Goal: Transaction & Acquisition: Purchase product/service

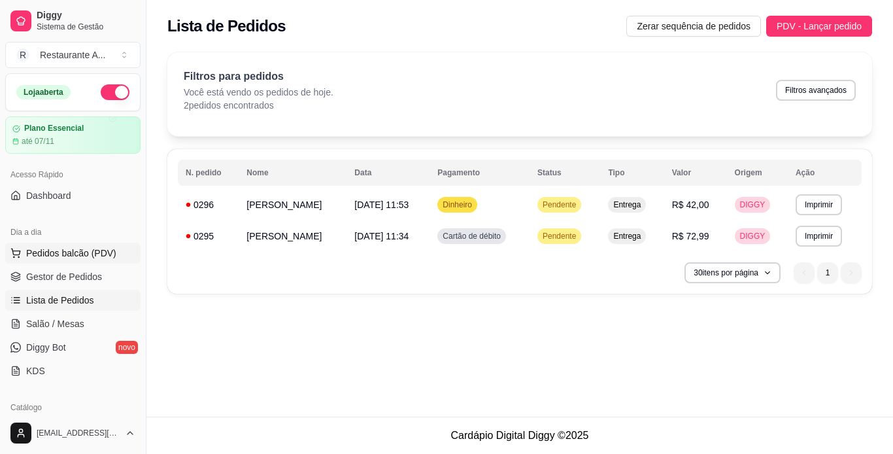
click at [104, 248] on span "Pedidos balcão (PDV)" at bounding box center [71, 252] width 90 height 13
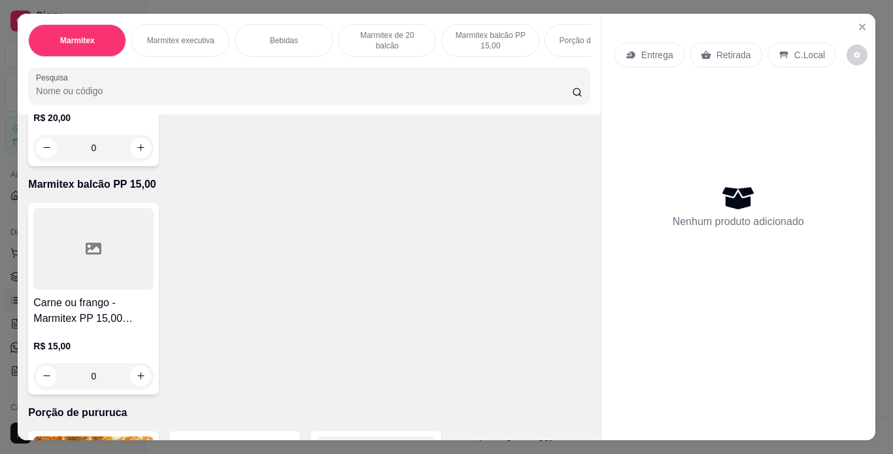
scroll to position [915, 0]
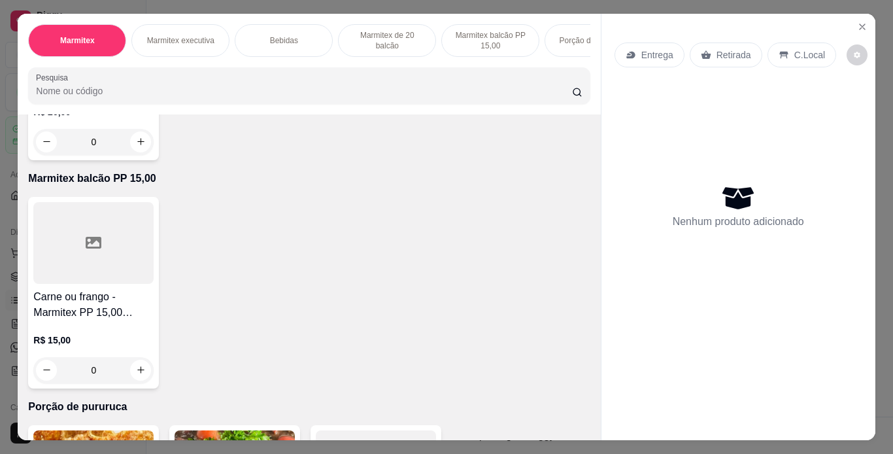
click at [109, 56] on div at bounding box center [93, 15] width 120 height 82
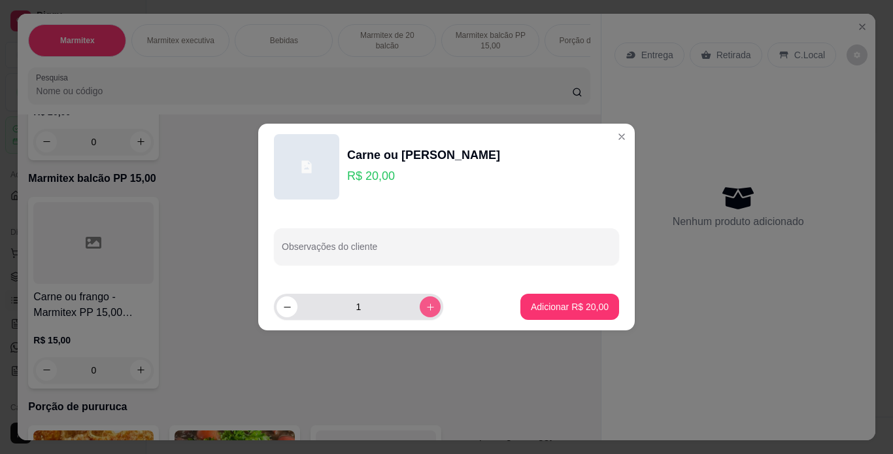
click at [425, 308] on icon "increase-product-quantity" at bounding box center [430, 307] width 10 height 10
type input "2"
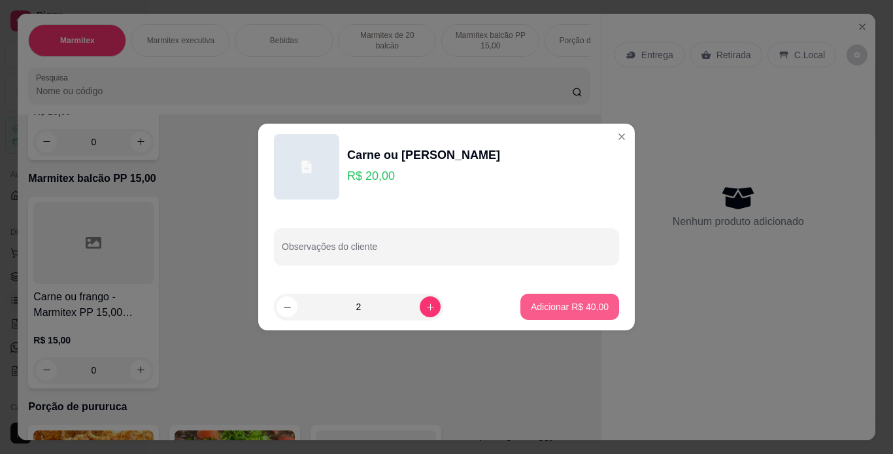
click at [586, 305] on p "Adicionar R$ 40,00" at bounding box center [570, 306] width 78 height 13
type input "2"
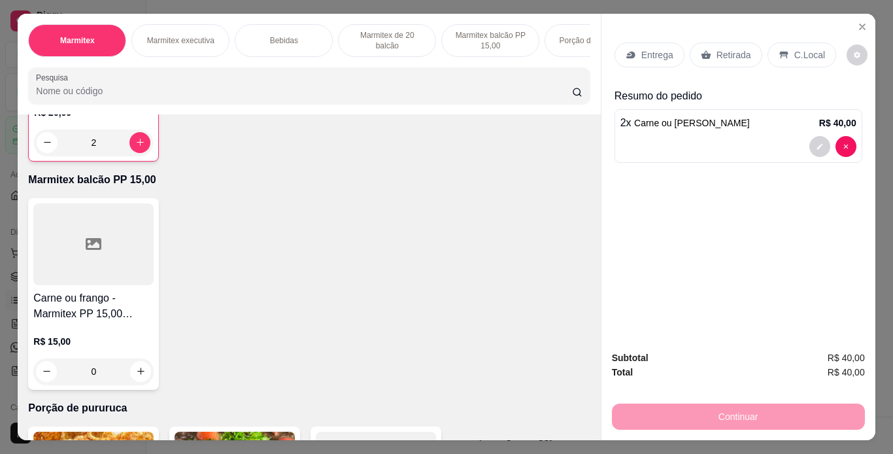
click at [797, 48] on p "C.Local" at bounding box center [809, 54] width 31 height 13
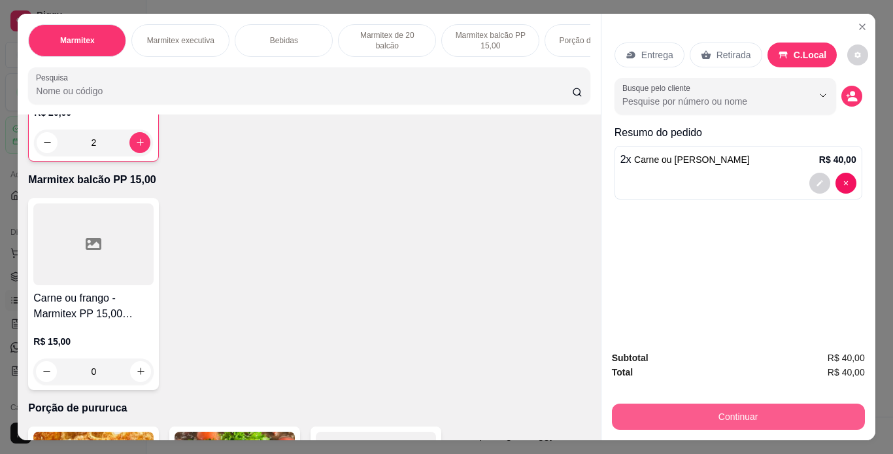
click at [743, 411] on button "Continuar" at bounding box center [738, 416] width 253 height 26
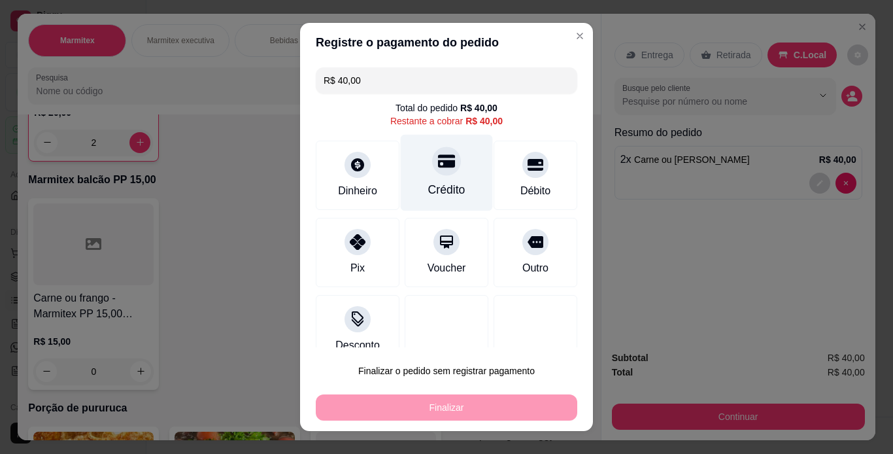
click at [449, 183] on div "Crédito" at bounding box center [446, 189] width 37 height 17
type input "R$ 0,00"
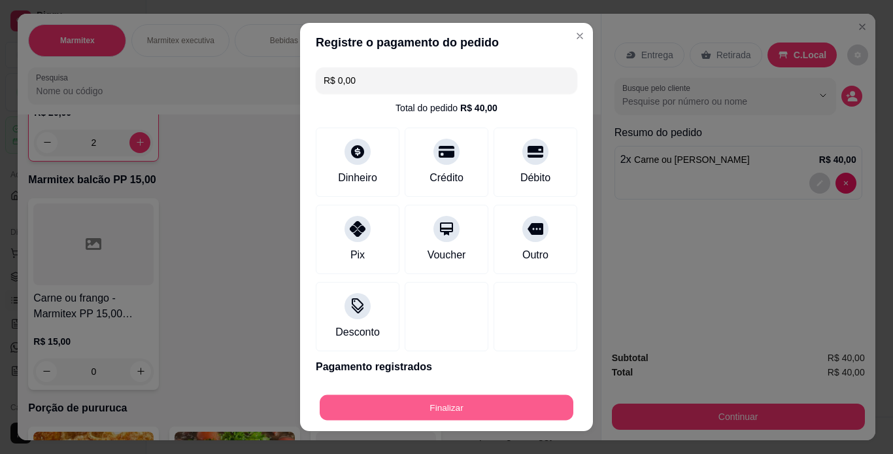
click at [480, 413] on button "Finalizar" at bounding box center [447, 407] width 254 height 25
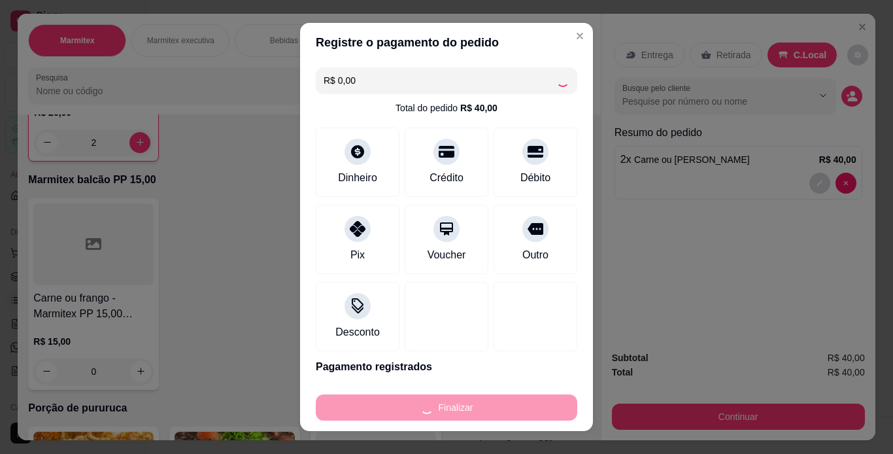
click at [480, 413] on div "Finalizar" at bounding box center [446, 407] width 261 height 26
type input "0"
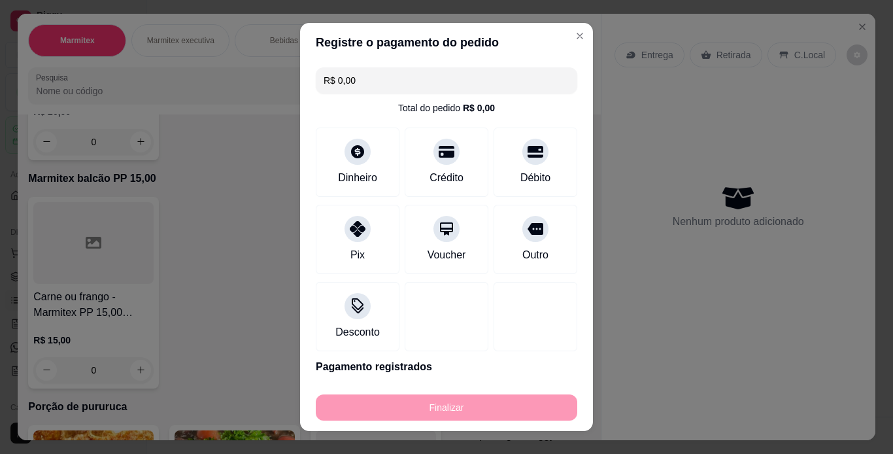
type input "-R$ 40,00"
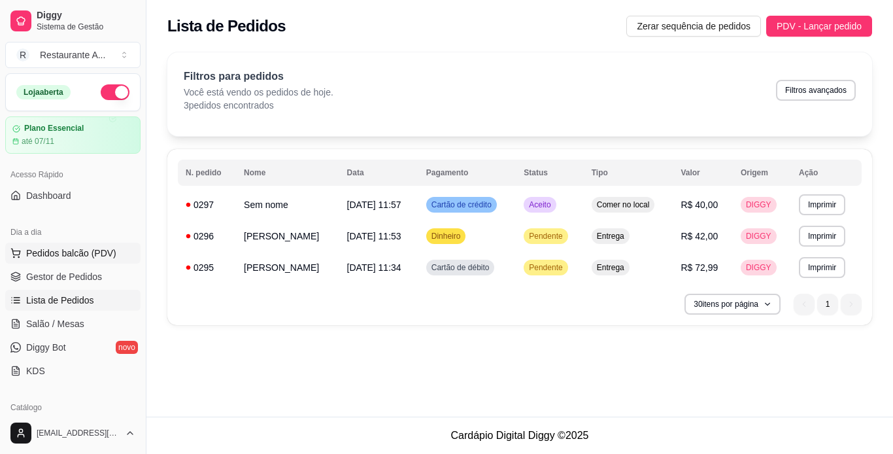
click at [95, 252] on span "Pedidos balcão (PDV)" at bounding box center [71, 252] width 90 height 13
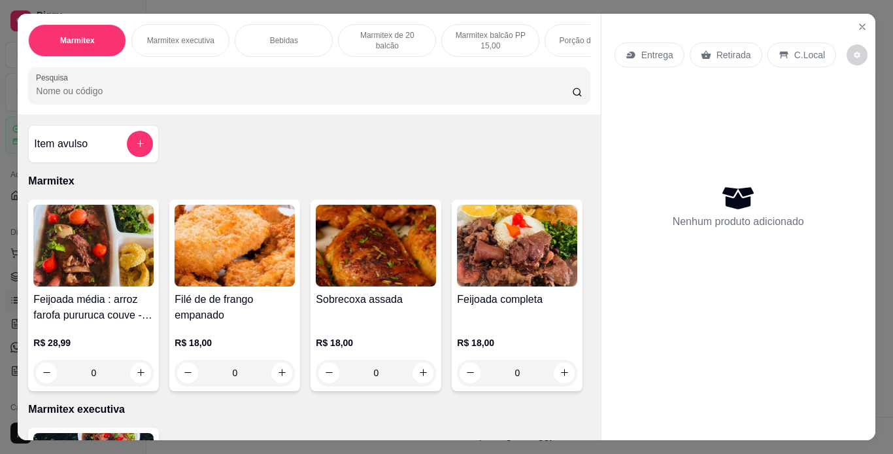
click at [107, 261] on img at bounding box center [93, 246] width 120 height 82
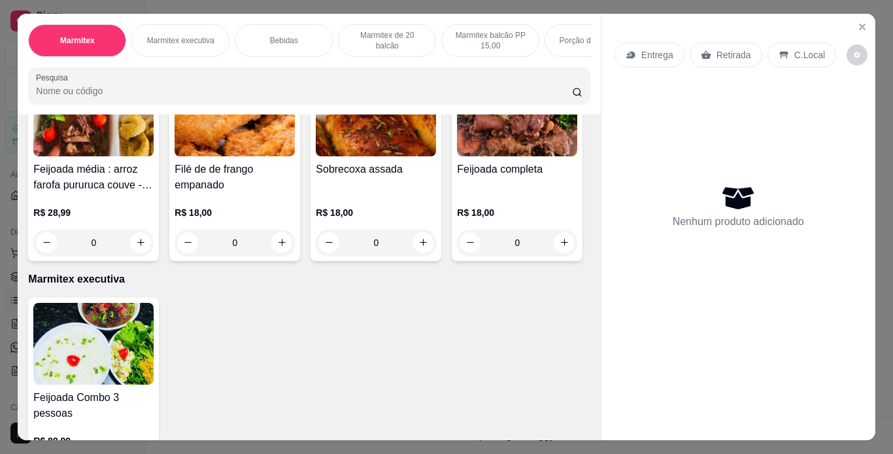
scroll to position [157, 0]
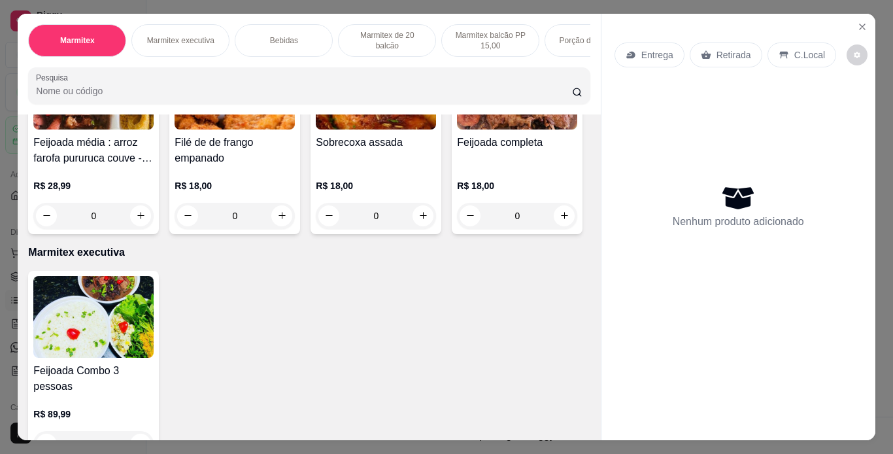
click at [367, 150] on h4 "Sobrecoxa assada" at bounding box center [376, 143] width 120 height 16
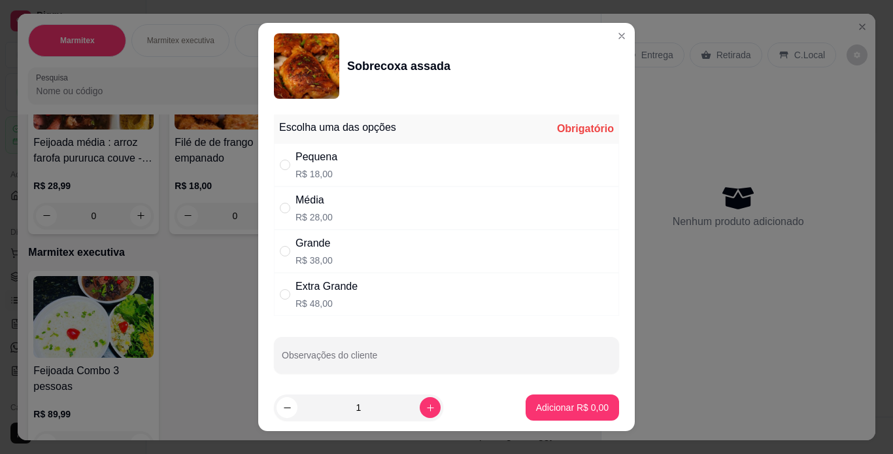
click at [378, 212] on div "Média R$ 28,00" at bounding box center [446, 207] width 345 height 43
radio input "true"
click at [566, 408] on p "Adicionar R$ 28,00" at bounding box center [570, 407] width 78 height 13
type input "1"
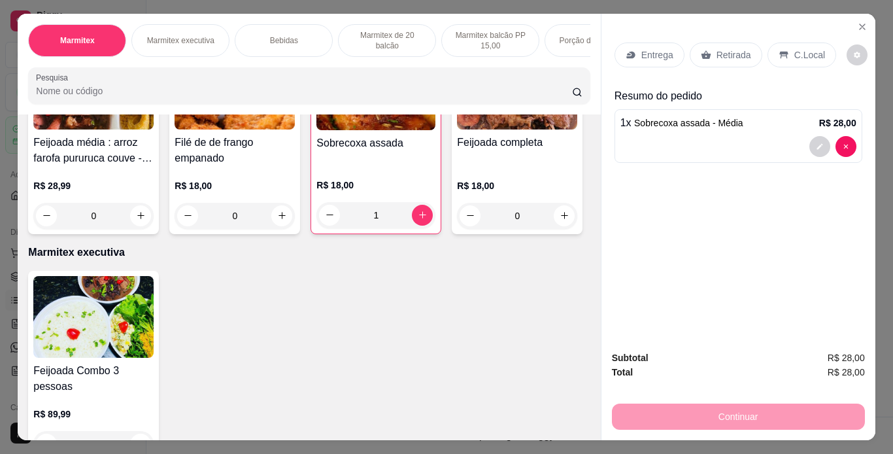
click at [782, 50] on div "C.Local" at bounding box center [801, 54] width 69 height 25
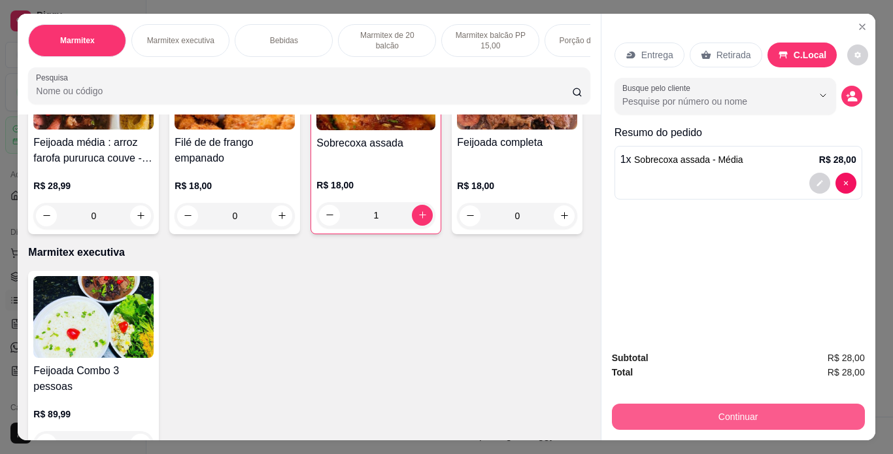
click at [733, 411] on button "Continuar" at bounding box center [738, 416] width 253 height 26
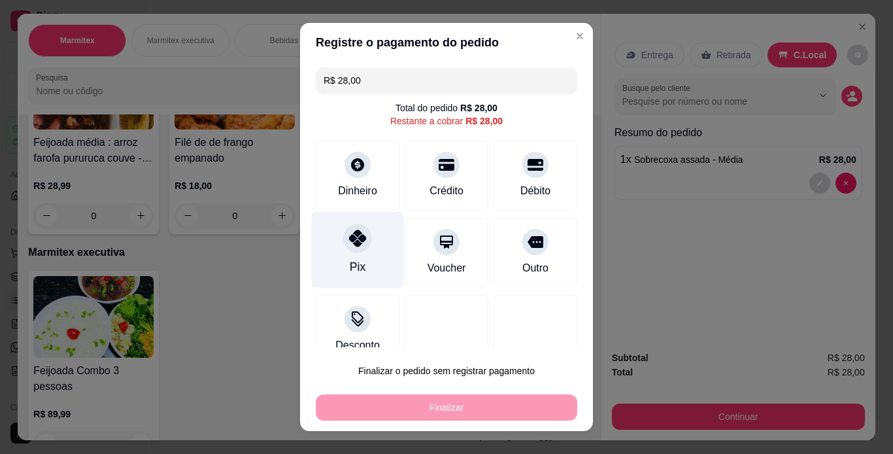
click at [355, 264] on div "Pix" at bounding box center [358, 266] width 16 height 17
type input "R$ 0,00"
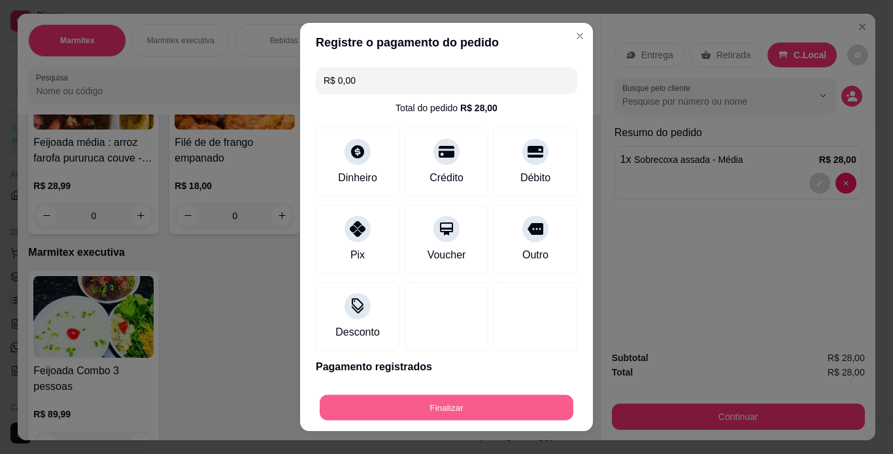
click at [531, 412] on button "Finalizar" at bounding box center [447, 407] width 254 height 25
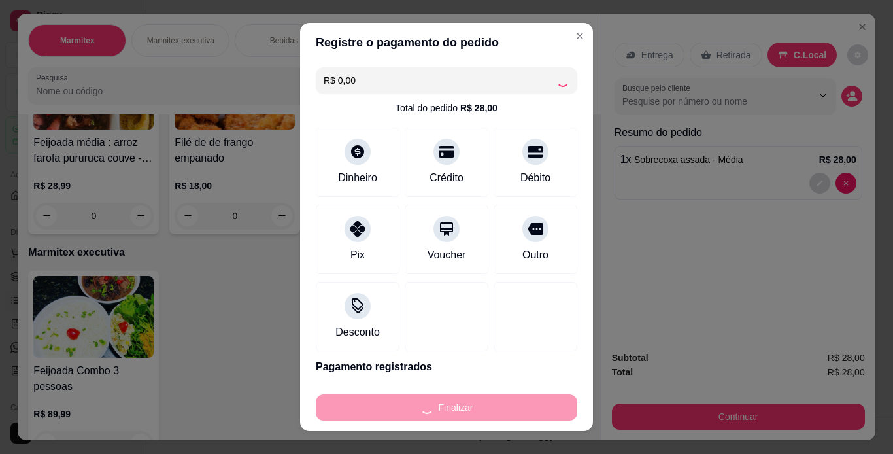
type input "0"
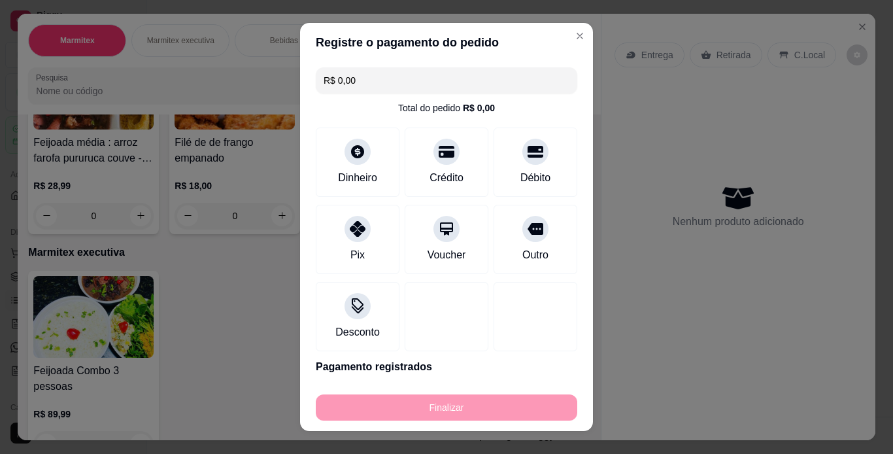
type input "-R$ 28,00"
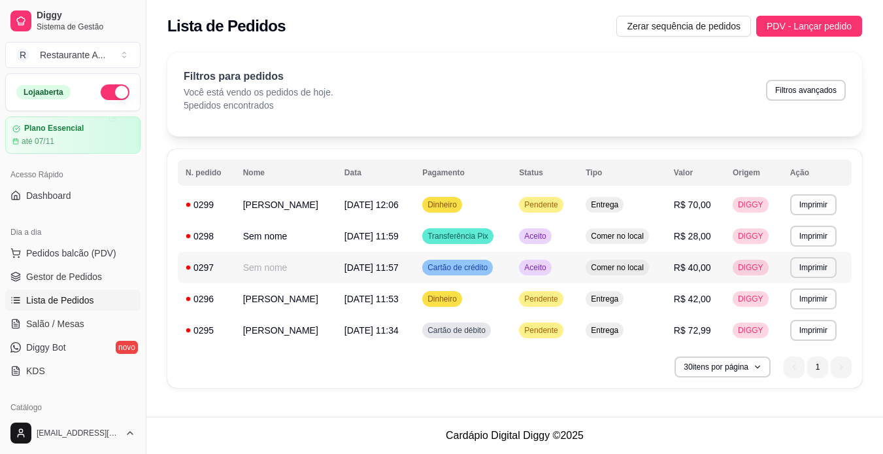
click at [400, 283] on td "[DATE] 11:57" at bounding box center [376, 267] width 78 height 31
click at [114, 252] on button "Pedidos balcão (PDV)" at bounding box center [72, 252] width 135 height 21
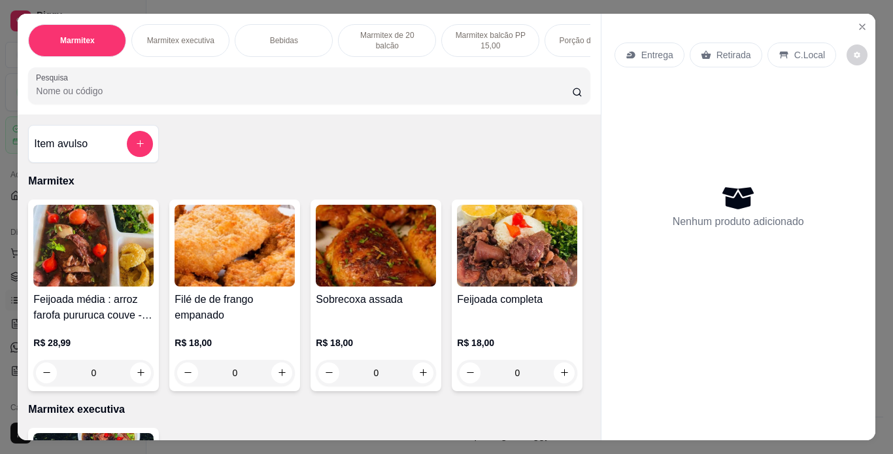
click at [266, 346] on p "R$ 18,00" at bounding box center [234, 342] width 120 height 13
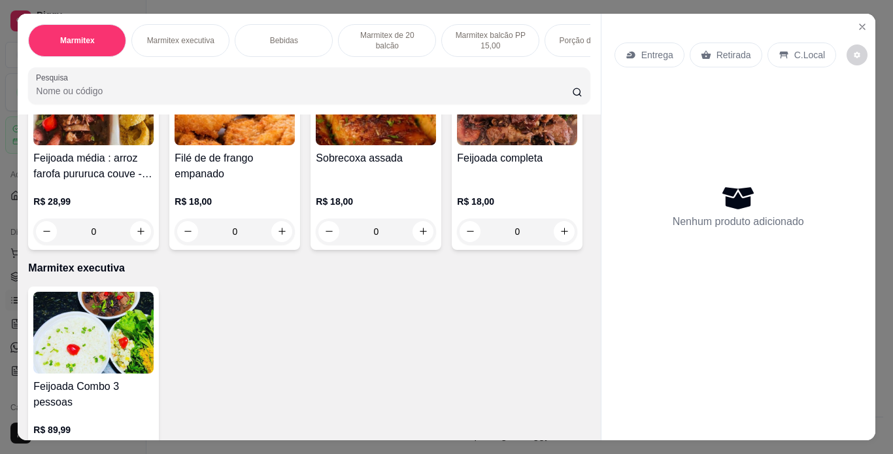
scroll to position [157, 0]
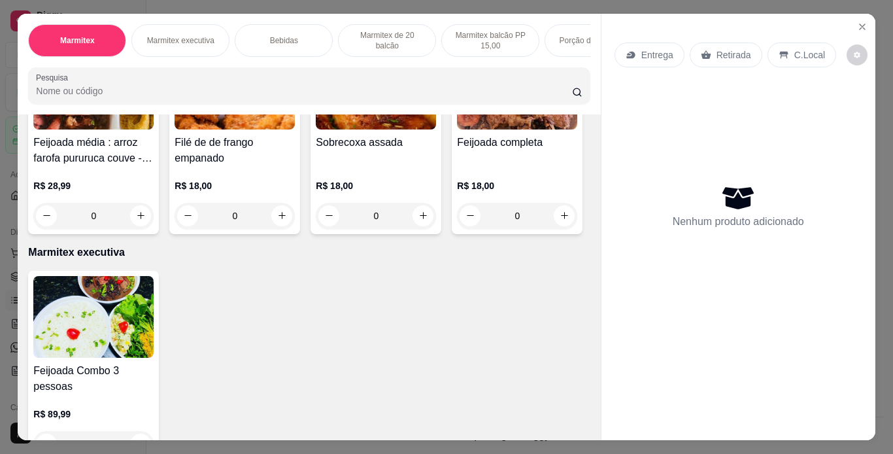
click at [457, 129] on img at bounding box center [517, 89] width 120 height 82
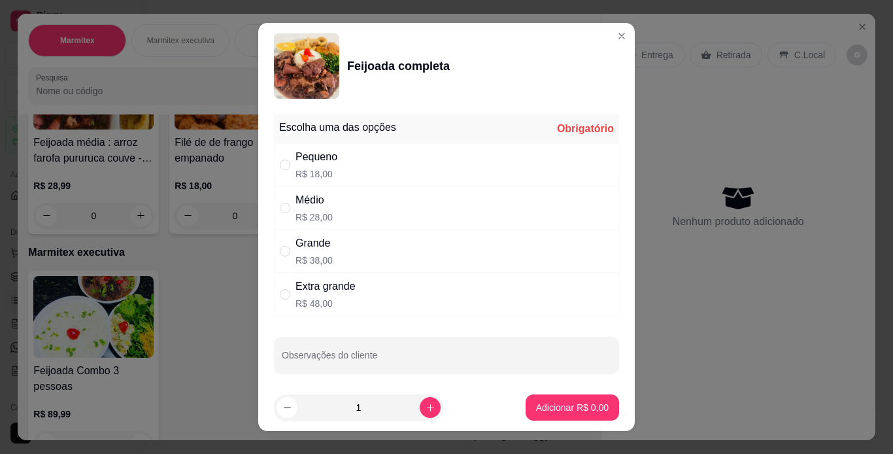
click at [411, 254] on div "Grande R$ 38,00" at bounding box center [446, 250] width 345 height 43
radio input "true"
click at [564, 411] on p "Adicionar R$ 38,00" at bounding box center [570, 407] width 78 height 13
type input "1"
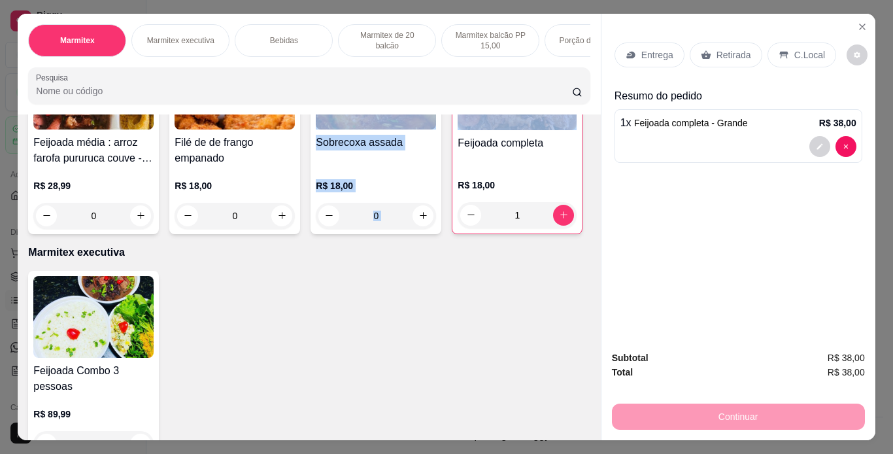
drag, startPoint x: 297, startPoint y: 320, endPoint x: 86, endPoint y: 311, distance: 210.6
click at [86, 234] on div "Feijoada média : arroz farofa pururuca couve - cópia R$ 28,99 0 Filé de de fran…" at bounding box center [308, 137] width 561 height 191
click at [457, 130] on img at bounding box center [516, 89] width 119 height 82
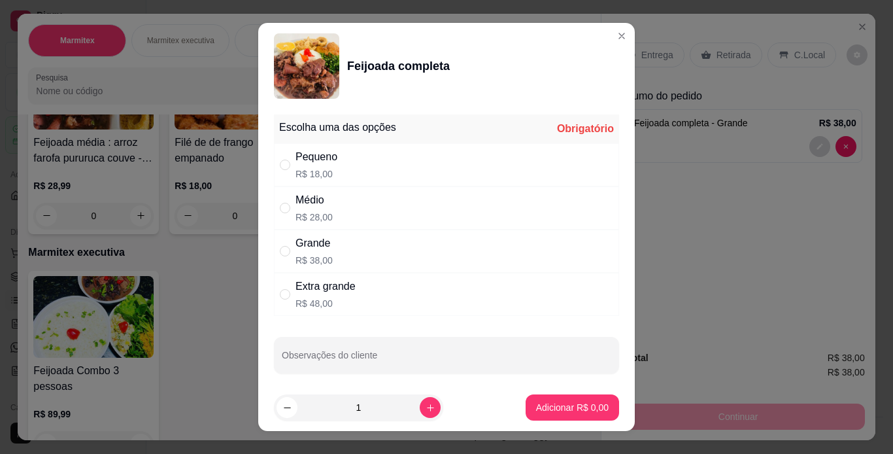
click at [522, 199] on div "Médio R$ 28,00" at bounding box center [446, 207] width 345 height 43
radio input "true"
click at [425, 406] on icon "increase-product-quantity" at bounding box center [430, 408] width 10 height 10
type input "2"
click at [552, 401] on p "Adicionar R$ 56,00" at bounding box center [570, 407] width 78 height 13
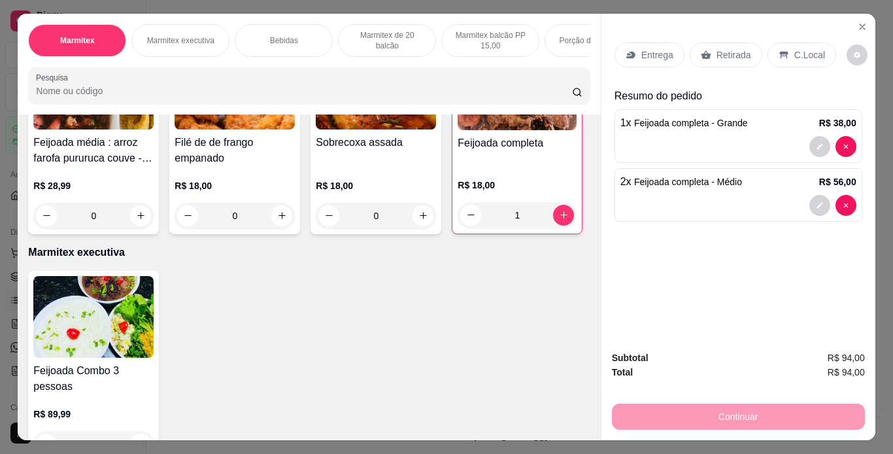
click at [803, 55] on p "C.Local" at bounding box center [809, 54] width 31 height 13
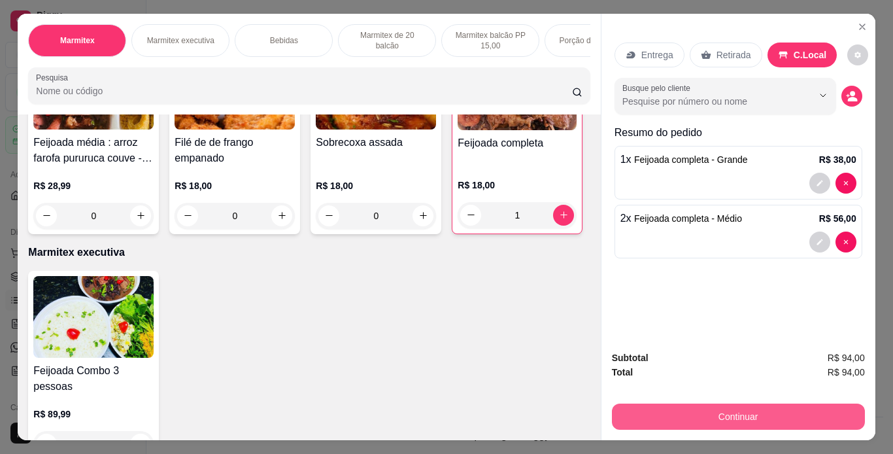
click at [729, 417] on button "Continuar" at bounding box center [738, 416] width 253 height 26
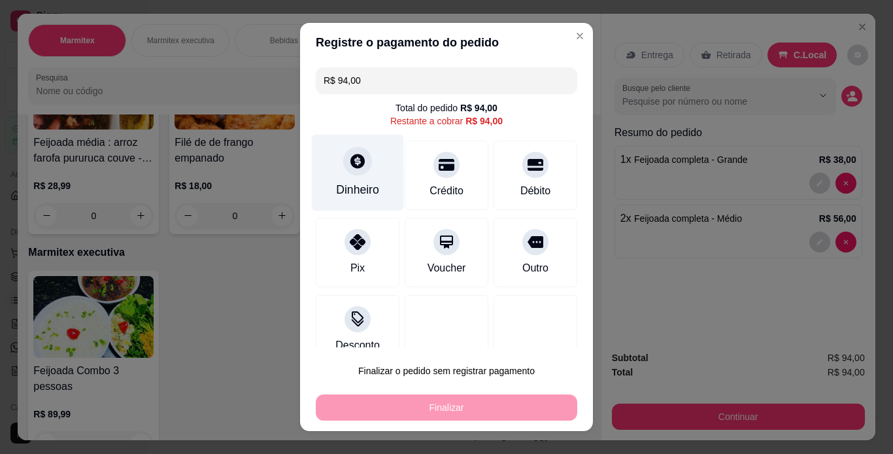
click at [361, 191] on div "Dinheiro" at bounding box center [357, 189] width 43 height 17
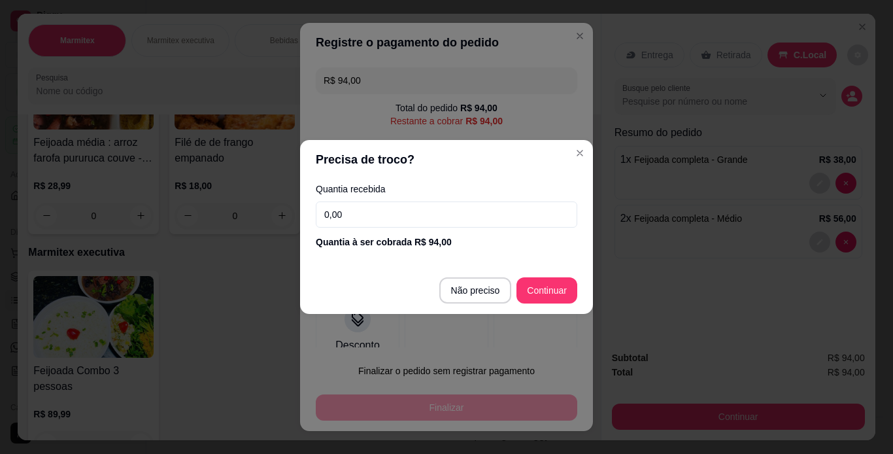
click at [433, 210] on input "0,00" at bounding box center [446, 214] width 261 height 26
type input "R$ 0,00"
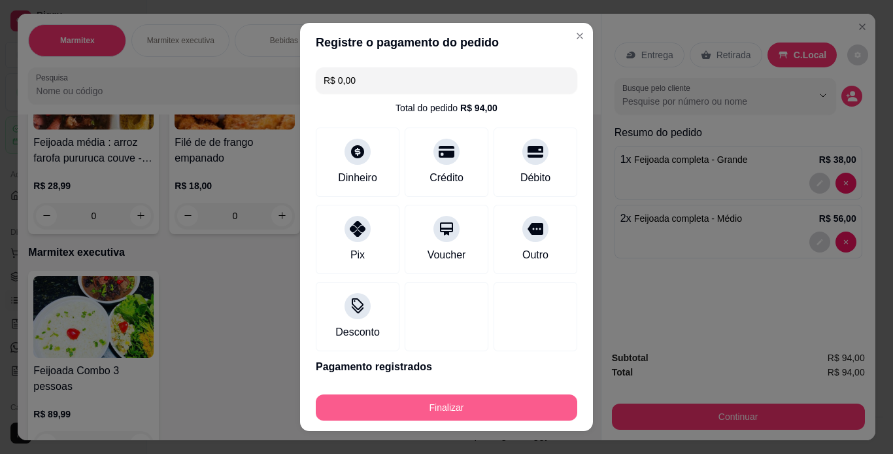
click at [441, 401] on button "Finalizar" at bounding box center [446, 407] width 261 height 26
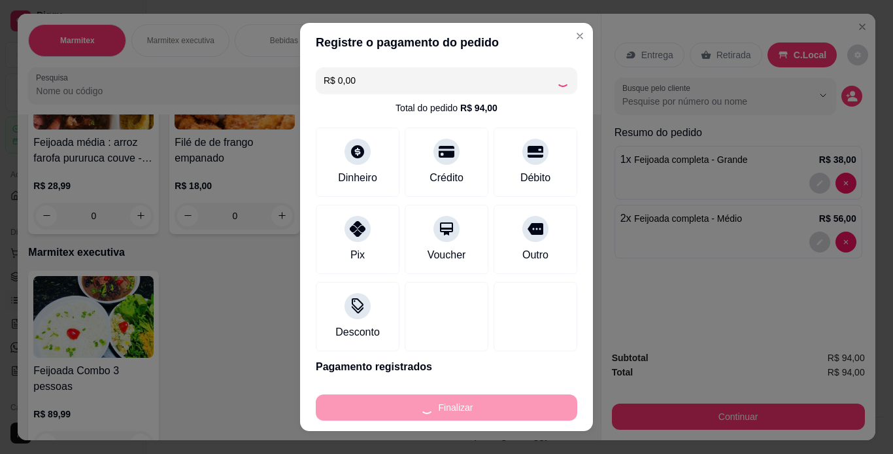
type input "0"
type input "-R$ 94,00"
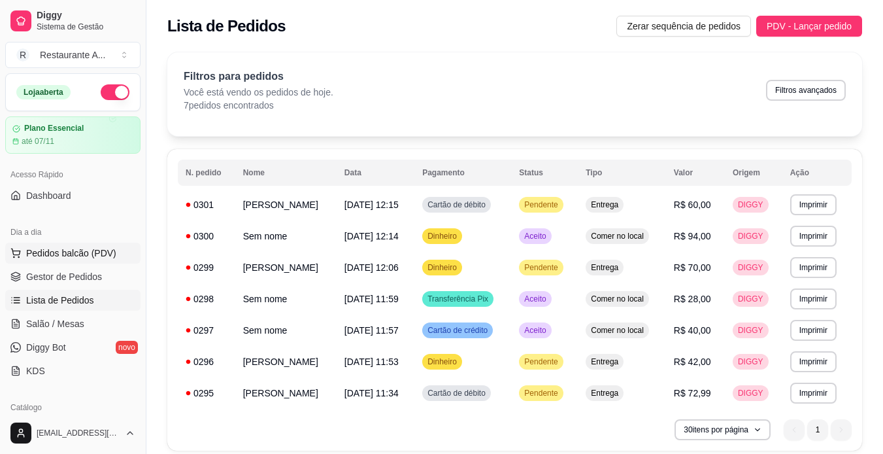
click at [109, 245] on button "Pedidos balcão (PDV)" at bounding box center [72, 252] width 135 height 21
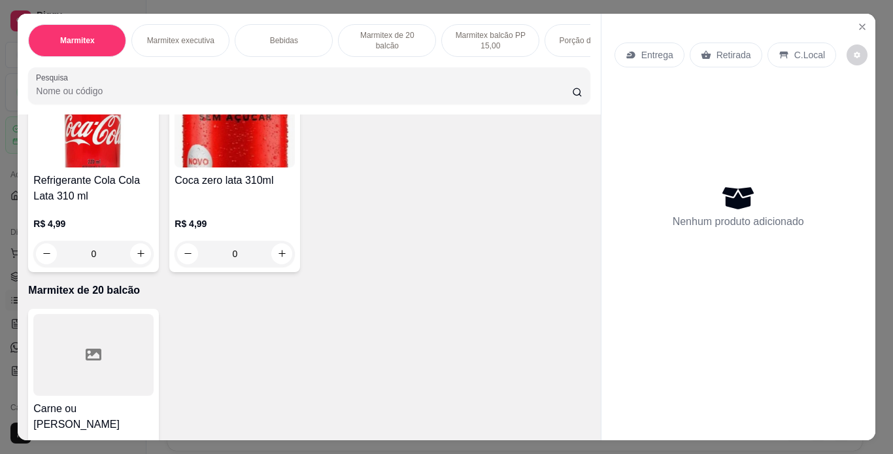
scroll to position [601, 0]
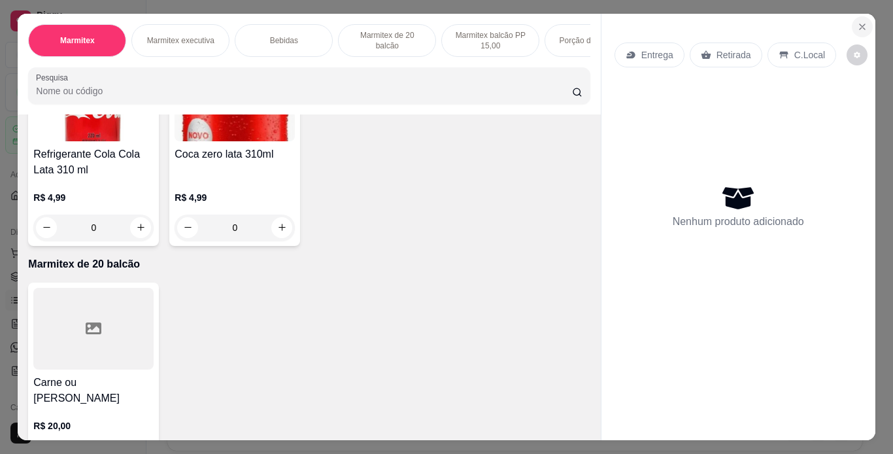
click at [859, 30] on button "Close" at bounding box center [862, 26] width 21 height 21
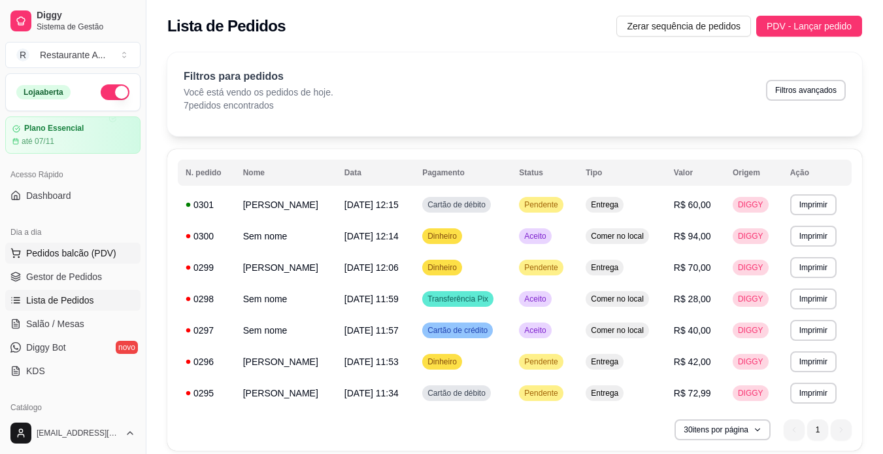
click at [68, 252] on span "Pedidos balcão (PDV)" at bounding box center [71, 252] width 90 height 13
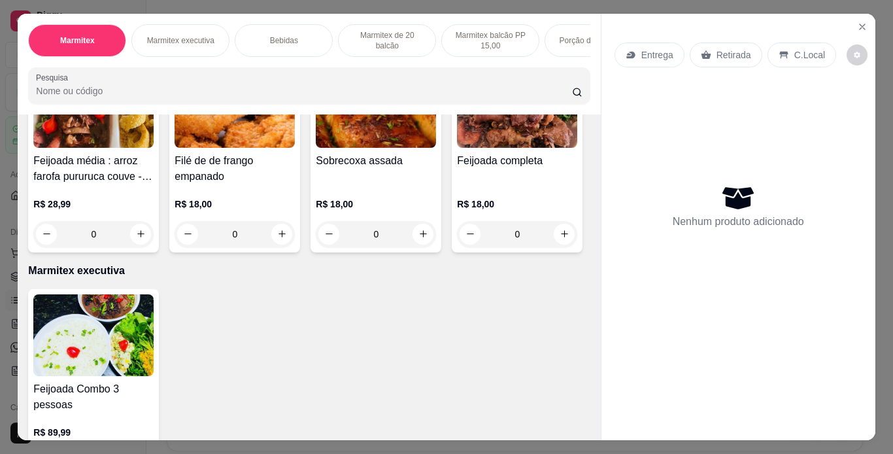
scroll to position [157, 0]
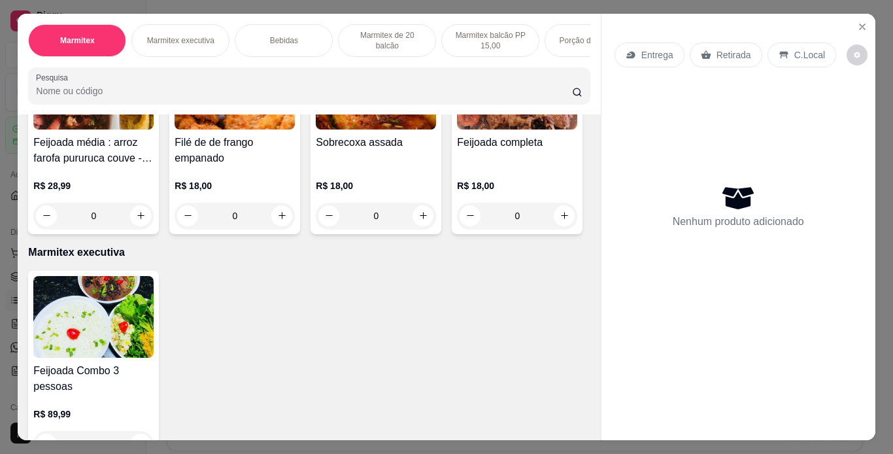
click at [457, 129] on img at bounding box center [517, 89] width 120 height 82
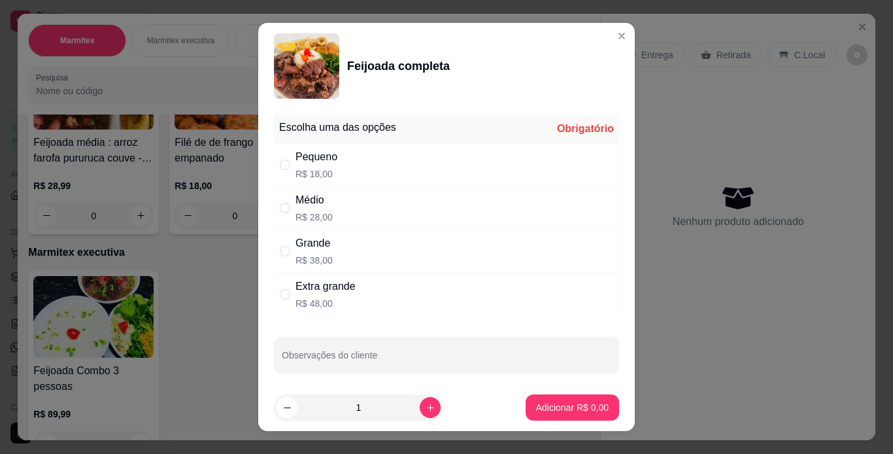
click at [450, 211] on div "Médio R$ 28,00" at bounding box center [446, 207] width 345 height 43
radio input "true"
click at [565, 408] on p "Adicionar R$ 28,00" at bounding box center [570, 407] width 76 height 12
type input "1"
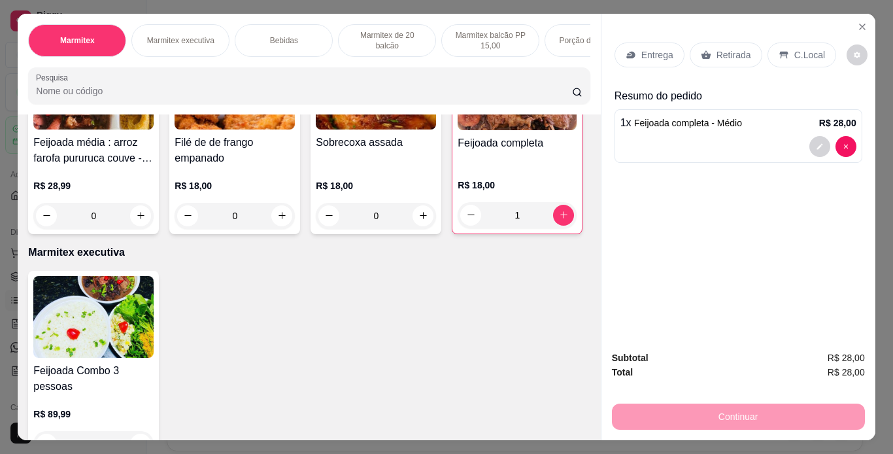
click at [806, 59] on div "C.Local" at bounding box center [801, 54] width 69 height 25
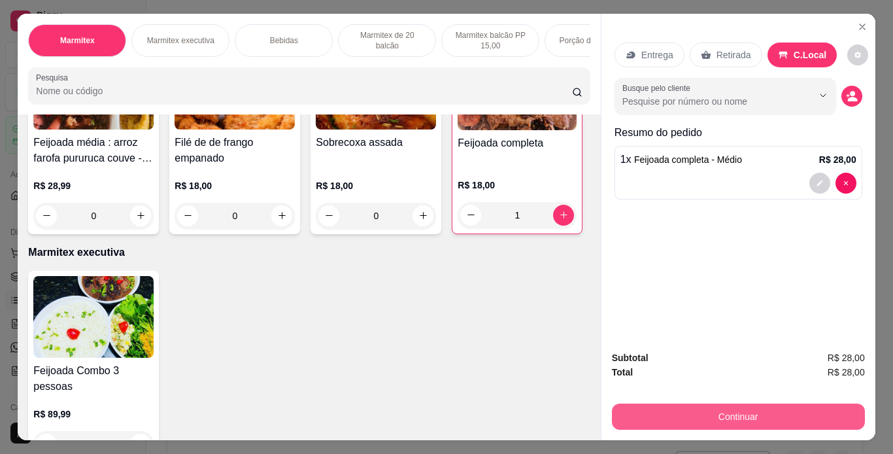
click at [737, 418] on button "Continuar" at bounding box center [738, 416] width 253 height 26
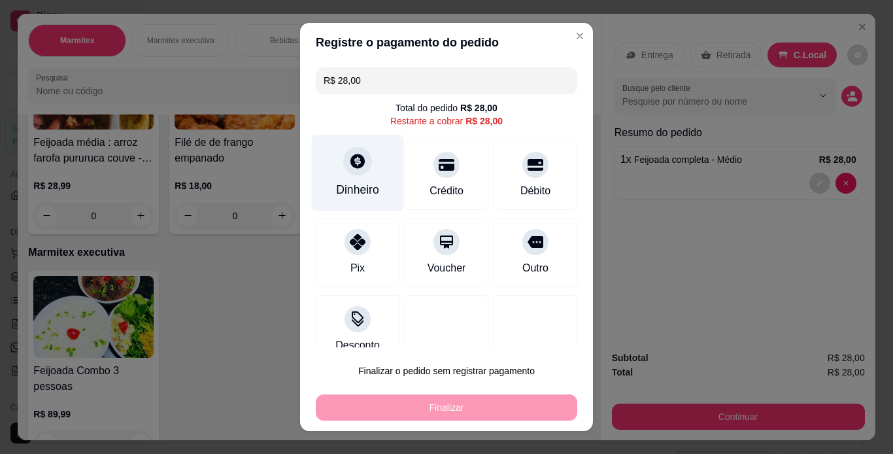
click at [354, 171] on div at bounding box center [357, 160] width 29 height 29
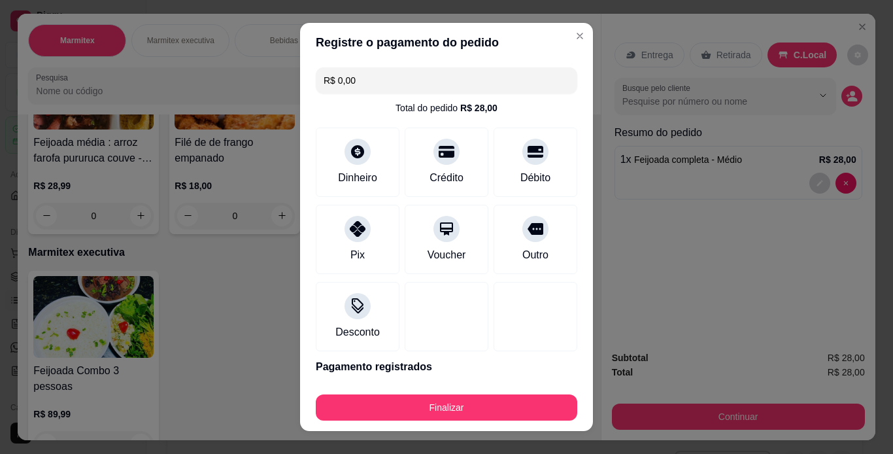
type input "R$ 0,00"
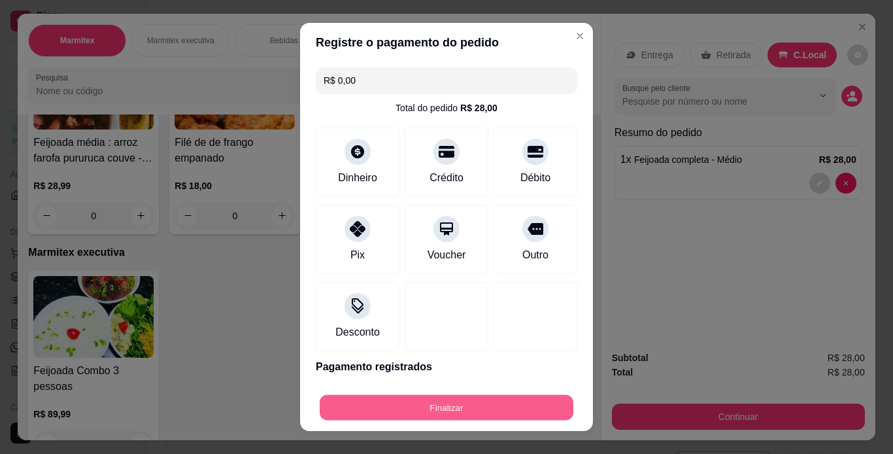
click at [470, 407] on button "Finalizar" at bounding box center [447, 407] width 254 height 25
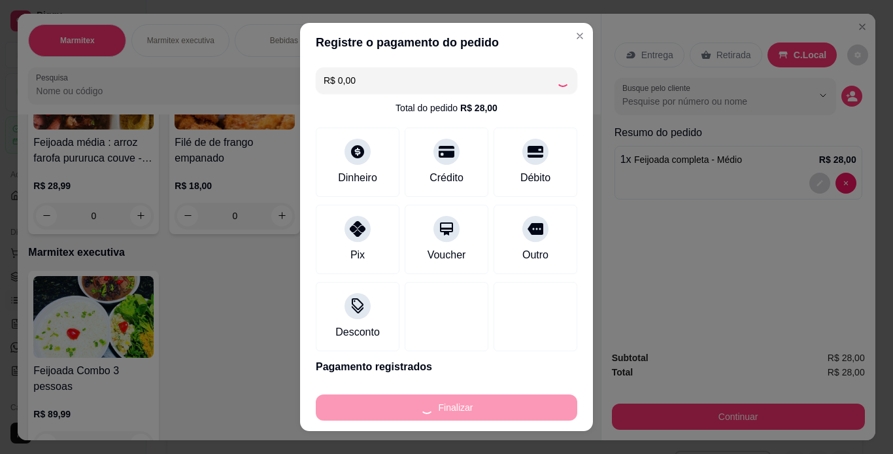
type input "0"
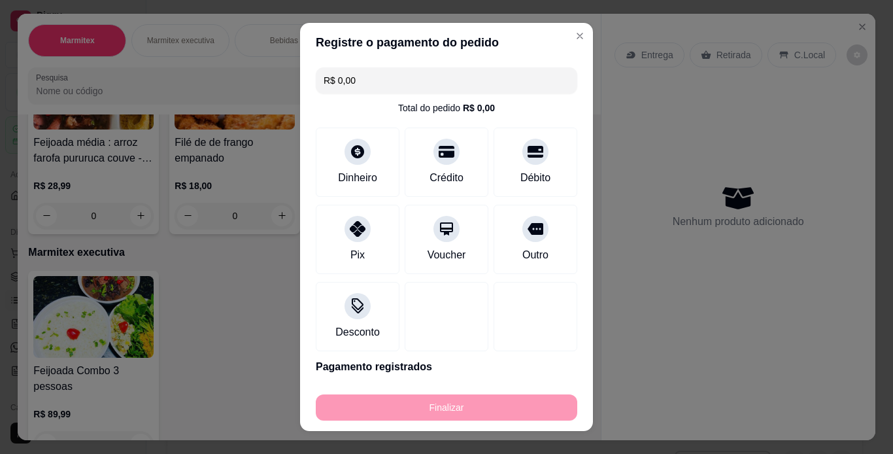
type input "-R$ 28,00"
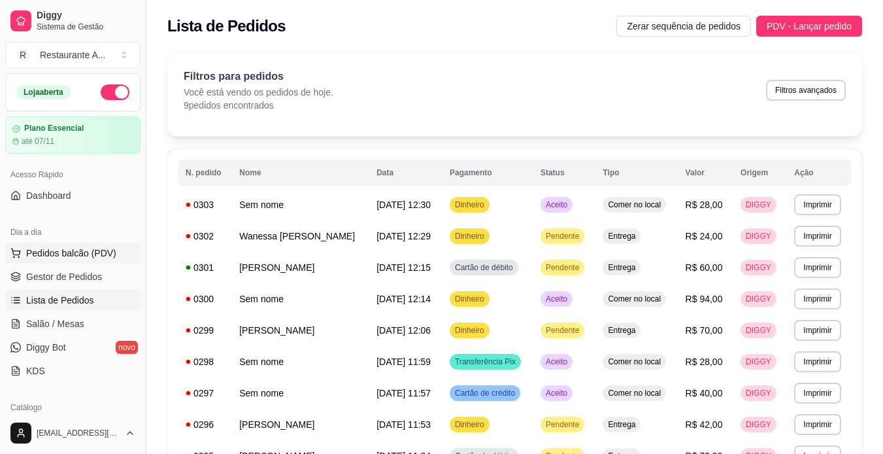
click at [110, 254] on span "Pedidos balcão (PDV)" at bounding box center [71, 252] width 90 height 13
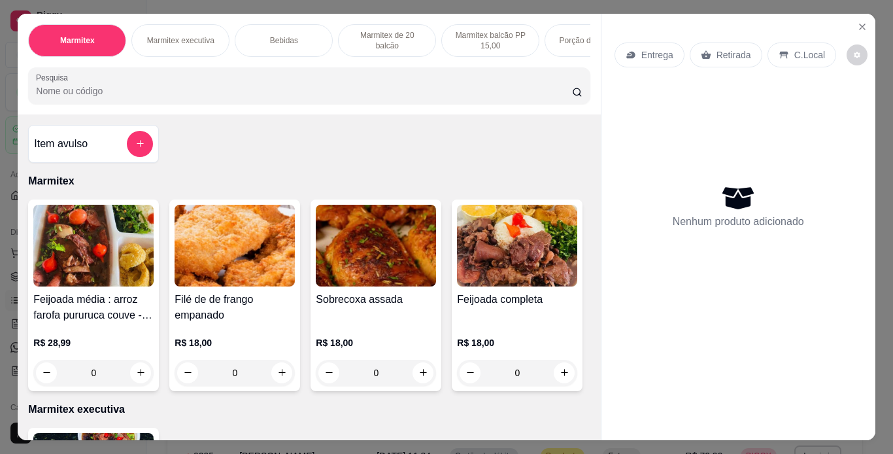
click at [527, 343] on div "Feijoada média : arroz farofa pururuca couve - cópia R$ 28,99 0 Filé de de fran…" at bounding box center [308, 294] width 561 height 191
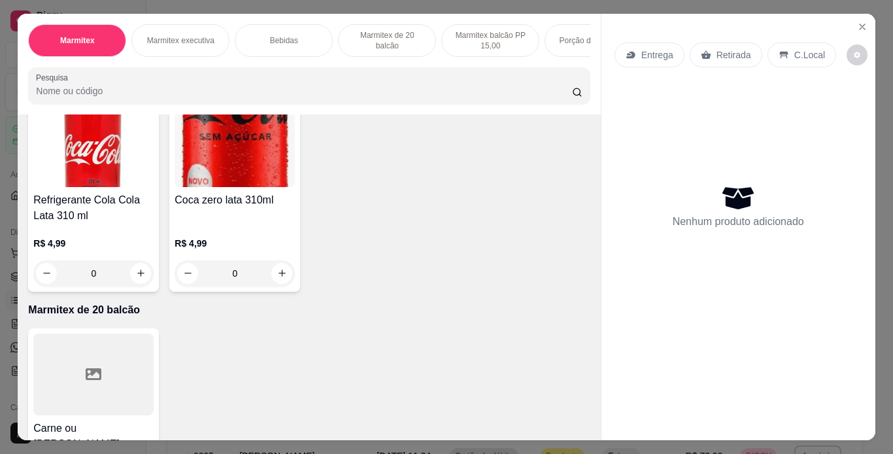
scroll to position [575, 0]
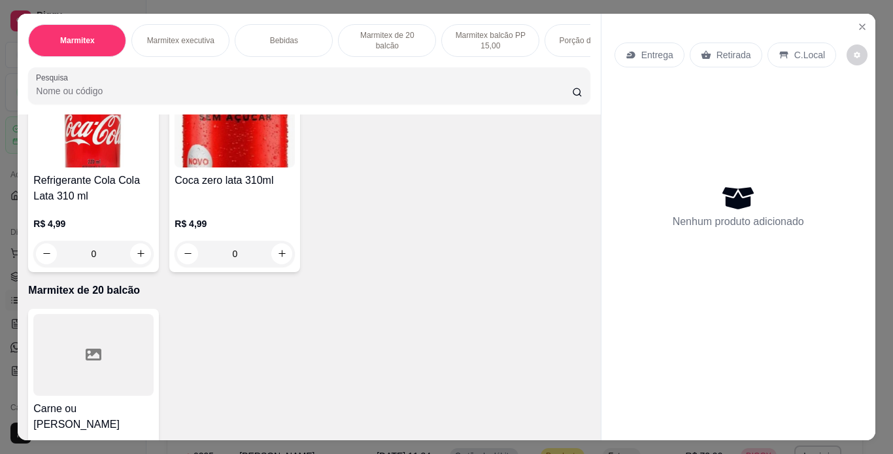
click at [593, 437] on div "Marmitex Marmitex executiva Bebidas Marmitex de 20 balcão Marmitex balcão PP 15…" at bounding box center [446, 227] width 893 height 454
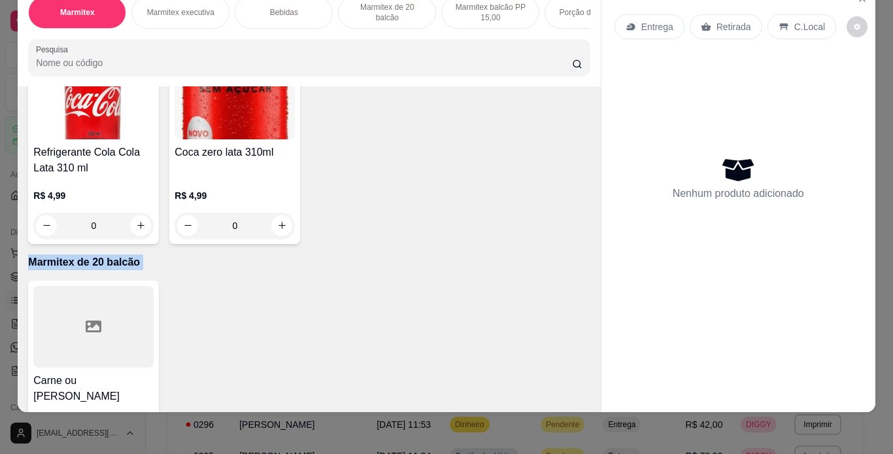
drag, startPoint x: 593, startPoint y: 437, endPoint x: 588, endPoint y: 395, distance: 42.1
click at [588, 395] on div "Marmitex Marmitex executiva Bebidas Marmitex de 20 balcão Marmitex balcão PP 15…" at bounding box center [446, 227] width 893 height 454
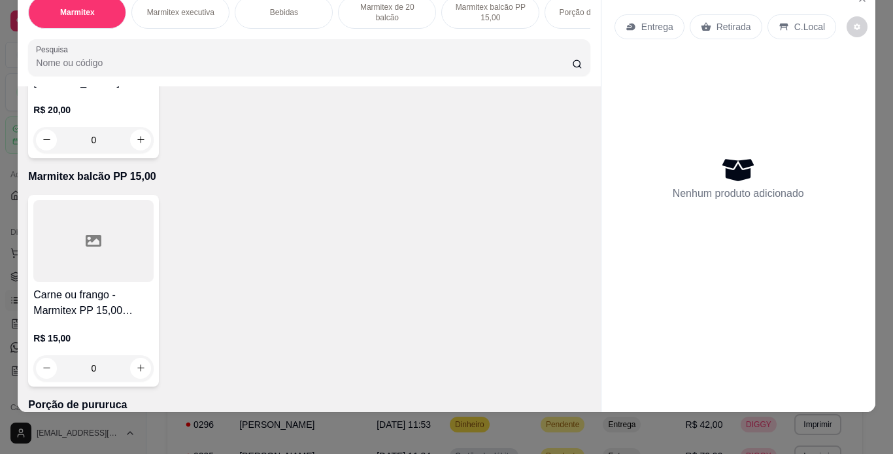
scroll to position [915, 0]
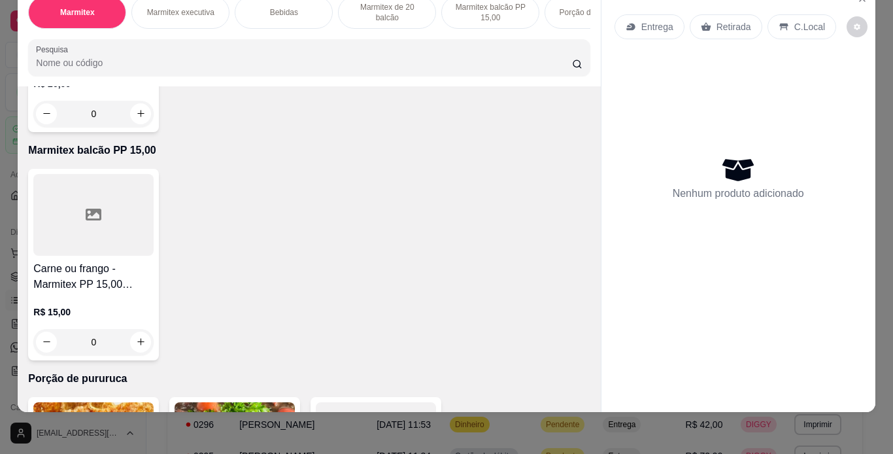
click at [100, 64] on h4 "Carne ou [PERSON_NAME]" at bounding box center [93, 48] width 120 height 31
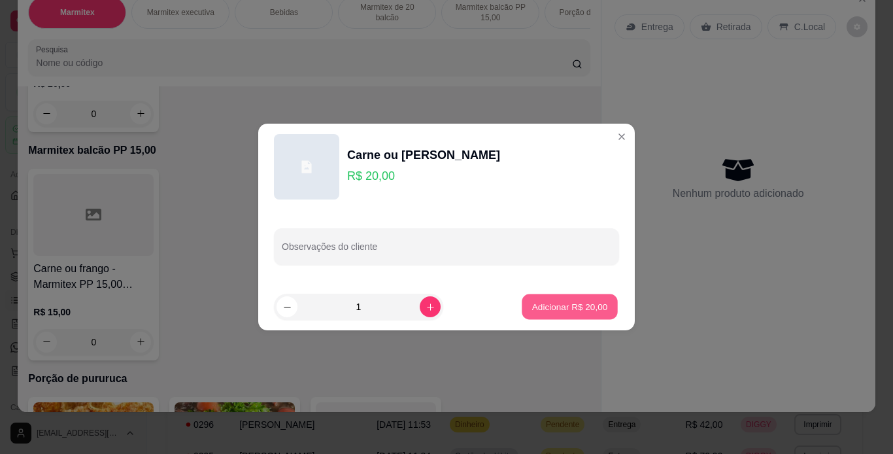
click at [574, 314] on button "Adicionar R$ 20,00" at bounding box center [570, 306] width 96 height 25
type input "1"
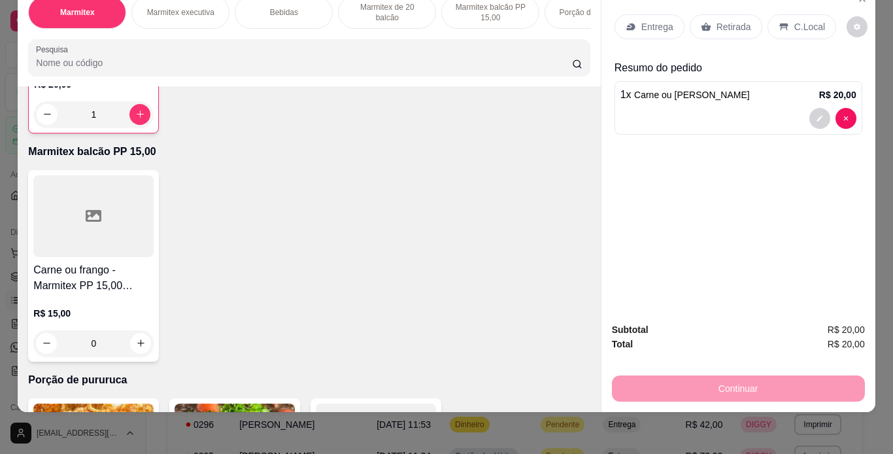
click at [574, 159] on p "Marmitex balcão PP 15,00" at bounding box center [308, 152] width 561 height 16
click at [804, 20] on p "C.Local" at bounding box center [809, 26] width 31 height 13
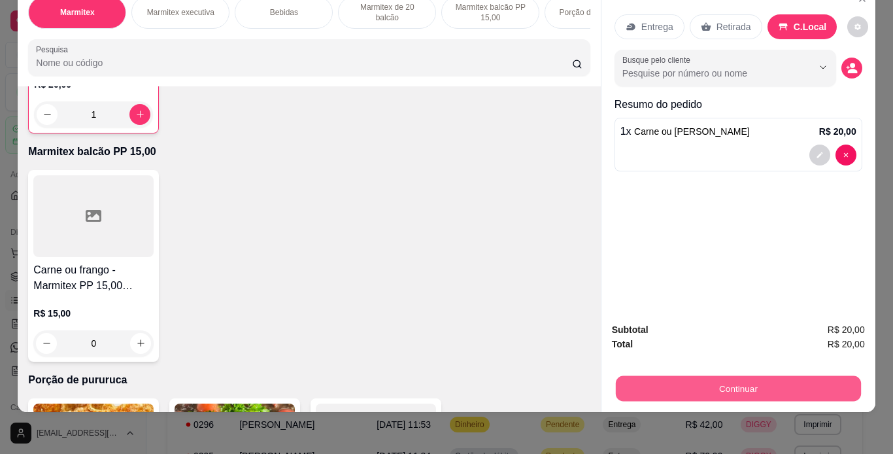
click at [748, 377] on button "Continuar" at bounding box center [737, 388] width 245 height 25
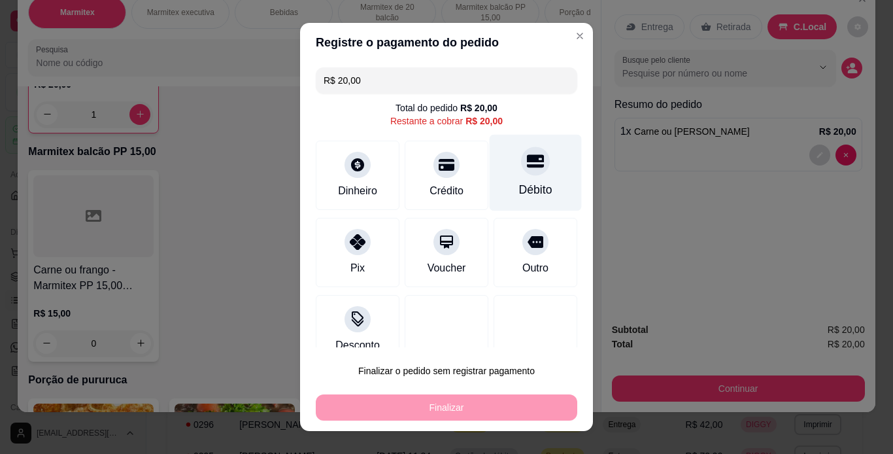
click at [524, 175] on div "Débito" at bounding box center [535, 172] width 92 height 76
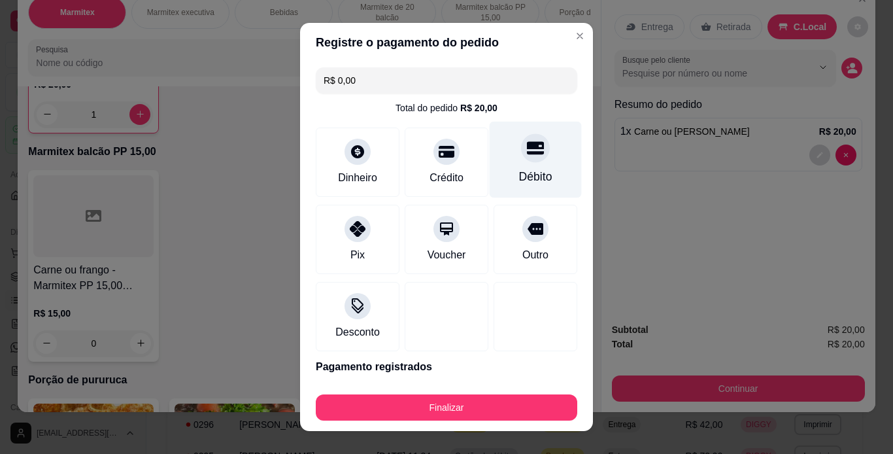
type input "R$ 0,00"
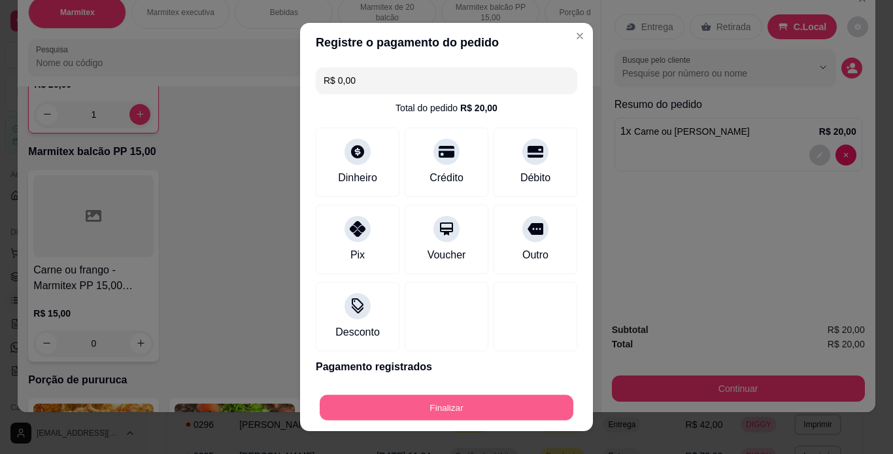
click at [510, 409] on button "Finalizar" at bounding box center [447, 407] width 254 height 25
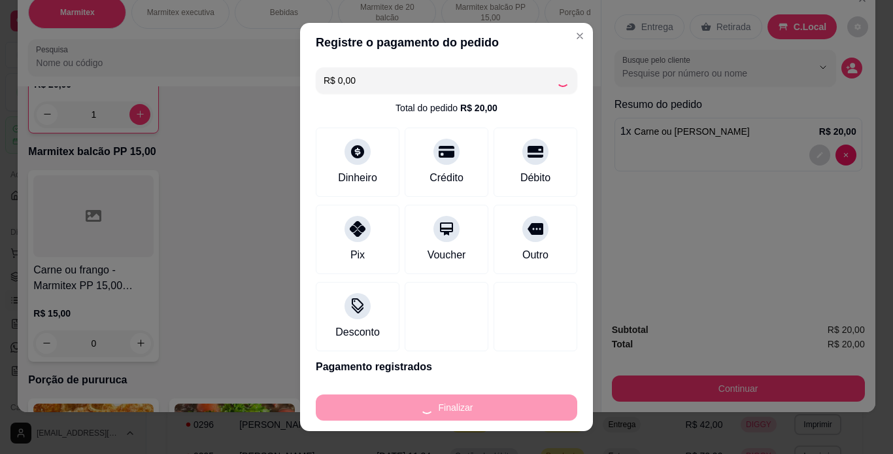
type input "0"
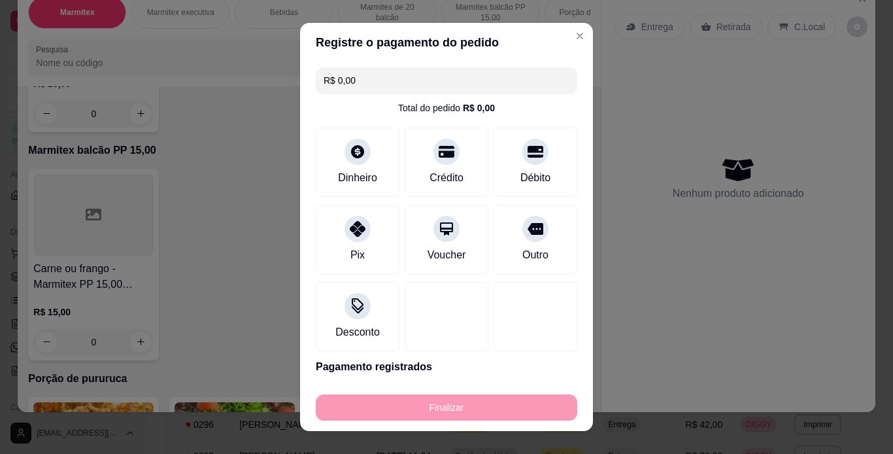
type input "-R$ 20,00"
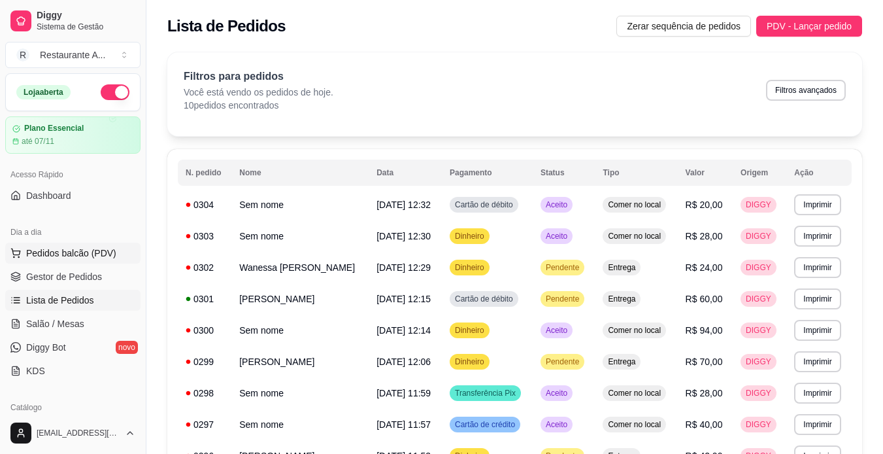
click at [110, 256] on span "Pedidos balcão (PDV)" at bounding box center [71, 252] width 90 height 13
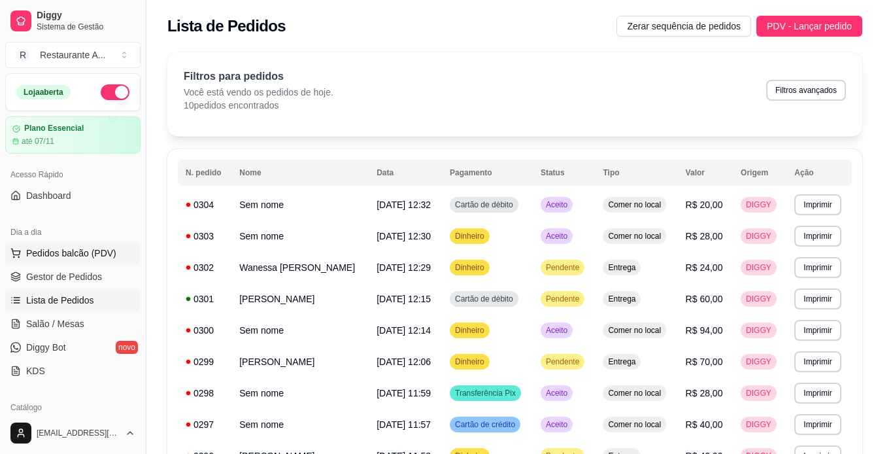
click at [110, 256] on img at bounding box center [93, 246] width 120 height 82
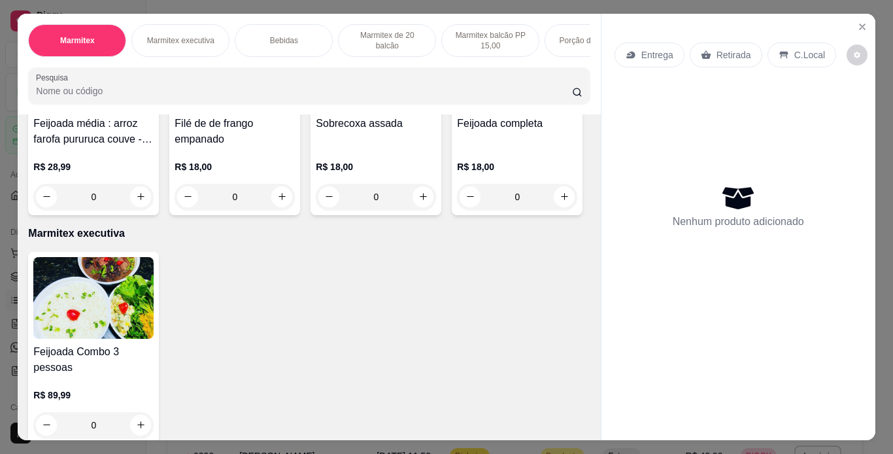
scroll to position [183, 0]
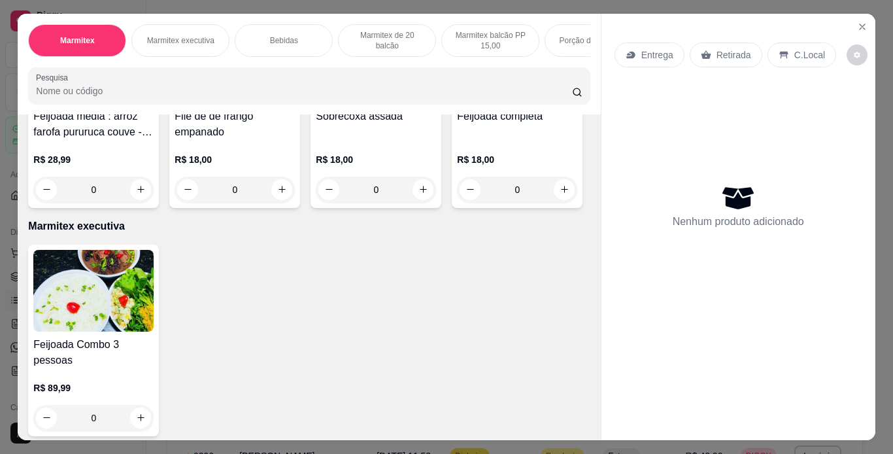
click at [457, 103] on img at bounding box center [517, 63] width 120 height 82
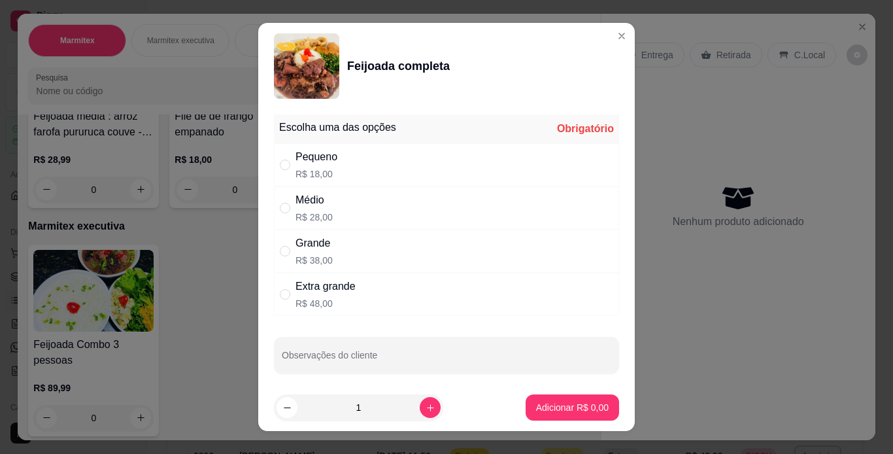
click at [393, 259] on div "Grande R$ 38,00" at bounding box center [446, 250] width 345 height 43
radio input "true"
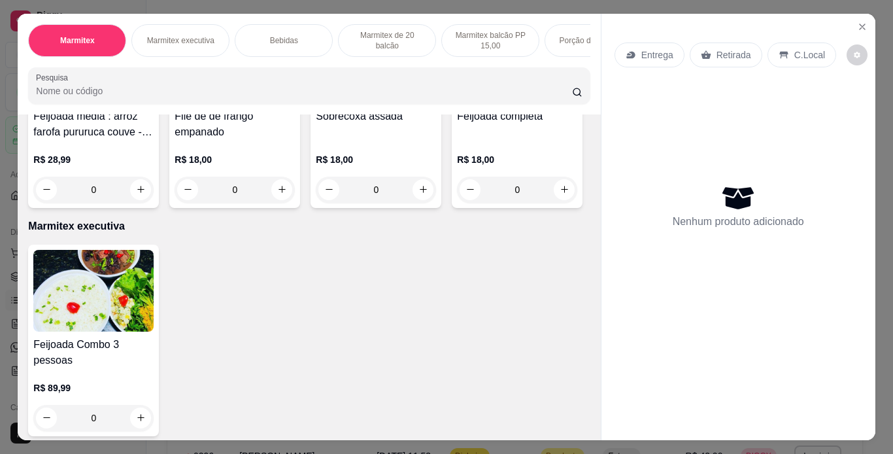
click at [457, 103] on img at bounding box center [517, 63] width 120 height 82
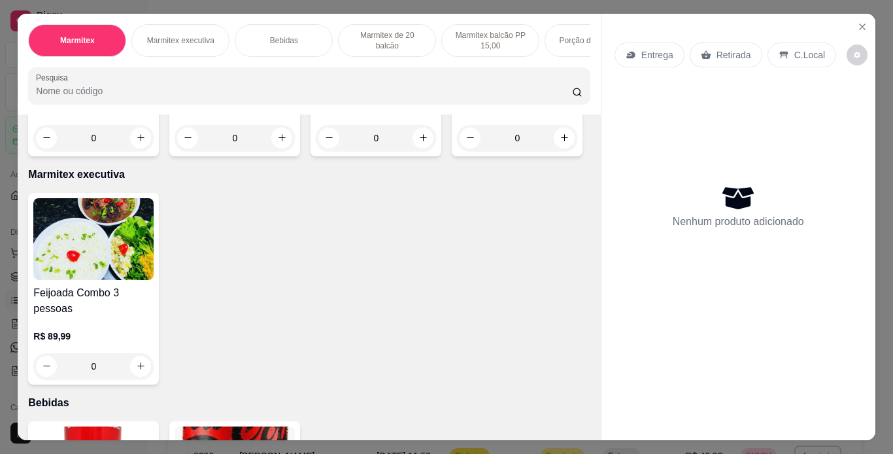
scroll to position [235, 0]
click at [457, 150] on div "R$ 18,00 0" at bounding box center [517, 119] width 120 height 63
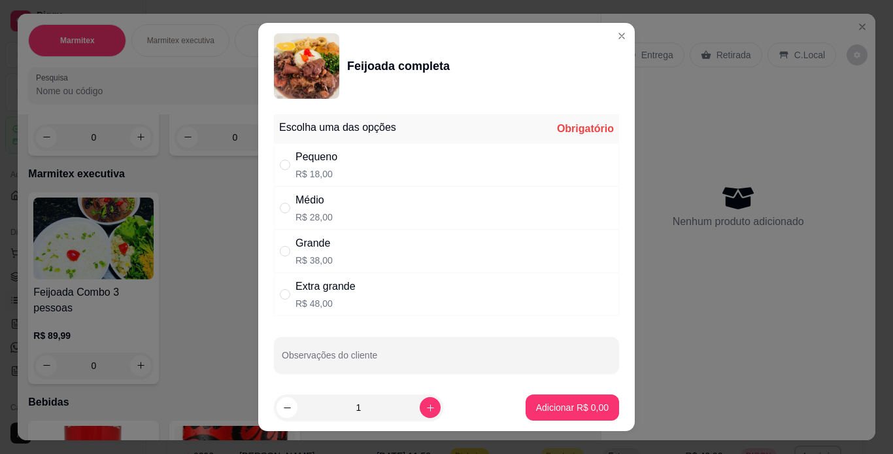
click at [375, 255] on div "Grande R$ 38,00" at bounding box center [446, 250] width 345 height 43
radio input "true"
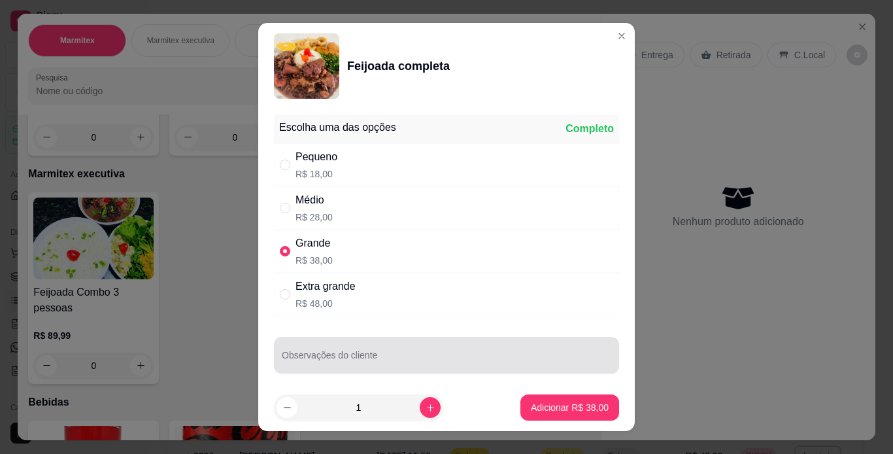
click at [503, 408] on footer "1 Adicionar R$ 38,00" at bounding box center [446, 407] width 376 height 47
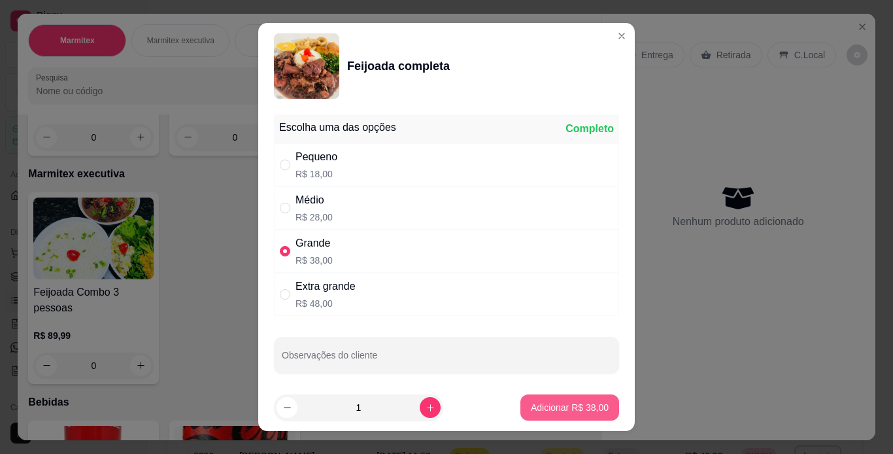
click at [571, 405] on p "Adicionar R$ 38,00" at bounding box center [570, 407] width 78 height 13
type input "1"
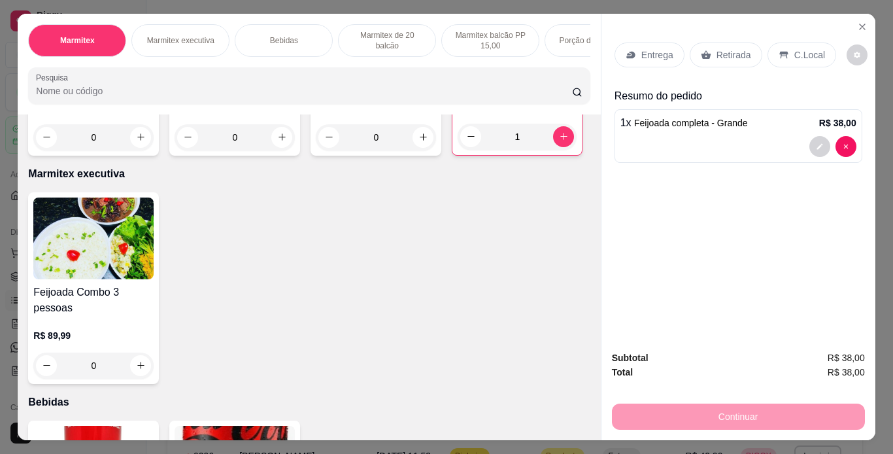
click at [457, 52] on img at bounding box center [516, 11] width 119 height 82
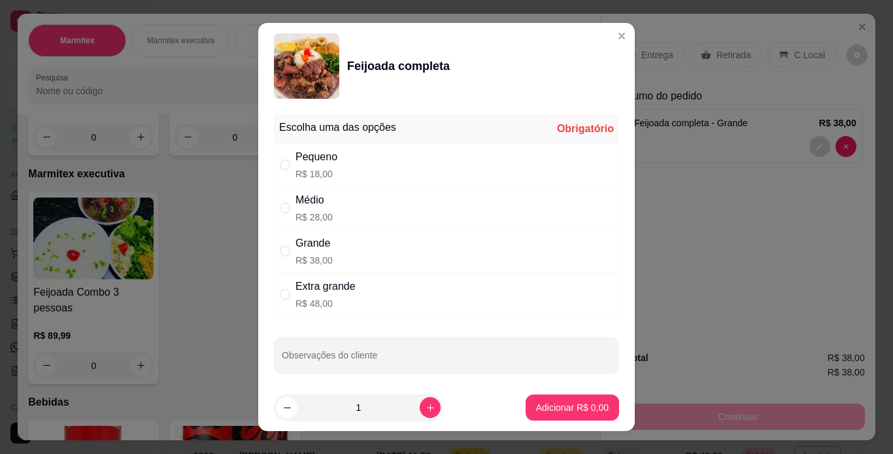
click at [516, 206] on div "Médio R$ 28,00" at bounding box center [446, 207] width 345 height 43
radio input "true"
click at [564, 409] on p "Adicionar R$ 28,00" at bounding box center [570, 407] width 78 height 13
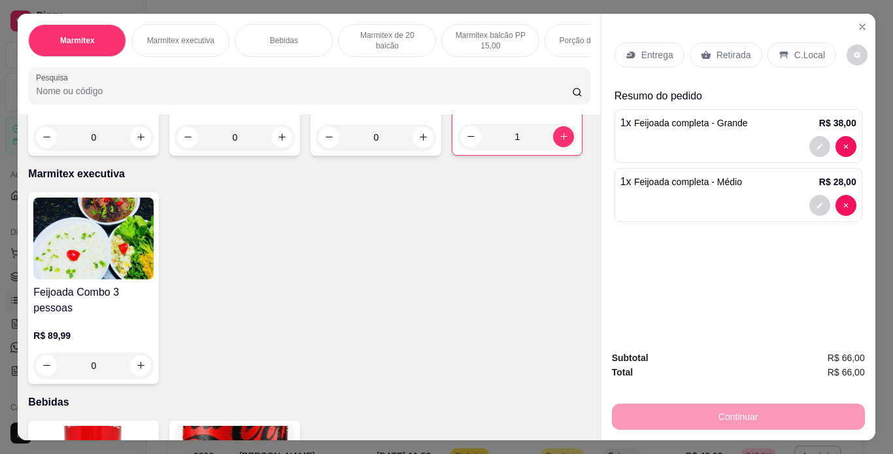
click at [795, 54] on p "C.Local" at bounding box center [809, 54] width 31 height 13
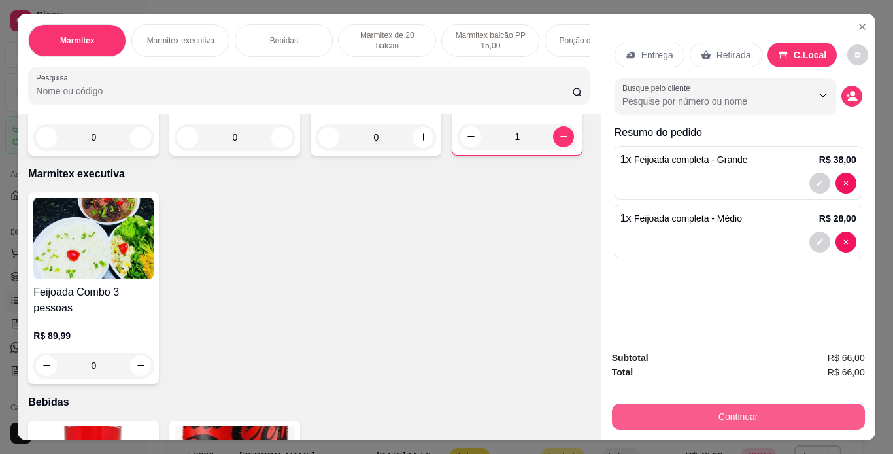
click at [806, 408] on button "Continuar" at bounding box center [738, 416] width 253 height 26
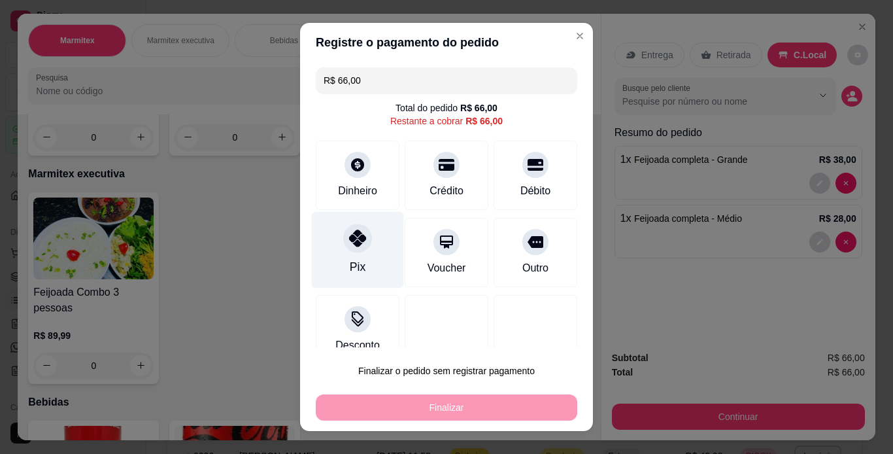
click at [350, 258] on div "Pix" at bounding box center [358, 266] width 16 height 17
type input "R$ 0,00"
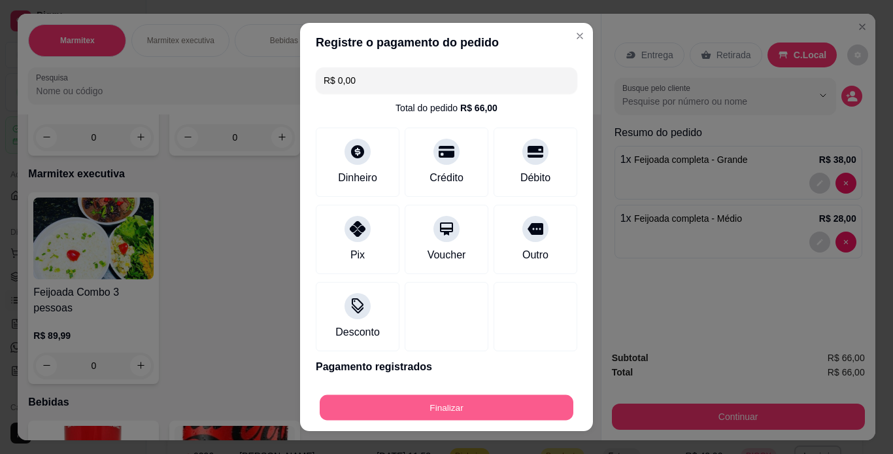
click at [452, 408] on button "Finalizar" at bounding box center [447, 407] width 254 height 25
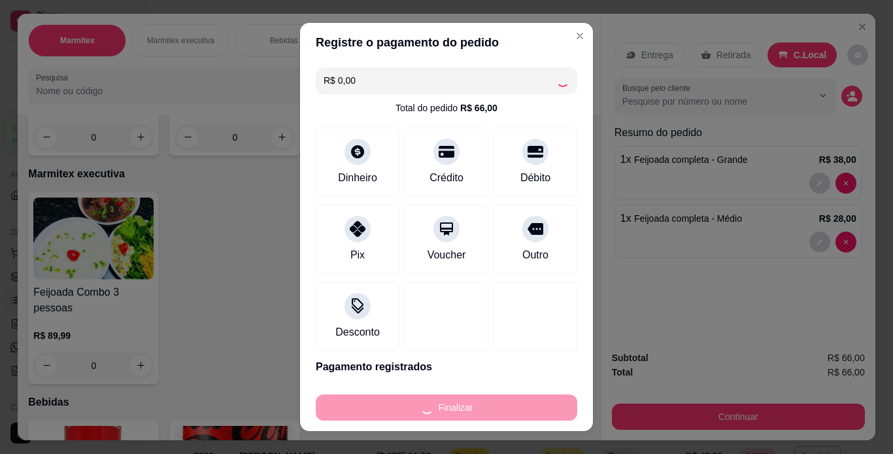
type input "0"
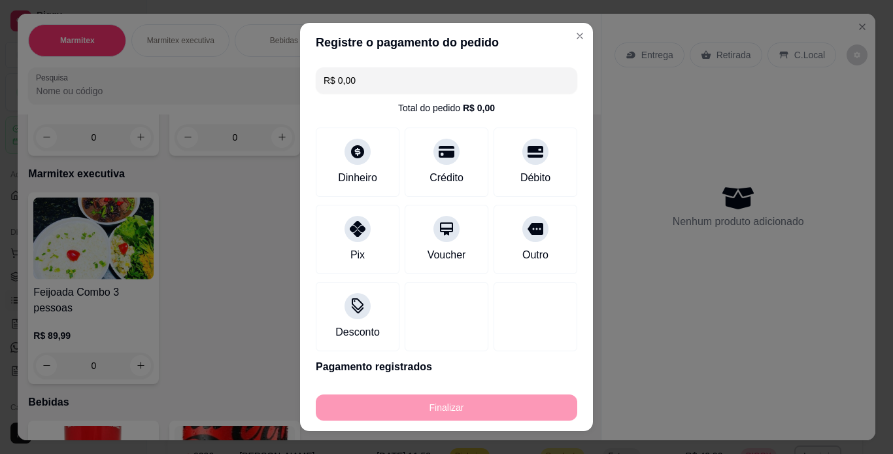
type input "-R$ 66,00"
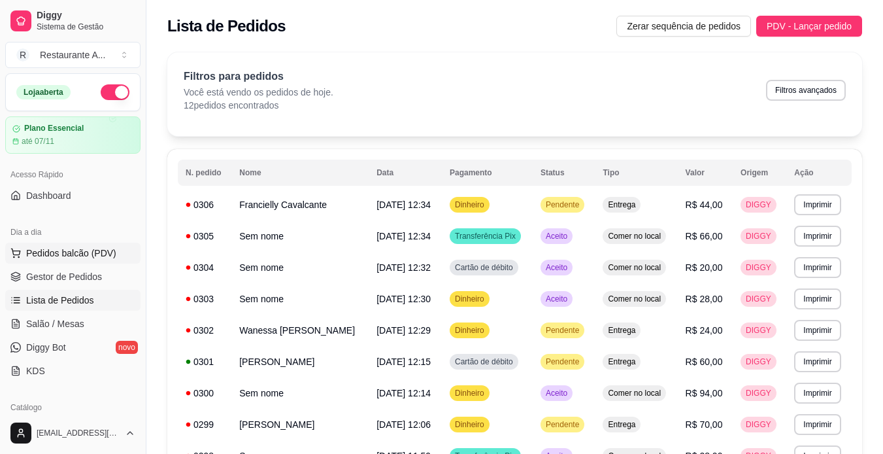
click at [80, 261] on button "Pedidos balcão (PDV)" at bounding box center [72, 252] width 135 height 21
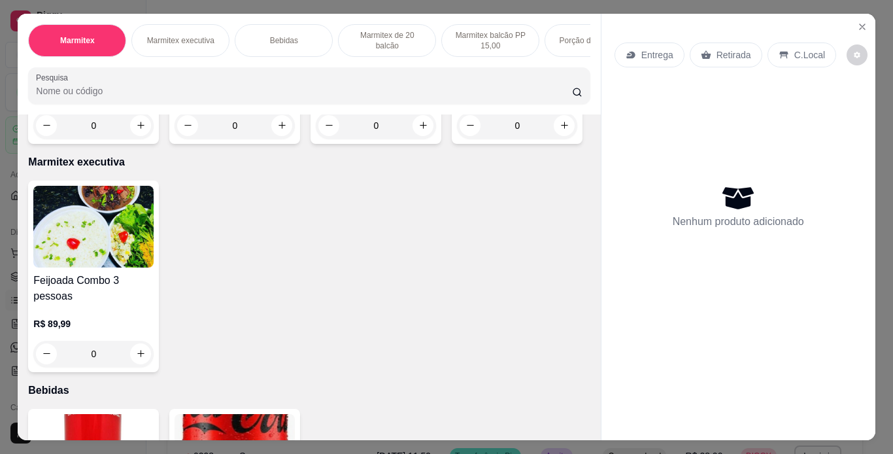
scroll to position [261, 0]
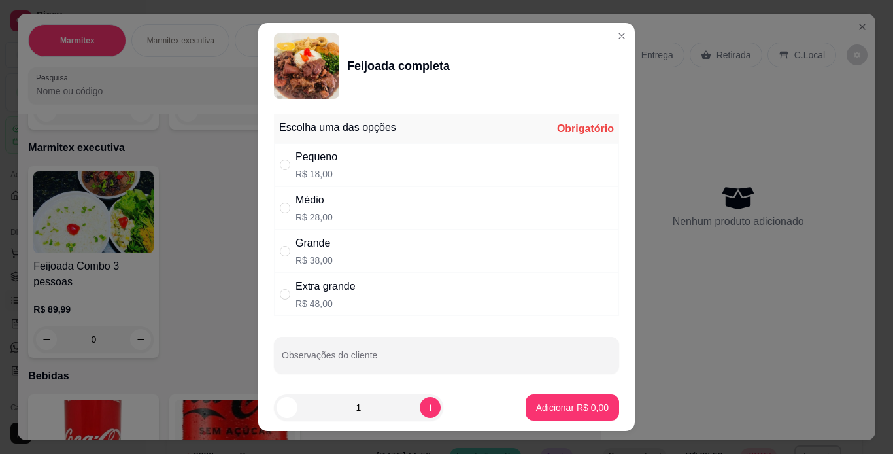
click at [377, 261] on div "Grande R$ 38,00" at bounding box center [446, 250] width 345 height 43
radio input "true"
click at [425, 405] on icon "increase-product-quantity" at bounding box center [430, 408] width 10 height 10
type input "2"
click at [576, 408] on p "Adicionar R$ 76,00" at bounding box center [570, 407] width 78 height 13
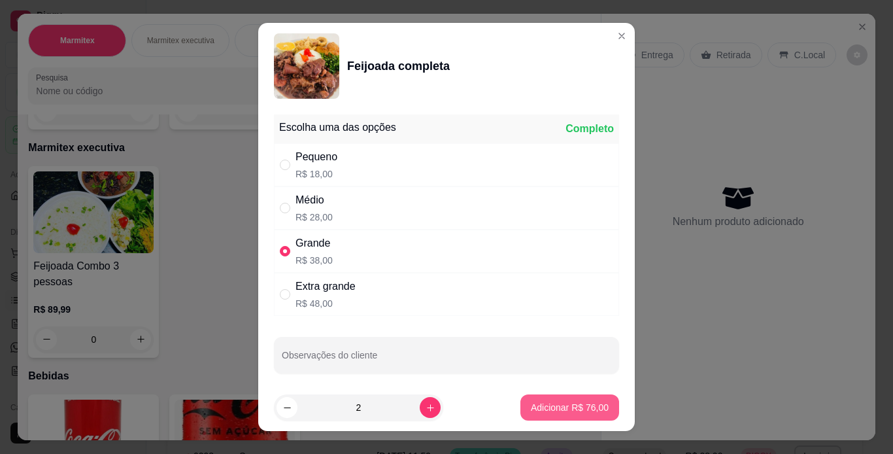
type input "2"
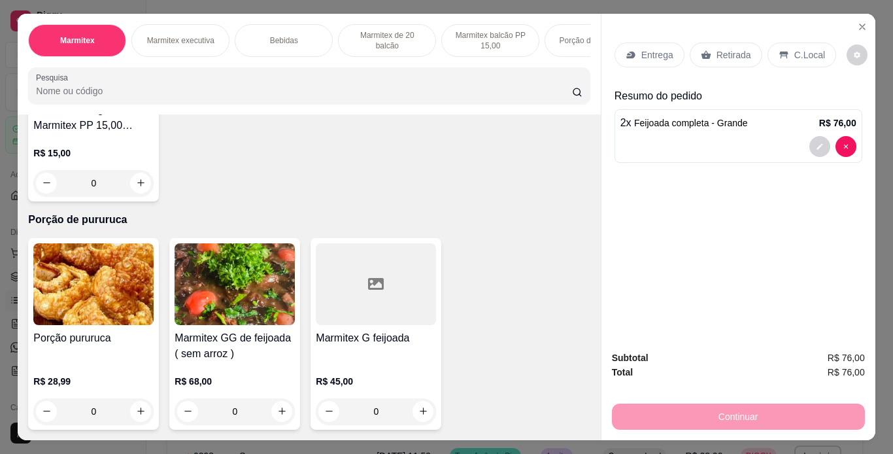
scroll to position [1283, 0]
click at [109, 146] on p "R$ 15,00" at bounding box center [93, 152] width 120 height 13
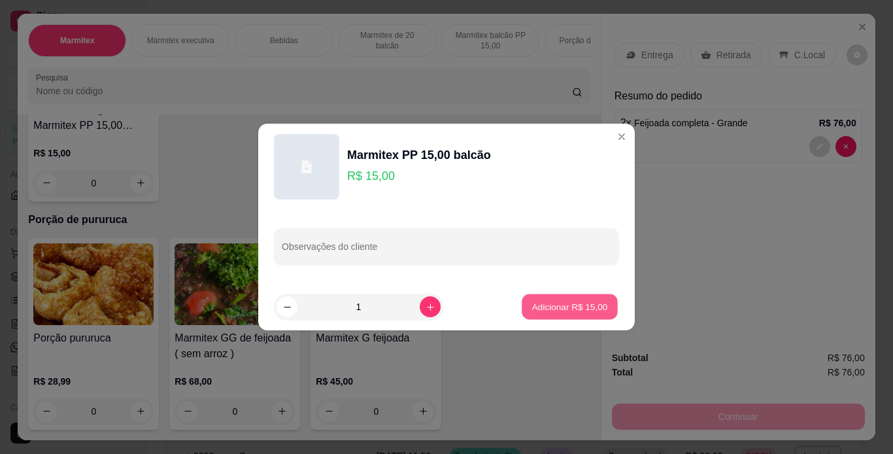
click at [593, 312] on p "Adicionar R$ 15,00" at bounding box center [570, 306] width 76 height 12
type input "1"
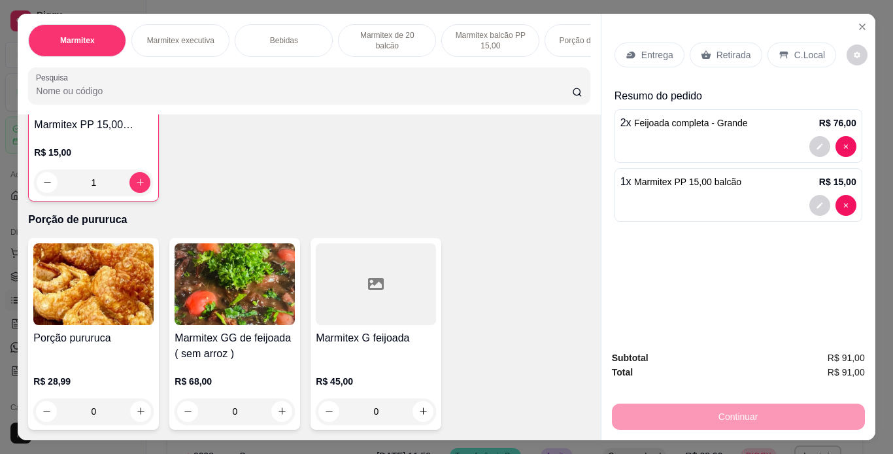
click at [802, 48] on p "C.Local" at bounding box center [809, 54] width 31 height 13
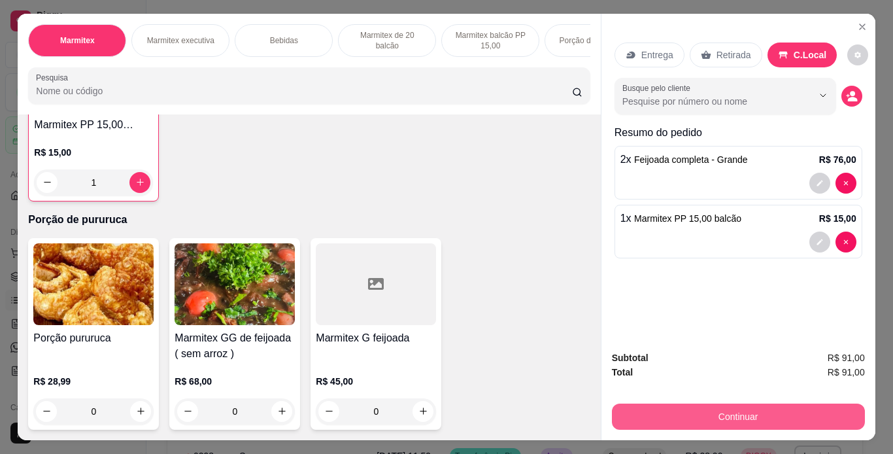
click at [779, 414] on button "Continuar" at bounding box center [738, 416] width 253 height 26
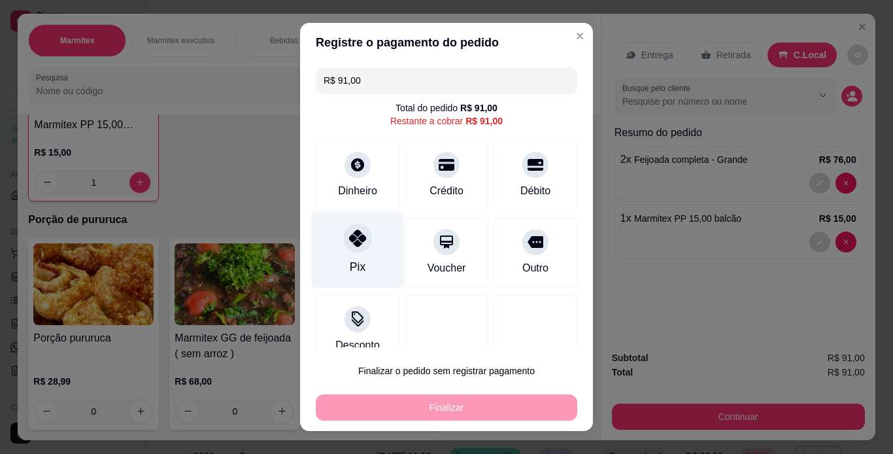
click at [371, 258] on div "Pix" at bounding box center [358, 249] width 92 height 76
type input "R$ 0,00"
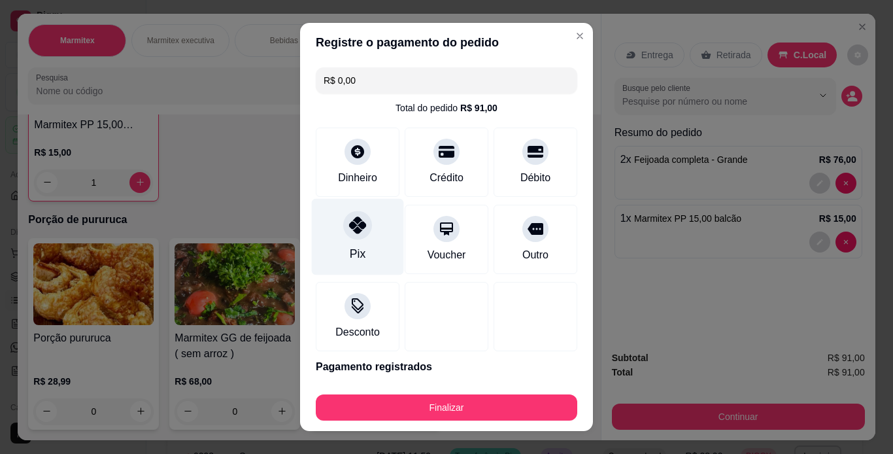
click at [365, 251] on div "Pix" at bounding box center [358, 236] width 92 height 76
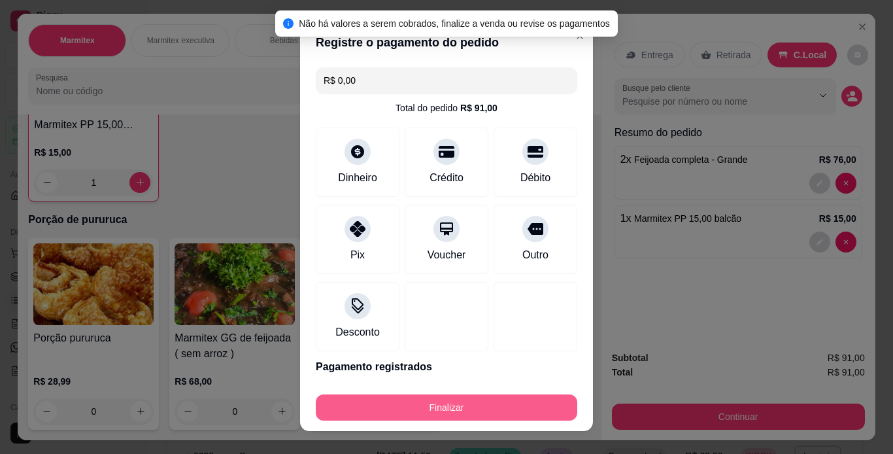
click at [468, 417] on button "Finalizar" at bounding box center [446, 407] width 261 height 26
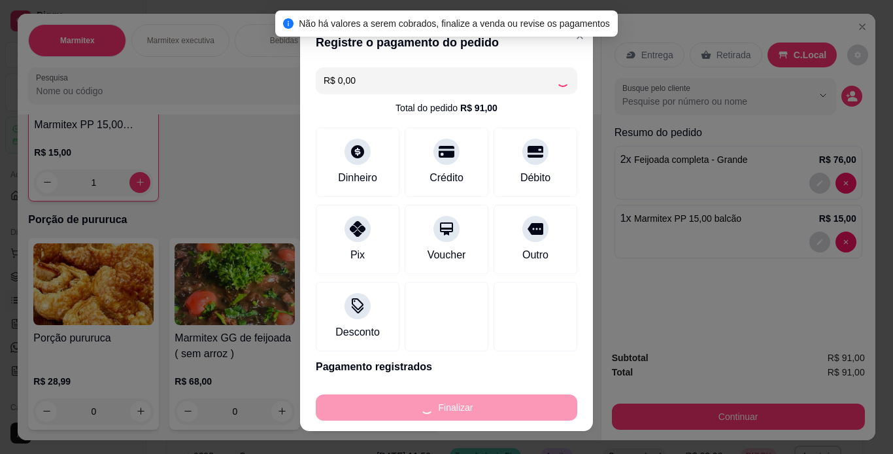
type input "0"
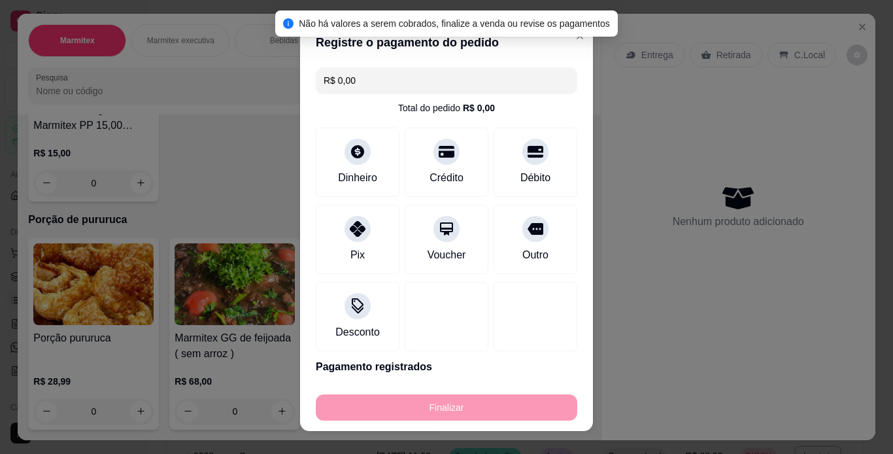
type input "-R$ 91,00"
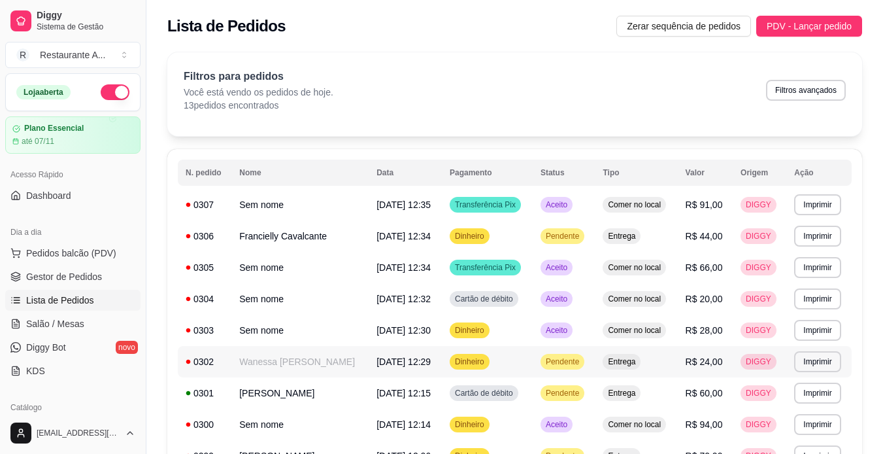
click at [465, 406] on tbody "**********" at bounding box center [515, 393] width 674 height 408
click at [95, 250] on span "Pedidos balcão (PDV)" at bounding box center [71, 252] width 90 height 13
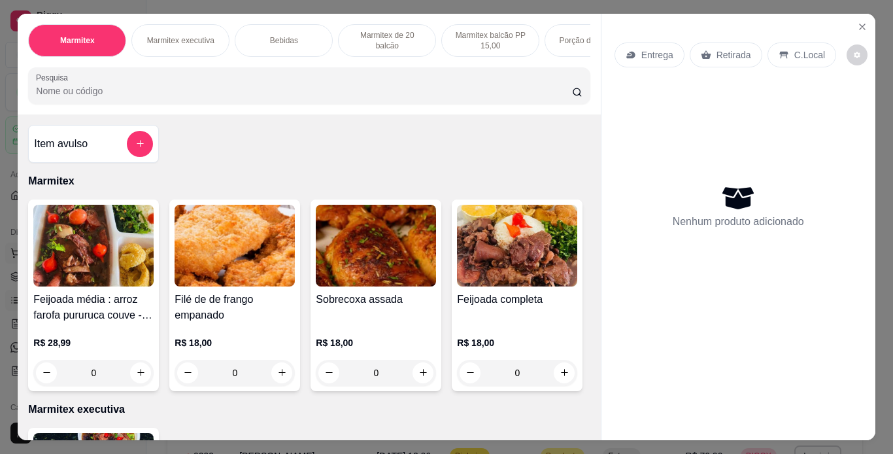
click at [95, 250] on img at bounding box center [93, 246] width 120 height 82
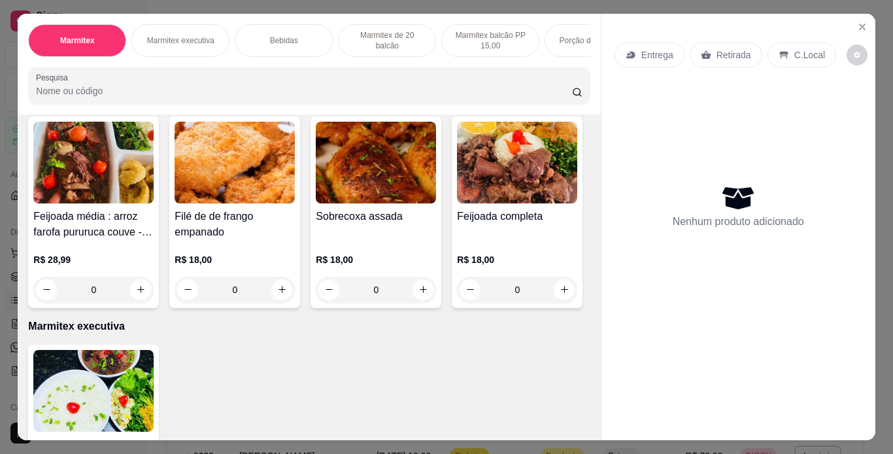
scroll to position [78, 0]
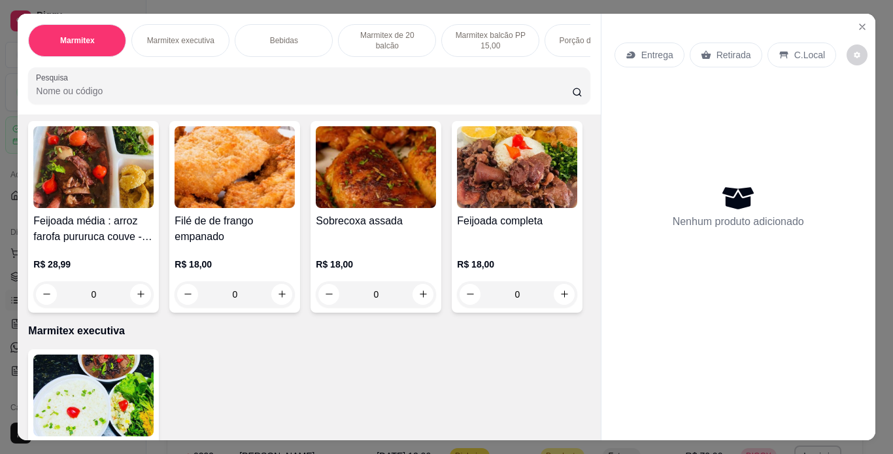
click at [371, 208] on img at bounding box center [376, 167] width 120 height 82
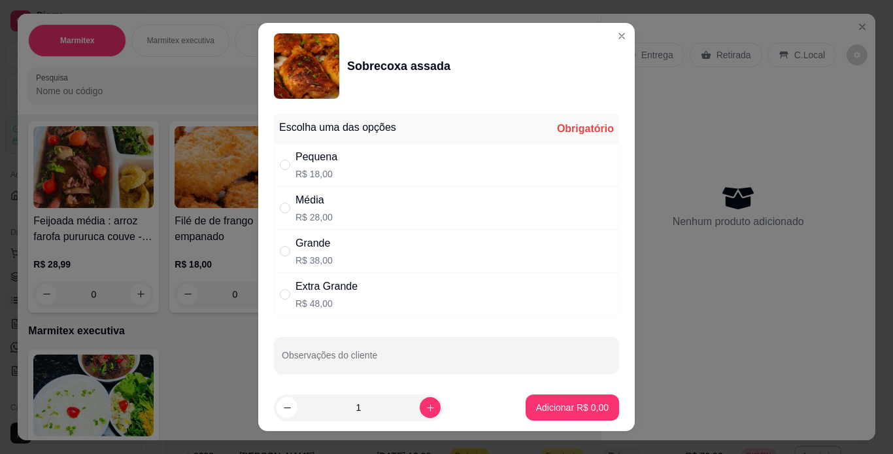
click at [376, 251] on div "Grande R$ 38,00" at bounding box center [446, 250] width 345 height 43
radio input "true"
click at [425, 407] on icon "increase-product-quantity" at bounding box center [430, 408] width 10 height 10
type input "2"
click at [553, 415] on button "Adicionar R$ 76,00" at bounding box center [570, 407] width 96 height 25
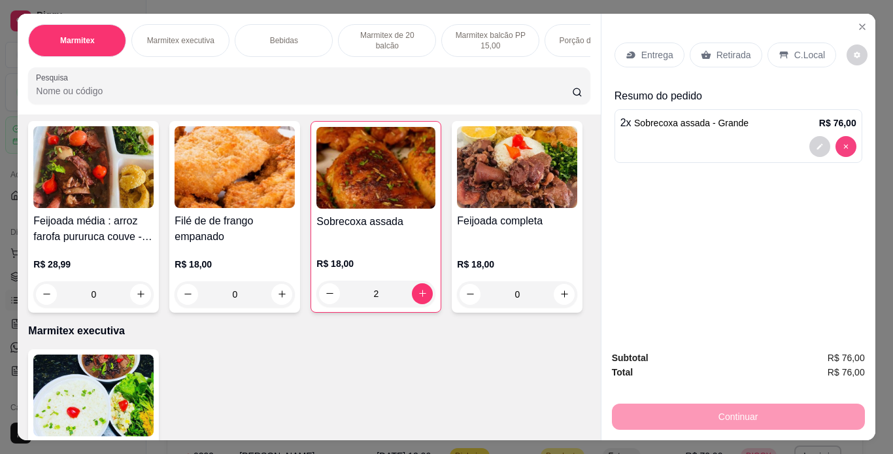
type input "0"
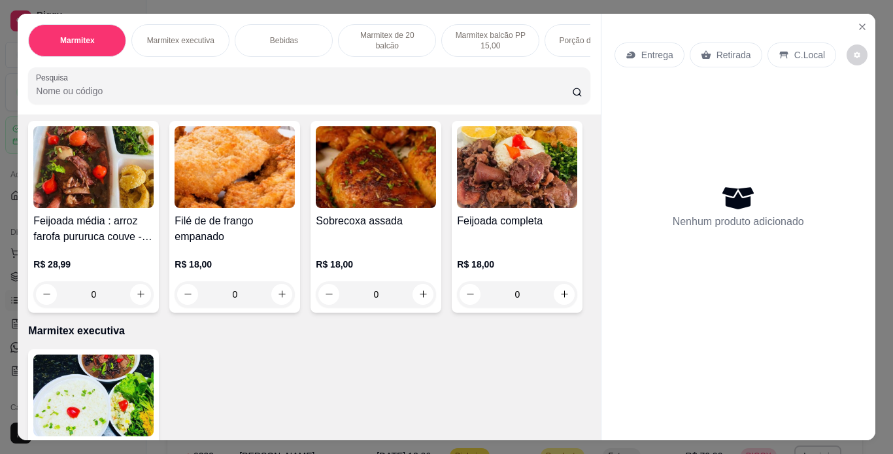
click at [365, 208] on img at bounding box center [376, 167] width 120 height 82
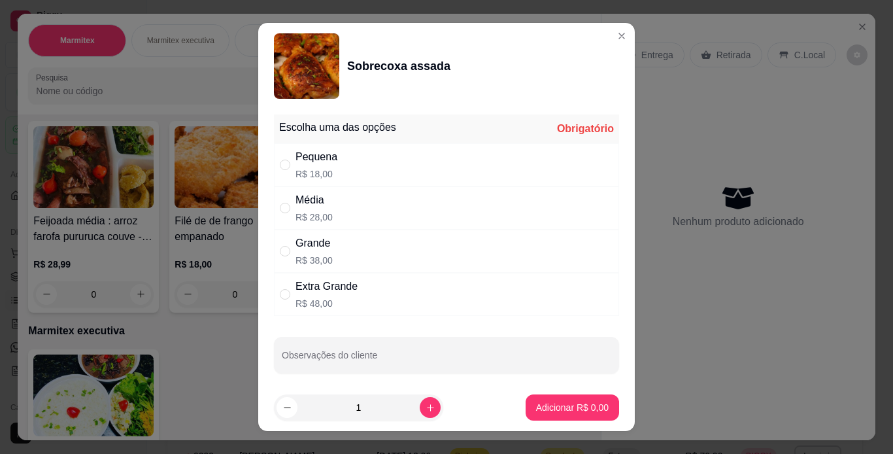
click at [489, 205] on div "Média R$ 28,00" at bounding box center [446, 207] width 345 height 43
radio input "true"
click at [425, 406] on icon "increase-product-quantity" at bounding box center [430, 408] width 10 height 10
type input "2"
click at [561, 412] on p "Adicionar R$ 56,00" at bounding box center [570, 407] width 78 height 13
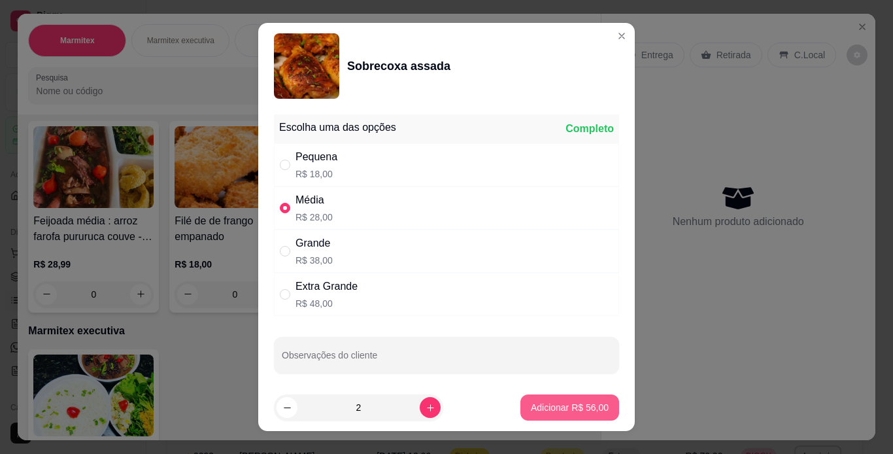
type input "2"
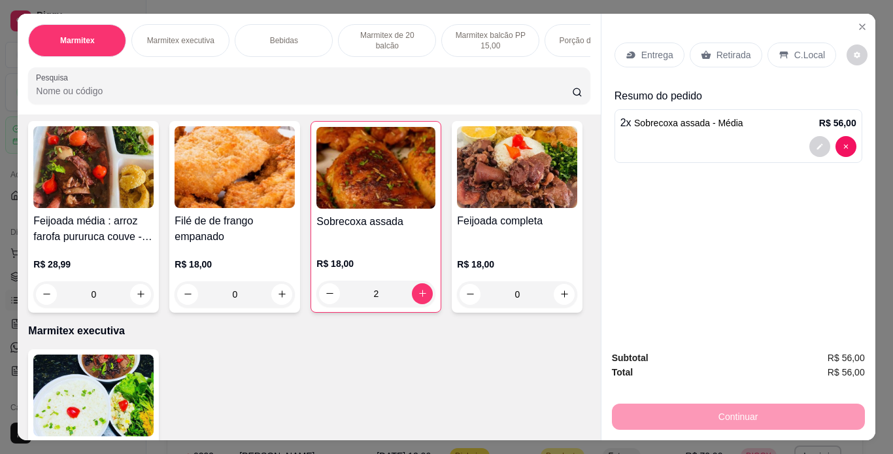
click at [809, 48] on p "C.Local" at bounding box center [809, 54] width 31 height 13
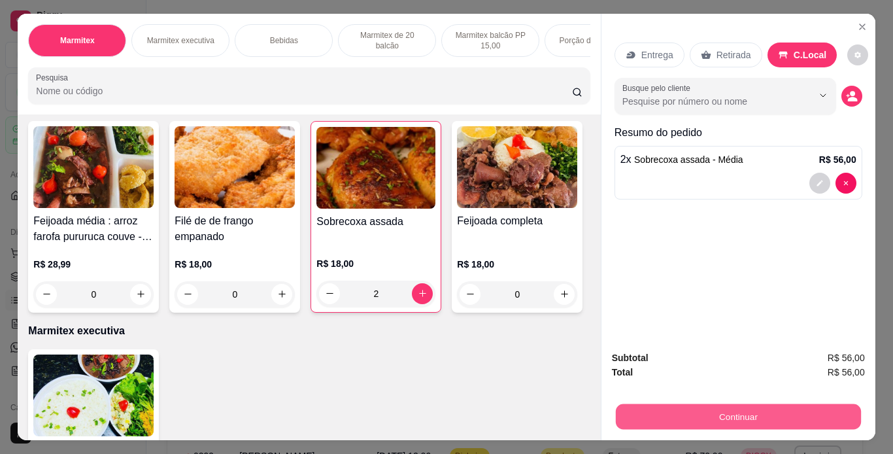
click at [742, 411] on button "Continuar" at bounding box center [737, 416] width 245 height 25
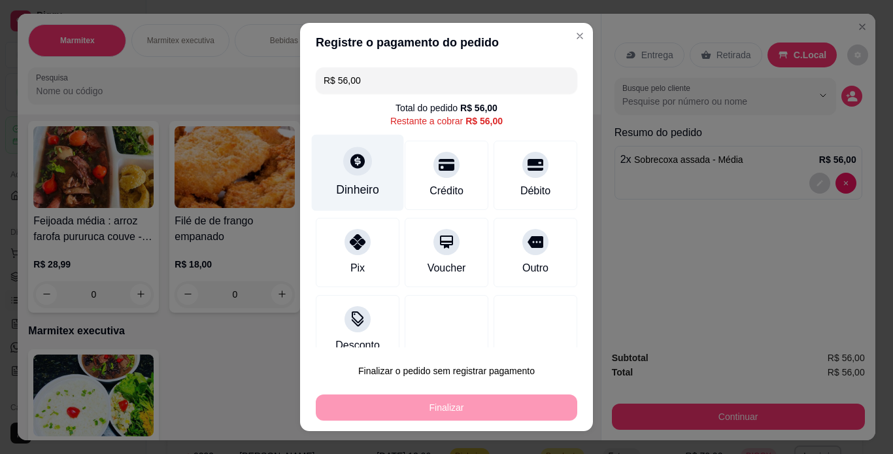
click at [355, 193] on div "Dinheiro" at bounding box center [357, 189] width 43 height 17
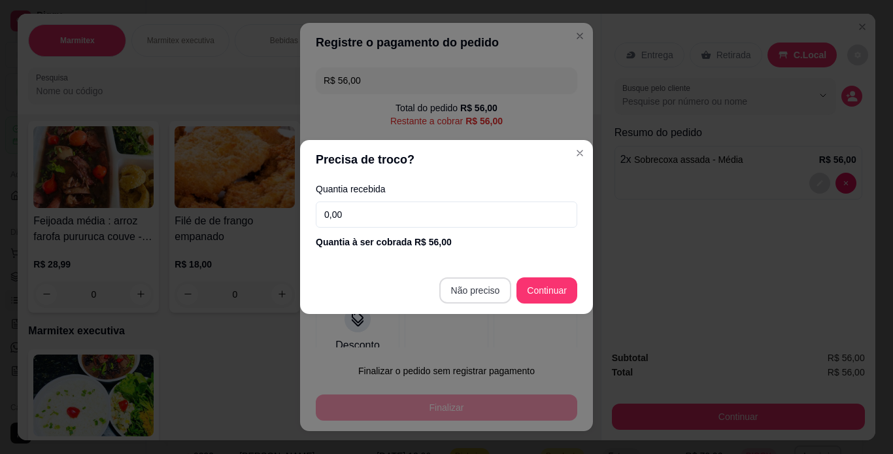
type input "R$ 0,00"
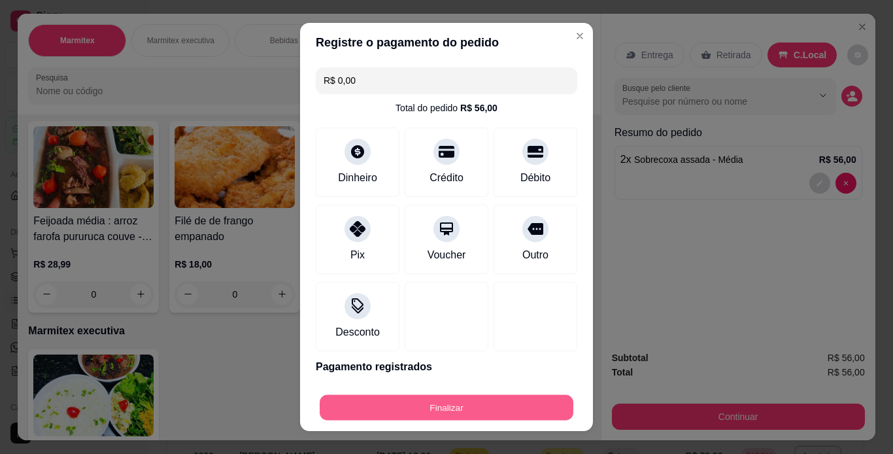
click at [503, 414] on button "Finalizar" at bounding box center [447, 407] width 254 height 25
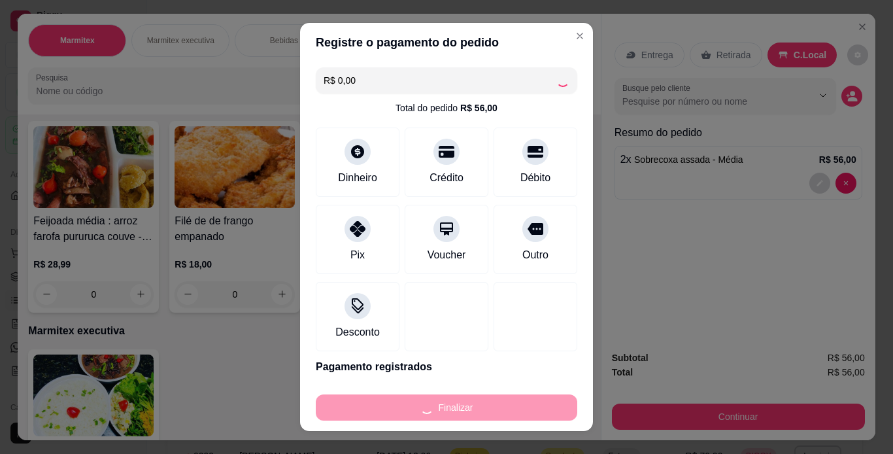
type input "0"
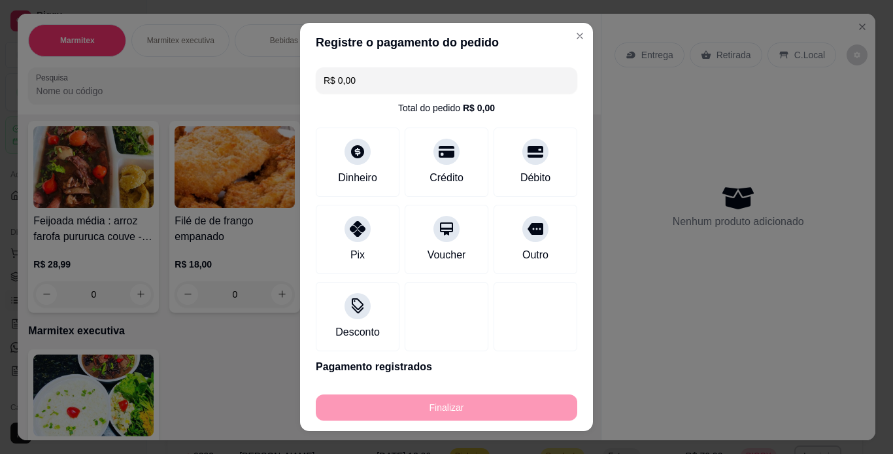
type input "-R$ 56,00"
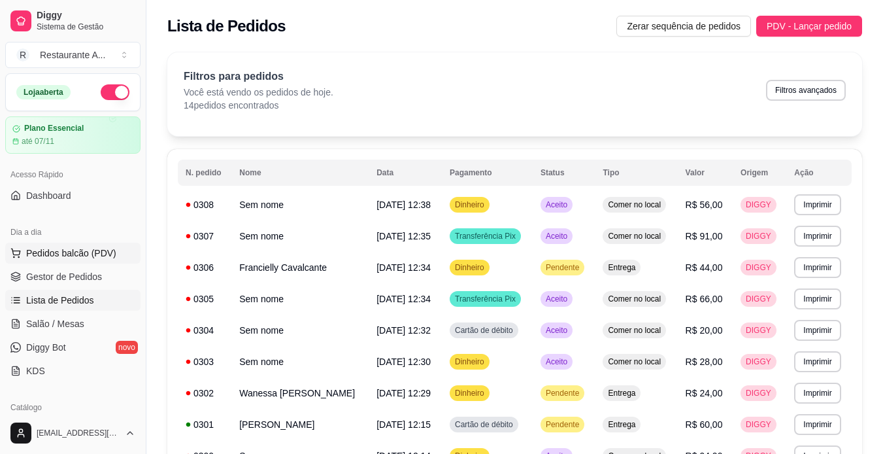
click at [90, 250] on span "Pedidos balcão (PDV)" at bounding box center [71, 252] width 90 height 13
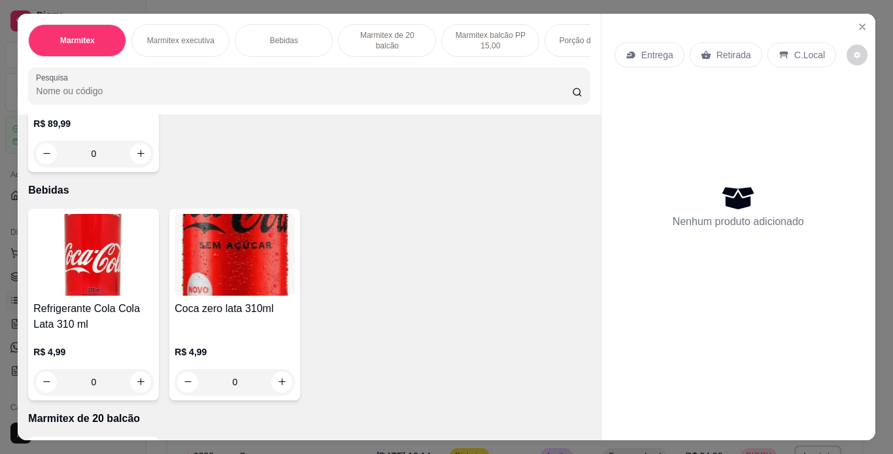
scroll to position [445, 0]
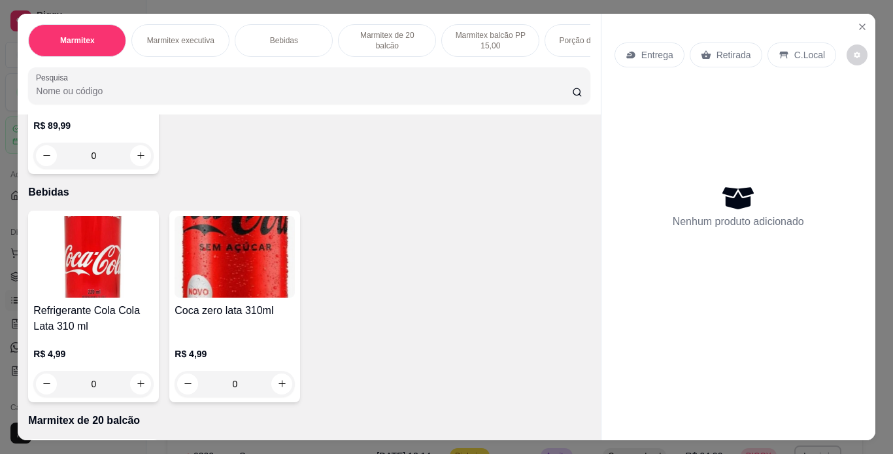
click at [84, 69] on img at bounding box center [93, 29] width 120 height 82
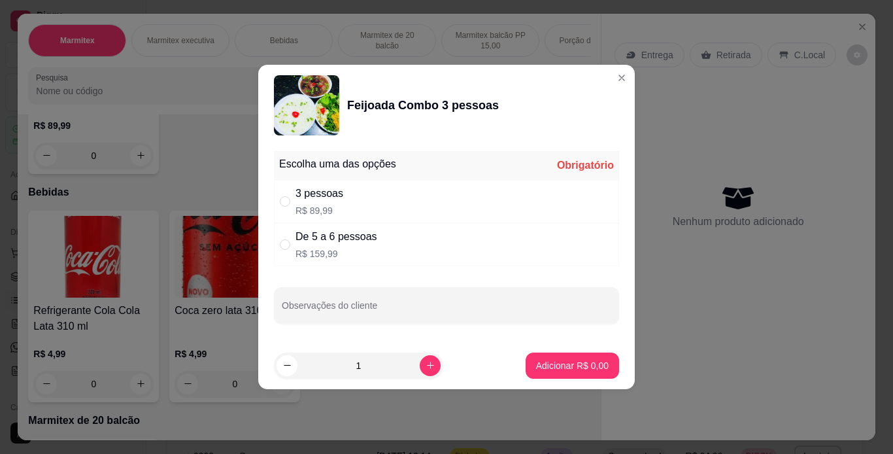
click at [448, 208] on div "3 pessoas R$ 89,99" at bounding box center [446, 201] width 345 height 43
radio input "true"
click at [569, 370] on p "Adicionar R$ 89,99" at bounding box center [570, 365] width 76 height 12
type input "1"
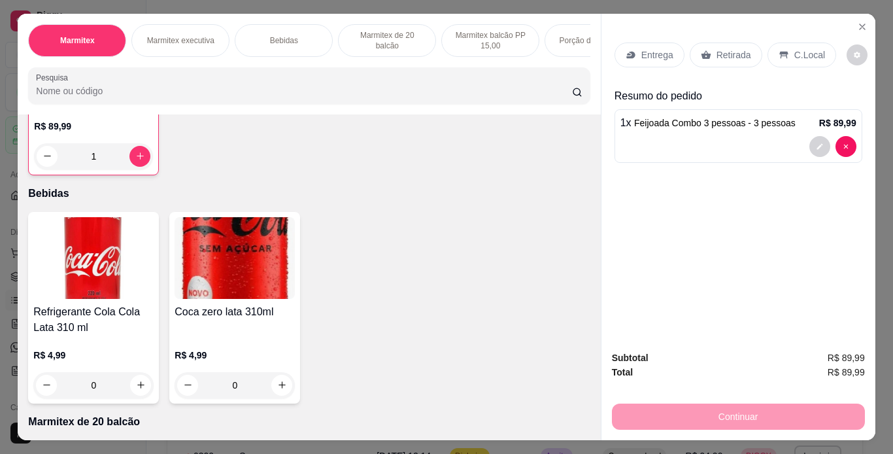
click at [142, 169] on div "1" at bounding box center [93, 156] width 119 height 26
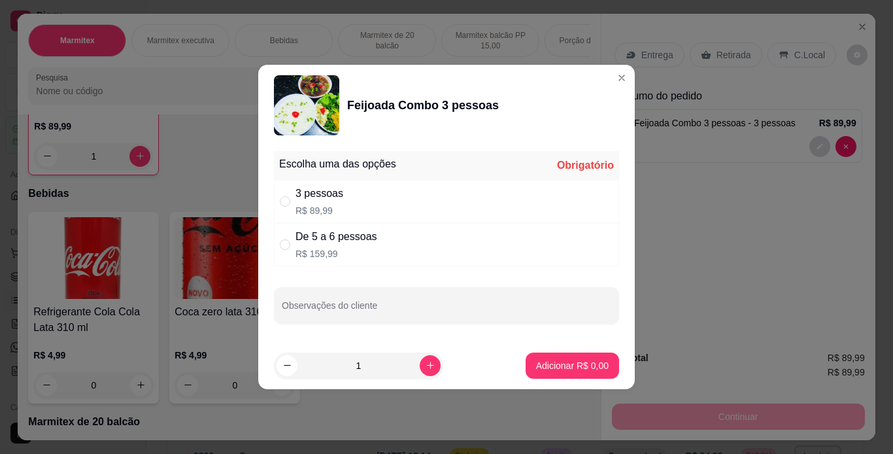
click at [438, 247] on div "De 5 a 6 pessoas R$ 159,99" at bounding box center [446, 244] width 345 height 43
radio input "true"
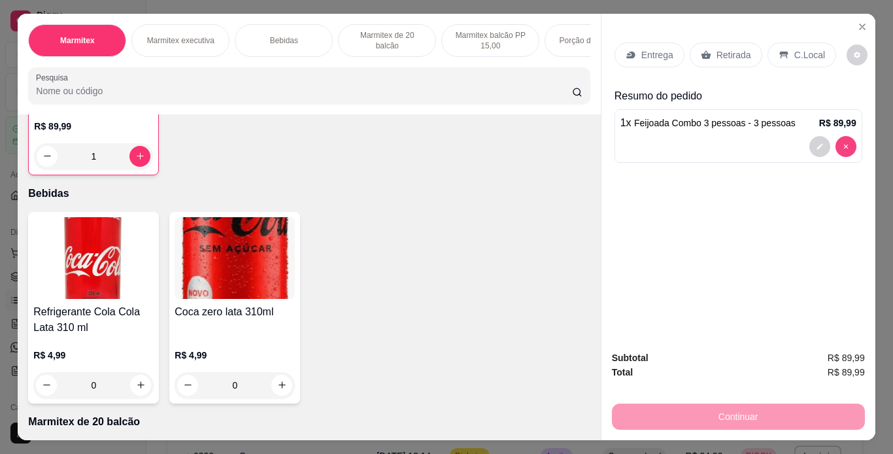
type input "0"
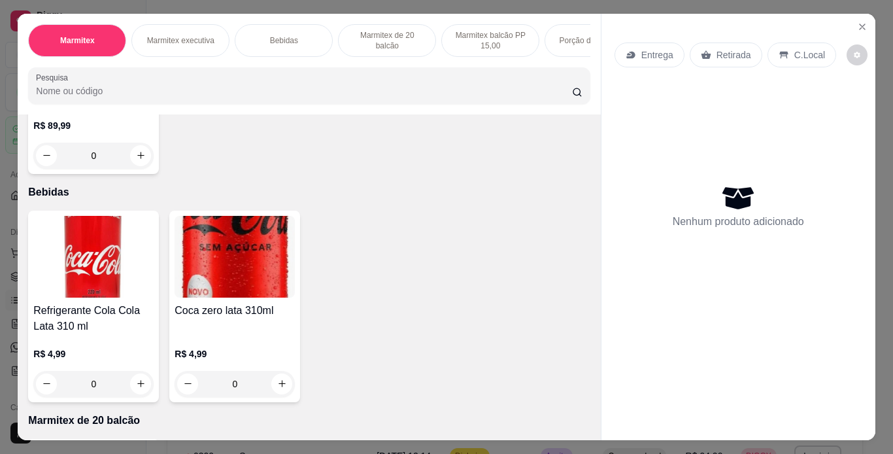
click at [97, 169] on div "R$ 89,99 0" at bounding box center [93, 137] width 120 height 63
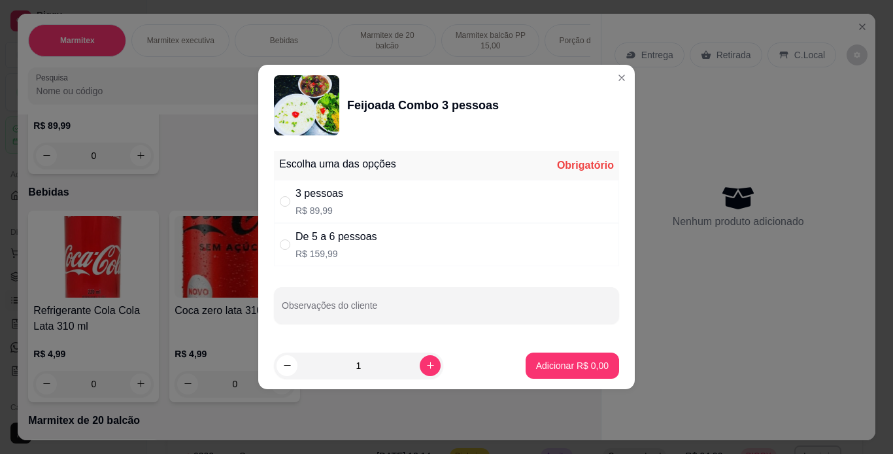
click at [484, 259] on div "De 5 a 6 pessoas R$ 159,99" at bounding box center [446, 244] width 345 height 43
radio input "true"
click at [575, 375] on button "Adicionar R$ 159,99" at bounding box center [567, 364] width 101 height 25
type input "1"
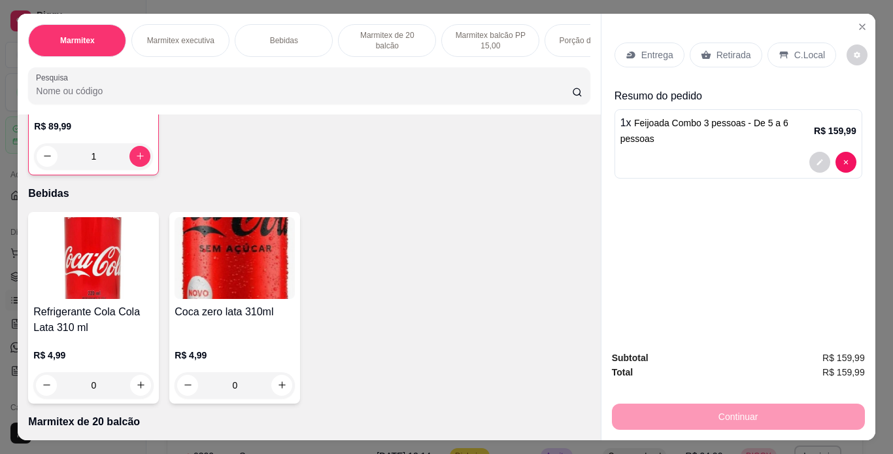
click at [797, 54] on p "C.Local" at bounding box center [809, 54] width 31 height 13
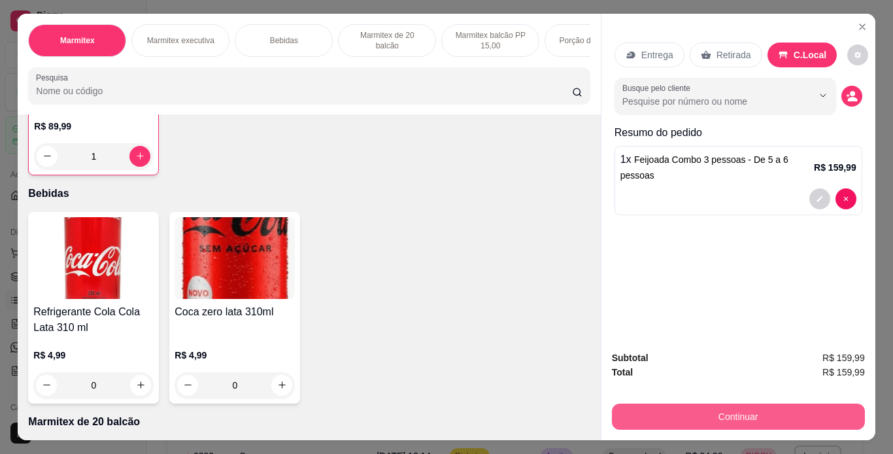
click at [781, 414] on button "Continuar" at bounding box center [738, 416] width 253 height 26
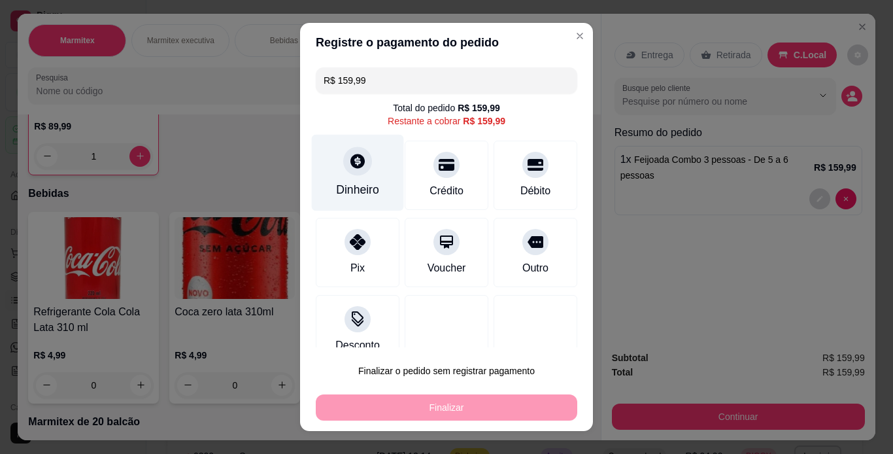
click at [357, 183] on div "Dinheiro" at bounding box center [357, 189] width 43 height 17
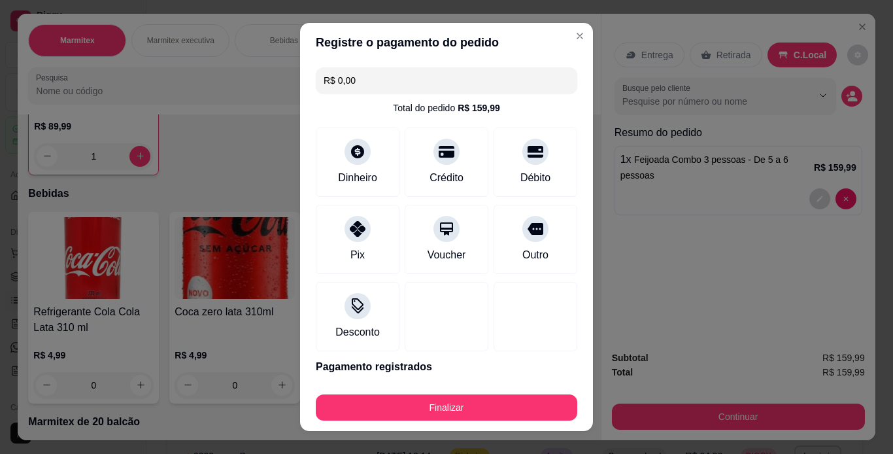
type input "R$ 0,00"
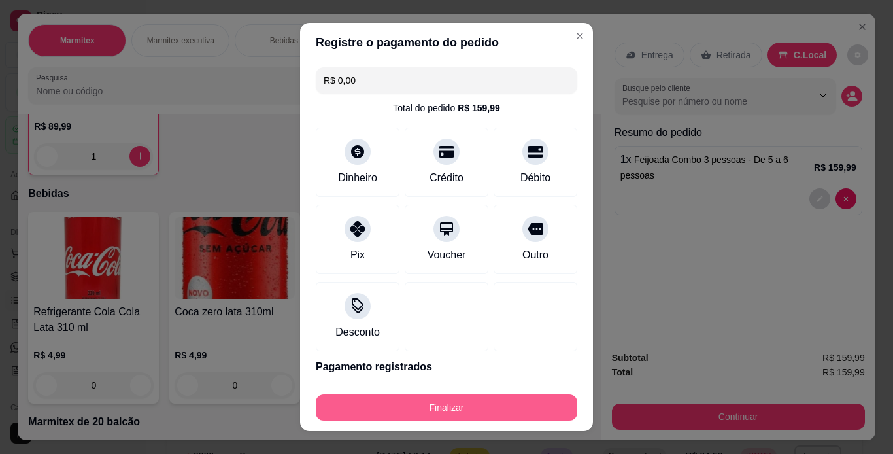
click at [476, 410] on button "Finalizar" at bounding box center [446, 407] width 261 height 26
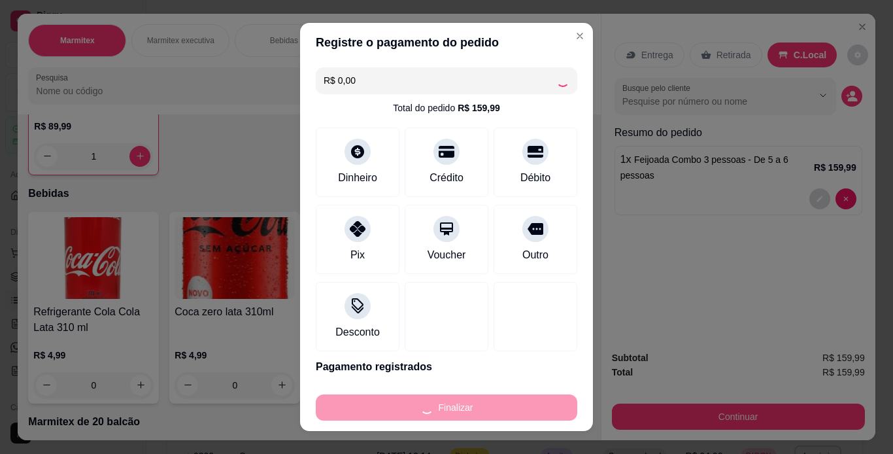
type input "0"
type input "-R$ 159,99"
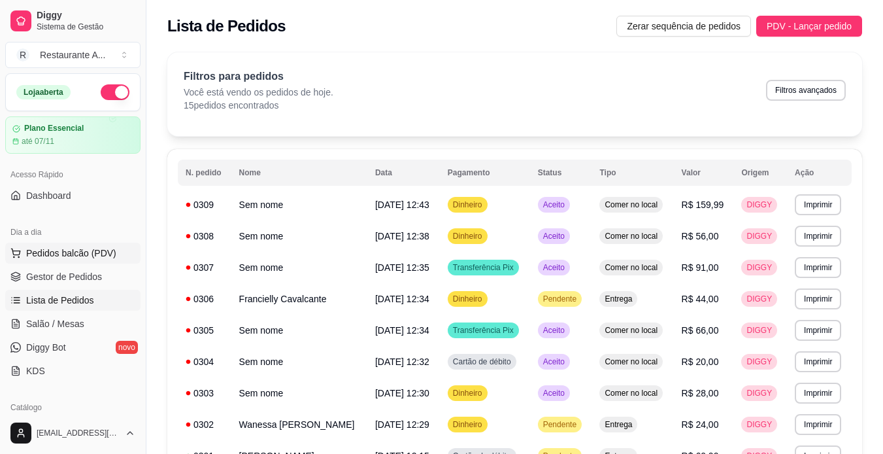
click at [50, 255] on span "Pedidos balcão (PDV)" at bounding box center [71, 252] width 90 height 13
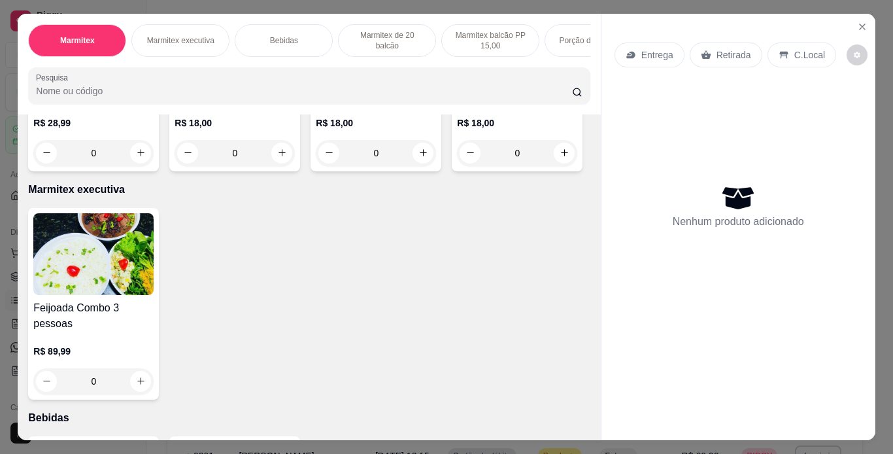
scroll to position [235, 0]
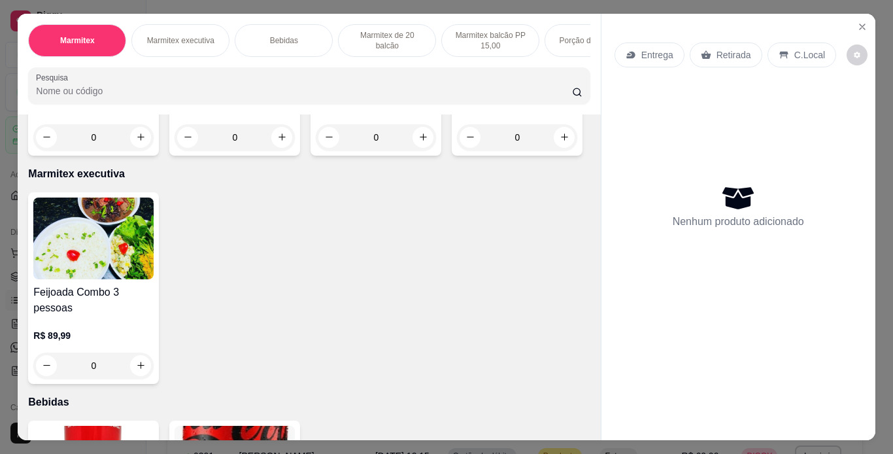
click at [457, 51] on img at bounding box center [517, 10] width 120 height 82
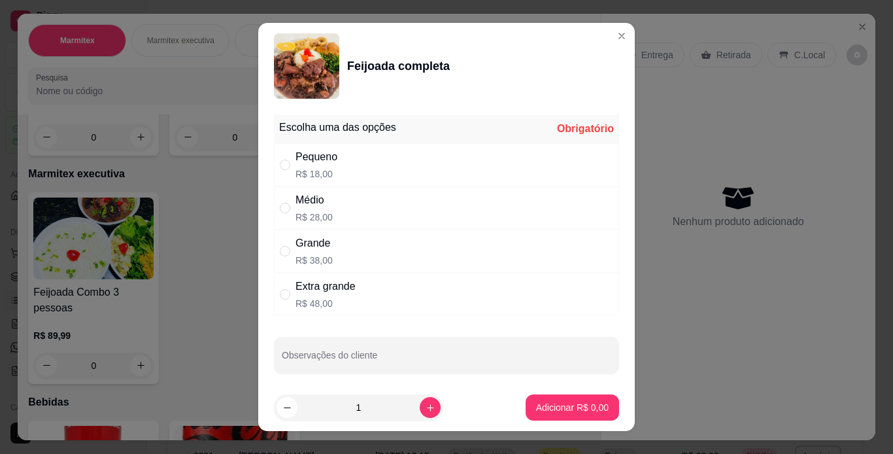
click at [452, 212] on div "Médio R$ 28,00" at bounding box center [446, 207] width 345 height 43
radio input "true"
click at [425, 408] on icon "increase-product-quantity" at bounding box center [430, 408] width 10 height 10
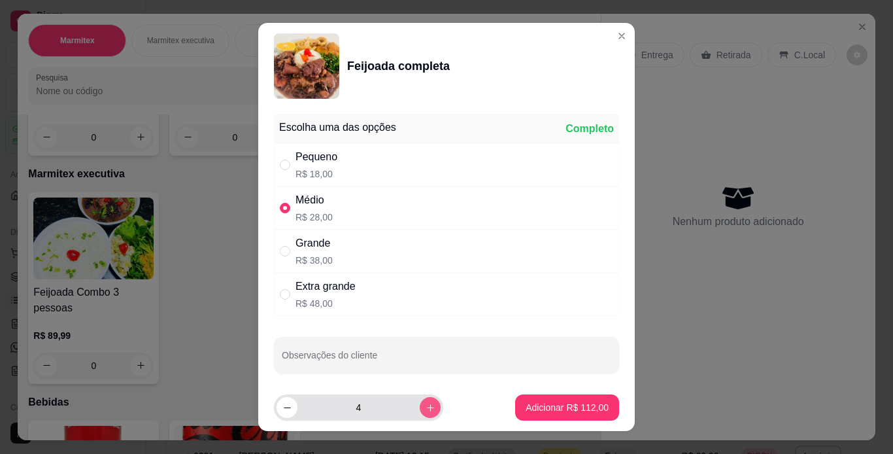
click at [425, 408] on icon "increase-product-quantity" at bounding box center [430, 408] width 10 height 10
type input "6"
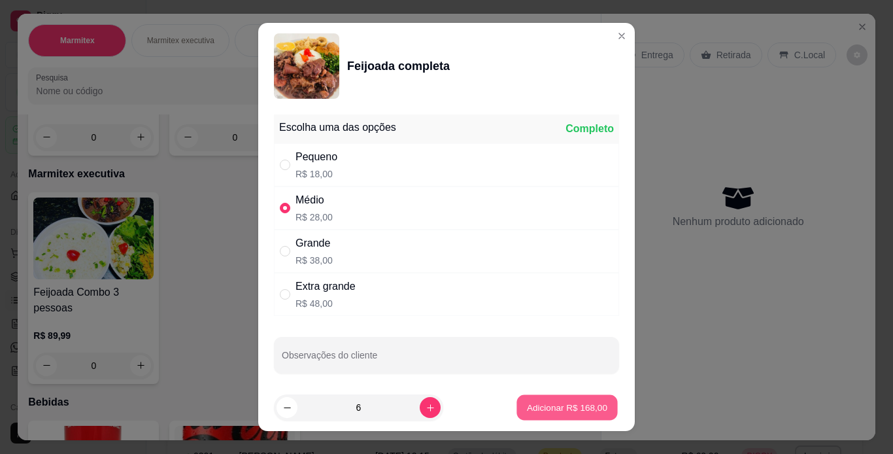
click at [543, 403] on p "Adicionar R$ 168,00" at bounding box center [567, 407] width 80 height 12
type input "6"
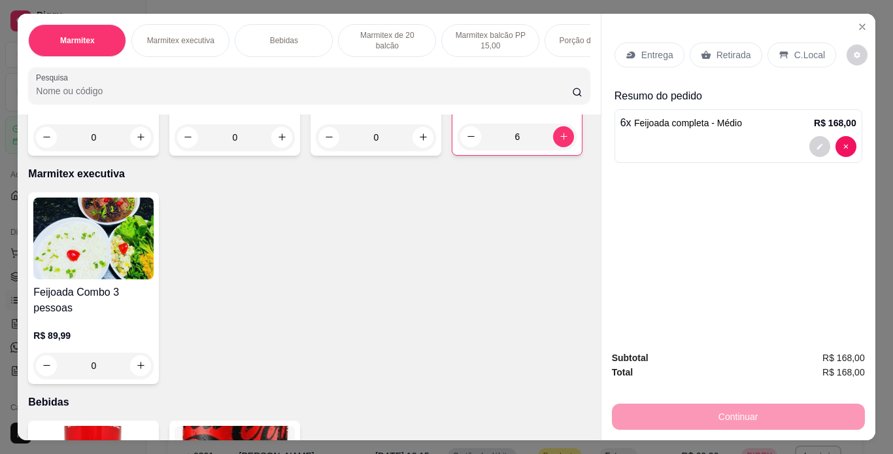
click at [794, 48] on p "C.Local" at bounding box center [809, 54] width 31 height 13
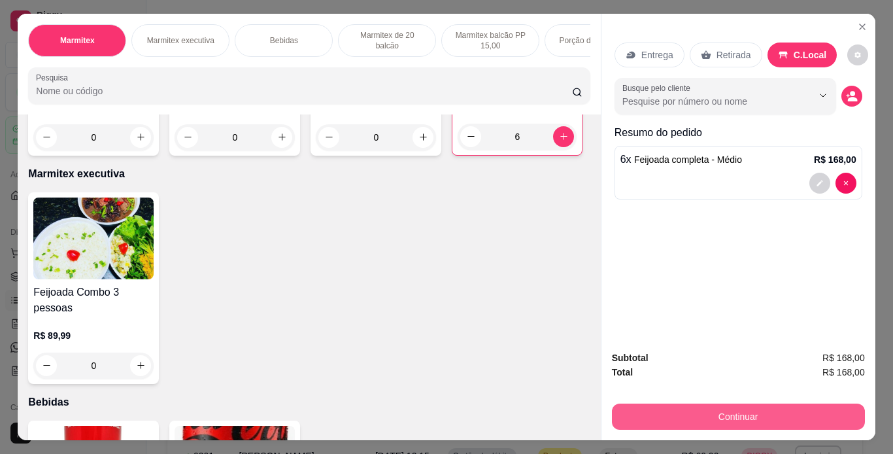
click at [760, 416] on button "Continuar" at bounding box center [738, 416] width 253 height 26
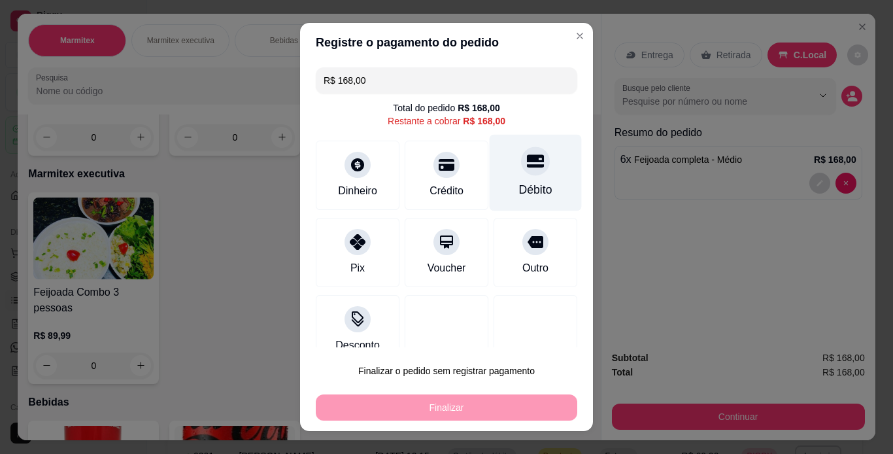
click at [519, 184] on div "Débito" at bounding box center [535, 189] width 33 height 17
type input "R$ 0,00"
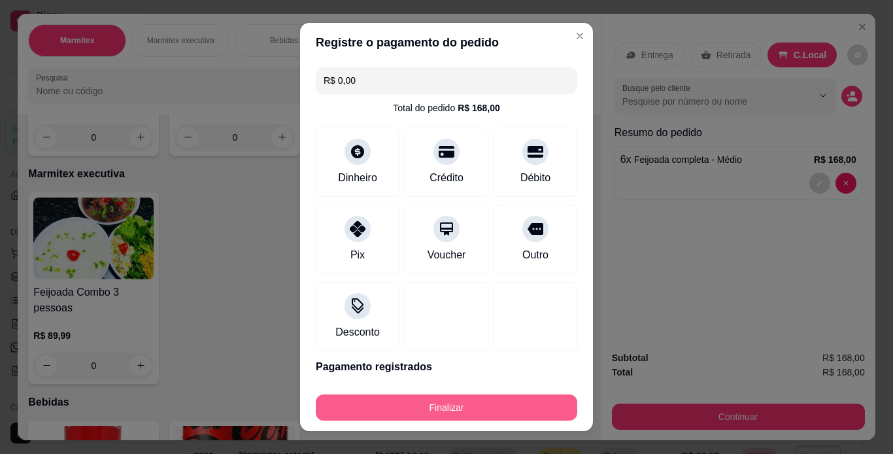
click at [501, 412] on button "Finalizar" at bounding box center [446, 407] width 261 height 26
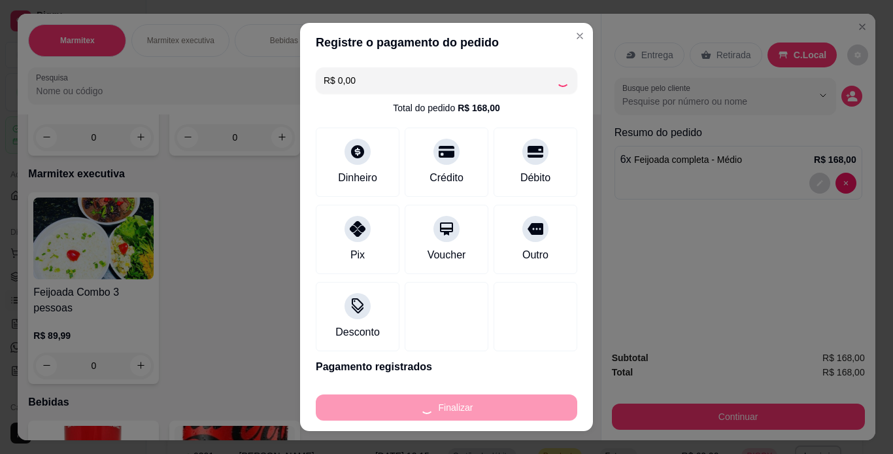
type input "0"
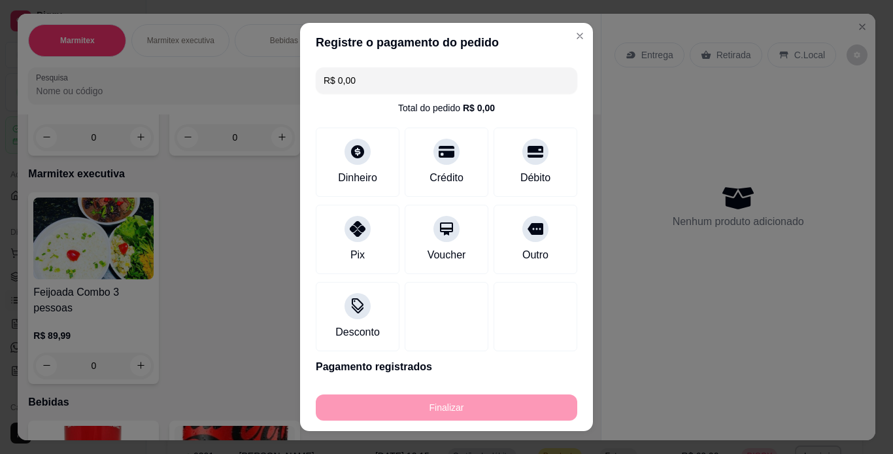
type input "-R$ 168,00"
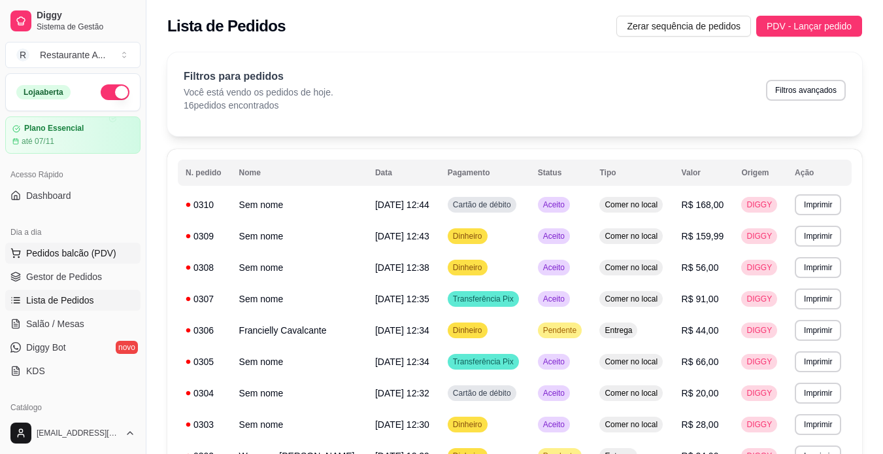
click at [106, 256] on span "Pedidos balcão (PDV)" at bounding box center [71, 252] width 90 height 13
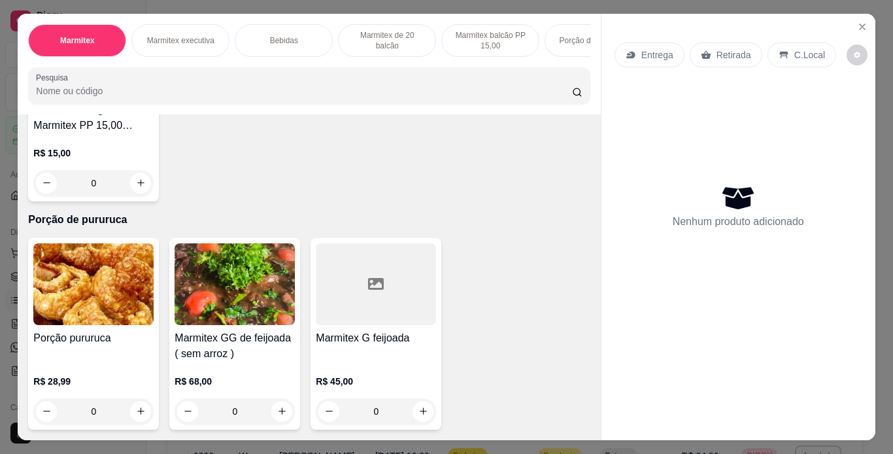
scroll to position [1282, 0]
click at [239, 338] on h4 "Marmitex GG de feijoada ( sem arroz )" at bounding box center [234, 345] width 120 height 31
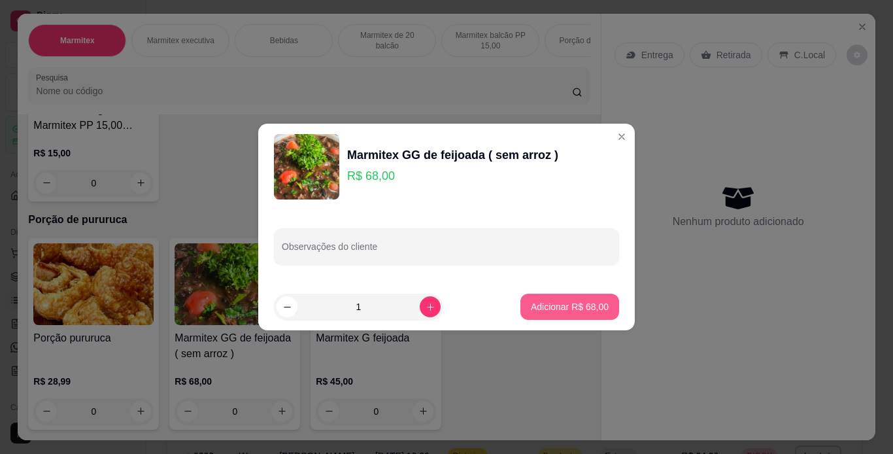
click at [564, 299] on button "Adicionar R$ 68,00" at bounding box center [569, 306] width 99 height 26
type input "1"
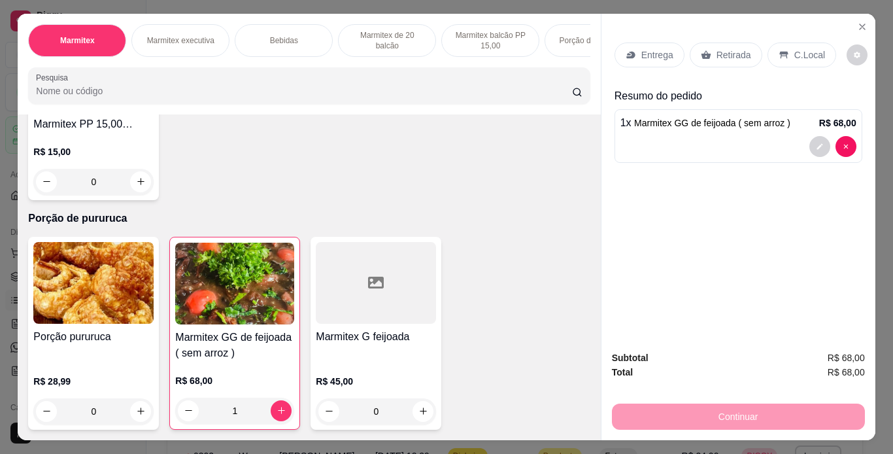
click at [786, 44] on div "C.Local" at bounding box center [801, 54] width 69 height 25
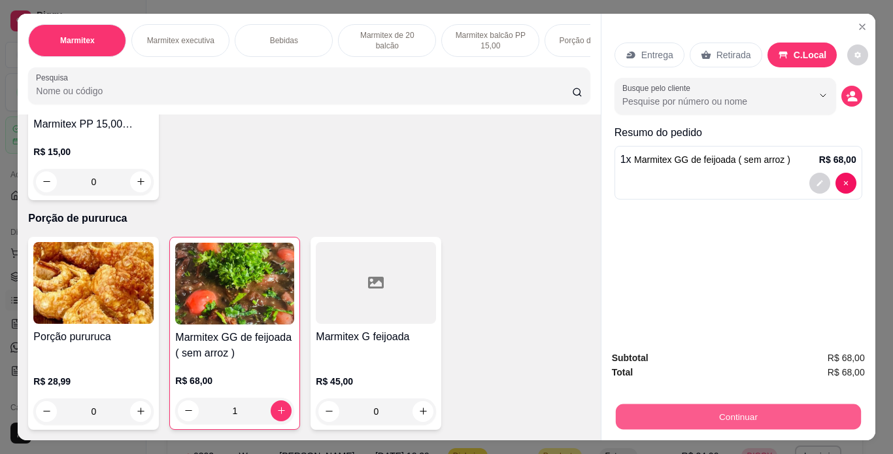
click at [794, 405] on button "Continuar" at bounding box center [737, 416] width 245 height 25
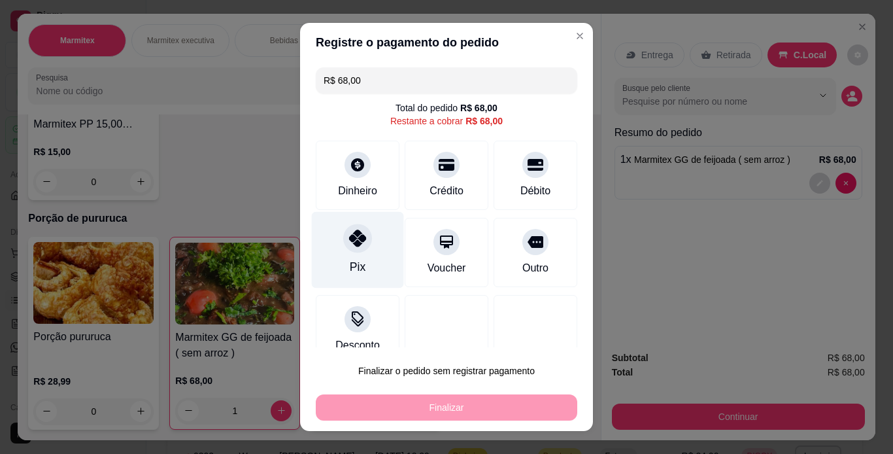
click at [349, 238] on icon at bounding box center [357, 237] width 17 height 17
type input "R$ 0,00"
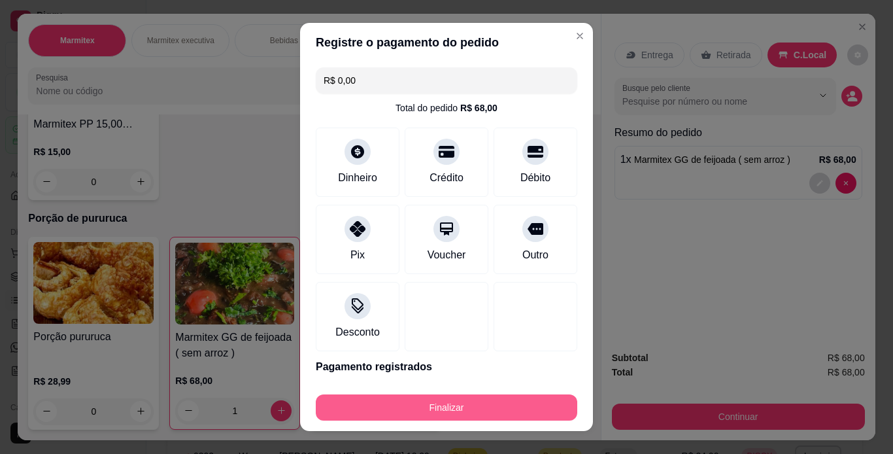
click at [513, 408] on button "Finalizar" at bounding box center [446, 407] width 261 height 26
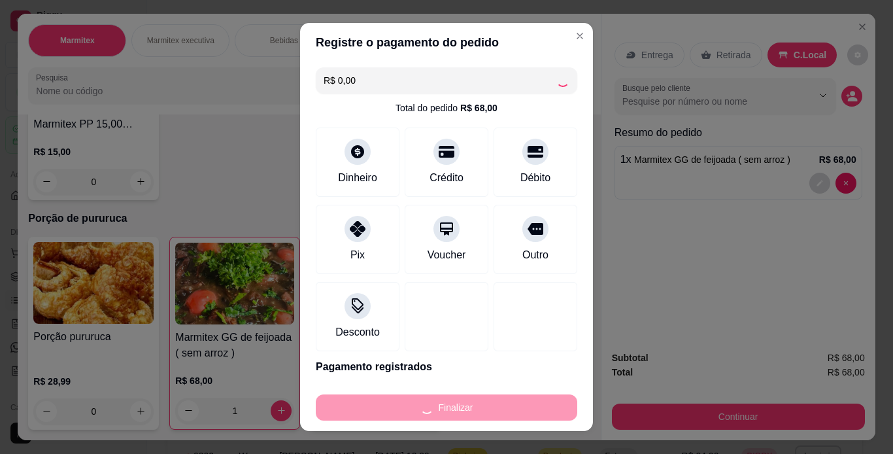
type input "0"
type input "-R$ 68,00"
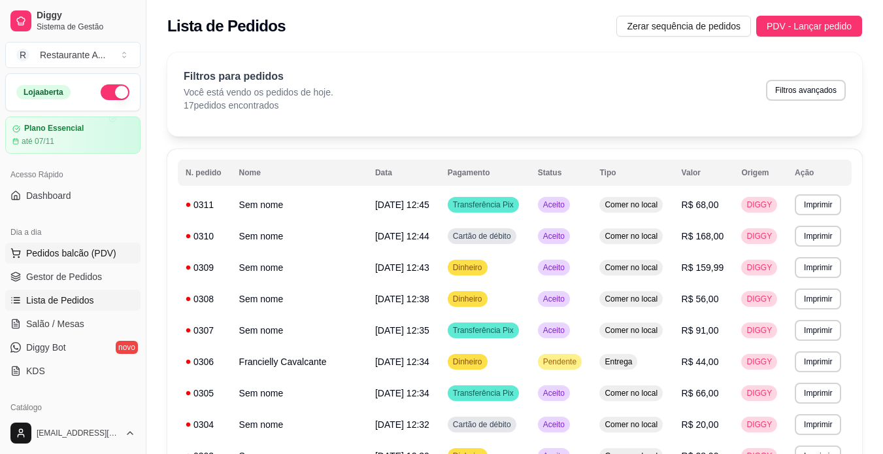
click at [86, 262] on button "Pedidos balcão (PDV)" at bounding box center [72, 252] width 135 height 21
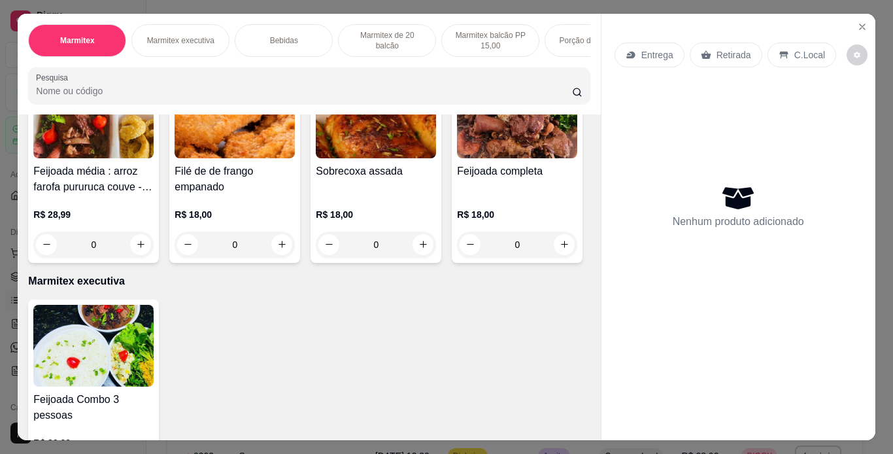
scroll to position [157, 0]
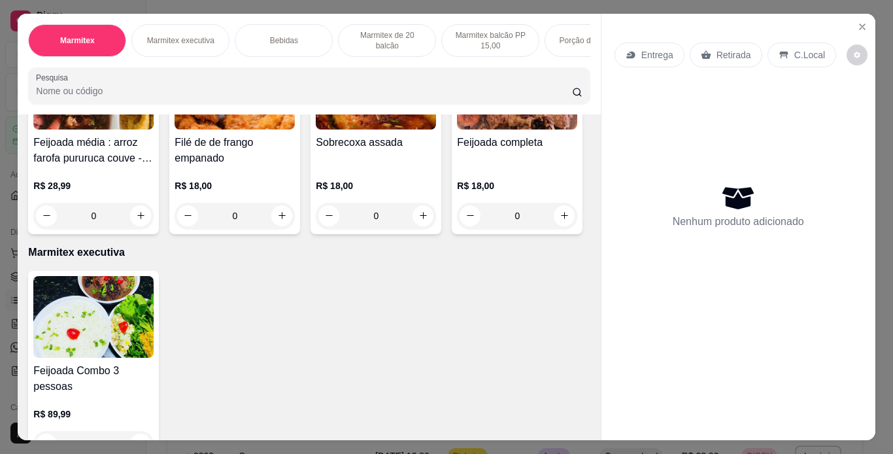
click at [99, 442] on div "Marmitex Marmitex executiva Bebidas Marmitex de 20 balcão Marmitex balcão PP 15…" at bounding box center [446, 227] width 893 height 454
click at [457, 129] on img at bounding box center [517, 89] width 120 height 82
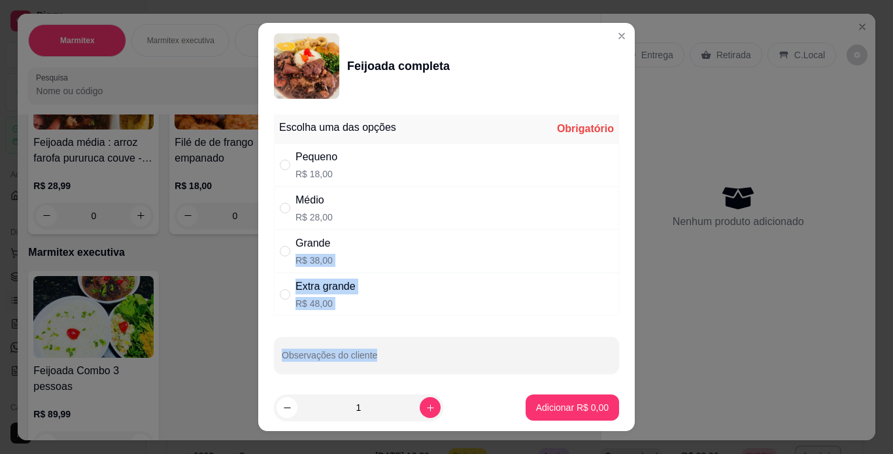
drag, startPoint x: 446, startPoint y: 246, endPoint x: 622, endPoint y: 372, distance: 216.4
click at [622, 372] on section "Feijoada completa Escolha uma das opções Obrigatório Pequeno R$ 18,00 Médio R$ …" at bounding box center [446, 227] width 376 height 408
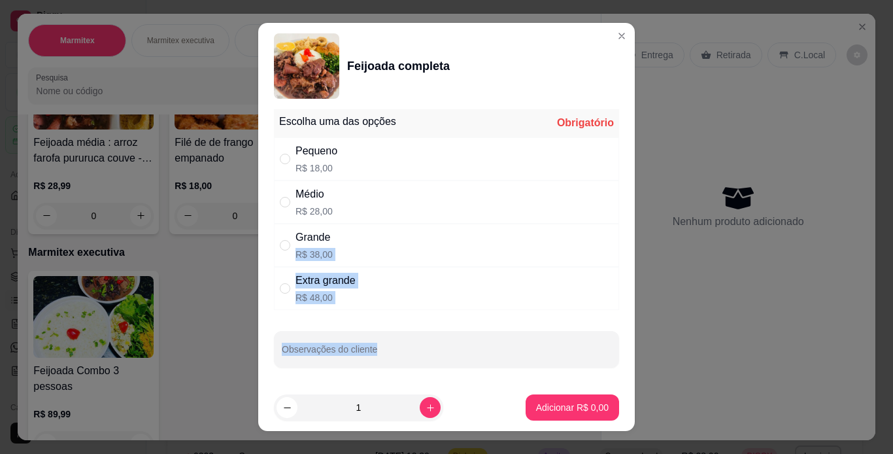
click at [548, 256] on div "Grande R$ 38,00" at bounding box center [446, 245] width 345 height 43
radio input "true"
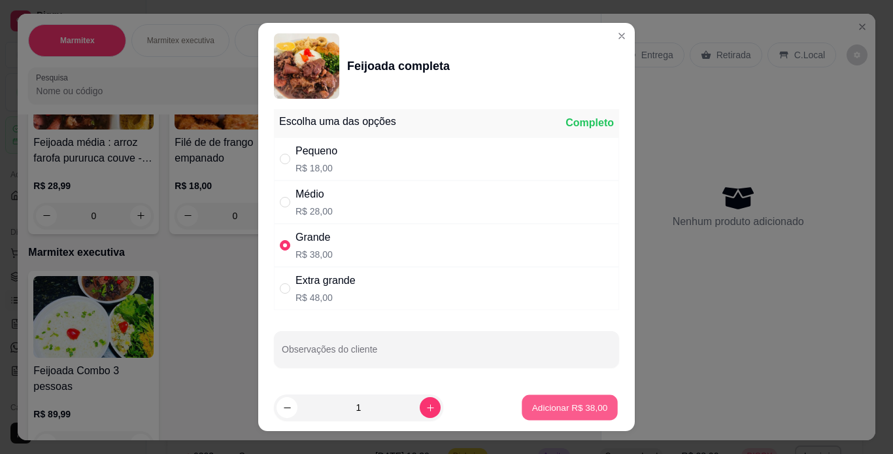
click at [586, 405] on p "Adicionar R$ 38,00" at bounding box center [570, 407] width 76 height 12
type input "1"
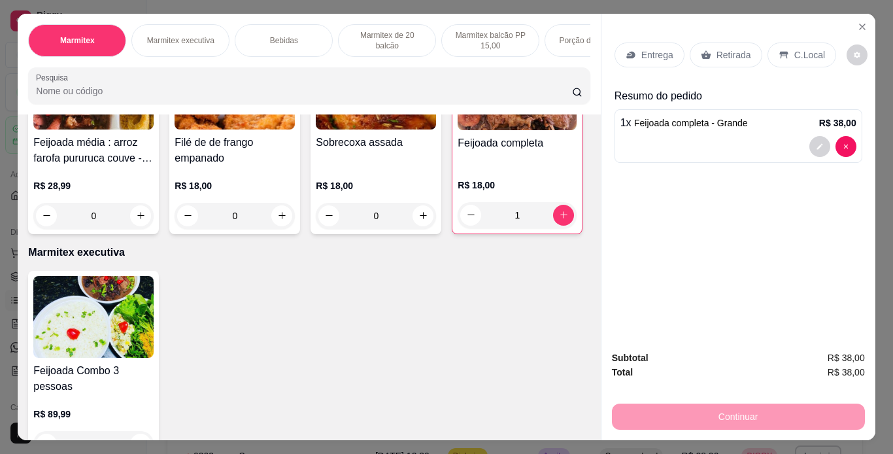
click at [796, 50] on p "C.Local" at bounding box center [809, 54] width 31 height 13
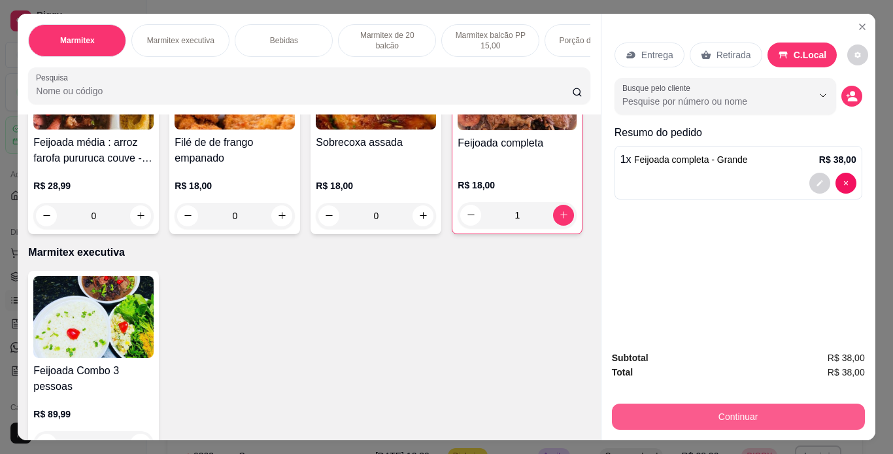
click at [784, 410] on button "Continuar" at bounding box center [738, 416] width 253 height 26
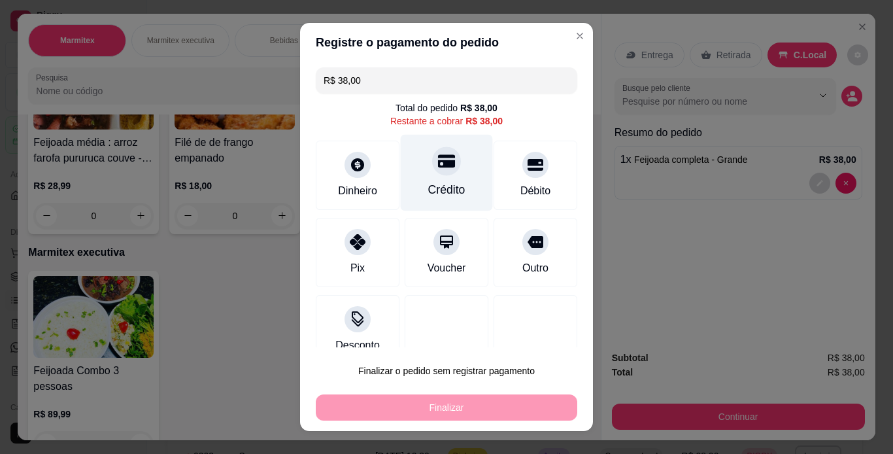
click at [448, 190] on div "Crédito" at bounding box center [446, 189] width 37 height 17
type input "R$ 0,00"
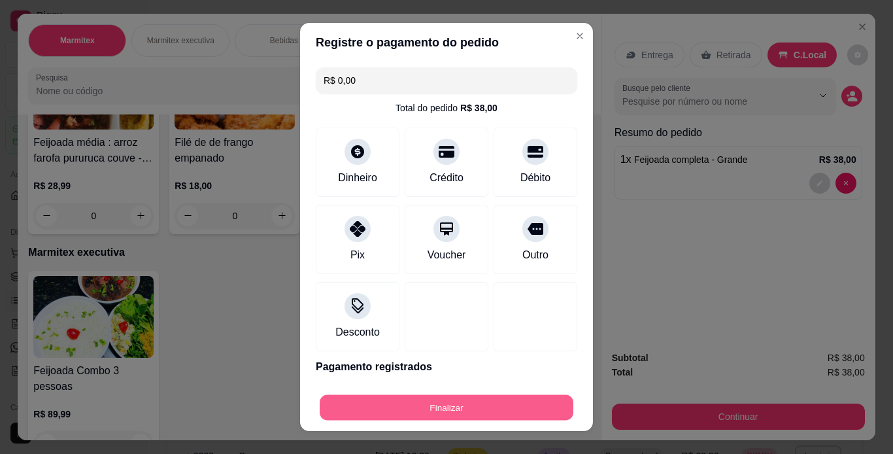
click at [482, 403] on button "Finalizar" at bounding box center [447, 407] width 254 height 25
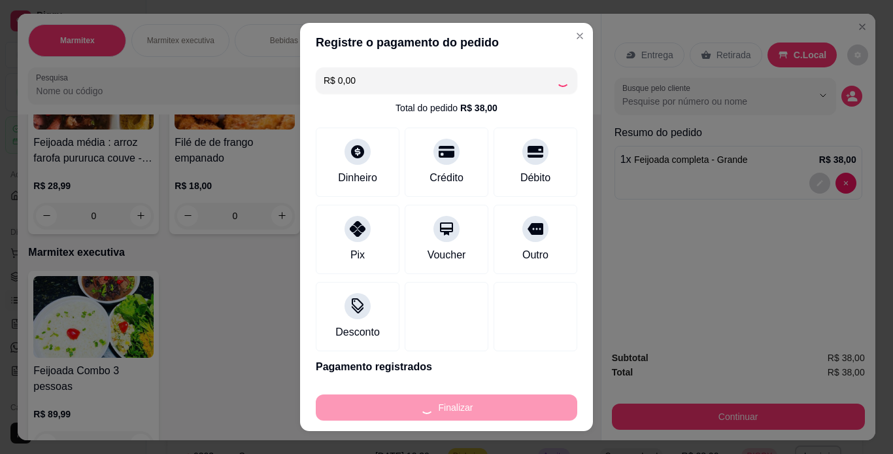
type input "0"
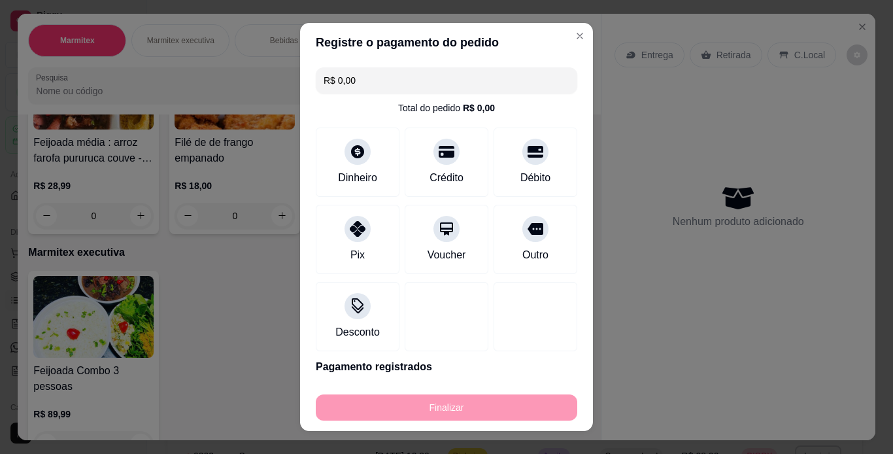
type input "-R$ 38,00"
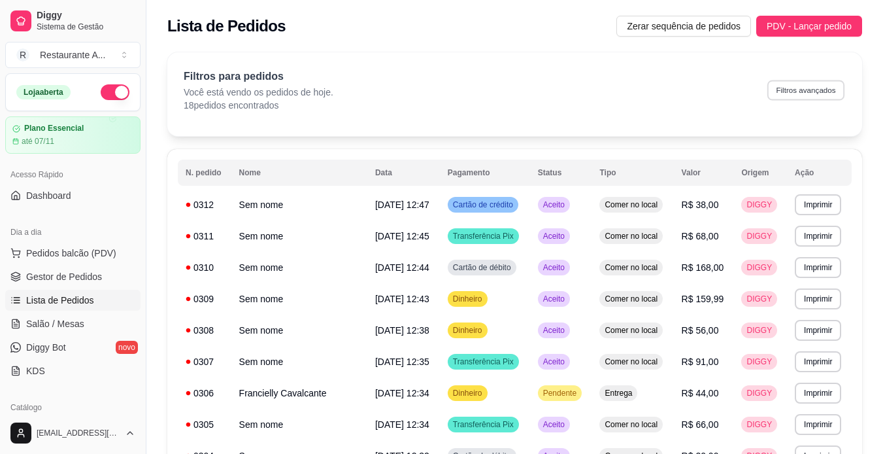
click at [784, 92] on button "Filtros avançados" at bounding box center [805, 90] width 77 height 20
select select "0"
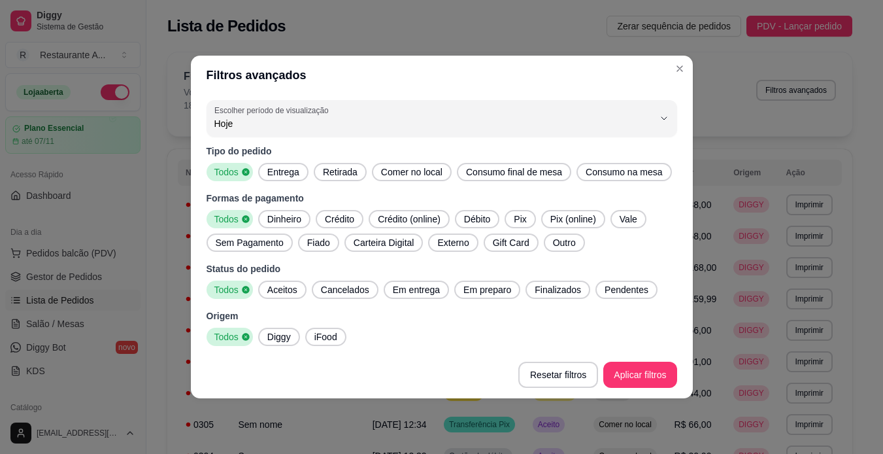
click at [782, 106] on div "Filtros para pedidos Você está vendo os pedidos de hoje. 18 pedidos encontrados…" at bounding box center [510, 90] width 652 height 43
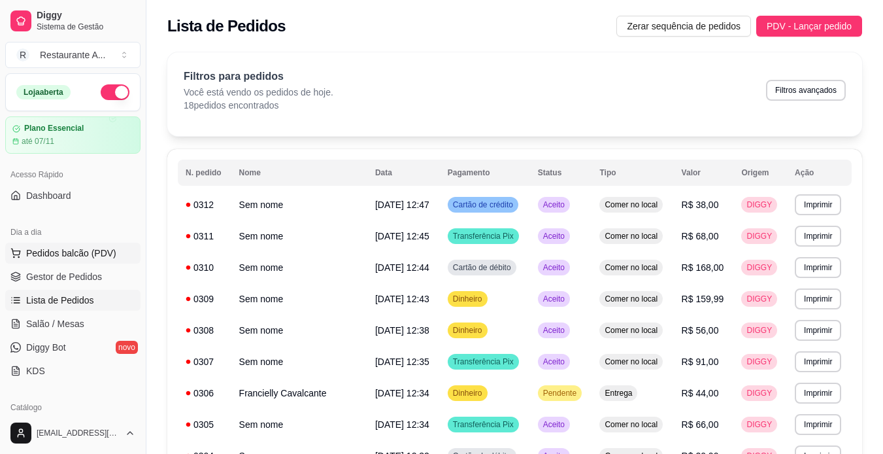
click at [84, 253] on span "Pedidos balcão (PDV)" at bounding box center [71, 252] width 90 height 13
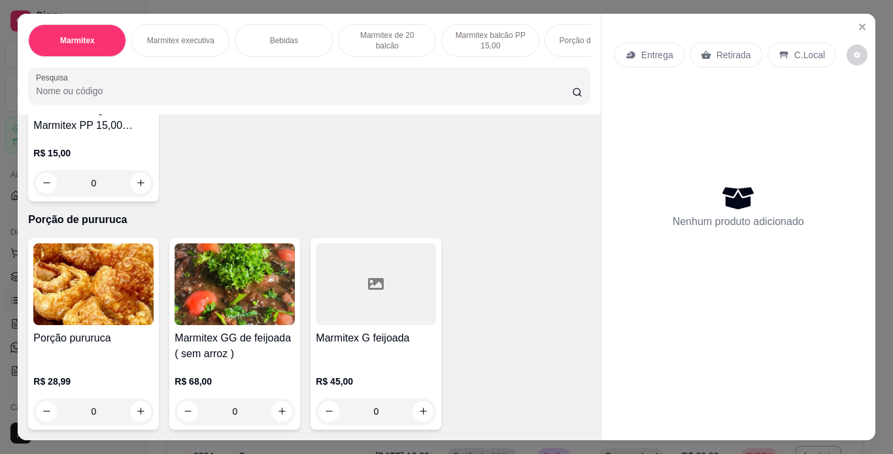
scroll to position [1255, 0]
click at [116, 159] on p "R$ 15,00" at bounding box center [93, 152] width 120 height 13
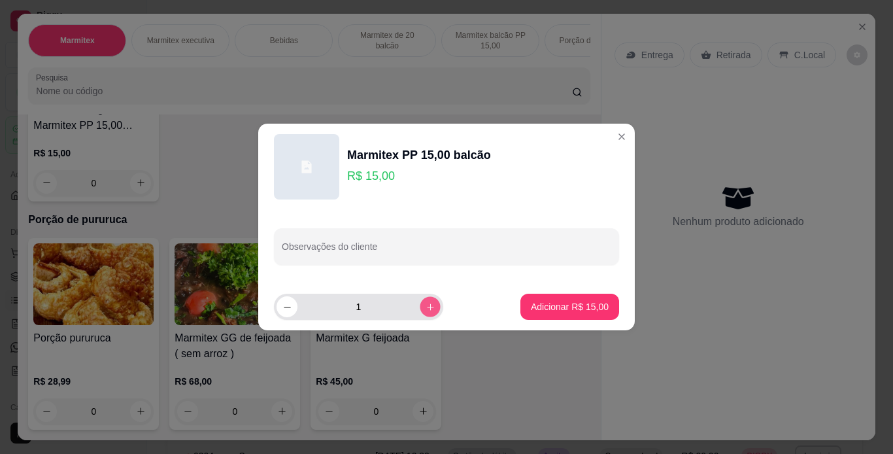
click at [420, 313] on button "increase-product-quantity" at bounding box center [430, 306] width 20 height 20
type input "2"
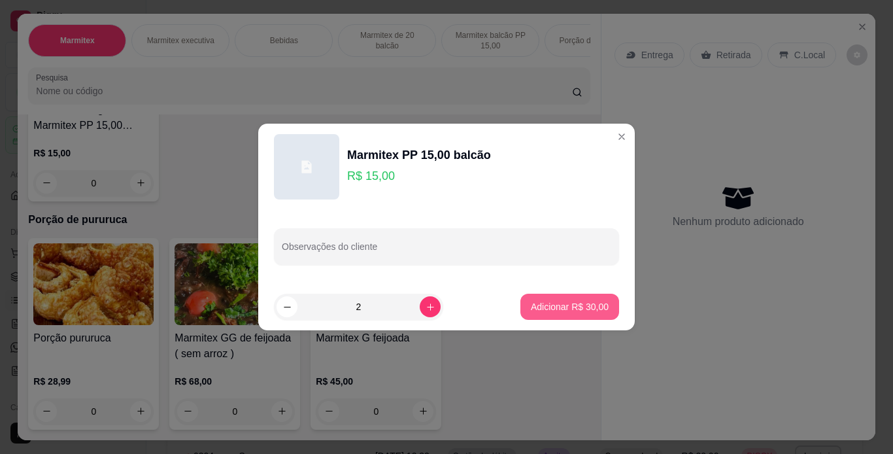
click at [572, 309] on p "Adicionar R$ 30,00" at bounding box center [570, 306] width 78 height 13
type input "2"
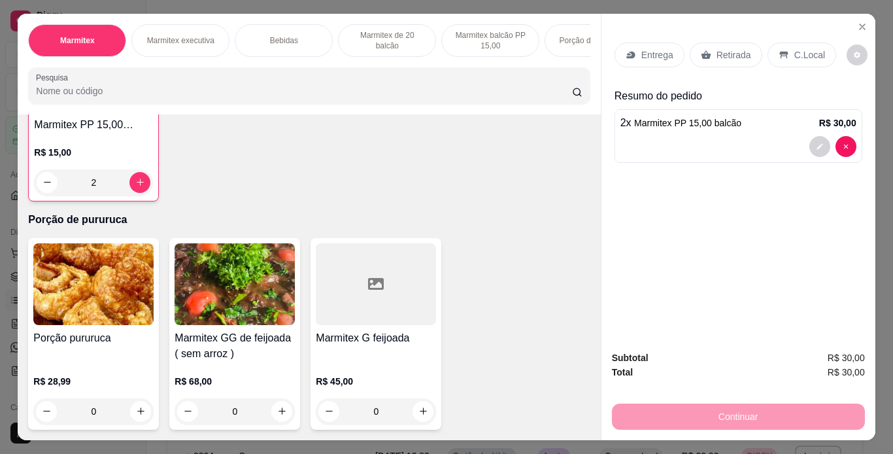
scroll to position [1255, 0]
click at [799, 48] on p "C.Local" at bounding box center [809, 54] width 31 height 13
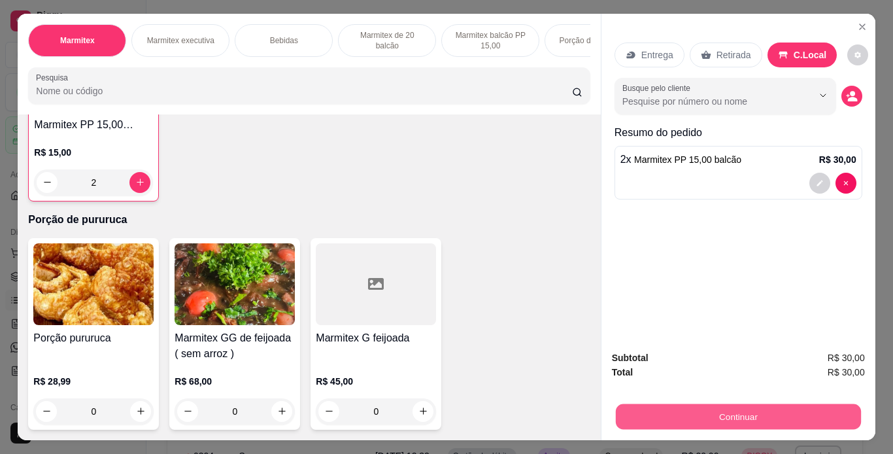
click at [800, 405] on button "Continuar" at bounding box center [737, 416] width 245 height 25
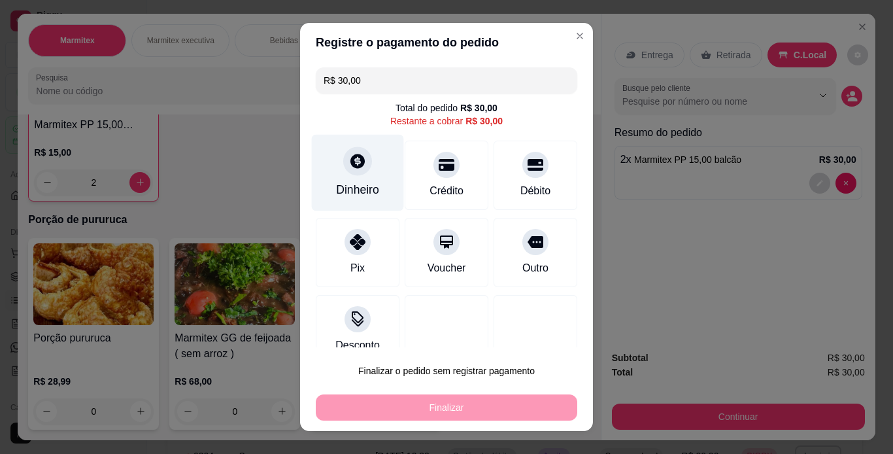
click at [348, 170] on div at bounding box center [357, 160] width 29 height 29
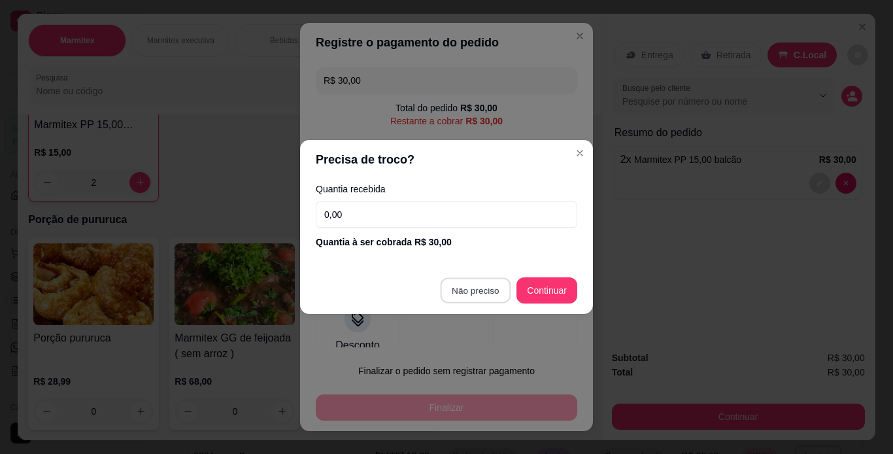
type input "R$ 0,00"
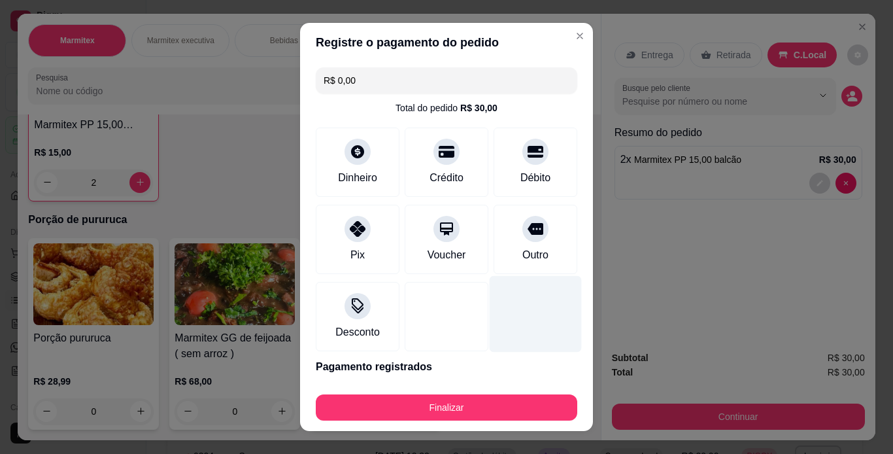
click at [489, 290] on div at bounding box center [535, 313] width 92 height 76
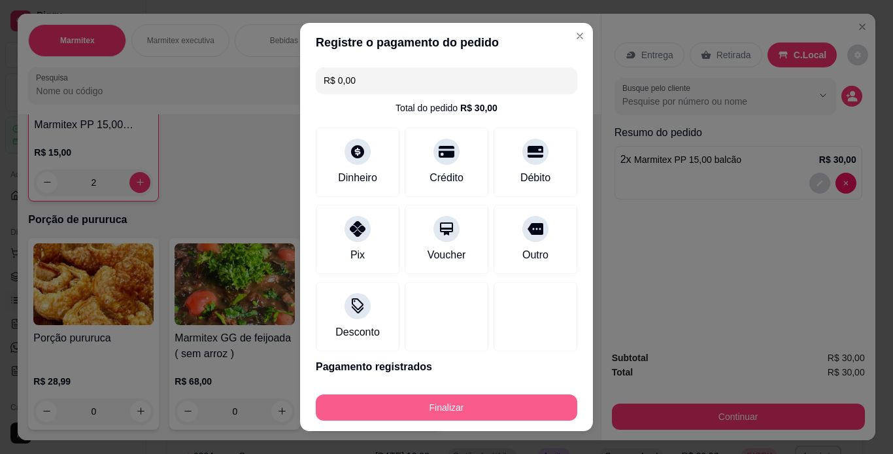
click at [474, 413] on button "Finalizar" at bounding box center [446, 407] width 261 height 26
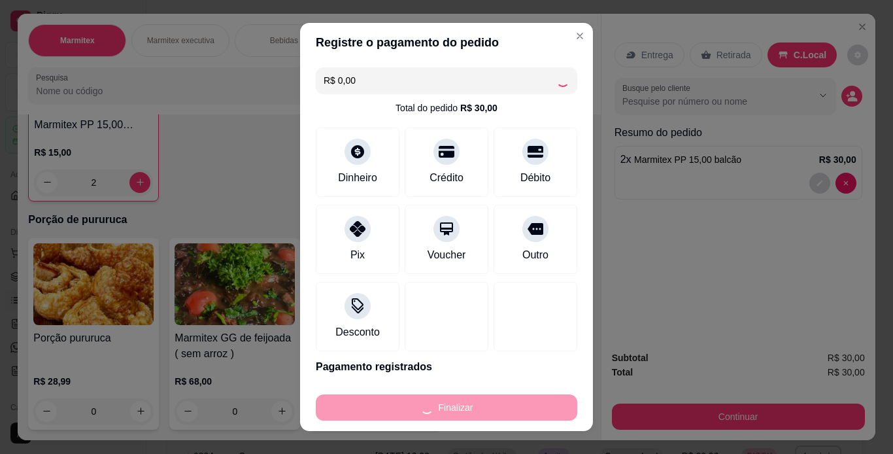
type input "0"
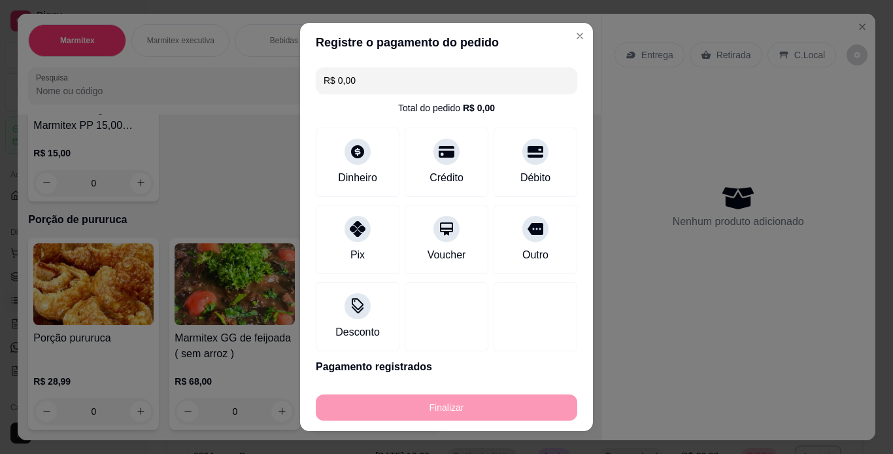
type input "-R$ 30,00"
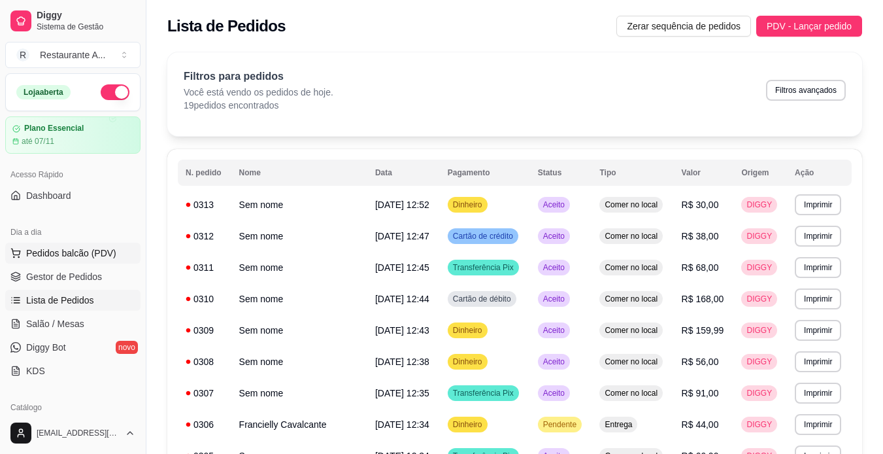
click at [108, 256] on span "Pedidos balcão (PDV)" at bounding box center [71, 252] width 90 height 13
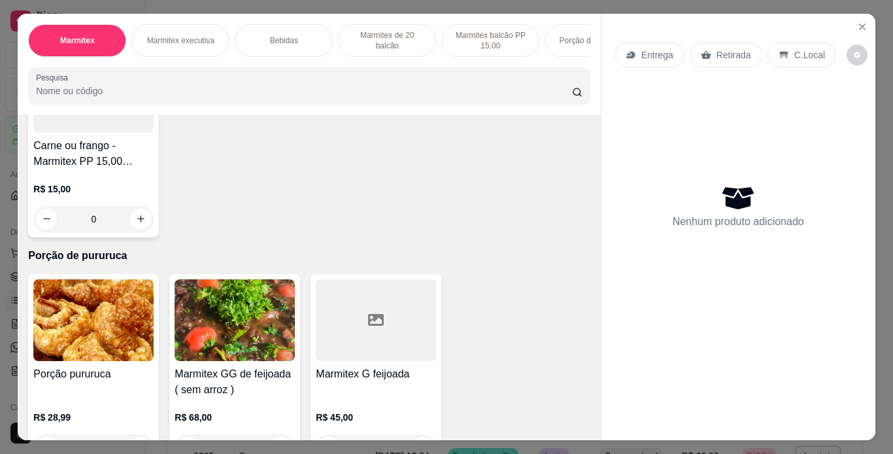
scroll to position [1072, 0]
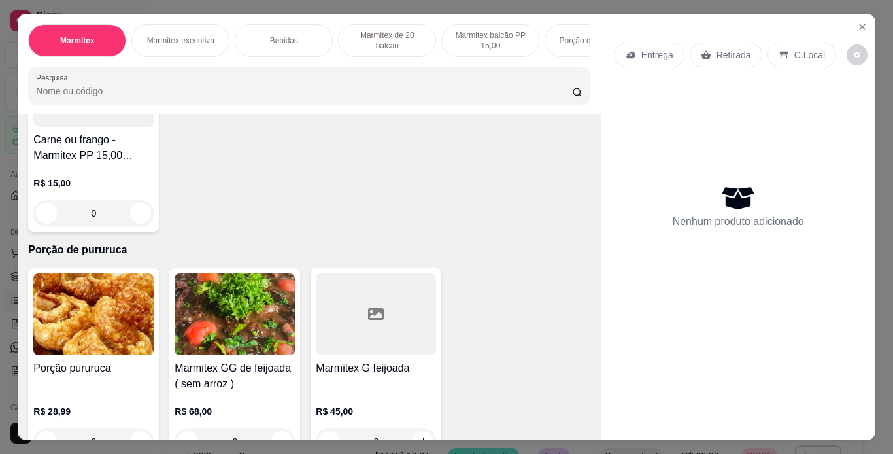
click at [118, 226] on div "R$ 15,00 0" at bounding box center [93, 194] width 120 height 63
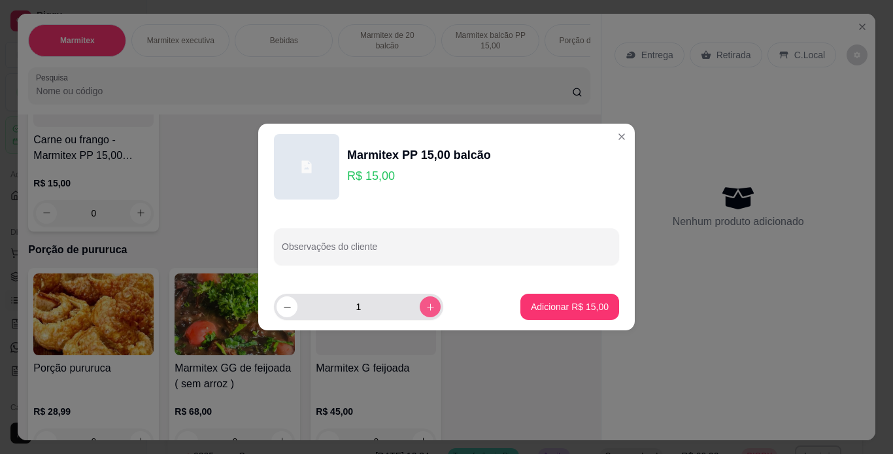
click at [425, 308] on icon "increase-product-quantity" at bounding box center [430, 307] width 10 height 10
type input "4"
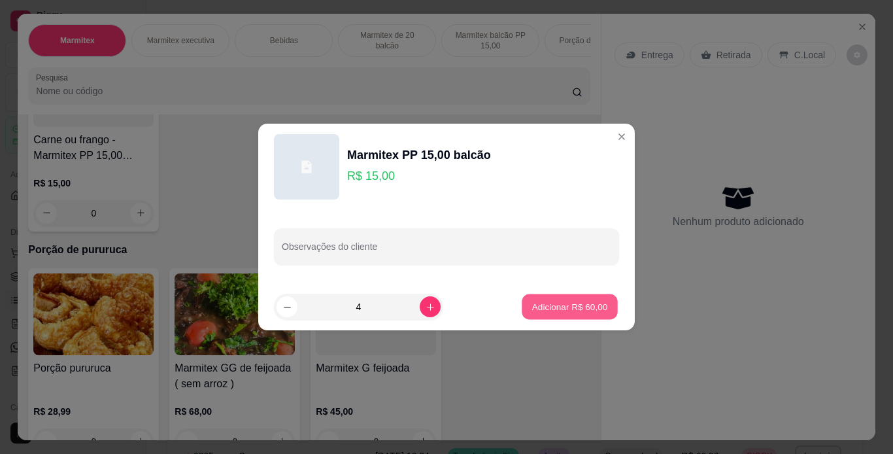
click at [559, 308] on p "Adicionar R$ 60,00" at bounding box center [570, 306] width 76 height 12
type input "4"
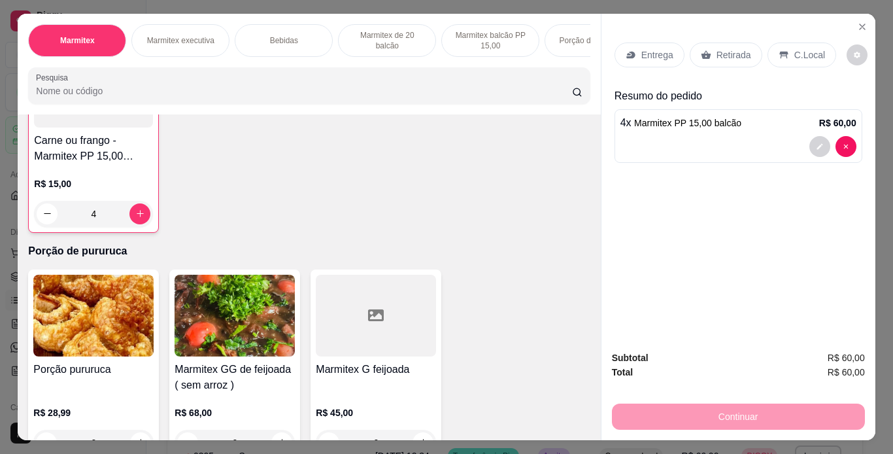
click at [795, 48] on p "C.Local" at bounding box center [809, 54] width 31 height 13
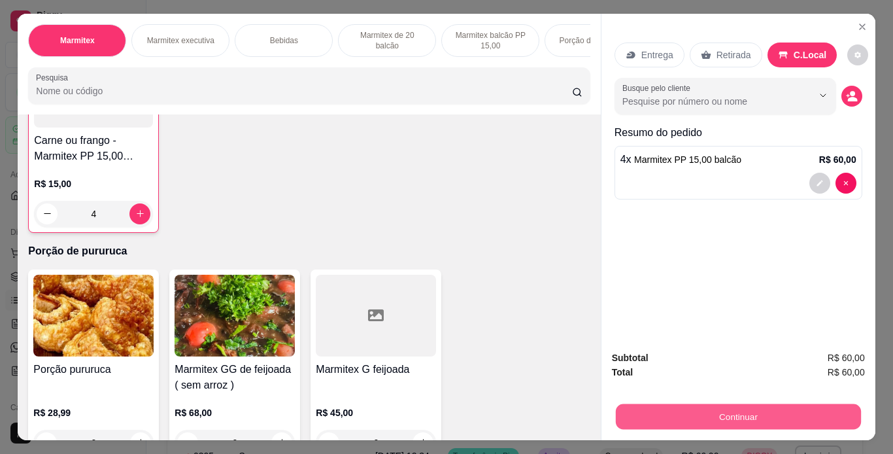
click at [814, 405] on button "Continuar" at bounding box center [737, 416] width 245 height 25
click at [746, 406] on button "Continuar" at bounding box center [738, 416] width 253 height 26
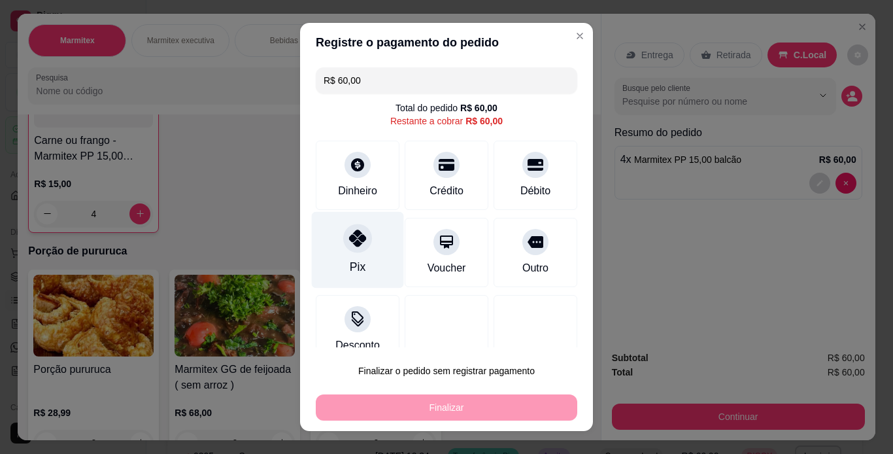
click at [357, 255] on div "Pix" at bounding box center [358, 249] width 92 height 76
type input "R$ 0,00"
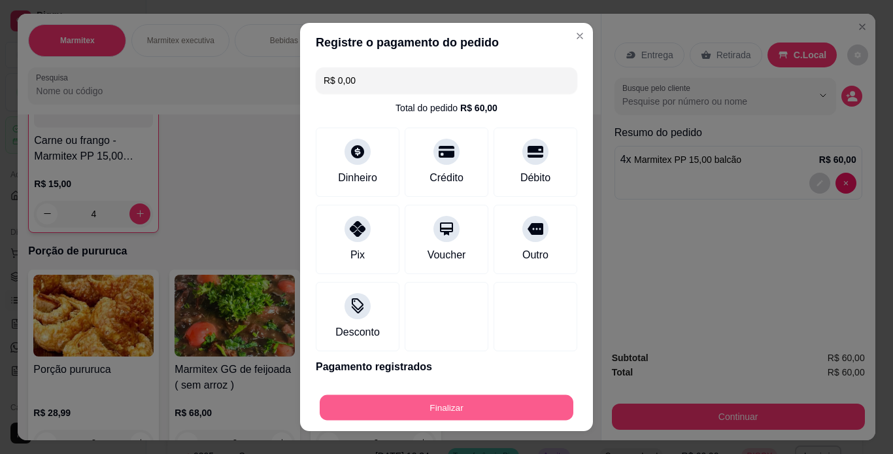
click at [449, 399] on button "Finalizar" at bounding box center [447, 407] width 254 height 25
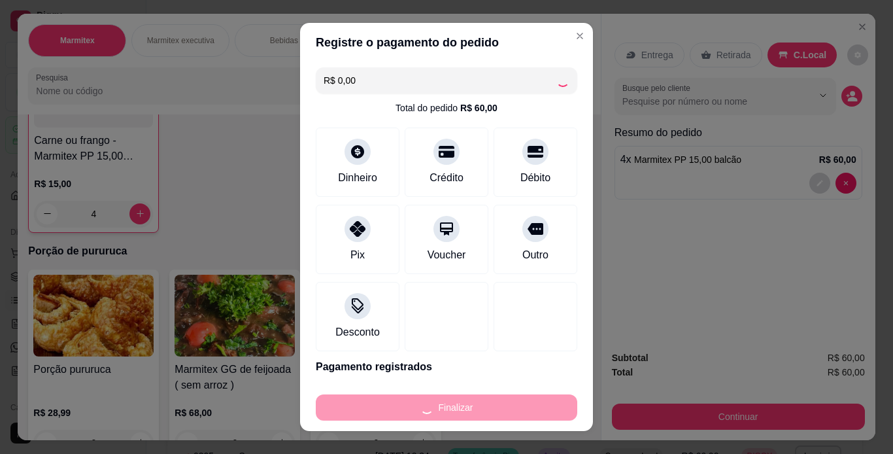
type input "0"
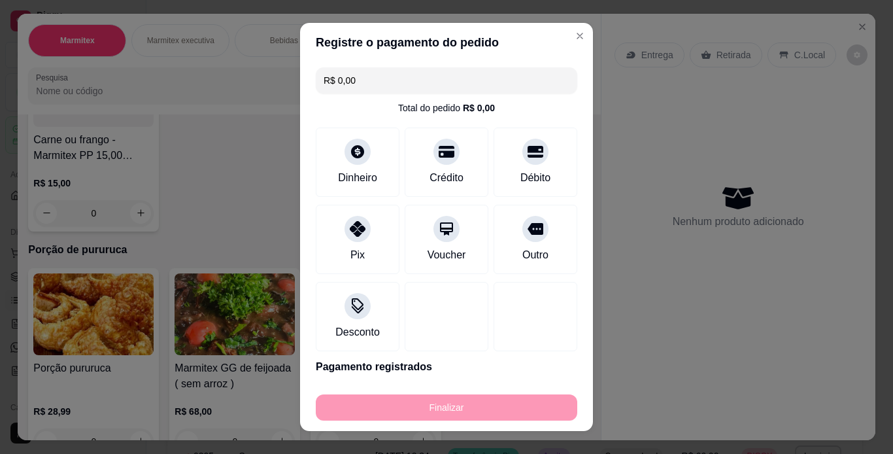
type input "-R$ 60,00"
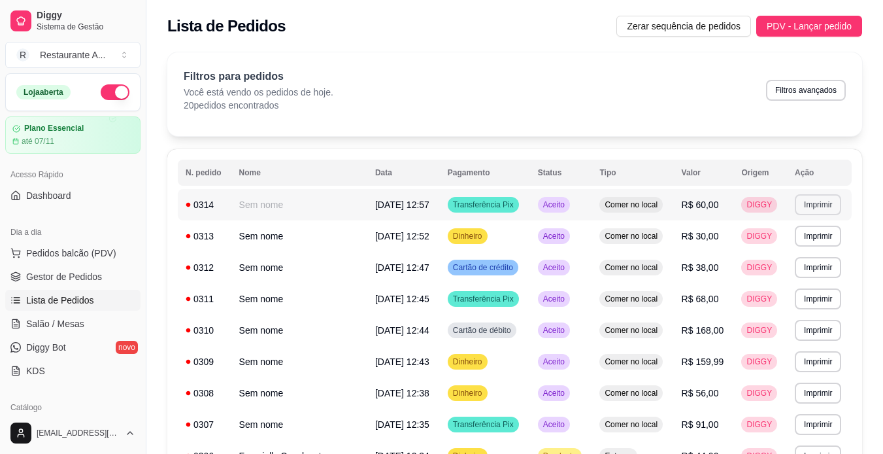
click at [832, 207] on button "Imprimir" at bounding box center [818, 204] width 46 height 21
click at [778, 250] on button "IMPRESSORA" at bounding box center [797, 252] width 95 height 21
click at [71, 247] on span "Pedidos balcão (PDV)" at bounding box center [71, 252] width 90 height 13
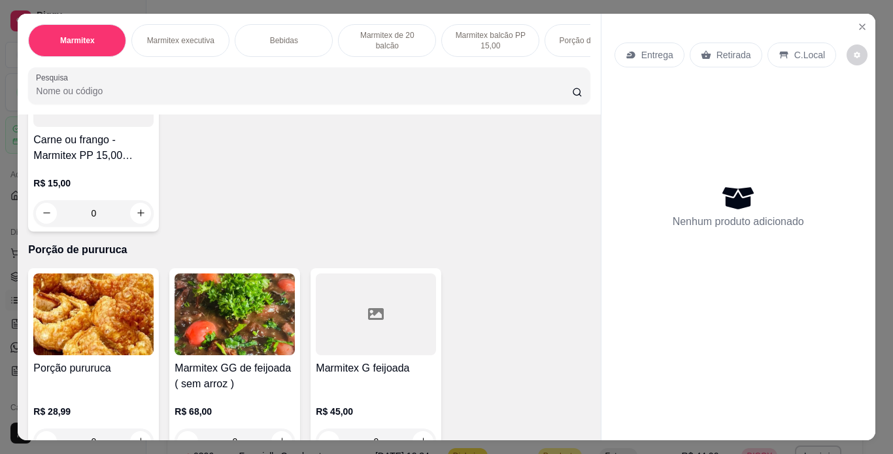
scroll to position [1098, 0]
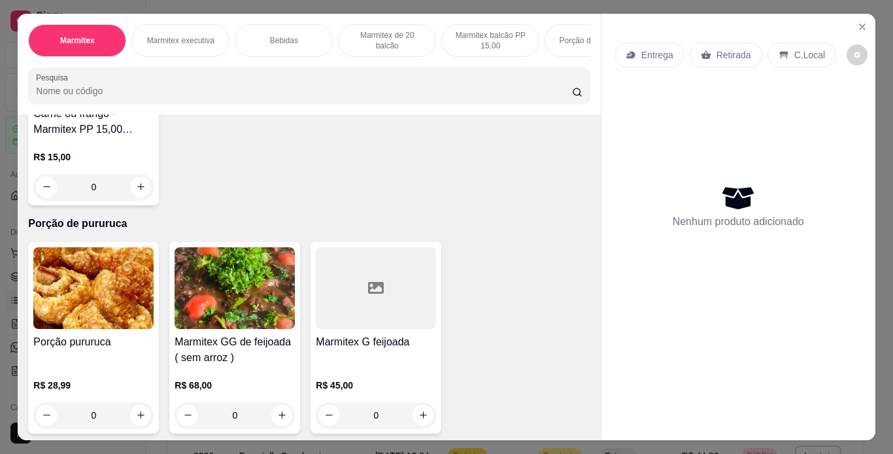
click at [117, 200] on div "R$ 15,00 0" at bounding box center [93, 168] width 120 height 63
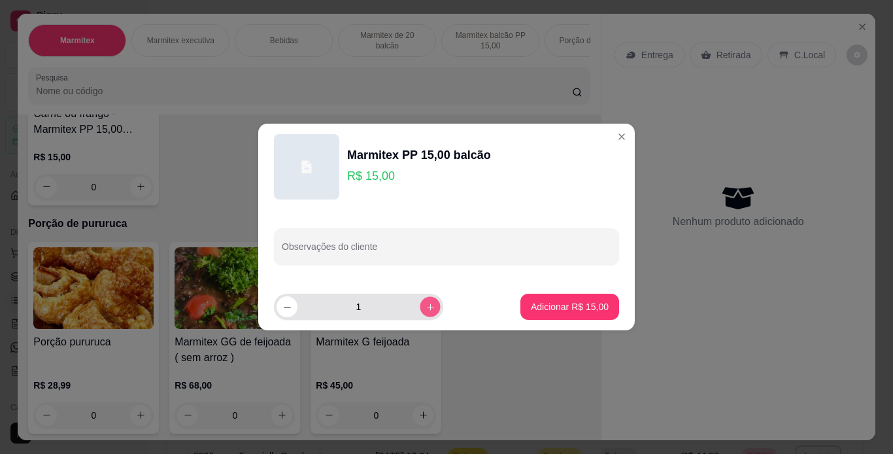
click at [426, 309] on button "increase-product-quantity" at bounding box center [430, 306] width 20 height 20
type input "2"
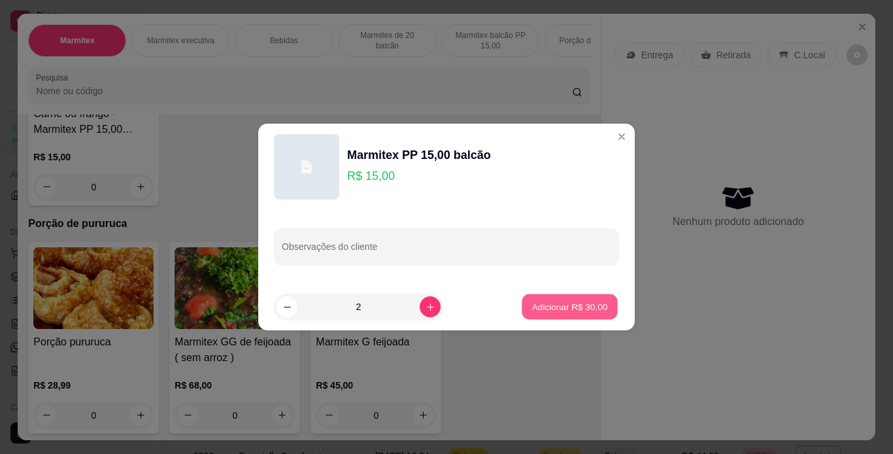
click at [577, 294] on button "Adicionar R$ 30,00" at bounding box center [570, 306] width 96 height 25
type input "2"
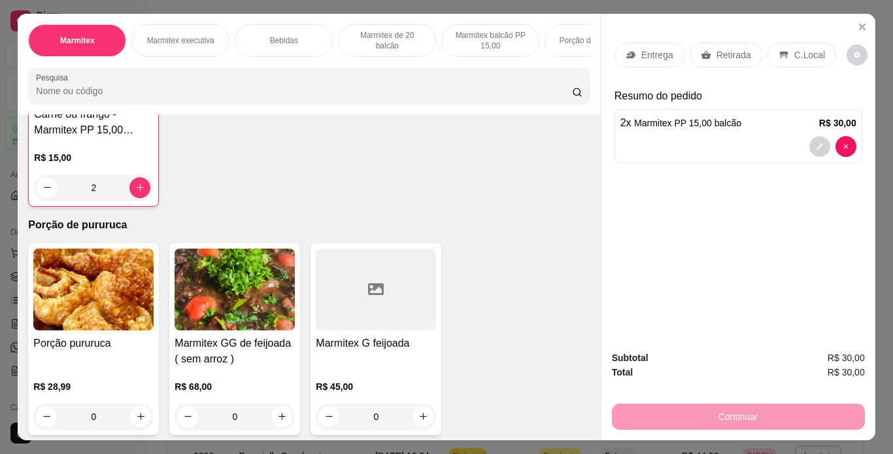
click at [785, 47] on div "C.Local" at bounding box center [801, 54] width 69 height 25
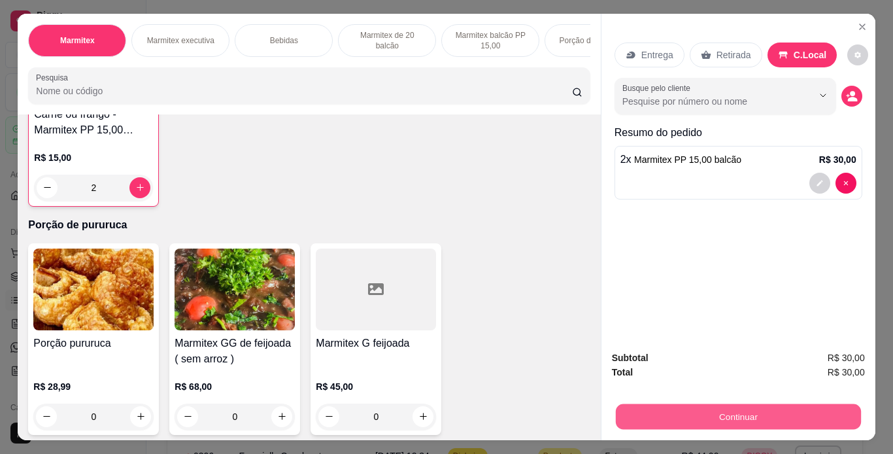
click at [812, 405] on button "Continuar" at bounding box center [737, 416] width 245 height 25
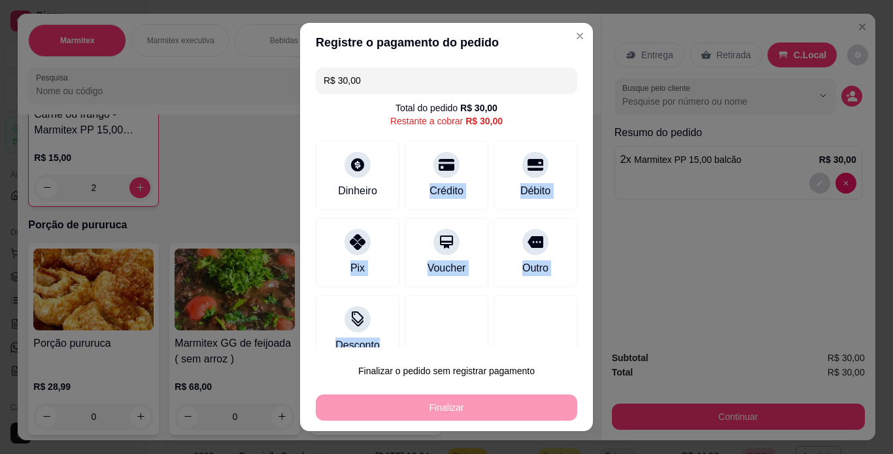
scroll to position [22, 0]
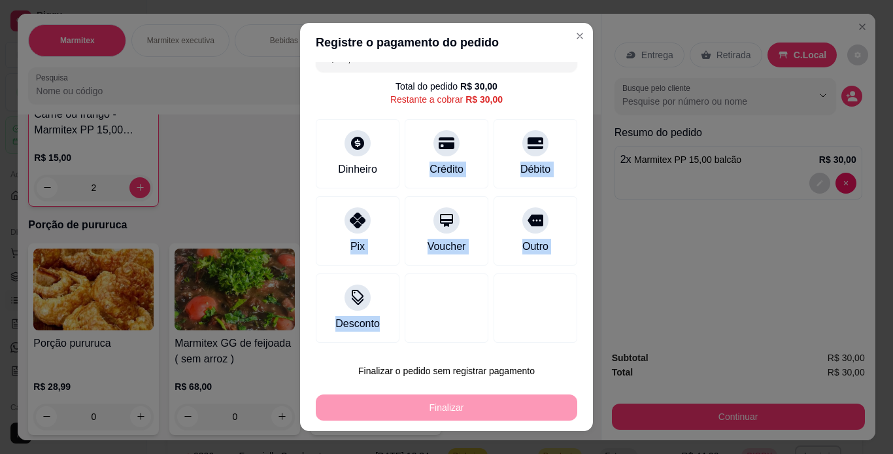
drag, startPoint x: 414, startPoint y: 191, endPoint x: 527, endPoint y: 416, distance: 251.9
click at [527, 416] on section "Registre o pagamento do pedido R$ 30,00 Total do pedido R$ 30,00 Restante a cob…" at bounding box center [446, 227] width 293 height 408
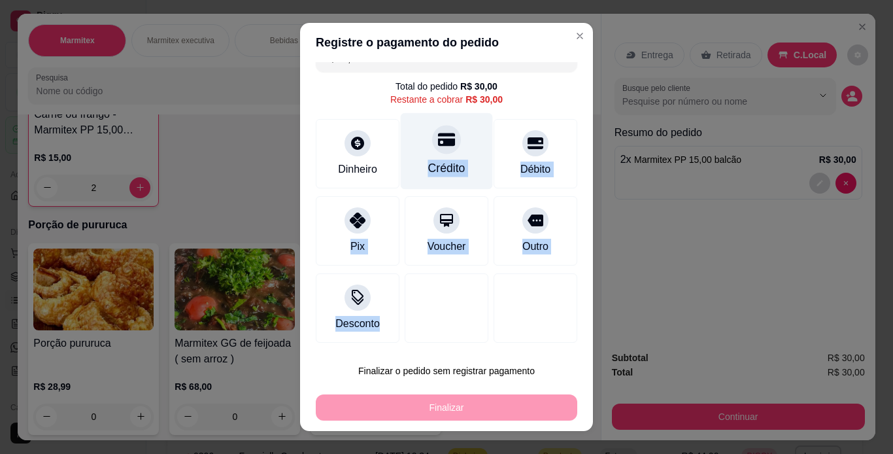
click at [448, 158] on div "Crédito" at bounding box center [447, 150] width 92 height 76
type input "R$ 0,00"
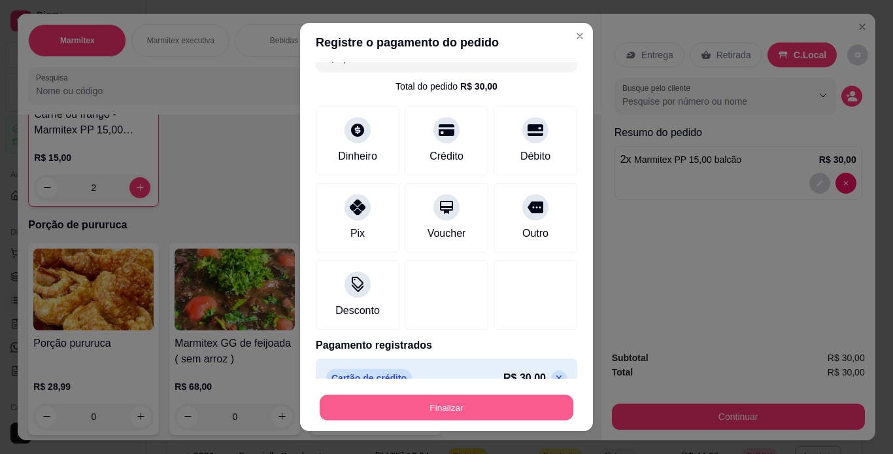
click at [488, 406] on button "Finalizar" at bounding box center [447, 407] width 254 height 25
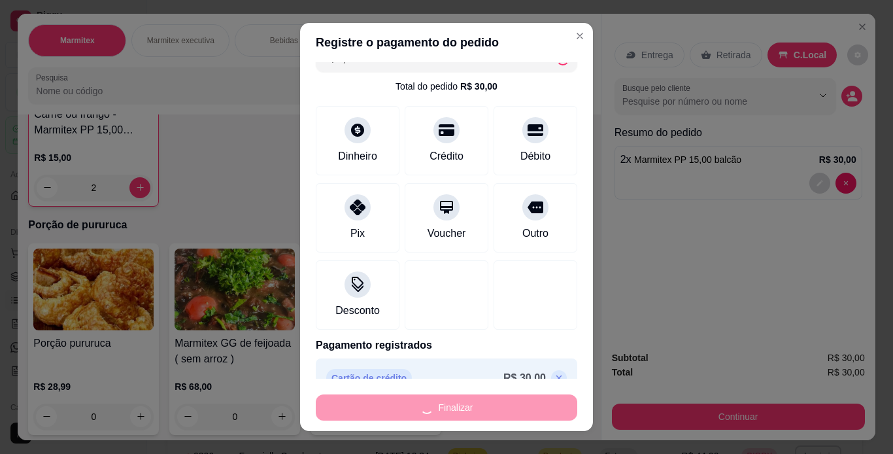
type input "0"
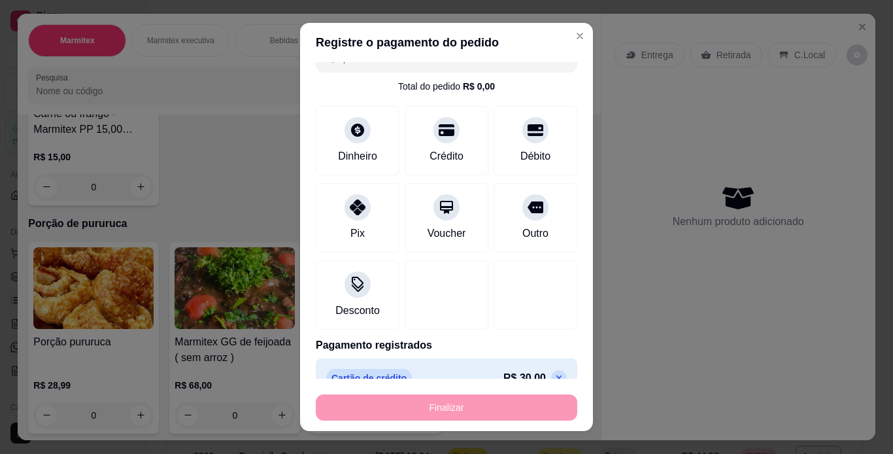
type input "-R$ 30,00"
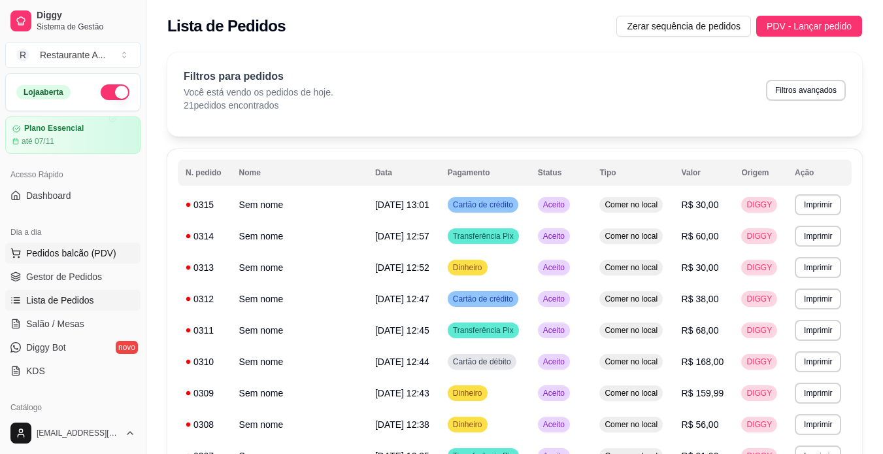
click at [101, 263] on button "Pedidos balcão (PDV)" at bounding box center [72, 252] width 135 height 21
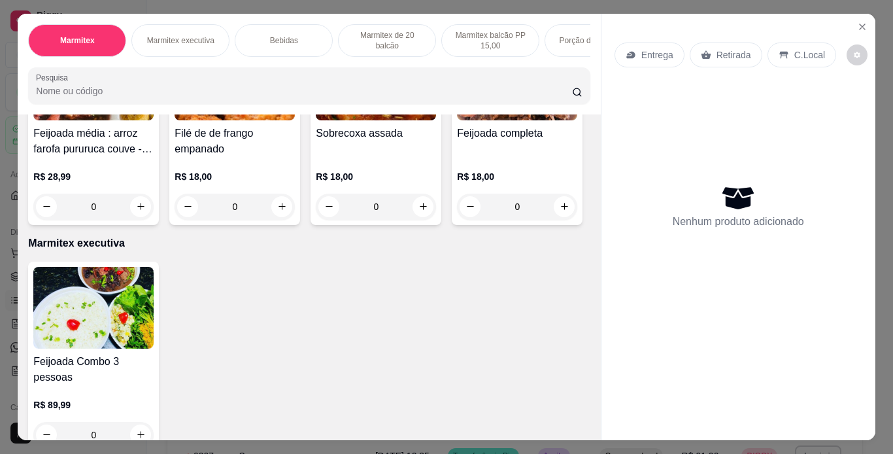
scroll to position [183, 0]
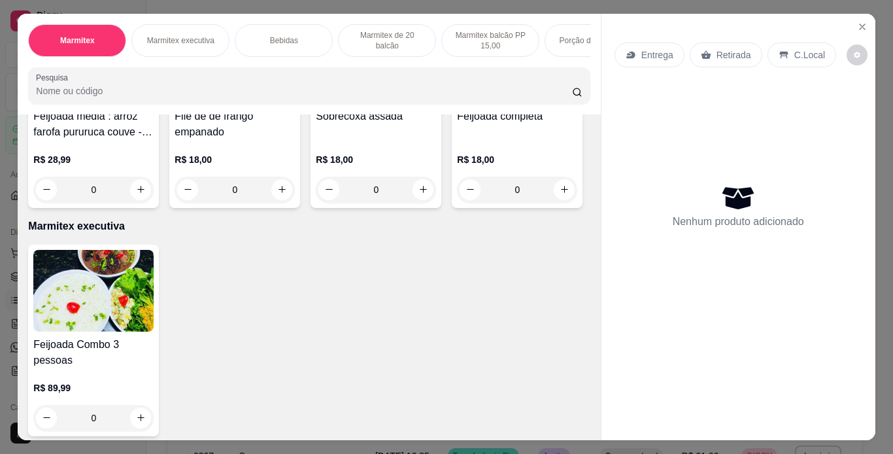
click at [457, 103] on img at bounding box center [517, 63] width 120 height 82
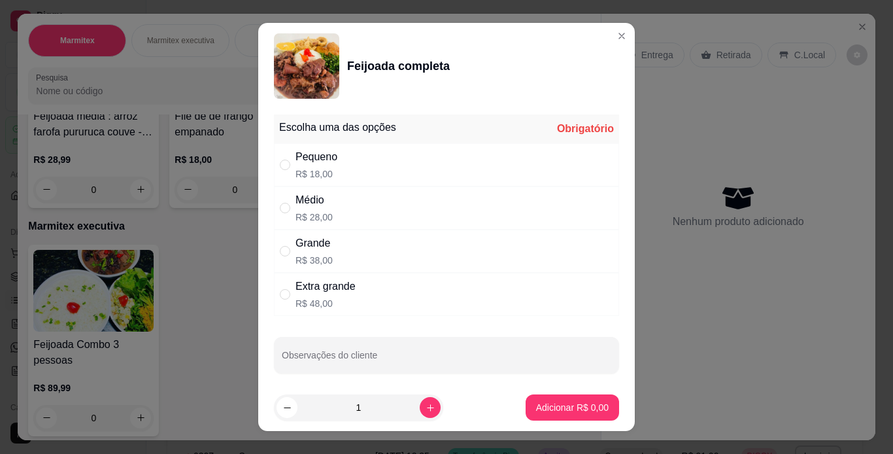
click at [480, 222] on div "Médio R$ 28,00" at bounding box center [446, 207] width 345 height 43
radio input "true"
click at [425, 404] on icon "increase-product-quantity" at bounding box center [430, 408] width 10 height 10
type input "2"
click at [593, 414] on button "Adicionar R$ 56,00" at bounding box center [569, 407] width 99 height 26
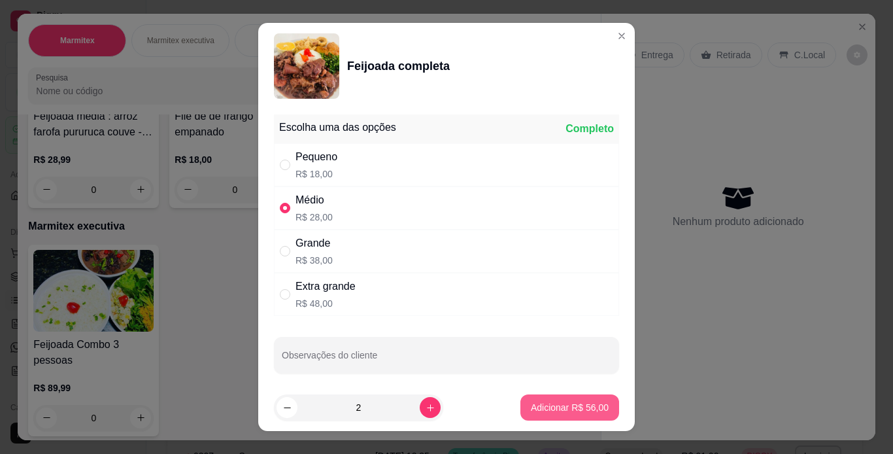
type input "2"
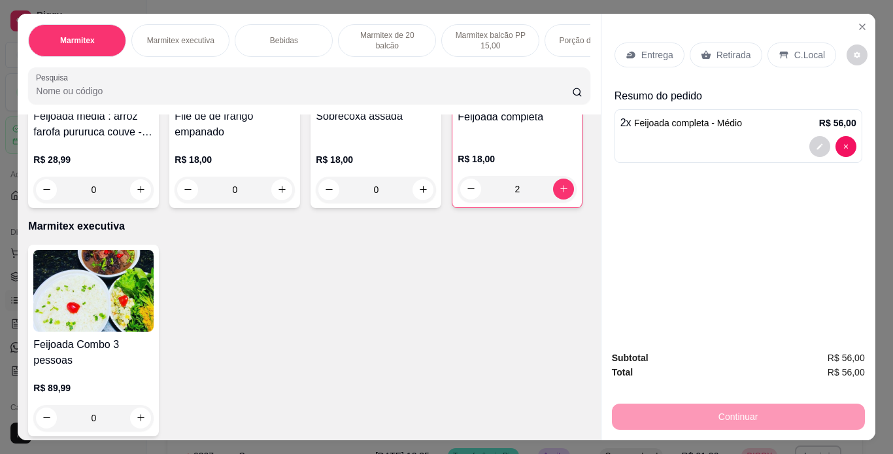
click at [801, 48] on p "C.Local" at bounding box center [809, 54] width 31 height 13
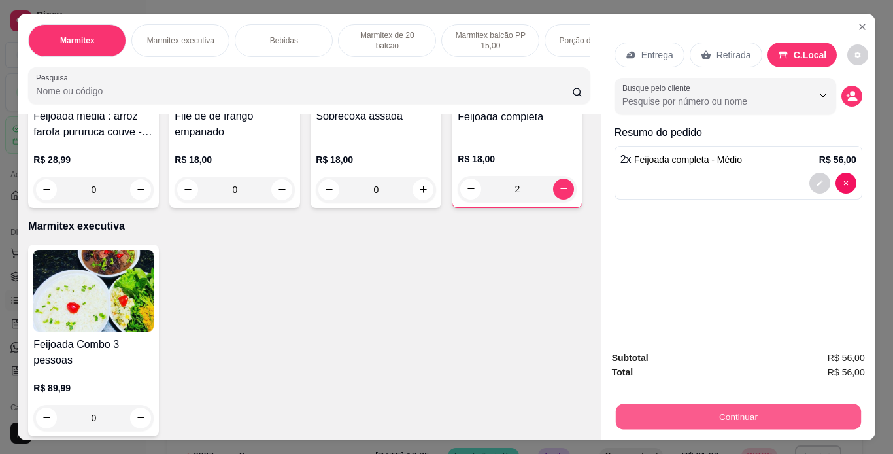
click at [770, 412] on button "Continuar" at bounding box center [737, 416] width 245 height 25
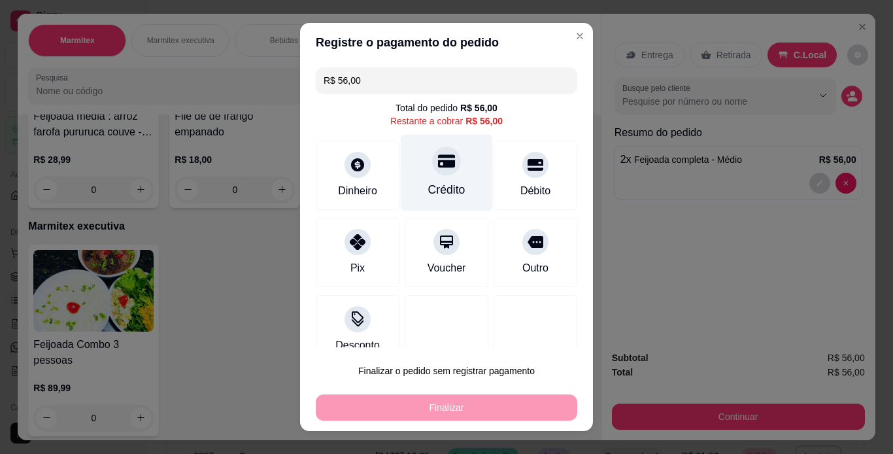
click at [448, 170] on div "Crédito" at bounding box center [447, 172] width 92 height 76
type input "R$ 0,00"
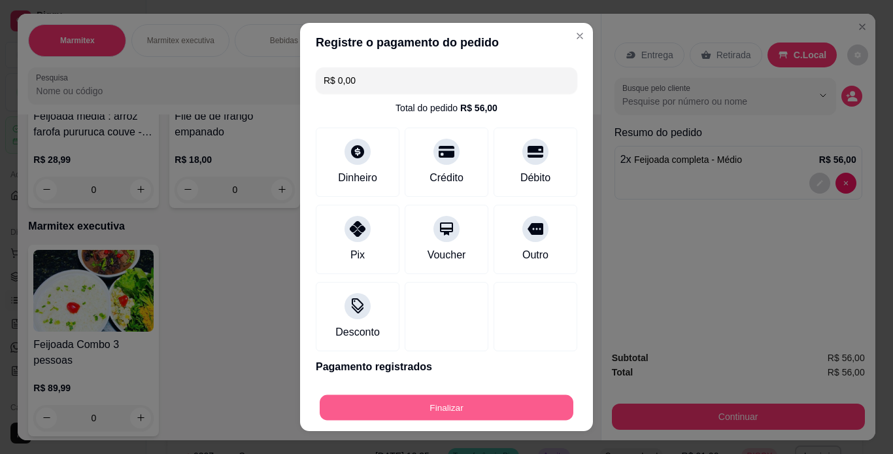
click at [467, 412] on button "Finalizar" at bounding box center [447, 407] width 254 height 25
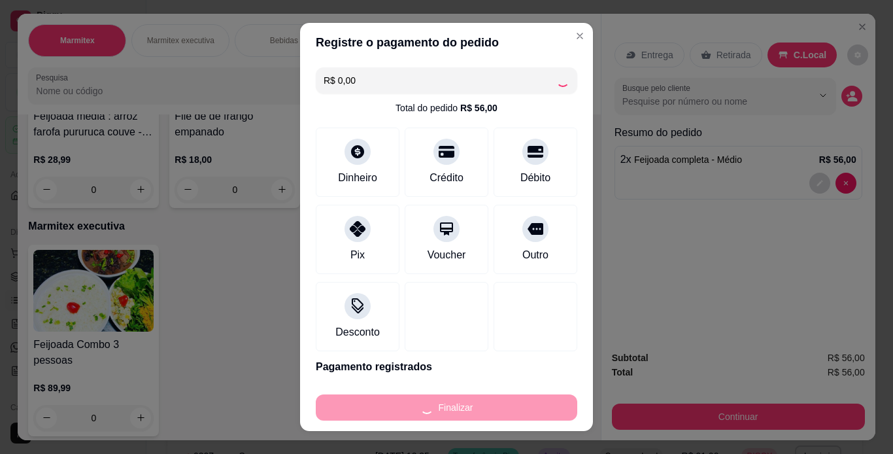
type input "0"
type input "-R$ 56,00"
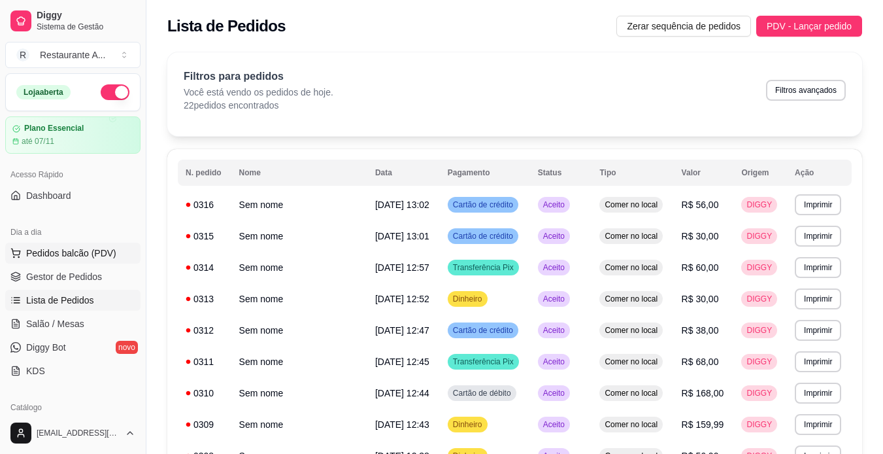
click at [91, 259] on button "Pedidos balcão (PDV)" at bounding box center [72, 252] width 135 height 21
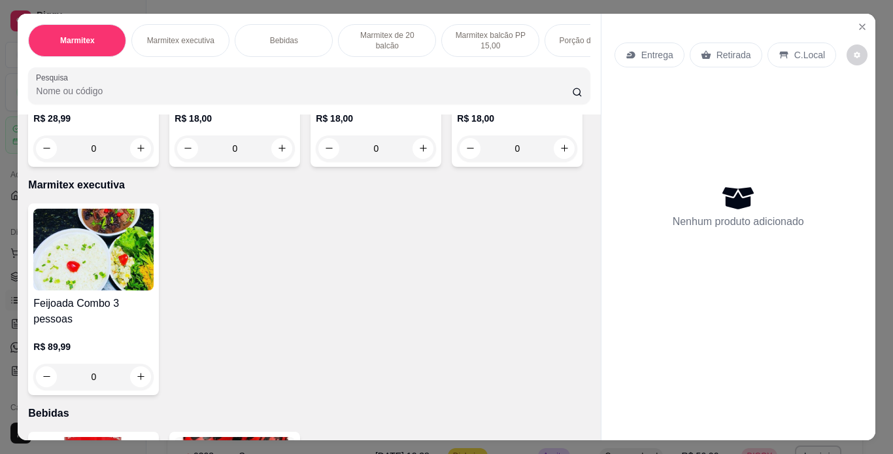
scroll to position [209, 0]
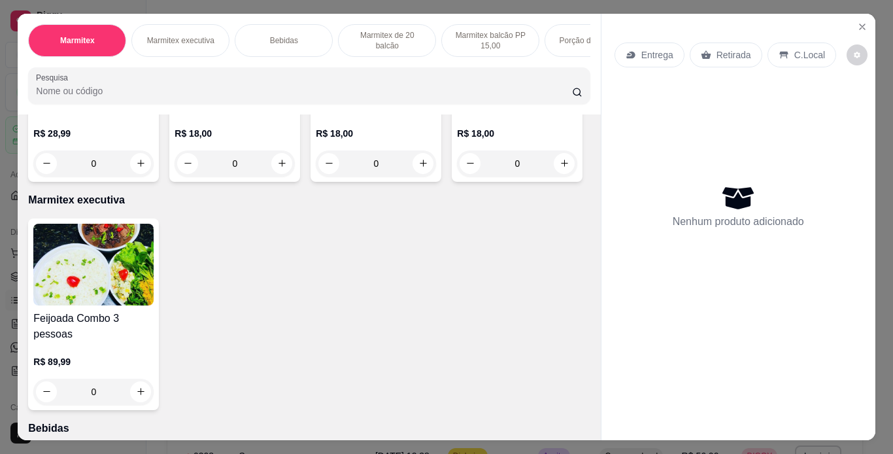
click at [457, 98] on h4 "Feijoada completa" at bounding box center [517, 90] width 120 height 16
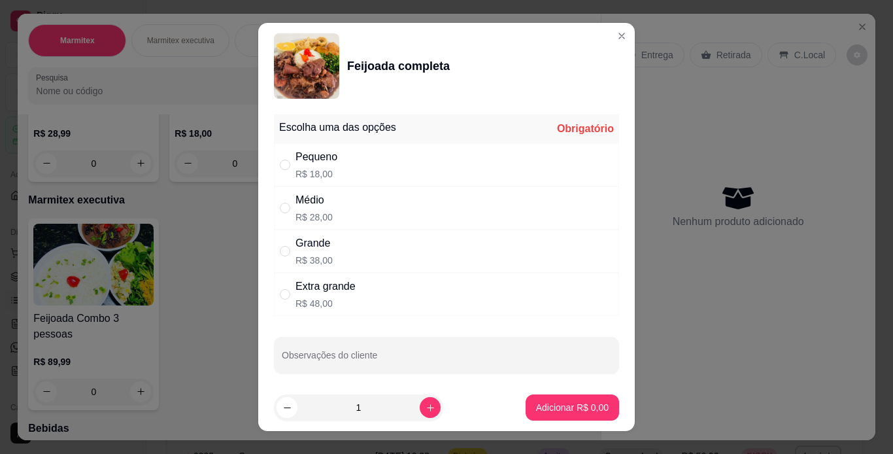
click at [369, 196] on div "Médio R$ 28,00" at bounding box center [446, 207] width 345 height 43
radio input "true"
click at [539, 399] on button "Adicionar R$ 28,00" at bounding box center [569, 407] width 99 height 26
type input "1"
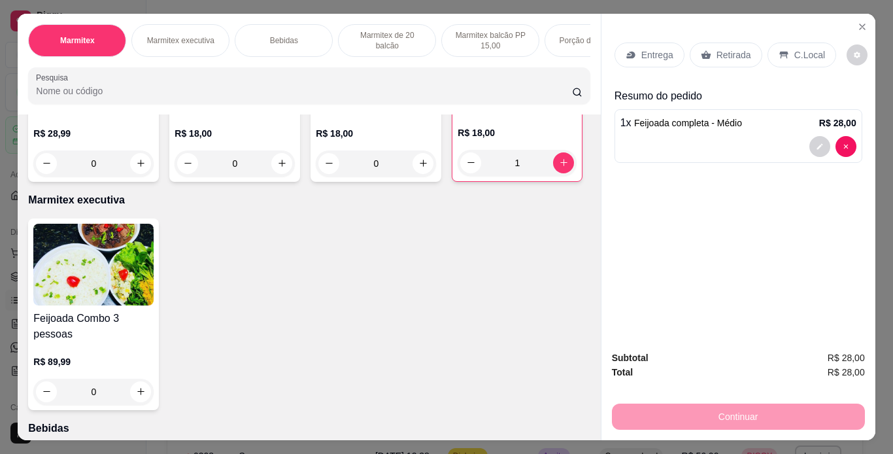
click at [780, 50] on icon at bounding box center [783, 55] width 10 height 10
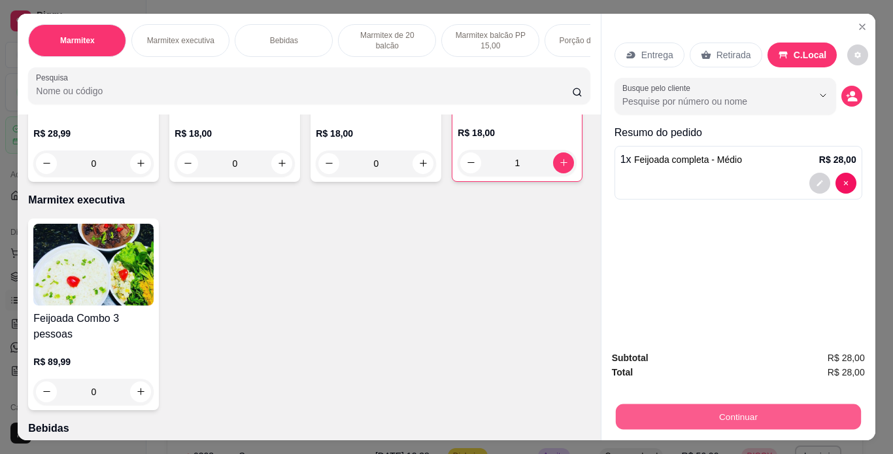
click at [757, 413] on button "Continuar" at bounding box center [737, 416] width 245 height 25
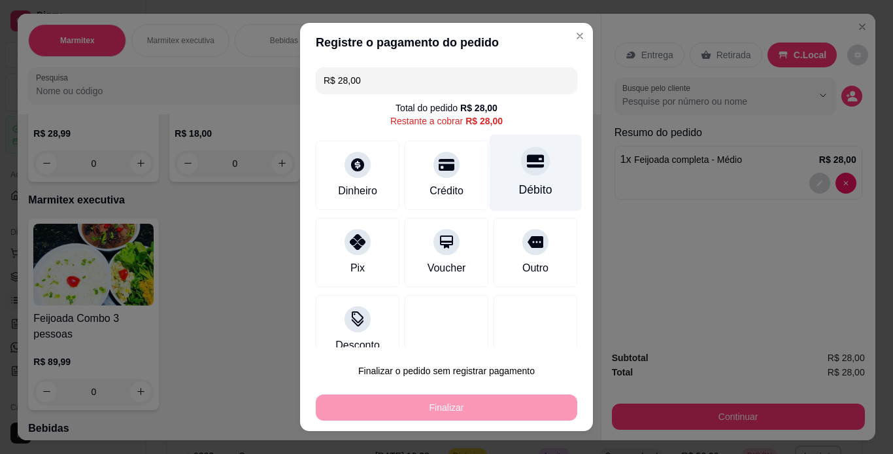
click at [501, 178] on div "Débito" at bounding box center [535, 172] width 92 height 76
type input "R$ 0,00"
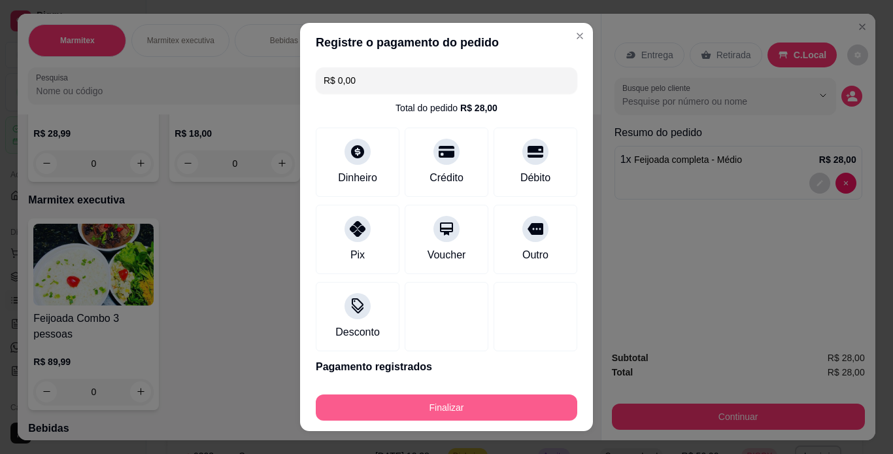
click at [516, 405] on button "Finalizar" at bounding box center [446, 407] width 261 height 26
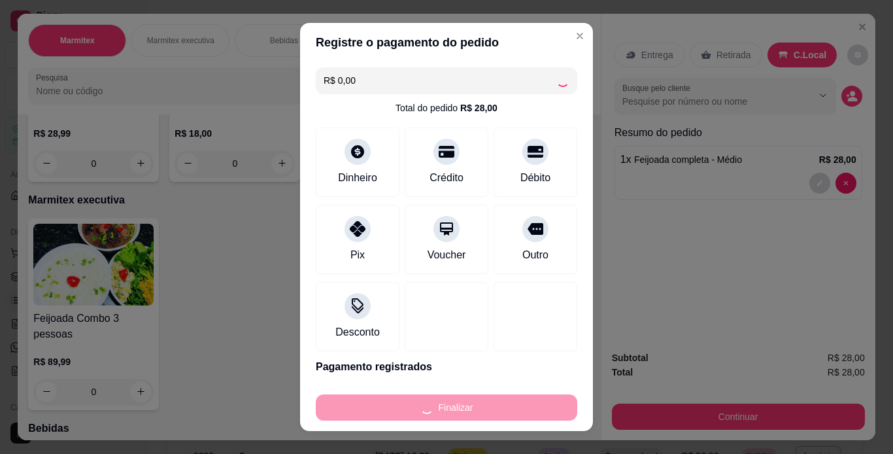
type input "0"
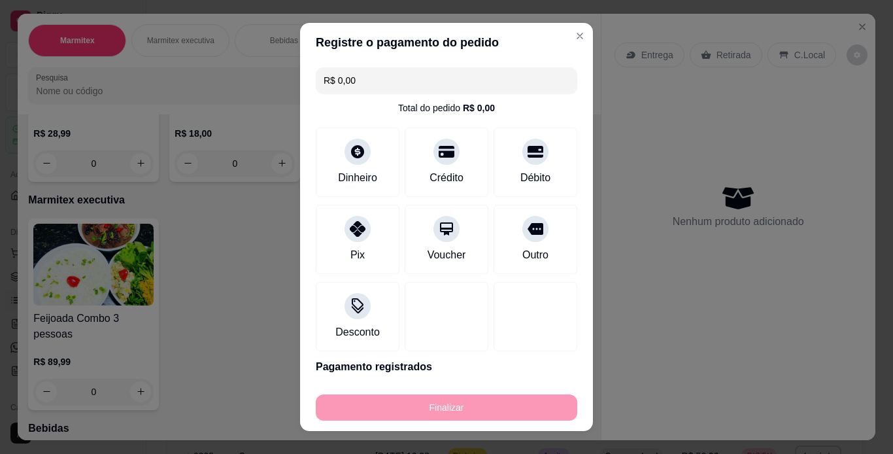
type input "-R$ 28,00"
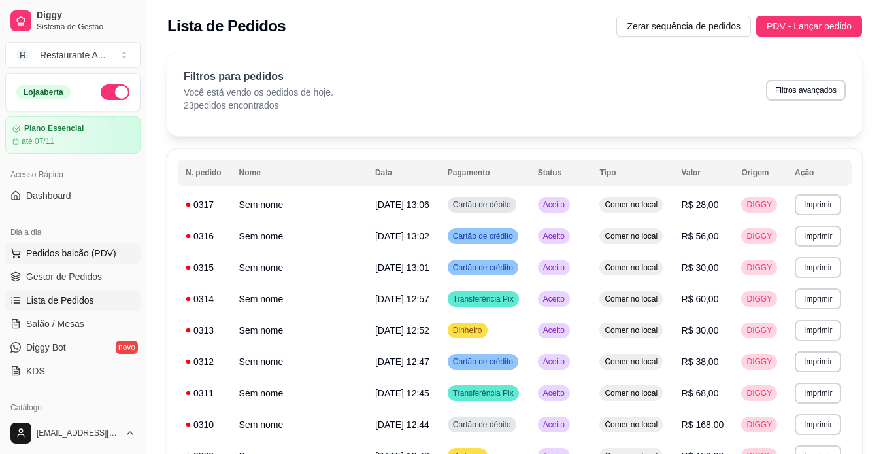
click at [57, 250] on span "Pedidos balcão (PDV)" at bounding box center [71, 252] width 90 height 13
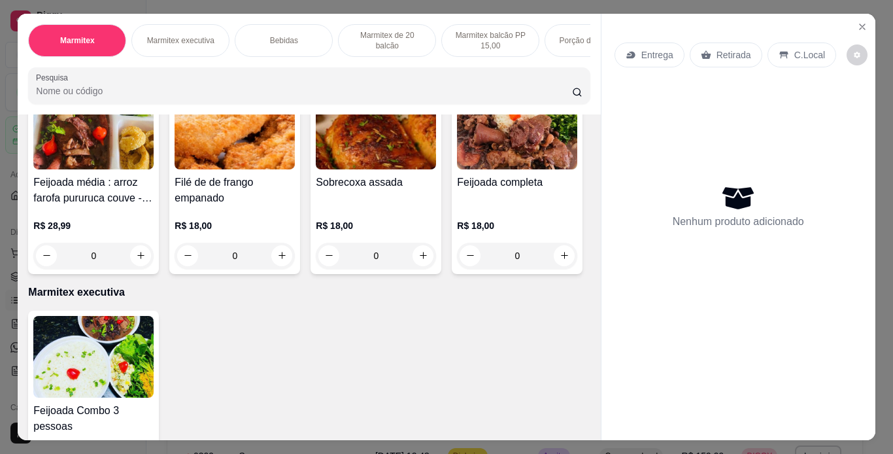
scroll to position [131, 0]
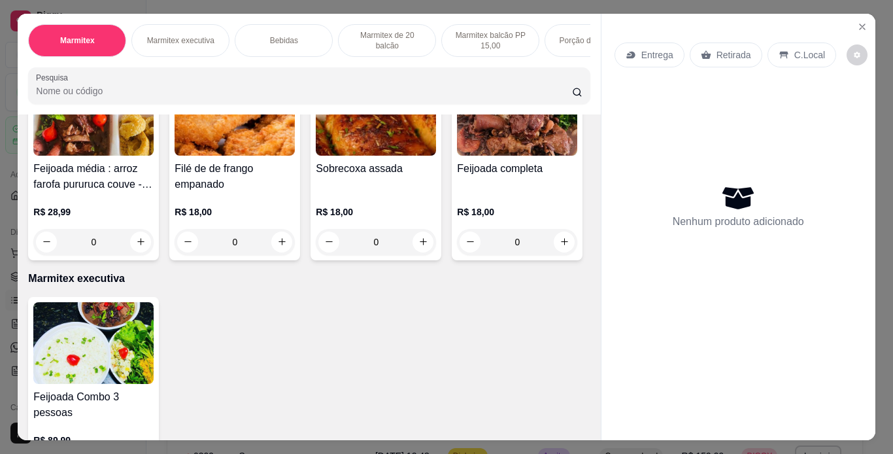
click at [457, 156] on img at bounding box center [517, 115] width 120 height 82
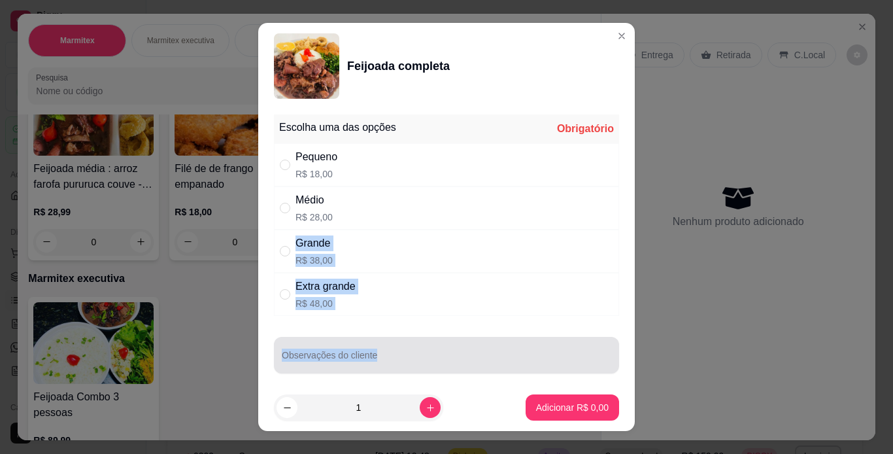
scroll to position [7, 0]
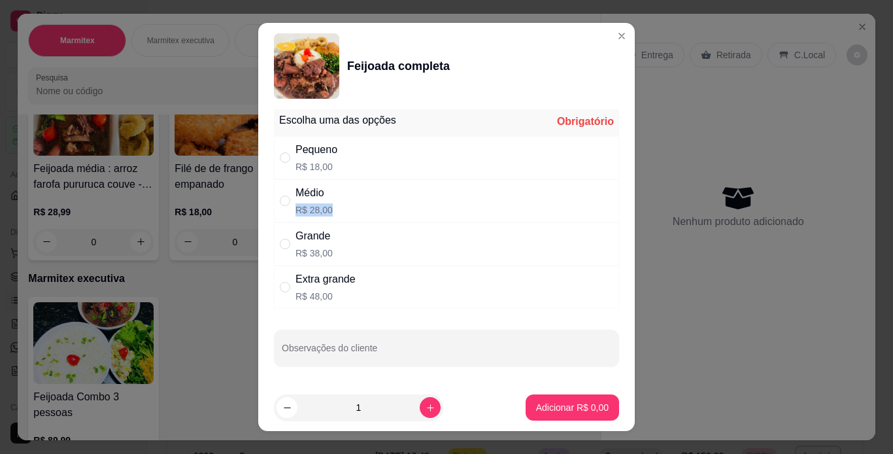
drag, startPoint x: 446, startPoint y: 219, endPoint x: 419, endPoint y: 197, distance: 34.8
click at [419, 197] on div "Médio R$ 28,00" at bounding box center [446, 200] width 345 height 43
radio input "true"
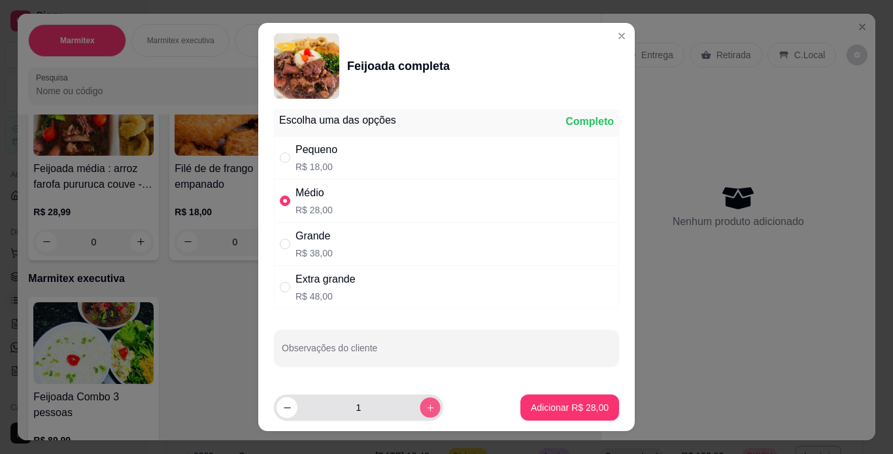
click at [425, 406] on icon "increase-product-quantity" at bounding box center [430, 408] width 10 height 10
type input "2"
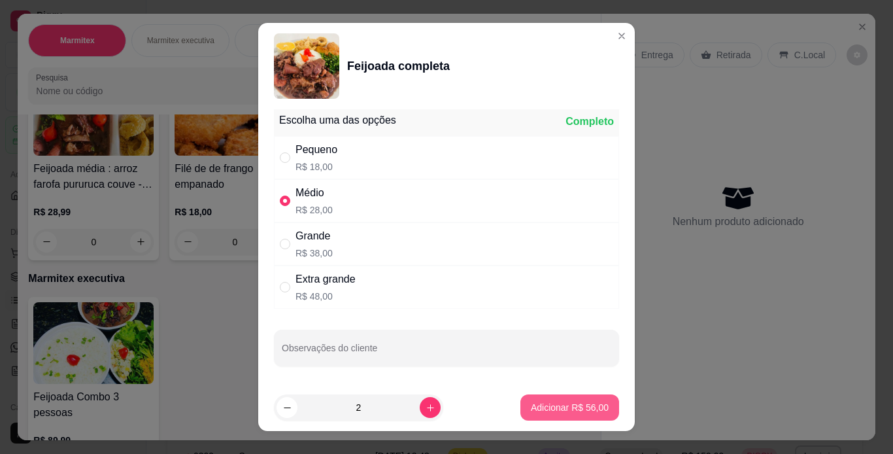
click at [559, 410] on p "Adicionar R$ 56,00" at bounding box center [570, 407] width 78 height 13
type input "2"
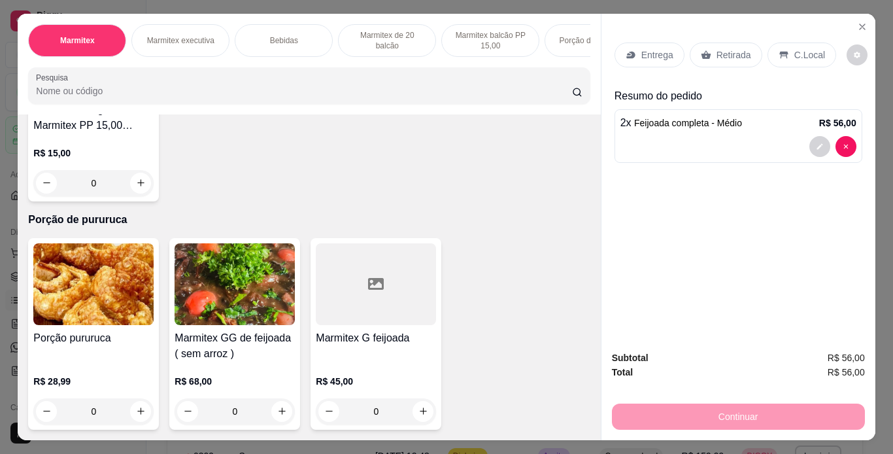
scroll to position [1283, 0]
click at [136, 178] on icon "increase-product-quantity" at bounding box center [141, 183] width 10 height 10
type input "1"
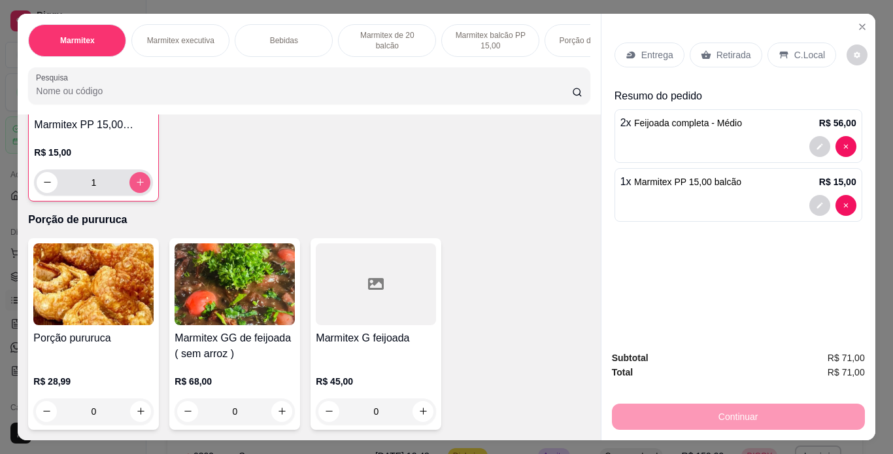
scroll to position [1284, 0]
click at [799, 48] on p "C.Local" at bounding box center [809, 54] width 31 height 13
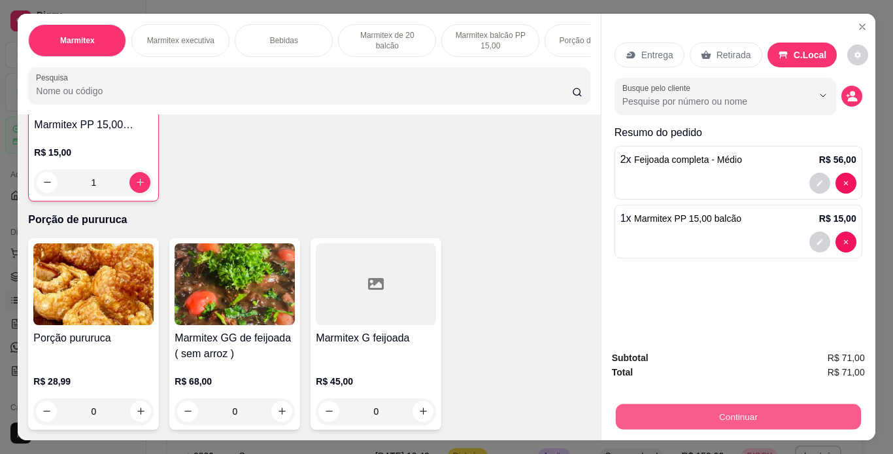
click at [821, 416] on button "Continuar" at bounding box center [737, 416] width 245 height 25
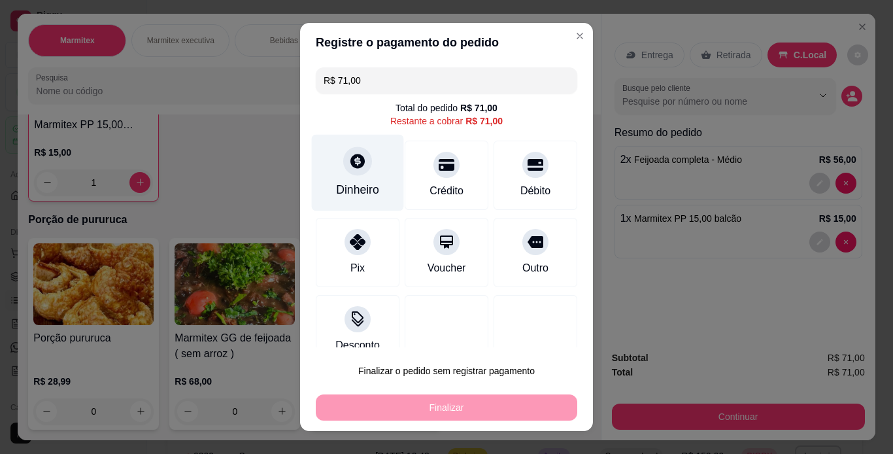
click at [374, 177] on div "Dinheiro" at bounding box center [358, 172] width 92 height 76
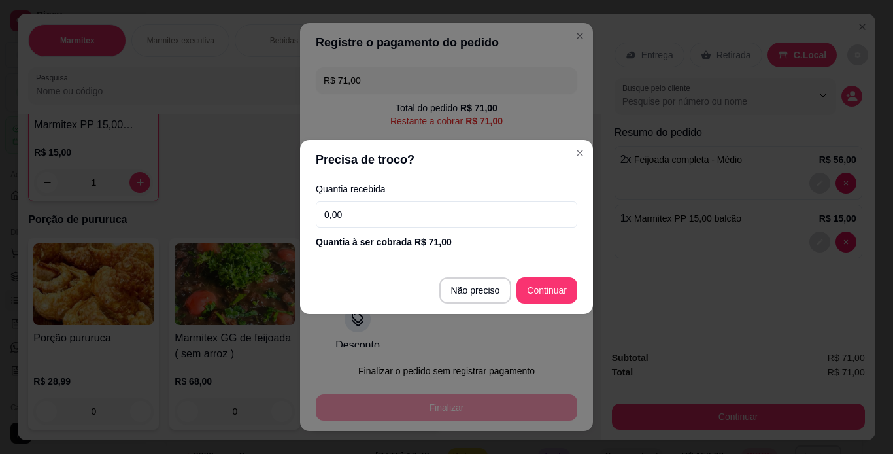
click at [386, 214] on input "0,00" at bounding box center [446, 214] width 261 height 26
type input "R$ 0,00"
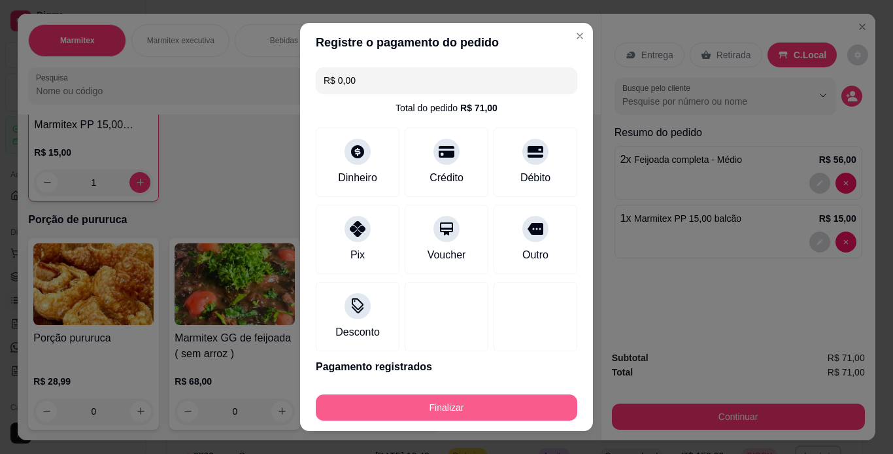
click at [525, 414] on button "Finalizar" at bounding box center [446, 407] width 261 height 26
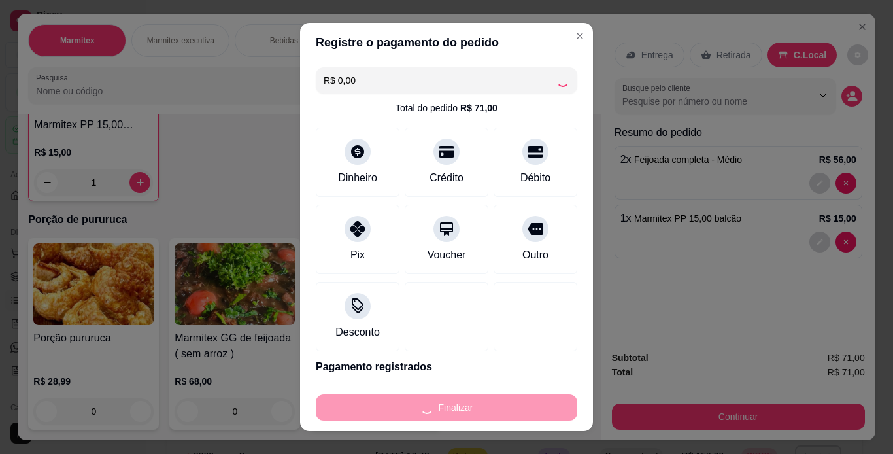
type input "0"
type input "-R$ 71,00"
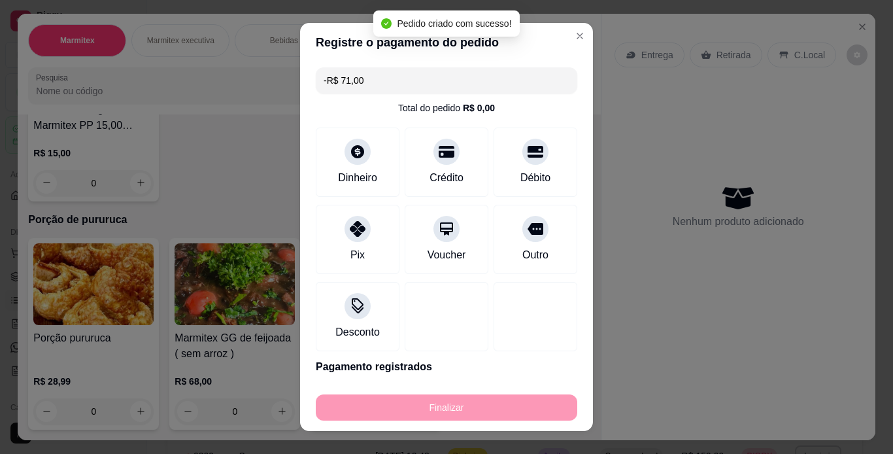
scroll to position [1282, 0]
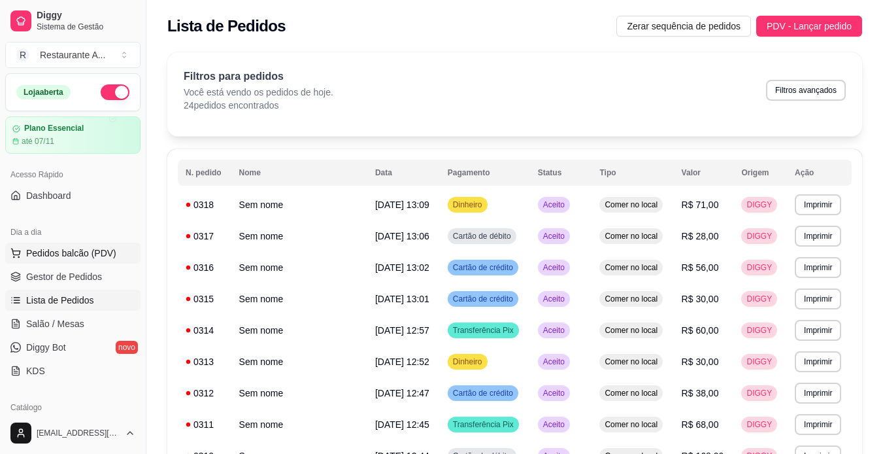
click at [88, 252] on span "Pedidos balcão (PDV)" at bounding box center [71, 252] width 90 height 13
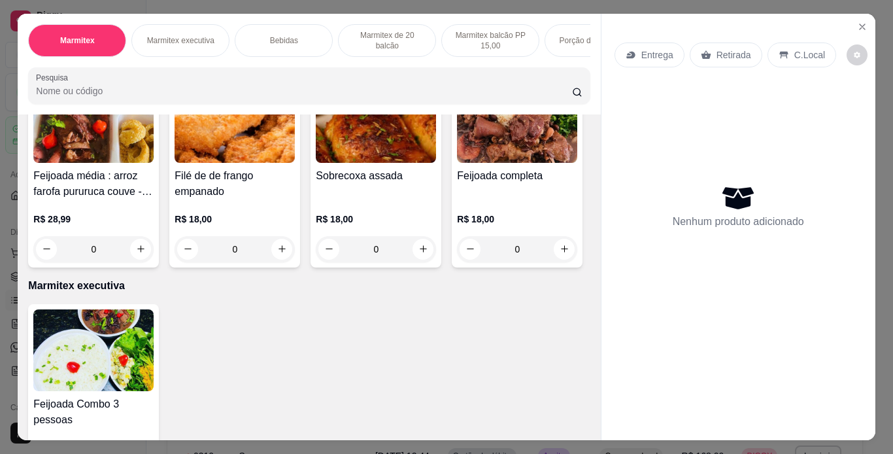
scroll to position [131, 0]
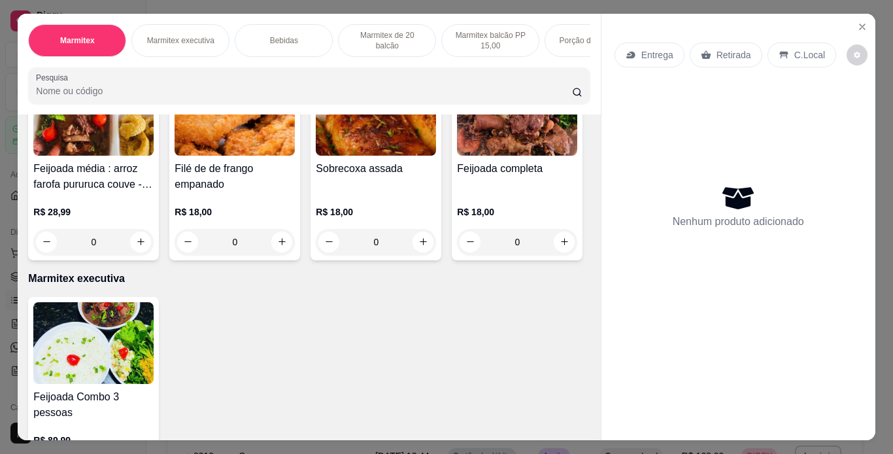
click at [399, 198] on div "R$ 18,00 0" at bounding box center [376, 223] width 120 height 63
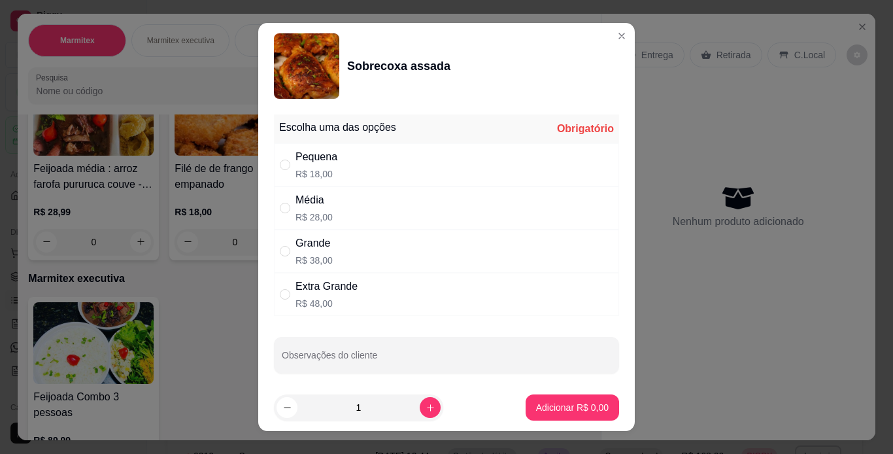
click at [480, 201] on div "Média R$ 28,00" at bounding box center [446, 207] width 345 height 43
radio input "true"
click at [551, 406] on p "Adicionar R$ 28,00" at bounding box center [570, 407] width 78 height 13
type input "1"
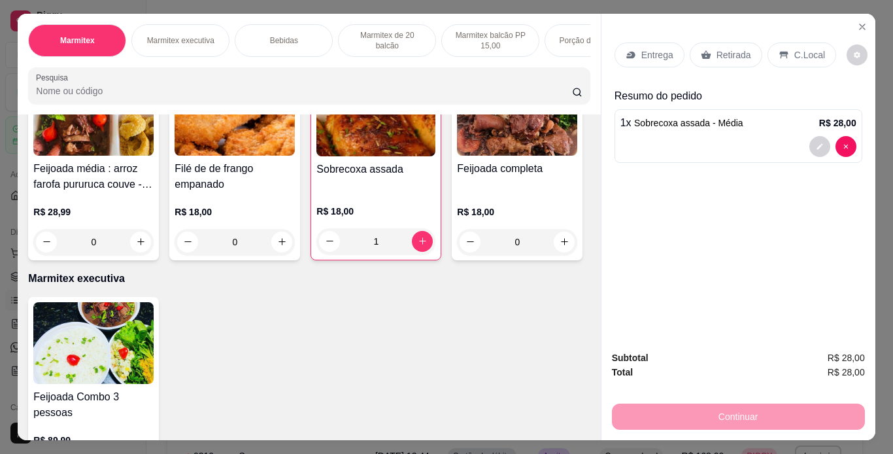
click at [778, 50] on icon at bounding box center [783, 55] width 10 height 10
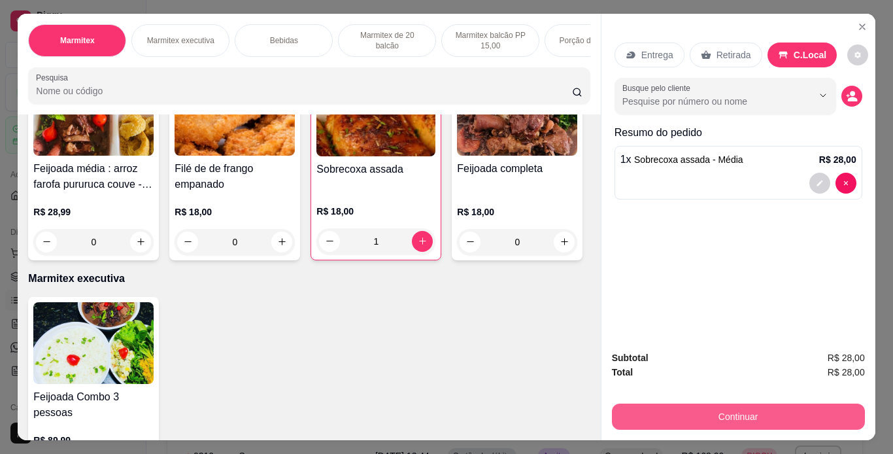
click at [813, 403] on button "Continuar" at bounding box center [738, 416] width 253 height 26
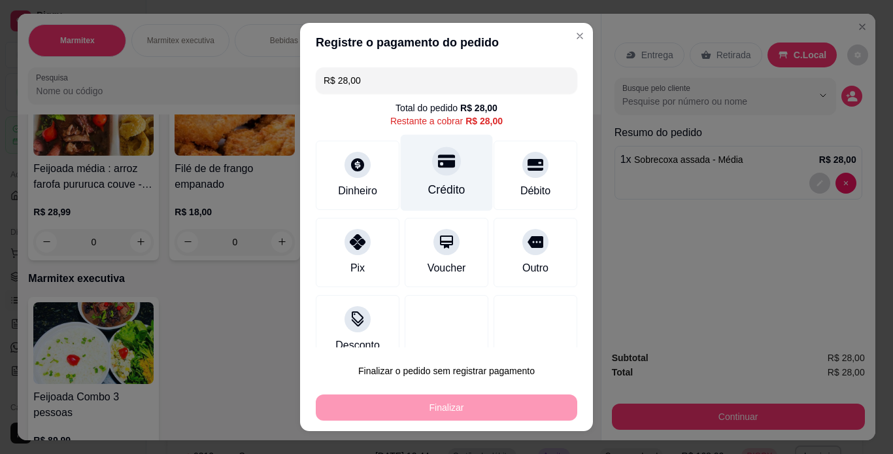
click at [440, 207] on div "Crédito" at bounding box center [447, 172] width 92 height 76
type input "R$ 0,00"
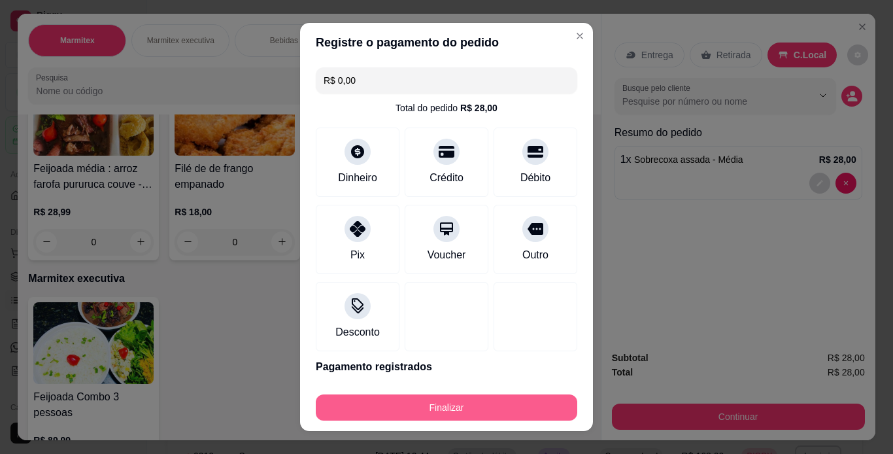
click at [499, 403] on button "Finalizar" at bounding box center [446, 407] width 261 height 26
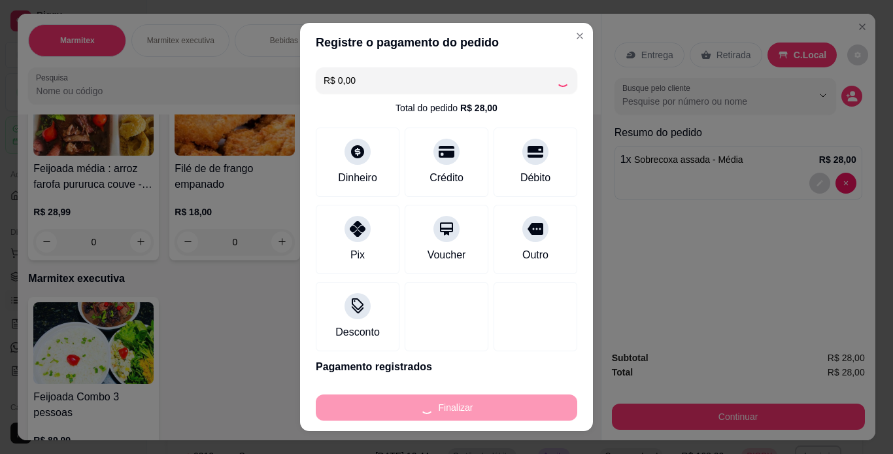
type input "0"
type input "-R$ 28,00"
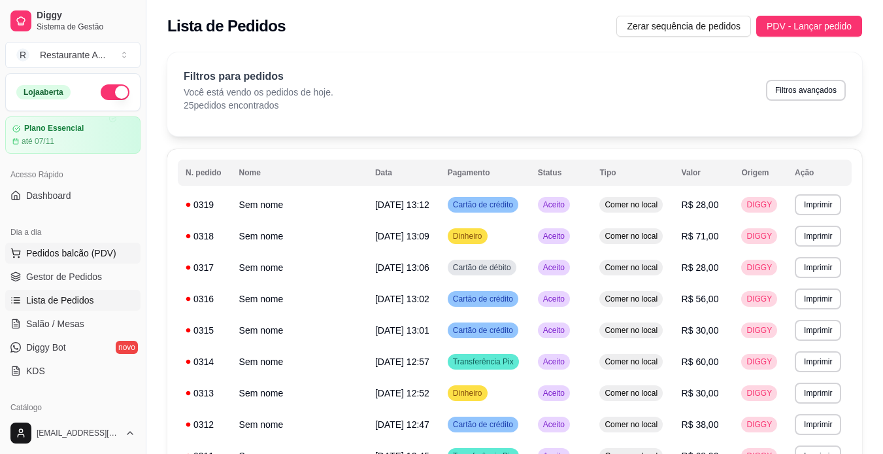
click at [82, 255] on span "Pedidos balcão (PDV)" at bounding box center [71, 252] width 90 height 13
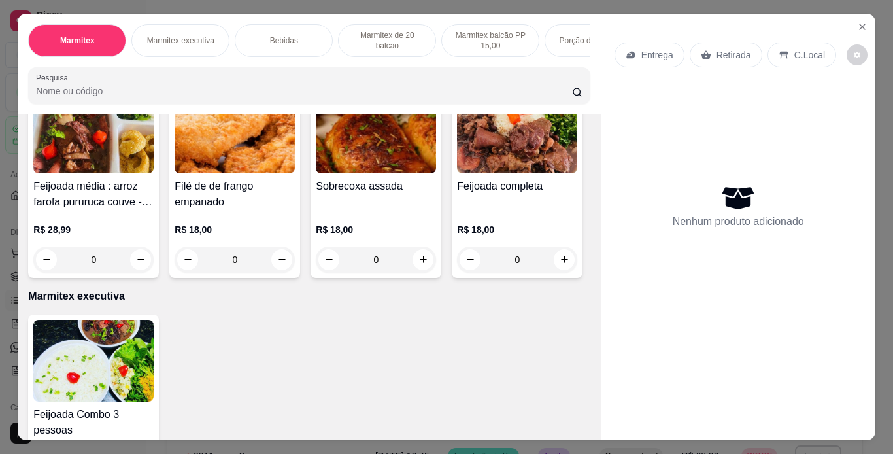
scroll to position [131, 0]
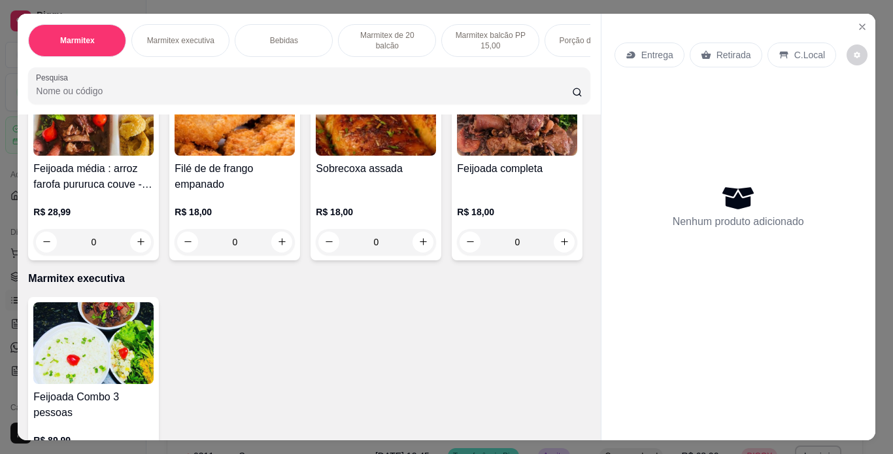
click at [378, 190] on div "Sobrecoxa assada" at bounding box center [376, 176] width 120 height 31
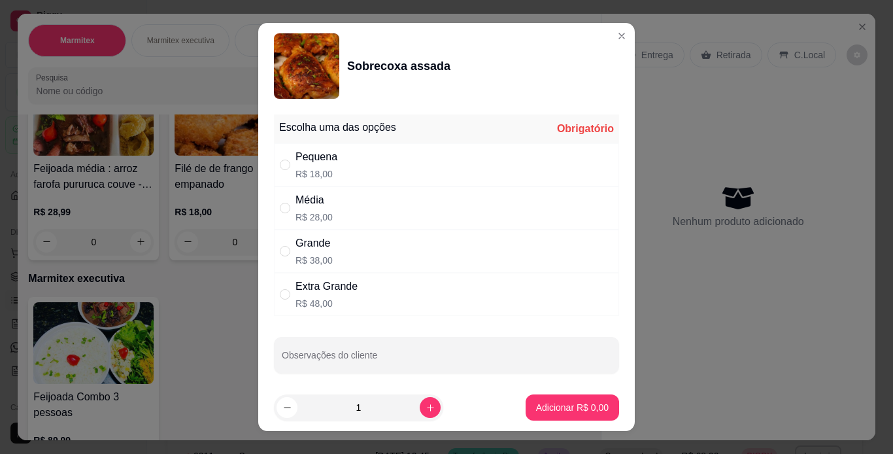
click at [457, 200] on div "Média R$ 28,00" at bounding box center [446, 207] width 345 height 43
radio input "true"
click at [561, 400] on button "Adicionar R$ 28,00" at bounding box center [569, 407] width 99 height 26
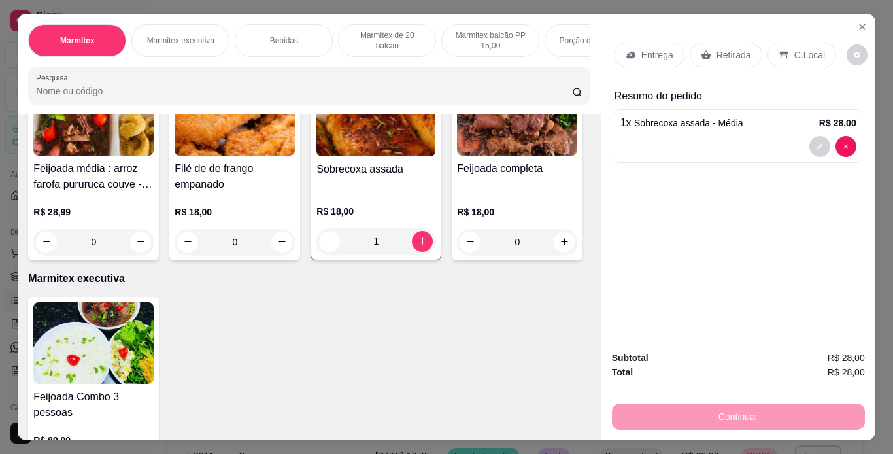
click at [795, 50] on p "C.Local" at bounding box center [809, 54] width 31 height 13
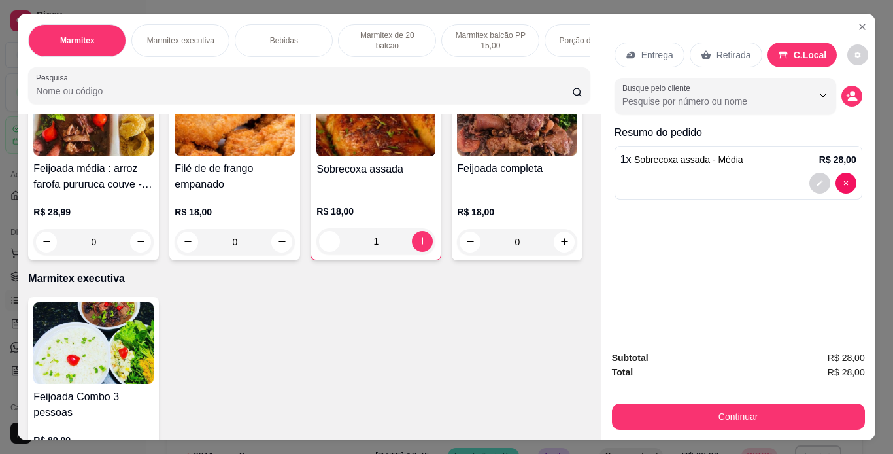
click at [510, 260] on div "Feijoada média : arroz farofa pururuca couve - cópia R$ 28,99 0 Filé de de fran…" at bounding box center [308, 164] width 561 height 191
type input "0"
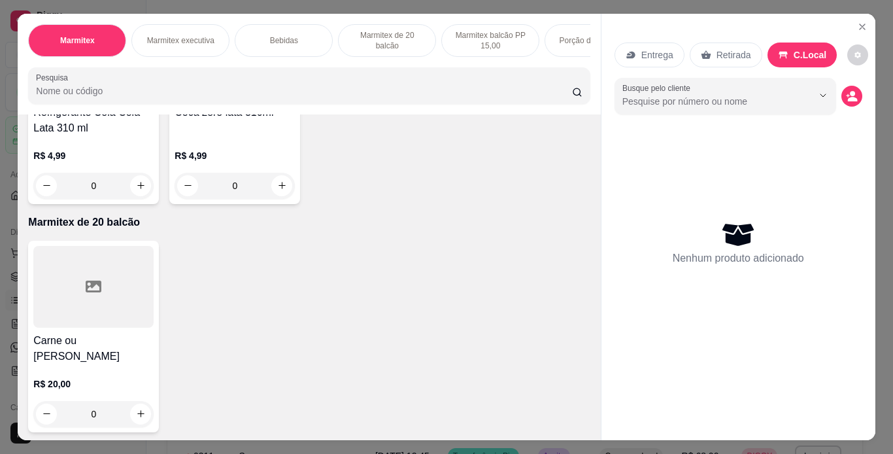
scroll to position [654, 0]
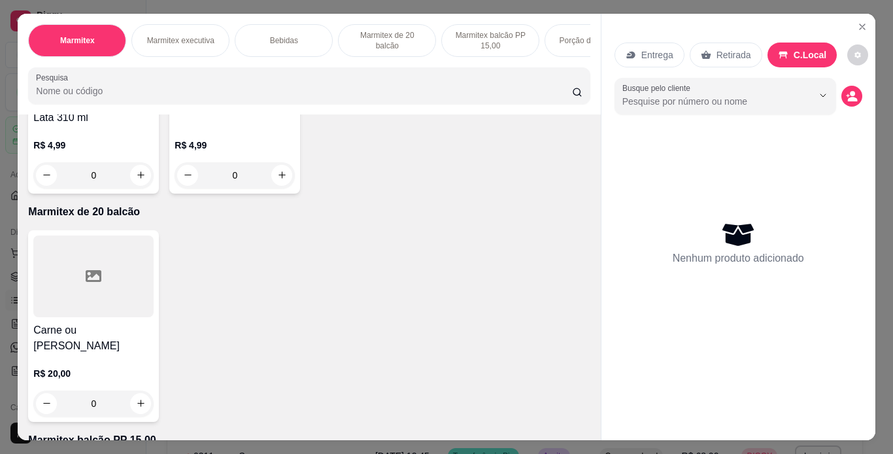
click at [591, 435] on div "Item avulso Marmitex Feijoada média : arroz farofa pururuca couve - cópia R$ 28…" at bounding box center [309, 276] width 582 height 325
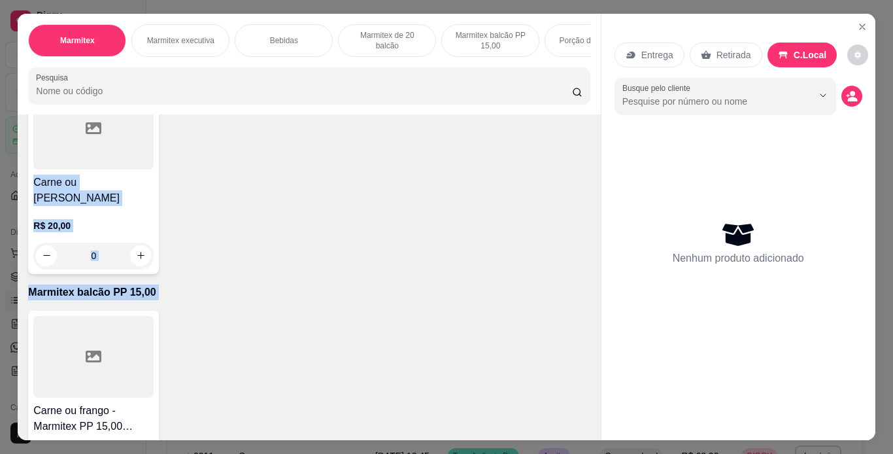
drag, startPoint x: 591, startPoint y: 435, endPoint x: 589, endPoint y: 424, distance: 10.6
click at [589, 424] on div "Item avulso Marmitex Feijoada média : arroz farofa pururuca couve - cópia R$ 28…" at bounding box center [309, 276] width 582 height 325
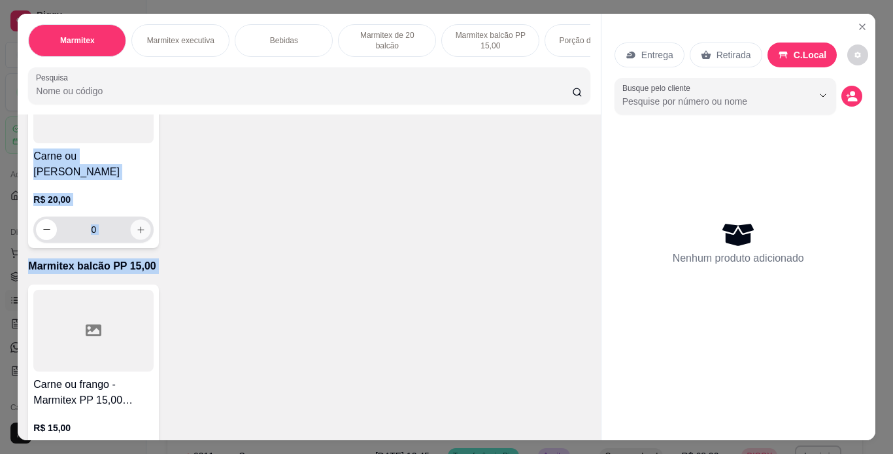
click at [139, 239] on button "increase-product-quantity" at bounding box center [141, 229] width 20 height 20
type input "1"
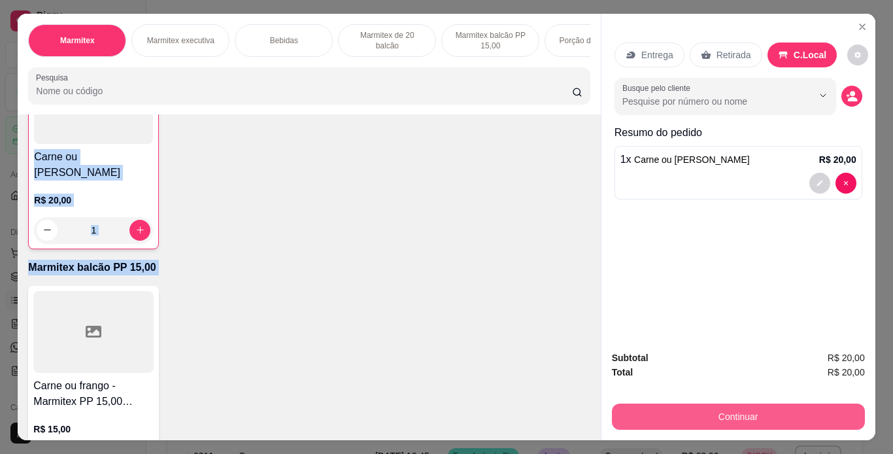
click at [774, 418] on button "Continuar" at bounding box center [738, 416] width 253 height 26
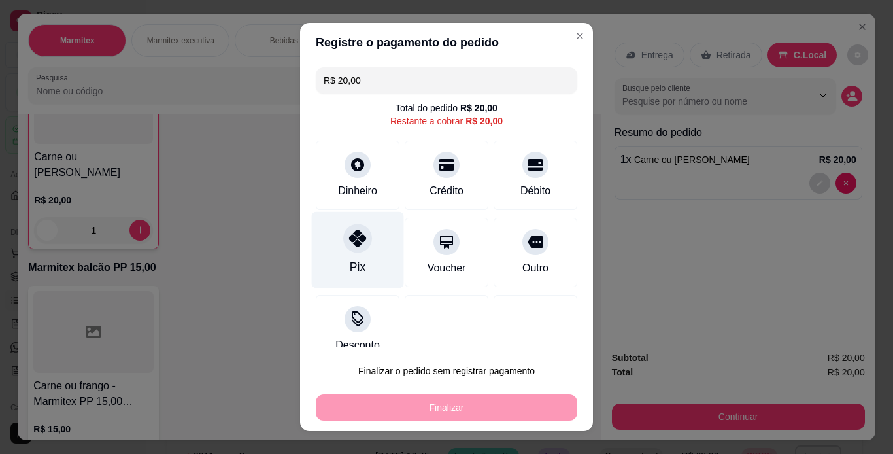
click at [342, 253] on div "Pix" at bounding box center [358, 249] width 92 height 76
type input "R$ 0,00"
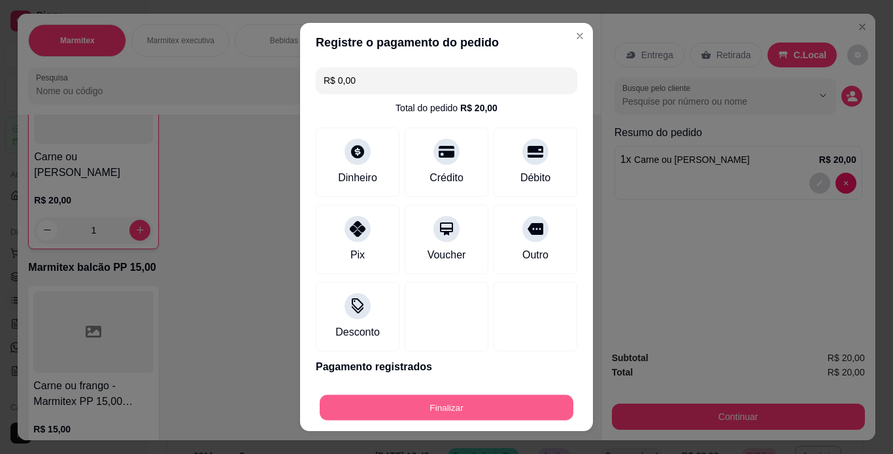
click at [452, 406] on button "Finalizar" at bounding box center [447, 407] width 254 height 25
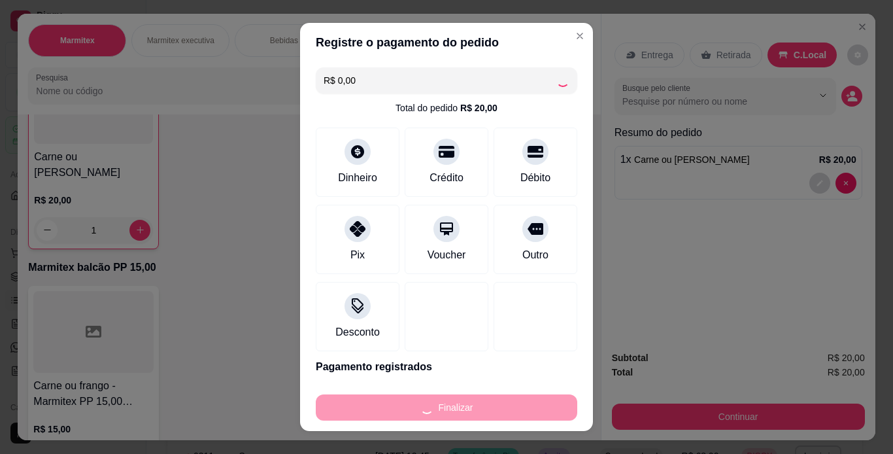
type input "0"
type input "-R$ 20,00"
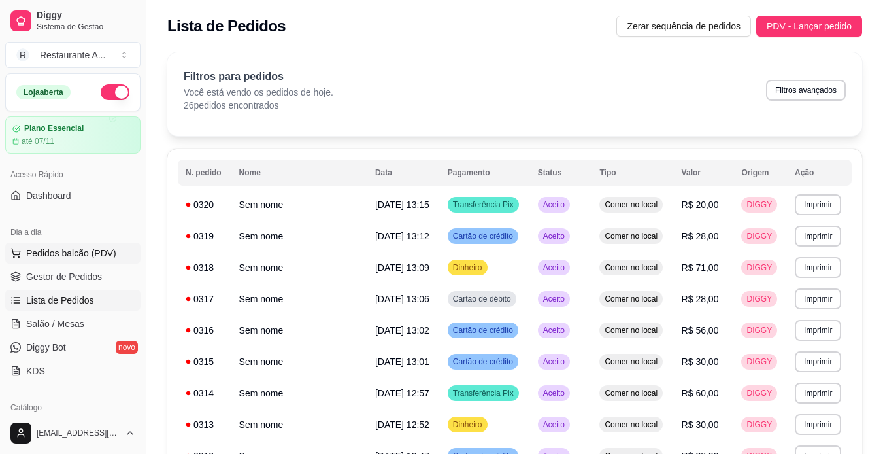
click at [84, 261] on button "Pedidos balcão (PDV)" at bounding box center [72, 252] width 135 height 21
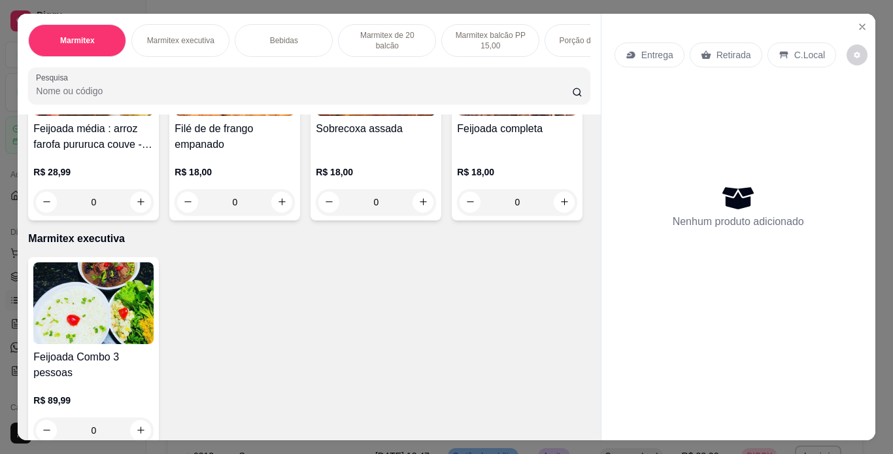
scroll to position [157, 0]
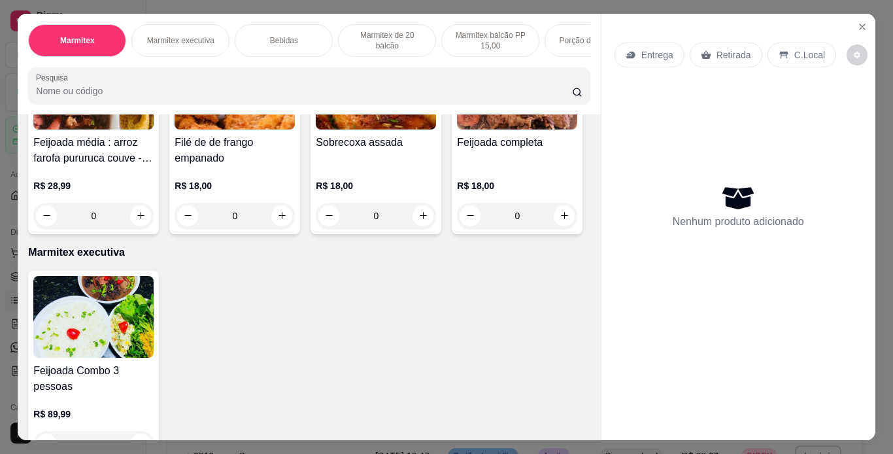
click at [409, 177] on div "R$ 18,00 0" at bounding box center [376, 197] width 120 height 63
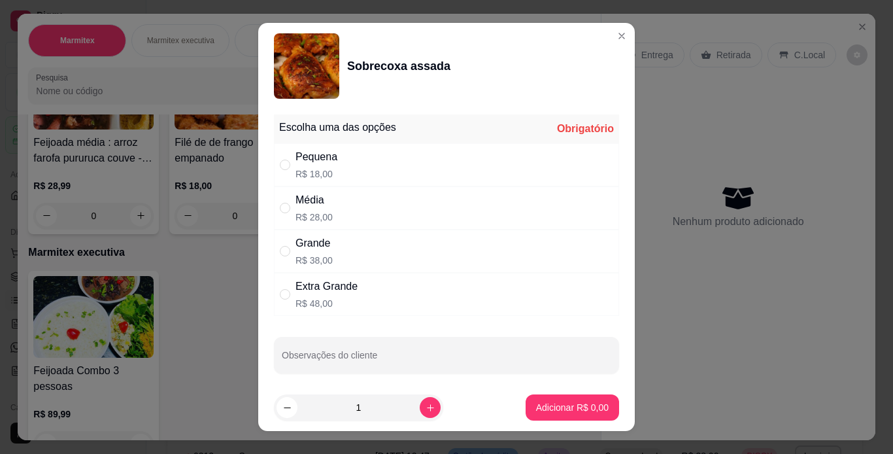
click at [522, 202] on div "Média R$ 28,00" at bounding box center [446, 207] width 345 height 43
radio input "true"
click at [425, 408] on icon "increase-product-quantity" at bounding box center [430, 408] width 10 height 10
type input "3"
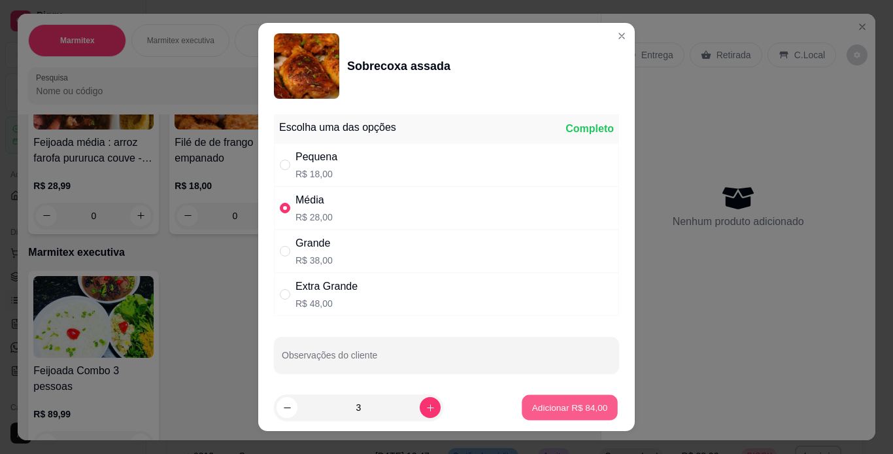
click at [550, 410] on p "Adicionar R$ 84,00" at bounding box center [570, 407] width 76 height 12
type input "3"
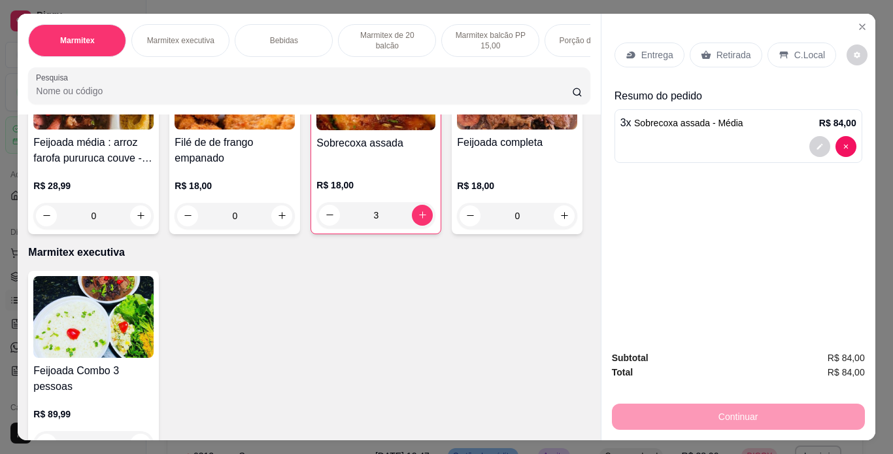
click at [796, 57] on div "C.Local" at bounding box center [801, 54] width 69 height 25
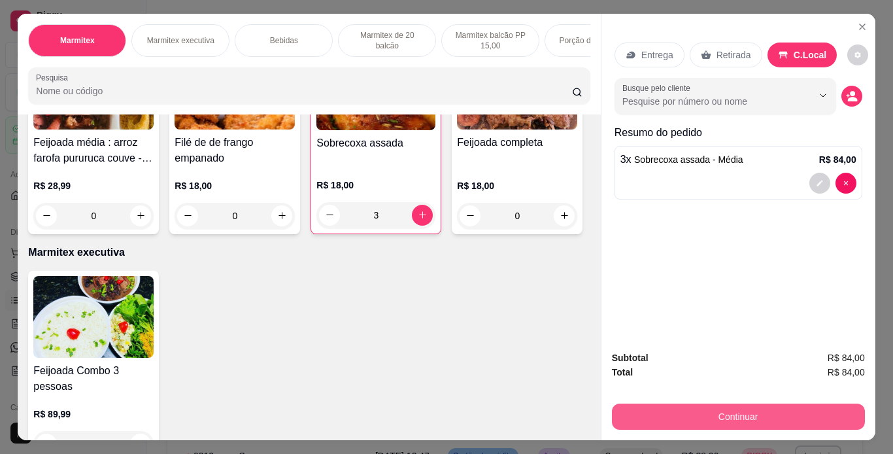
click at [758, 414] on button "Continuar" at bounding box center [738, 416] width 253 height 26
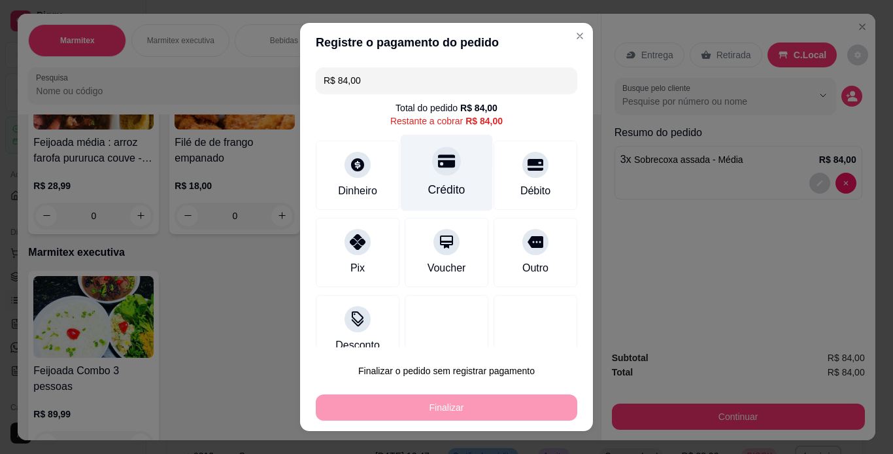
click at [444, 183] on div "Crédito" at bounding box center [446, 189] width 37 height 17
type input "R$ 0,00"
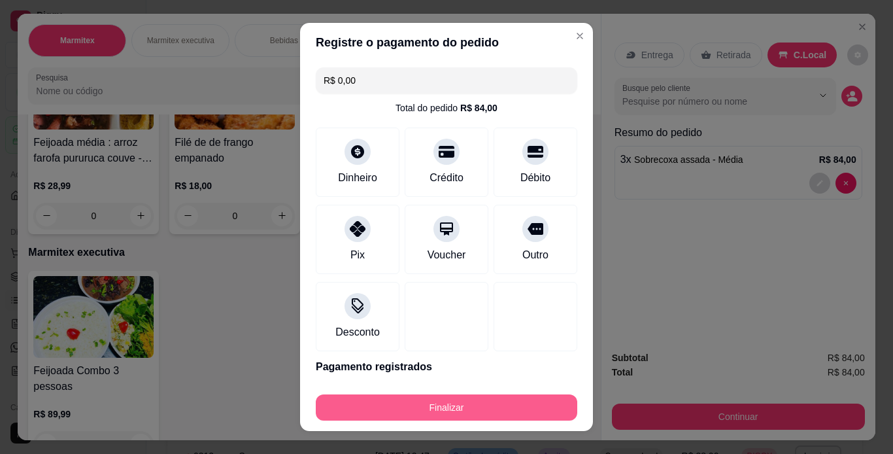
click at [511, 410] on button "Finalizar" at bounding box center [446, 407] width 261 height 26
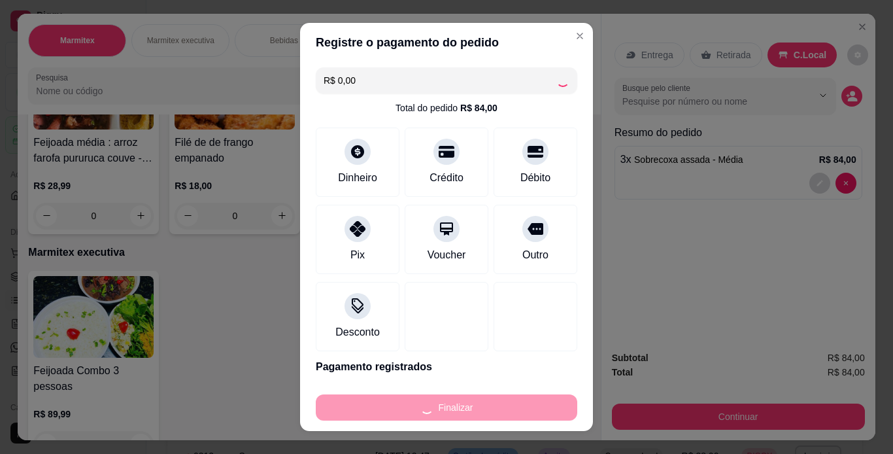
type input "0"
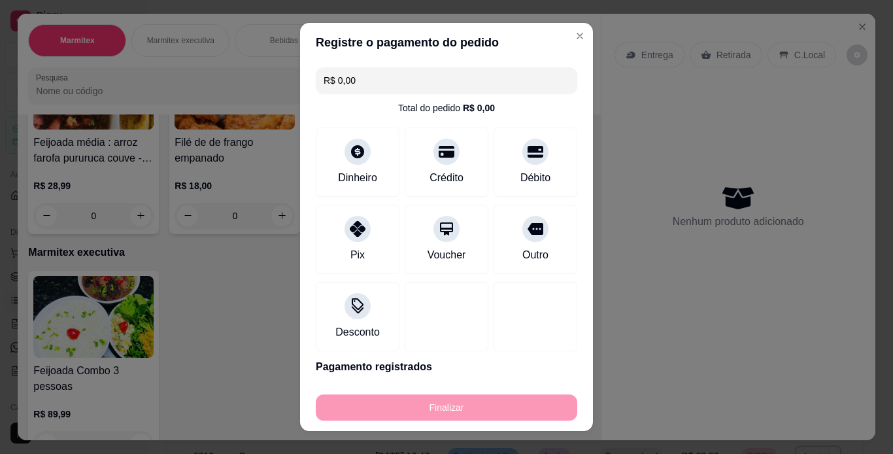
type input "-R$ 84,00"
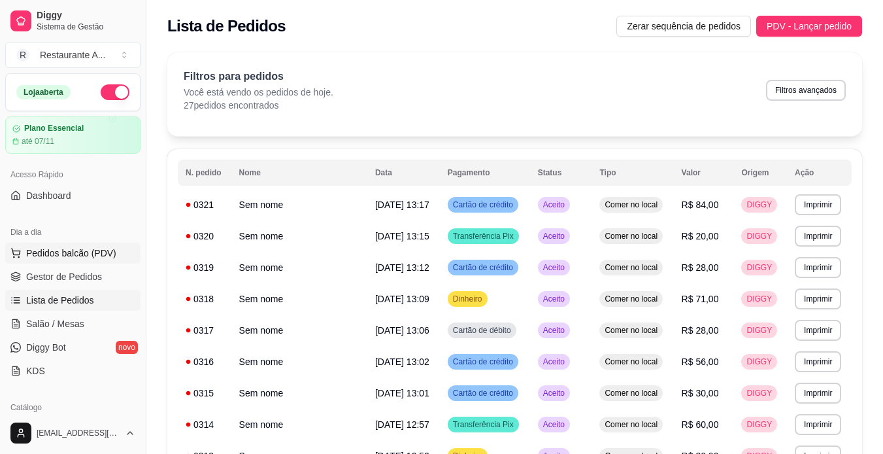
click at [113, 261] on button "Pedidos balcão (PDV)" at bounding box center [72, 252] width 135 height 21
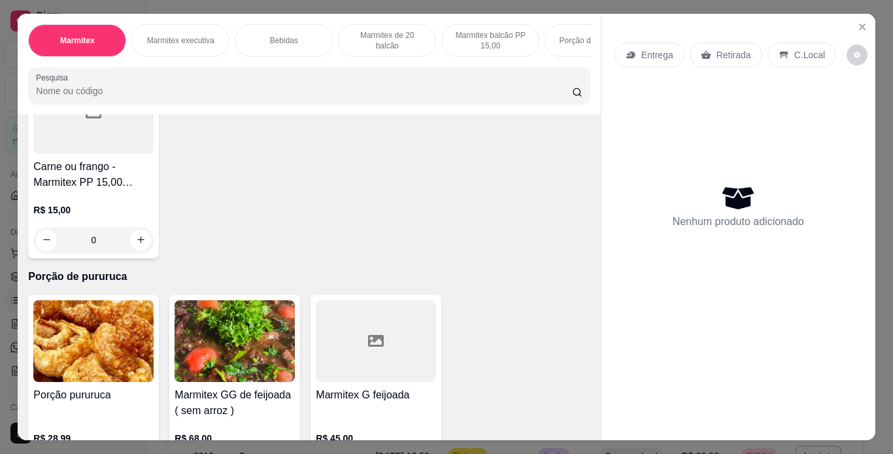
scroll to position [1046, 0]
click at [71, 153] on div at bounding box center [93, 112] width 120 height 82
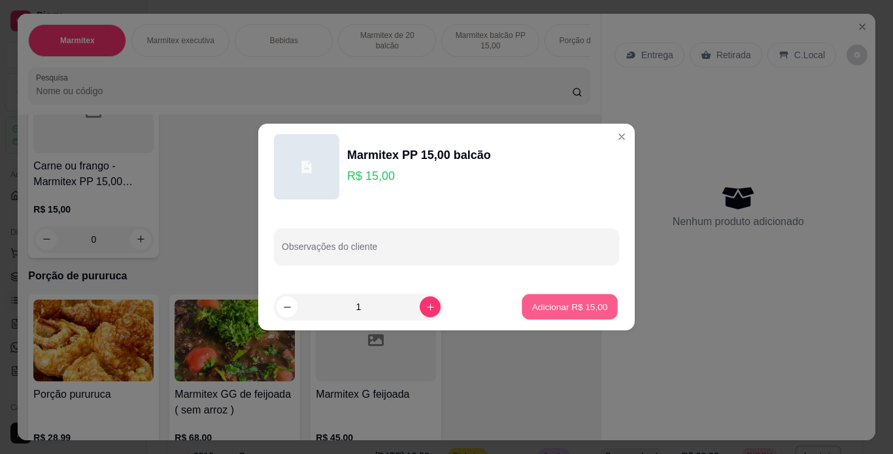
click at [599, 309] on button "Adicionar R$ 15,00" at bounding box center [570, 306] width 96 height 25
type input "1"
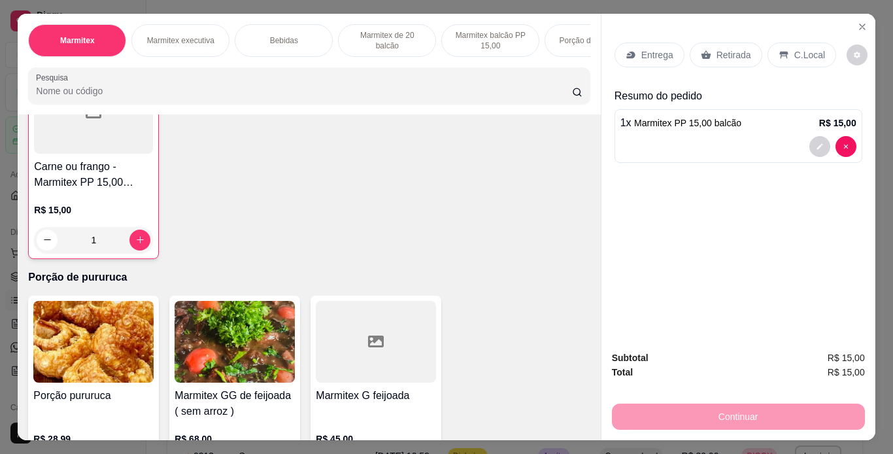
click at [797, 51] on p "C.Local" at bounding box center [809, 54] width 31 height 13
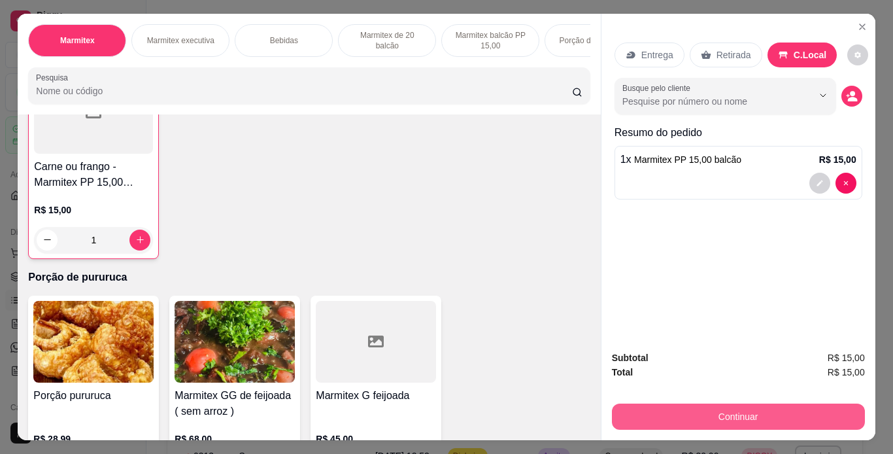
click at [752, 412] on button "Continuar" at bounding box center [738, 416] width 253 height 26
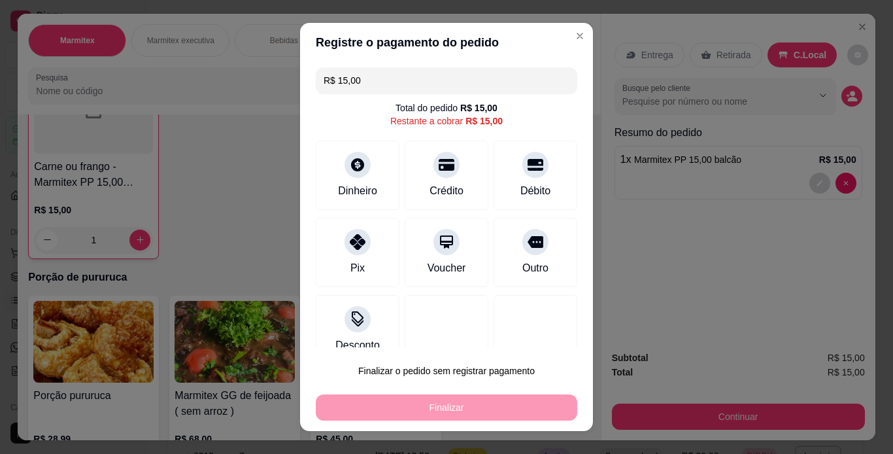
click at [531, 195] on section "Registre o pagamento do pedido R$ 15,00 Total do pedido R$ 15,00 Restante a cob…" at bounding box center [446, 227] width 293 height 408
click at [531, 195] on div "Débito" at bounding box center [535, 189] width 33 height 17
type input "R$ 0,00"
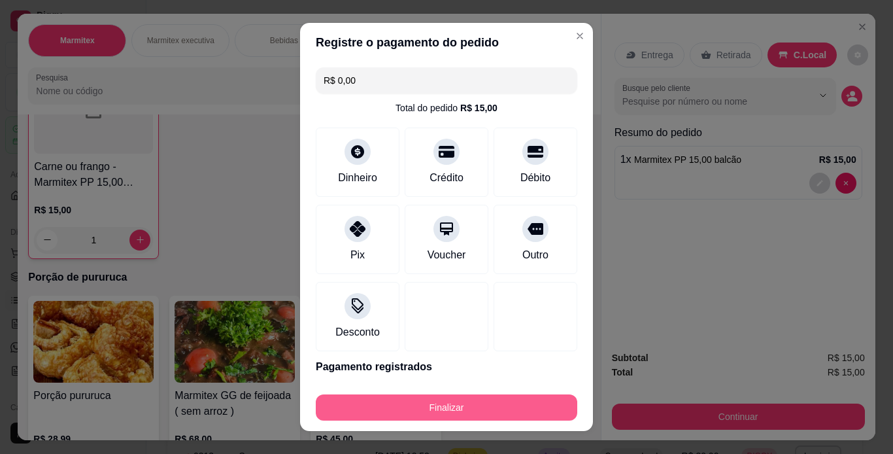
click at [503, 412] on button "Finalizar" at bounding box center [446, 407] width 261 height 26
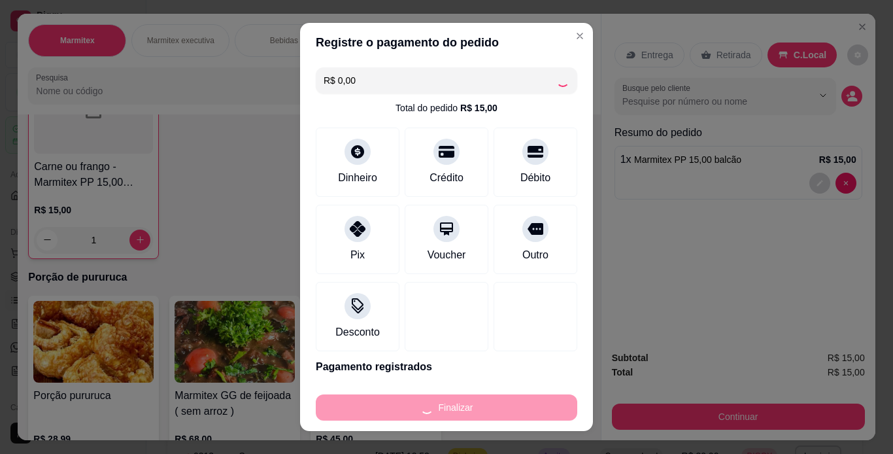
type input "0"
type input "-R$ 15,00"
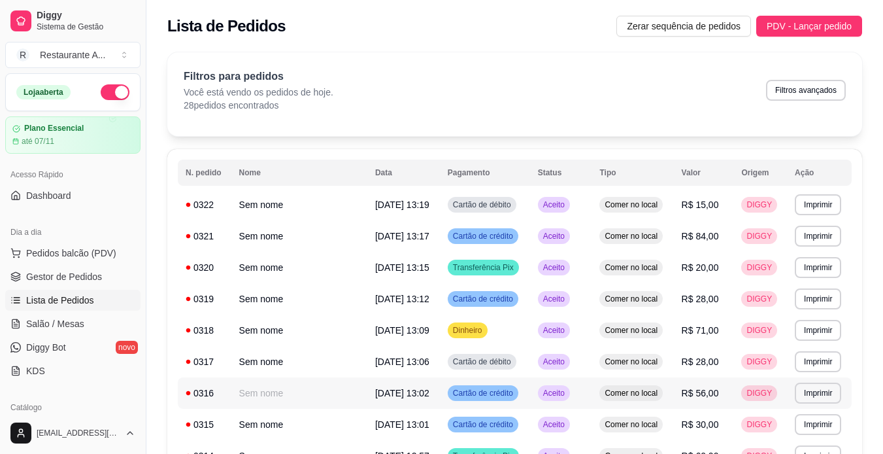
click at [503, 408] on td "Cartão de crédito" at bounding box center [485, 392] width 90 height 31
click at [122, 246] on button "Pedidos balcão (PDV)" at bounding box center [72, 252] width 135 height 21
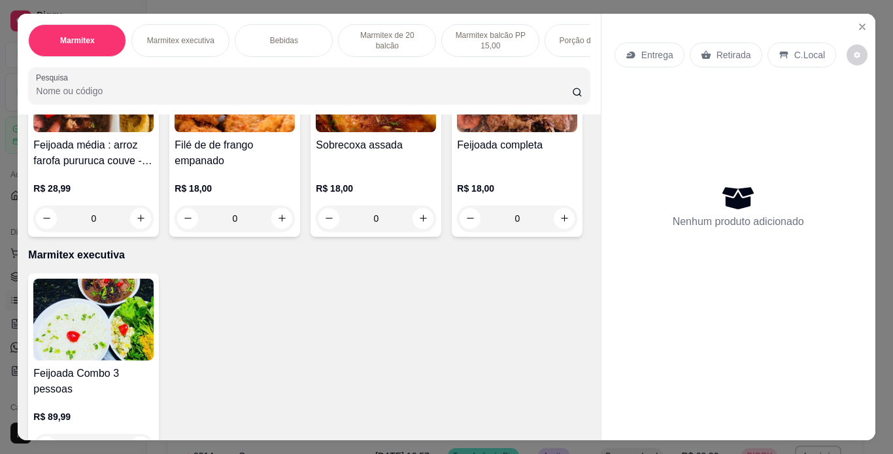
scroll to position [157, 0]
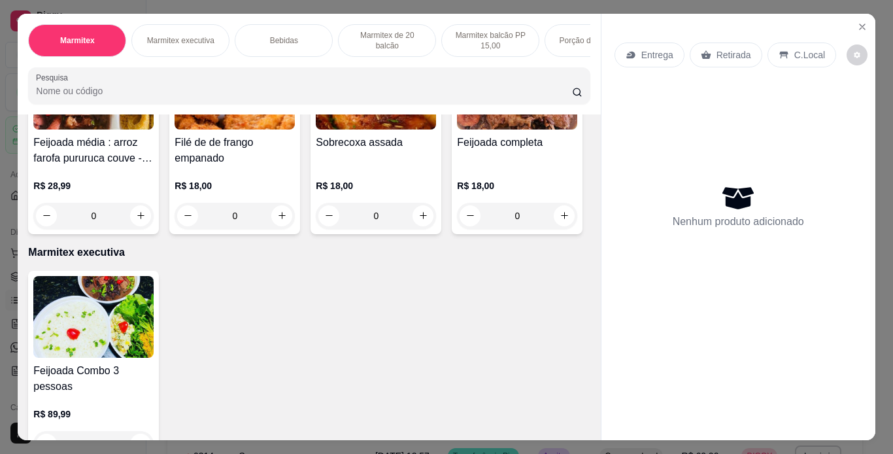
click at [457, 129] on img at bounding box center [517, 89] width 120 height 82
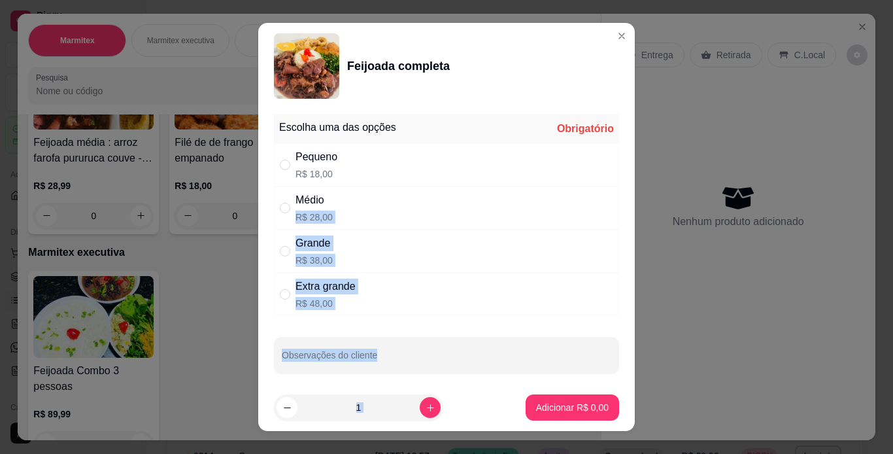
drag, startPoint x: 382, startPoint y: 201, endPoint x: 415, endPoint y: 410, distance: 211.8
click at [415, 410] on section "Feijoada completa Escolha uma das opções Obrigatório Pequeno R$ 18,00 Médio R$ …" at bounding box center [446, 227] width 376 height 408
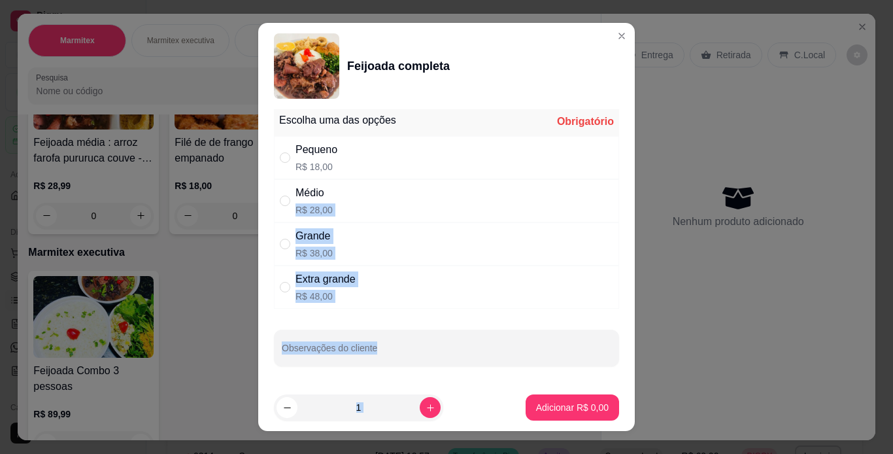
click at [501, 207] on div "Médio R$ 28,00" at bounding box center [446, 200] width 345 height 43
radio input "true"
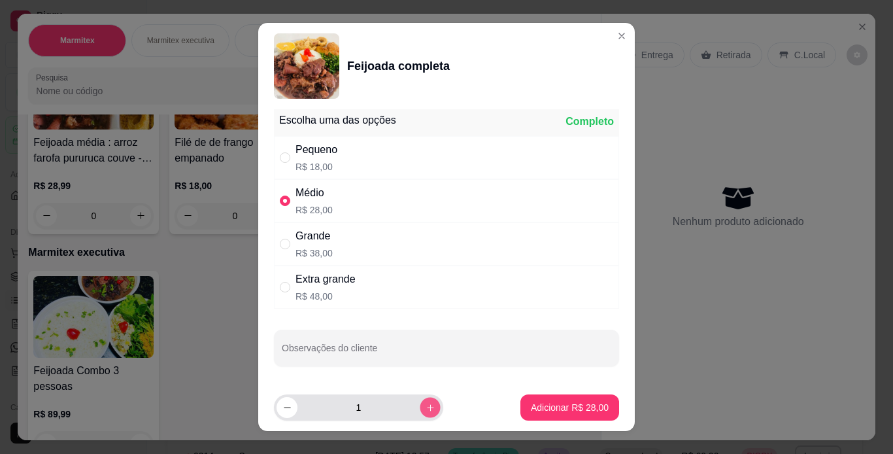
click at [425, 405] on icon "increase-product-quantity" at bounding box center [430, 408] width 10 height 10
type input "3"
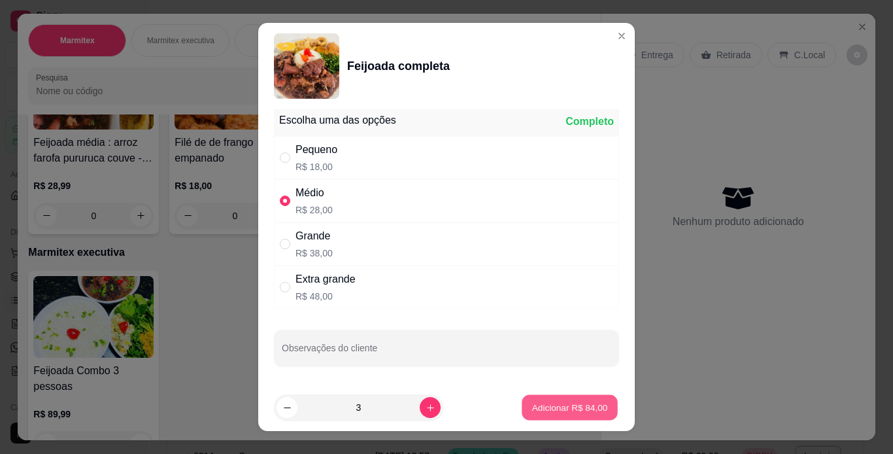
click at [535, 403] on p "Adicionar R$ 84,00" at bounding box center [570, 407] width 76 height 12
type input "3"
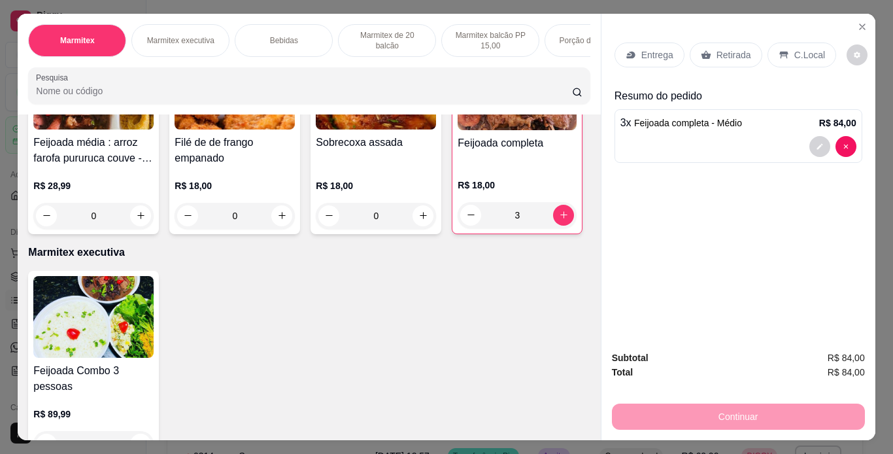
click at [820, 53] on div "C.Local" at bounding box center [801, 54] width 69 height 25
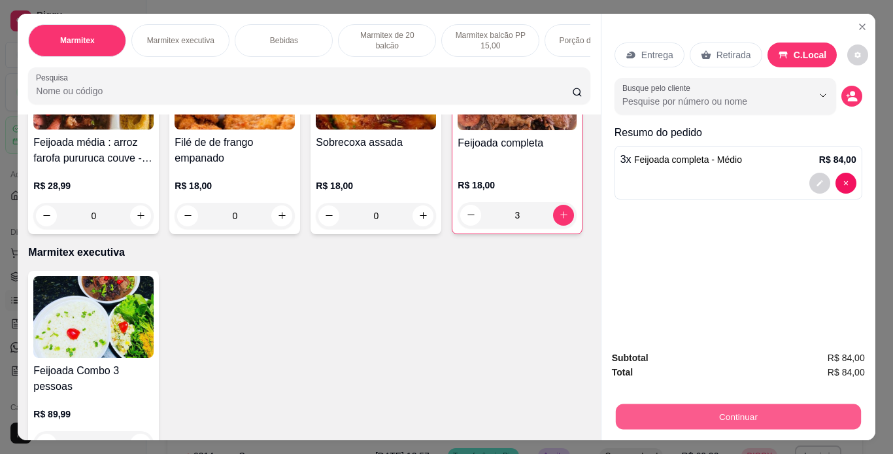
click at [808, 410] on button "Continuar" at bounding box center [737, 416] width 245 height 25
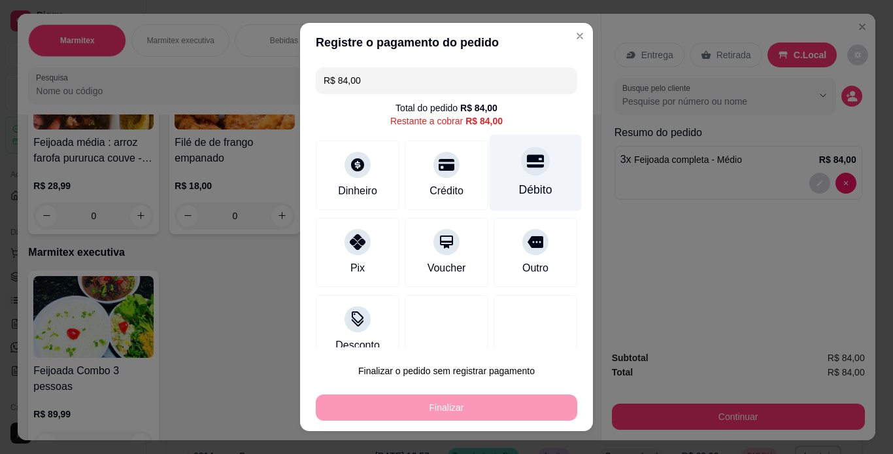
click at [519, 186] on div "Débito" at bounding box center [535, 189] width 33 height 17
type input "R$ 0,00"
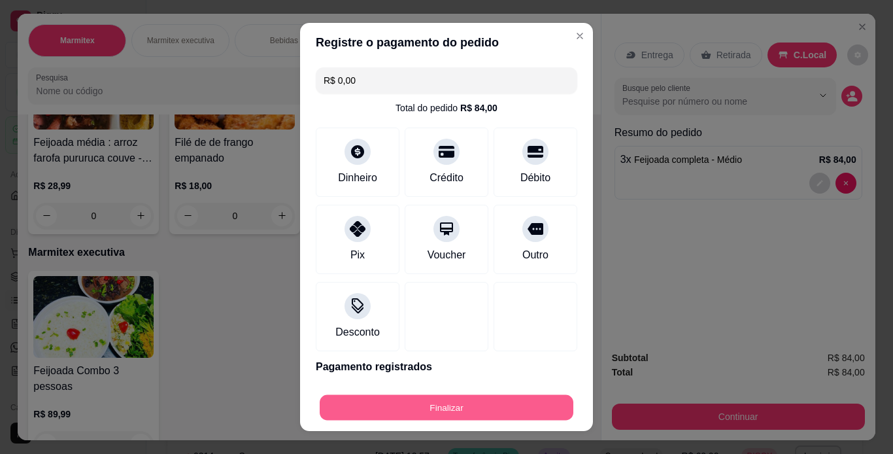
click at [476, 411] on button "Finalizar" at bounding box center [447, 407] width 254 height 25
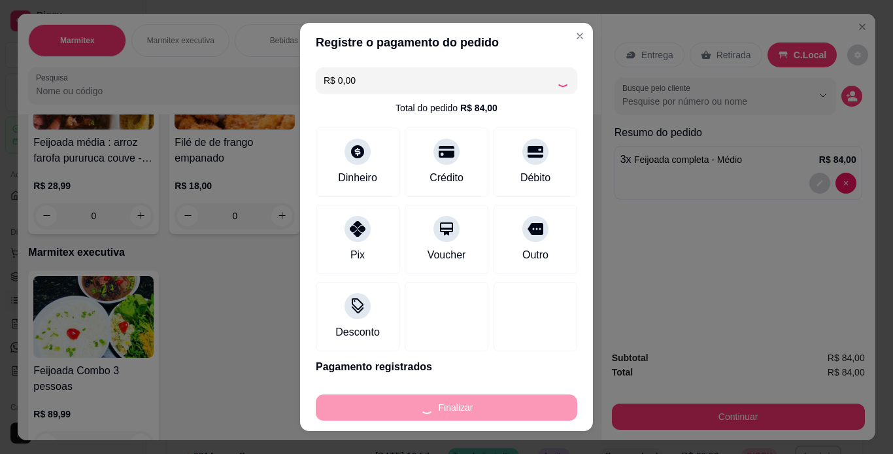
type input "0"
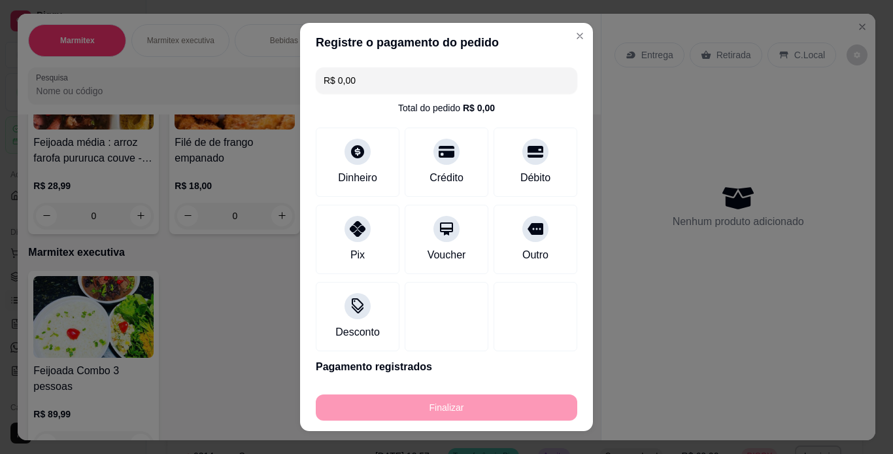
type input "-R$ 84,00"
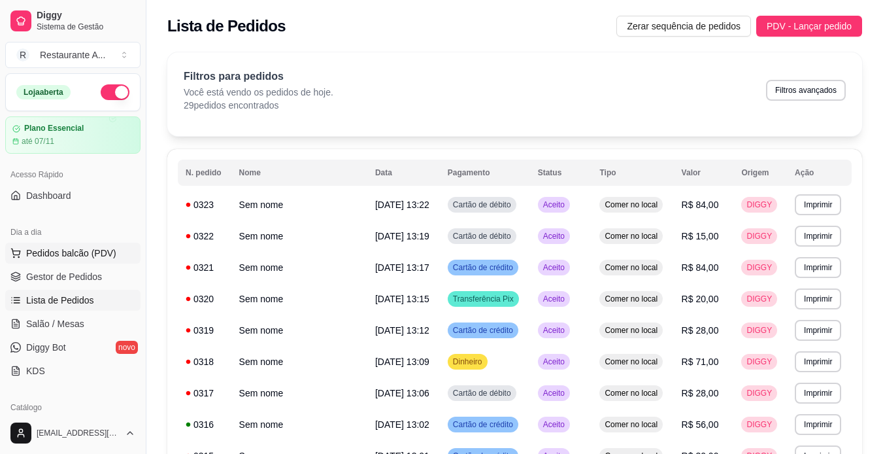
click at [108, 254] on span "Pedidos balcão (PDV)" at bounding box center [71, 252] width 90 height 13
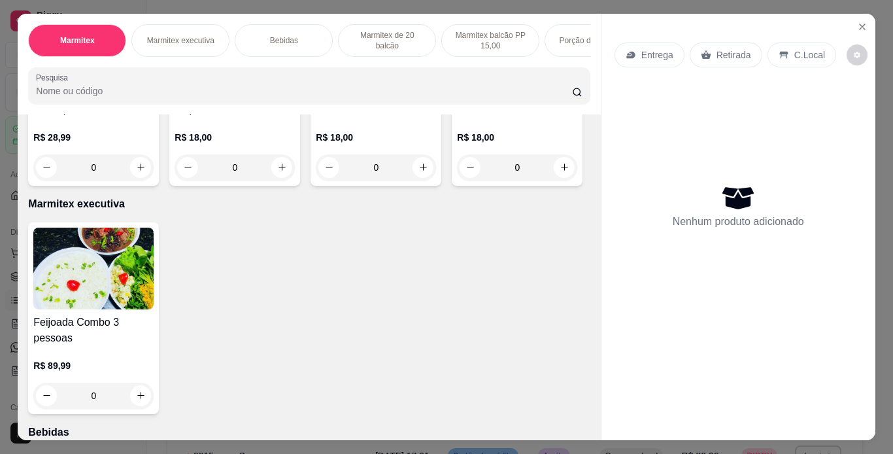
scroll to position [209, 0]
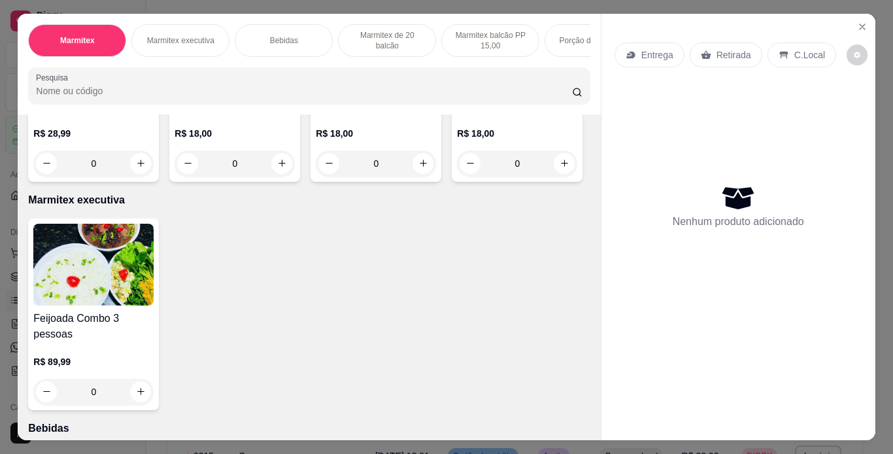
click at [457, 77] on img at bounding box center [517, 36] width 120 height 82
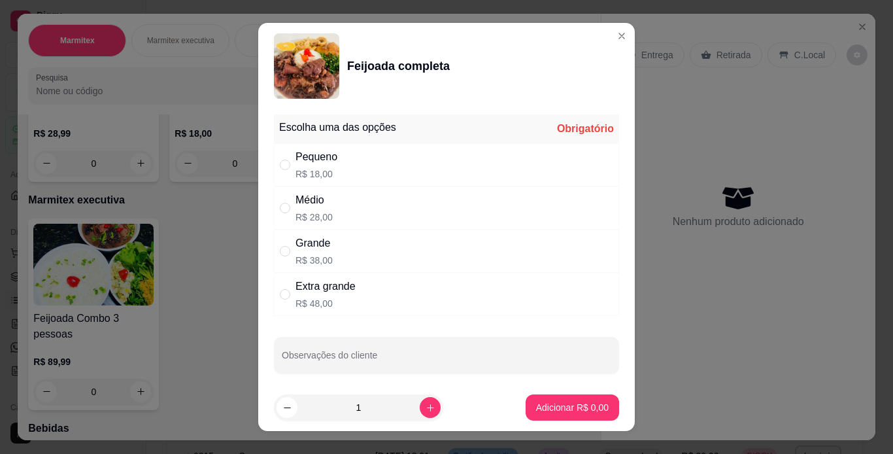
click at [469, 212] on div "Médio R$ 28,00" at bounding box center [446, 207] width 345 height 43
radio input "true"
click at [580, 404] on p "Adicionar R$ 28,00" at bounding box center [570, 407] width 76 height 12
type input "1"
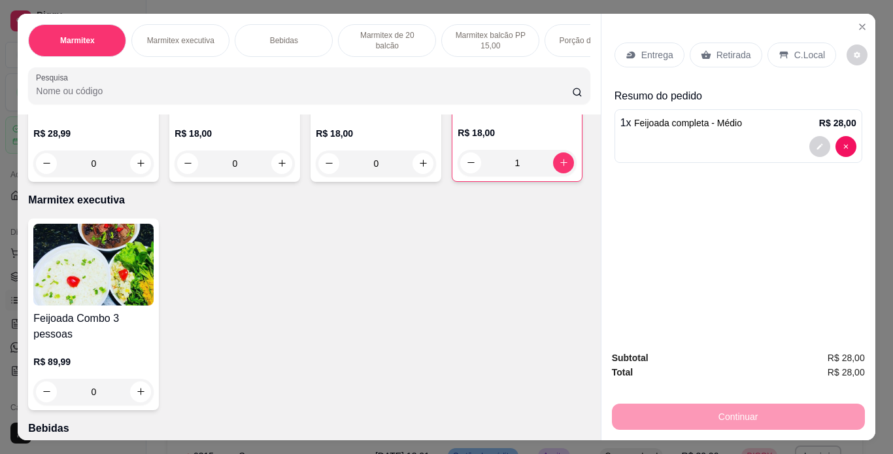
click at [794, 52] on p "C.Local" at bounding box center [809, 54] width 31 height 13
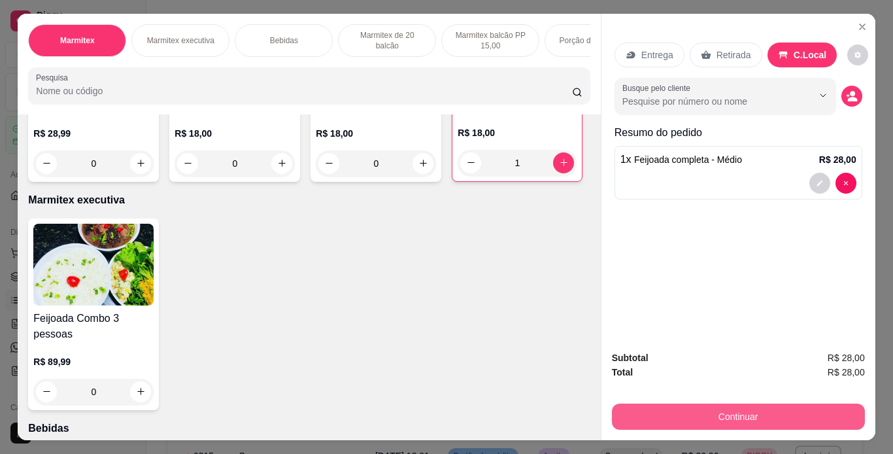
click at [743, 412] on button "Continuar" at bounding box center [738, 416] width 253 height 26
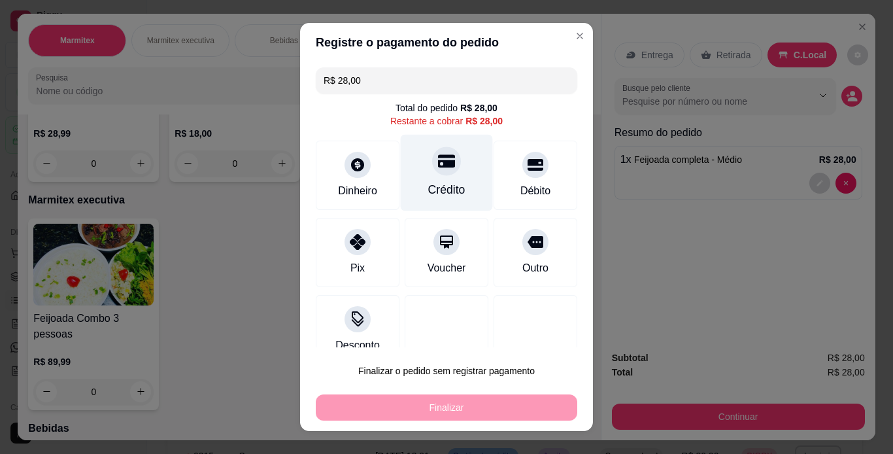
click at [454, 199] on div "Crédito" at bounding box center [447, 172] width 92 height 76
type input "R$ 0,00"
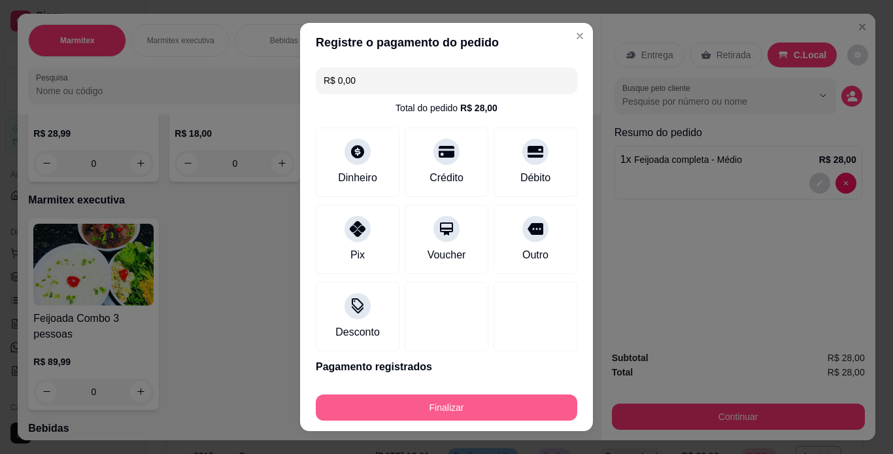
click at [527, 406] on button "Finalizar" at bounding box center [446, 407] width 261 height 26
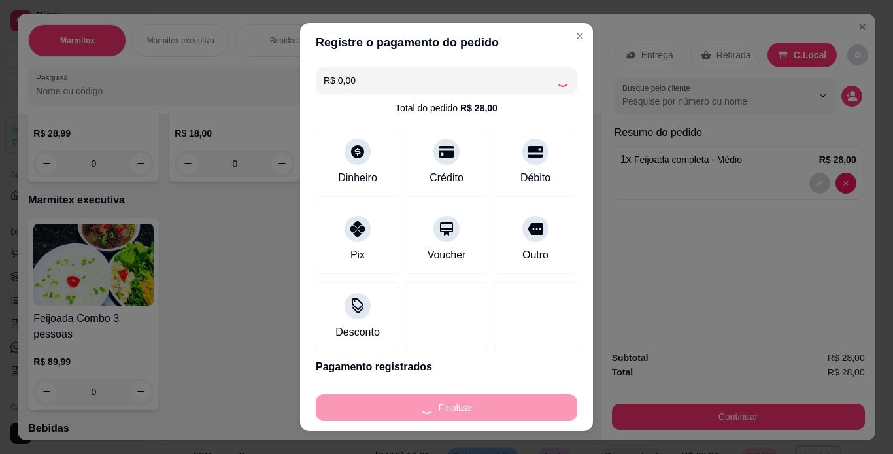
type input "0"
type input "-R$ 28,00"
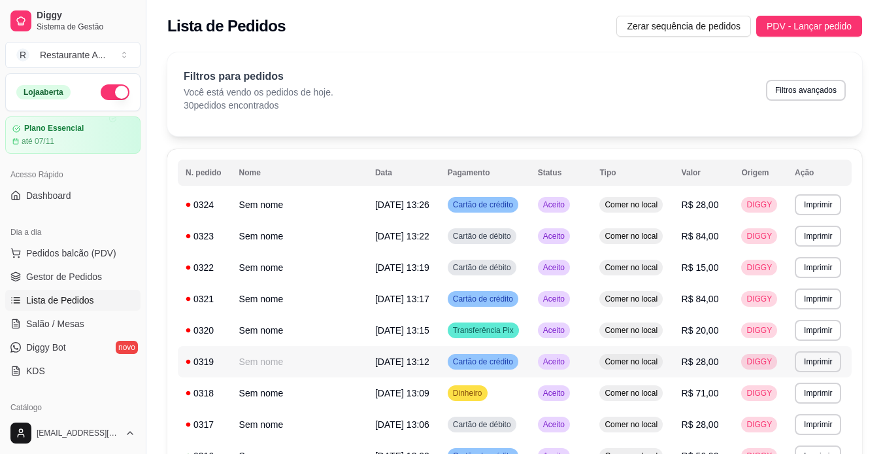
click at [527, 377] on td "Cartão de crédito" at bounding box center [485, 361] width 90 height 31
click at [80, 246] on button "Pedidos balcão (PDV)" at bounding box center [72, 252] width 135 height 21
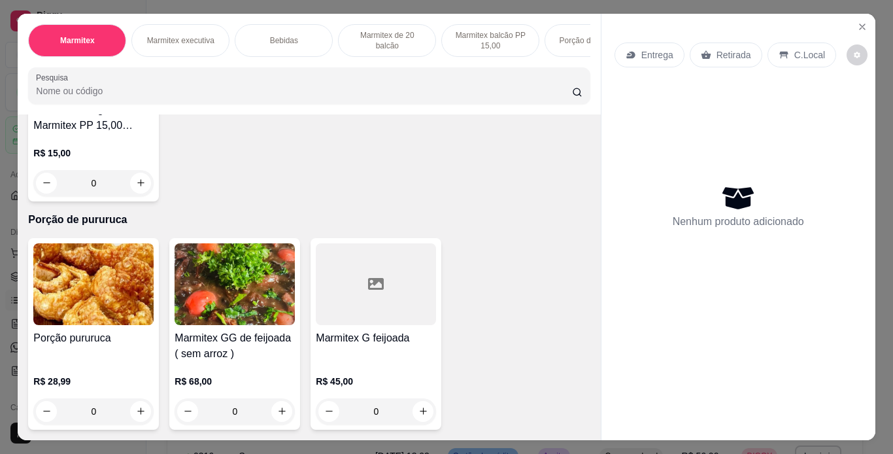
scroll to position [1282, 0]
click at [386, 375] on p "R$ 45,00" at bounding box center [376, 380] width 120 height 13
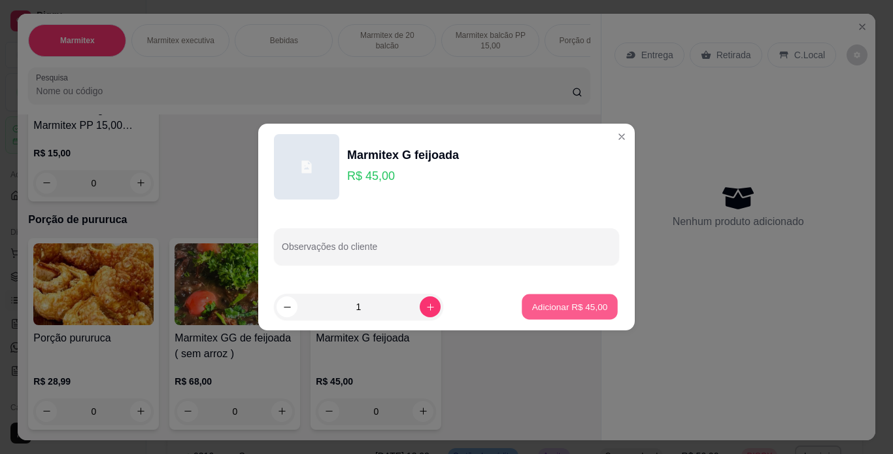
click at [568, 307] on p "Adicionar R$ 45,00" at bounding box center [570, 306] width 76 height 12
type input "1"
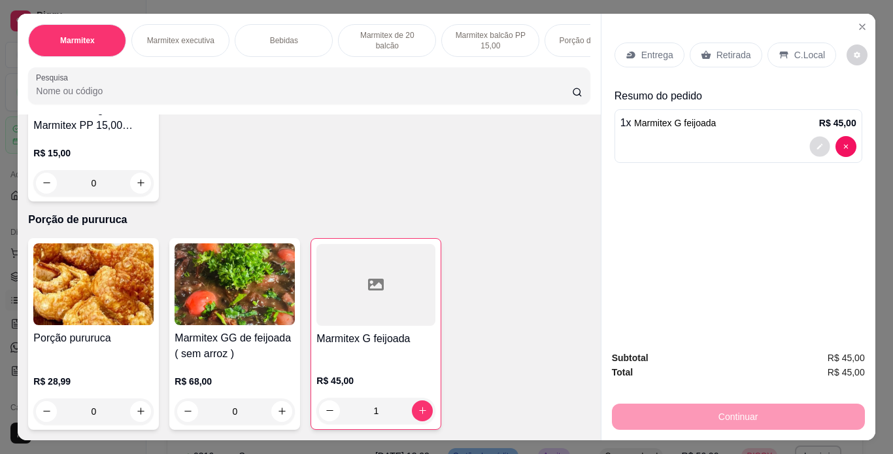
click at [816, 142] on icon "decrease-product-quantity" at bounding box center [820, 146] width 8 height 8
click at [808, 48] on p "C.Local" at bounding box center [809, 54] width 31 height 13
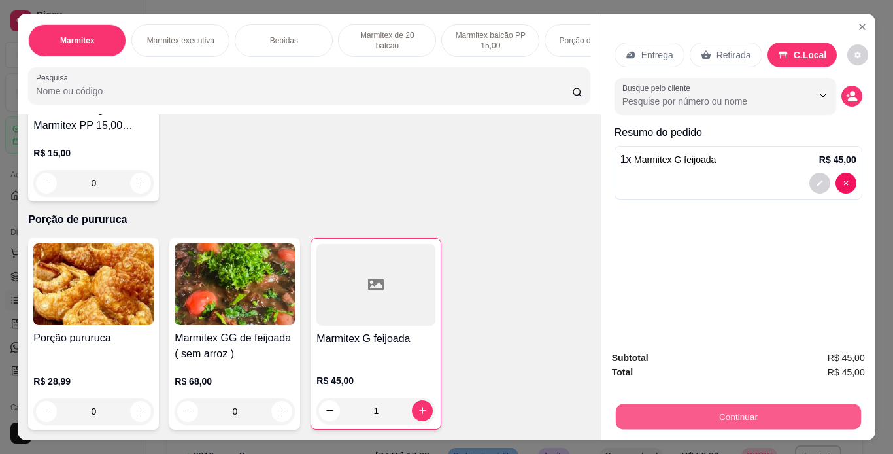
click at [744, 405] on button "Continuar" at bounding box center [737, 416] width 245 height 25
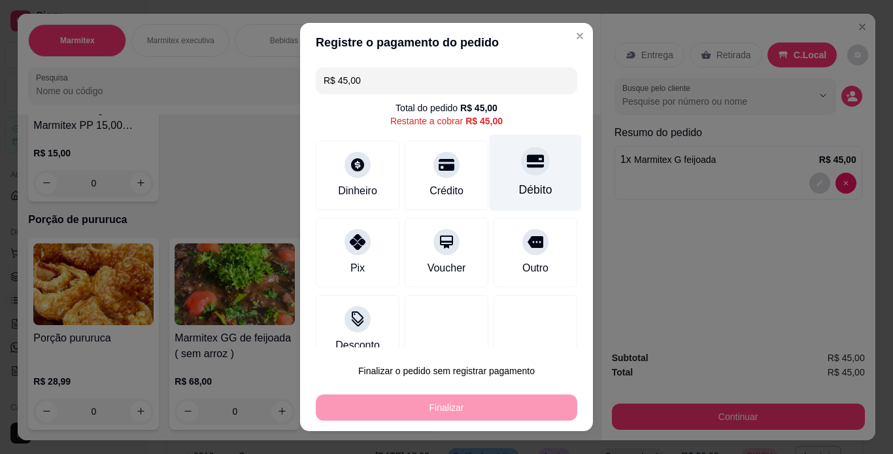
click at [541, 173] on div "Débito" at bounding box center [535, 172] width 92 height 76
type input "R$ 0,00"
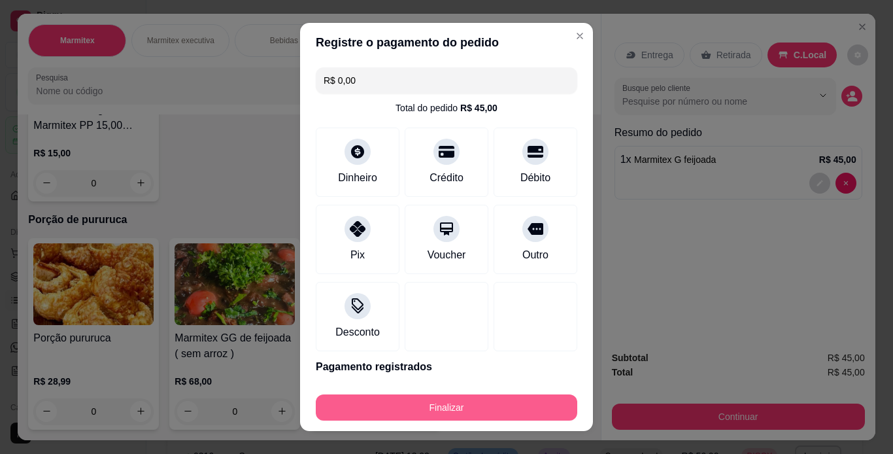
click at [531, 399] on button "Finalizar" at bounding box center [446, 407] width 261 height 26
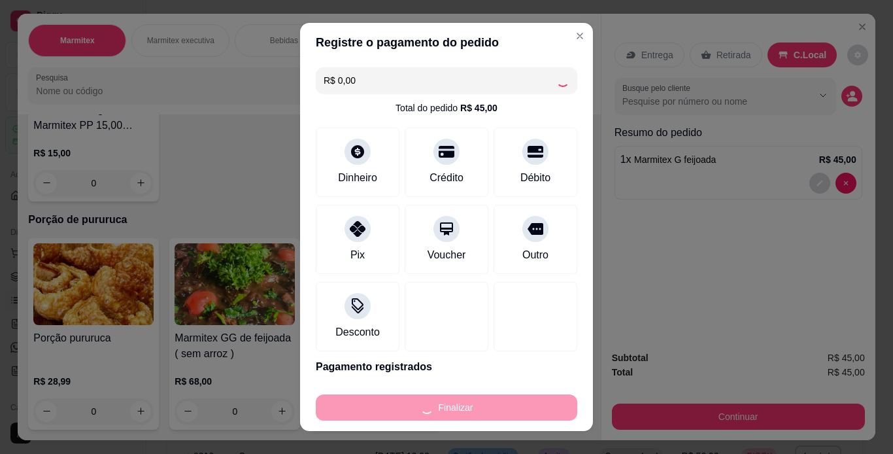
type input "0"
type input "-R$ 45,00"
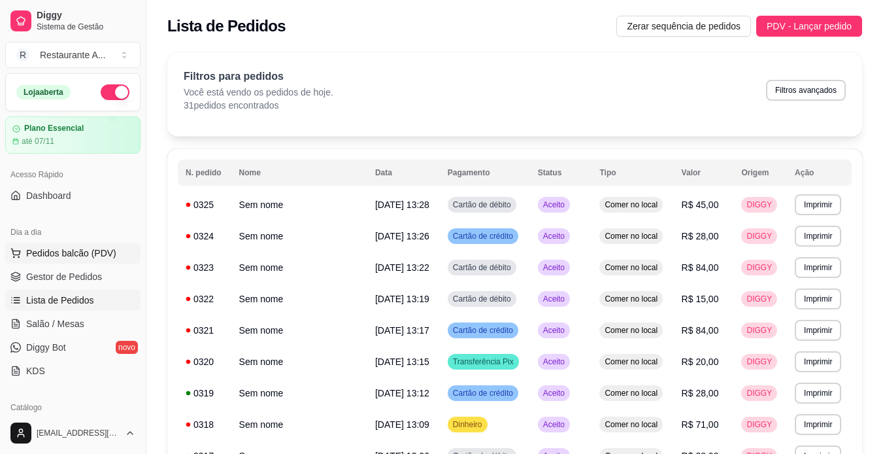
click at [78, 250] on span "Pedidos balcão (PDV)" at bounding box center [71, 252] width 90 height 13
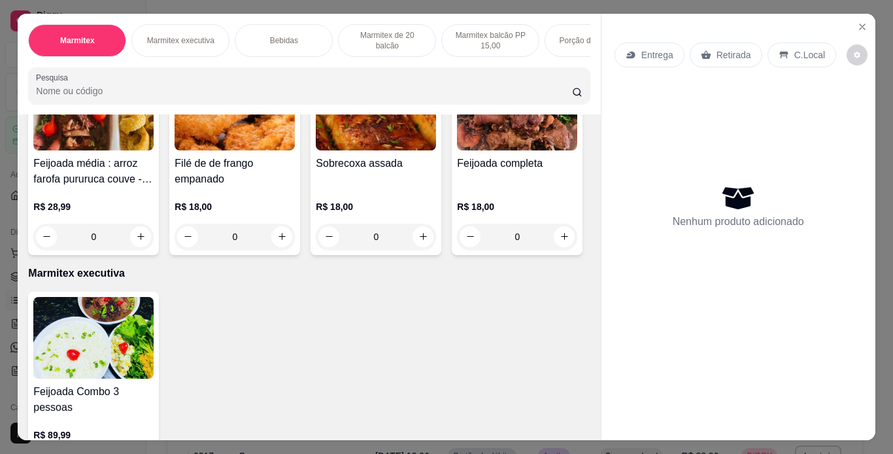
scroll to position [157, 0]
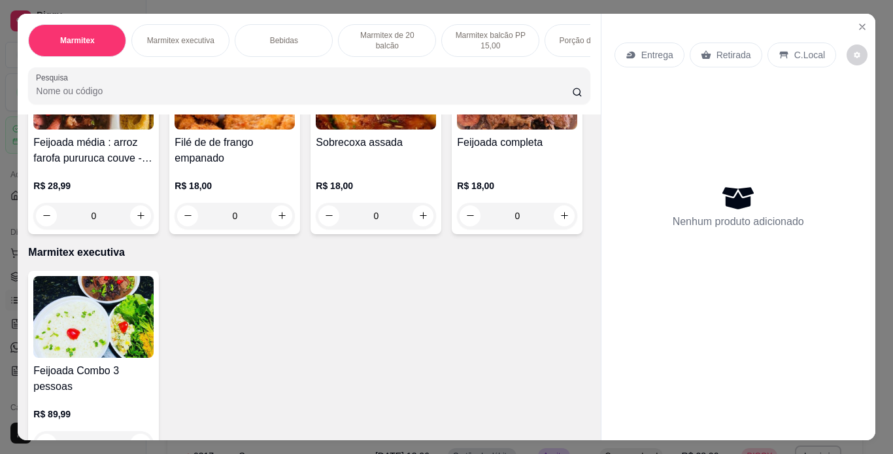
click at [369, 129] on img at bounding box center [376, 89] width 120 height 82
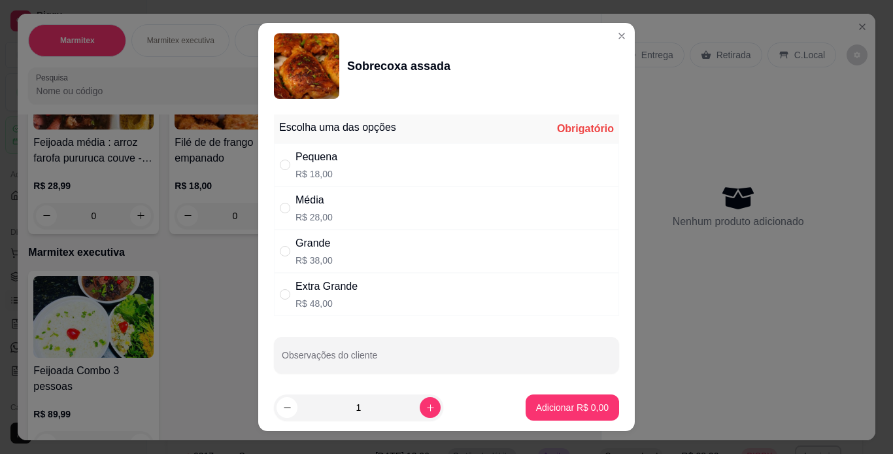
click at [424, 208] on div "Média R$ 28,00" at bounding box center [446, 207] width 345 height 43
radio input "true"
click at [671, 0] on html "Diggy Sistema de Gestão R Restaurante A ... Loja aberta Plano Essencial até 07/…" at bounding box center [446, 227] width 893 height 454
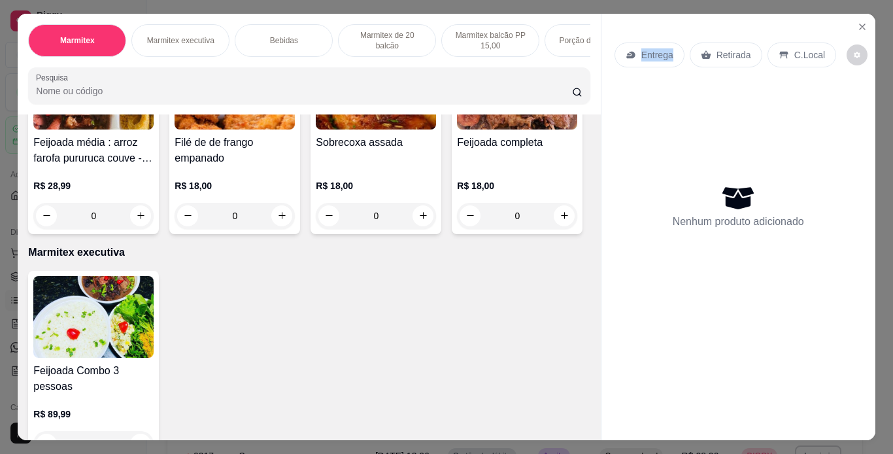
click at [614, 42] on div "Entrega Retirada C.Local" at bounding box center [725, 54] width 222 height 25
click at [457, 229] on div "R$ 18,00 0" at bounding box center [517, 197] width 120 height 63
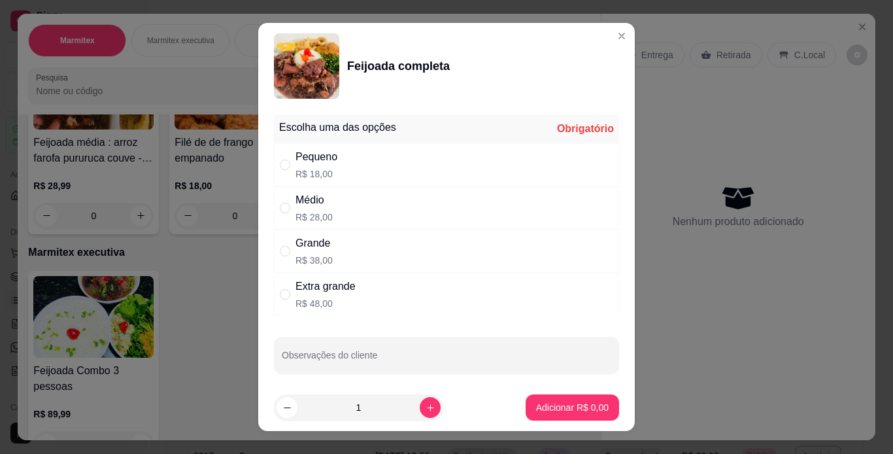
click at [471, 212] on div "Médio R$ 28,00" at bounding box center [446, 207] width 345 height 43
radio input "true"
click at [549, 404] on p "Adicionar R$ 28,00" at bounding box center [570, 407] width 78 height 13
type input "1"
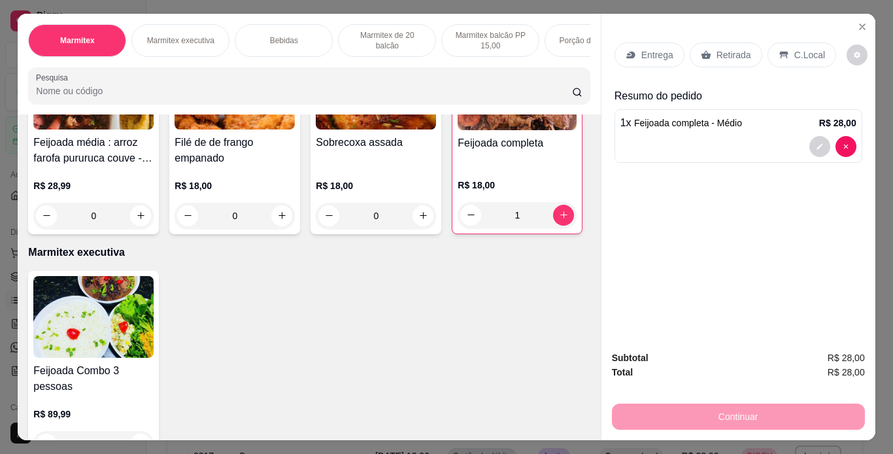
click at [794, 50] on p "C.Local" at bounding box center [809, 54] width 31 height 13
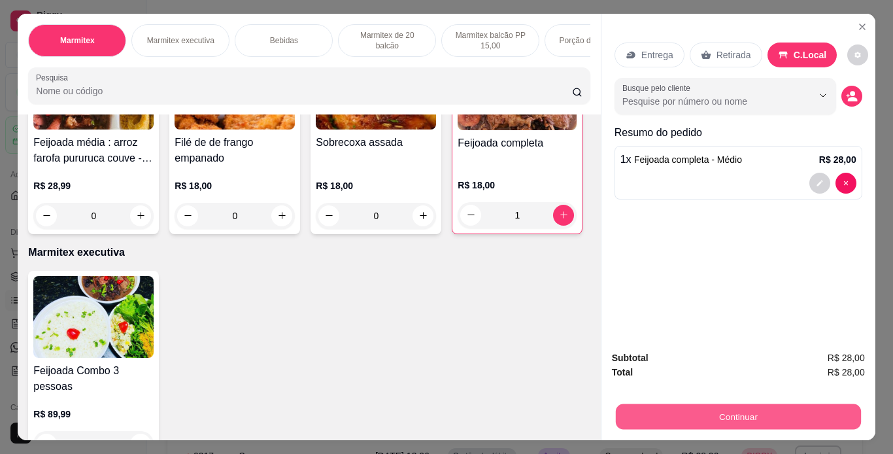
click at [776, 405] on button "Continuar" at bounding box center [737, 416] width 245 height 25
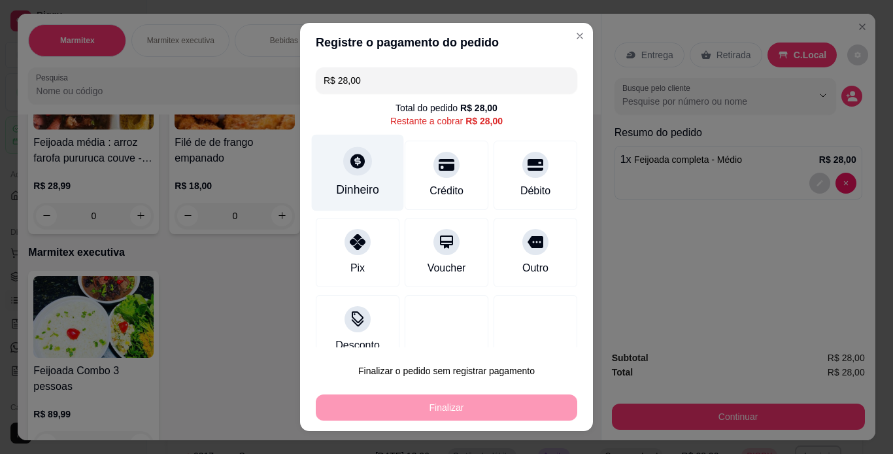
click at [383, 162] on div "Dinheiro" at bounding box center [358, 172] width 92 height 76
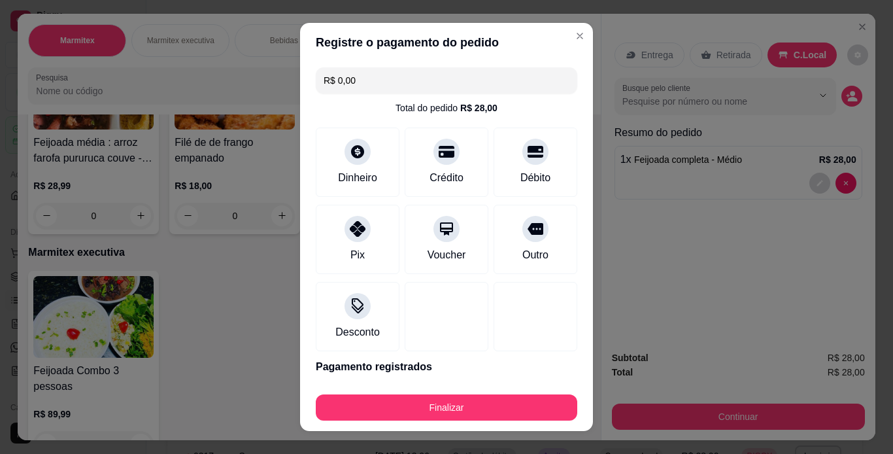
type input "R$ 0,00"
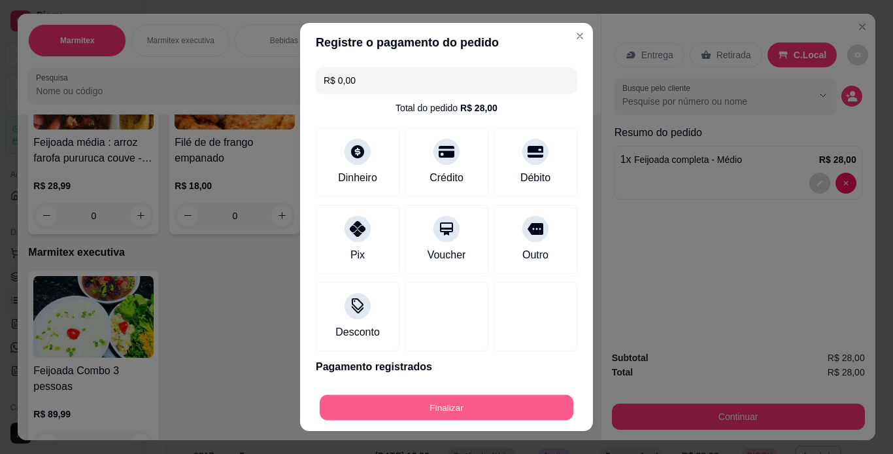
click at [510, 412] on button "Finalizar" at bounding box center [447, 407] width 254 height 25
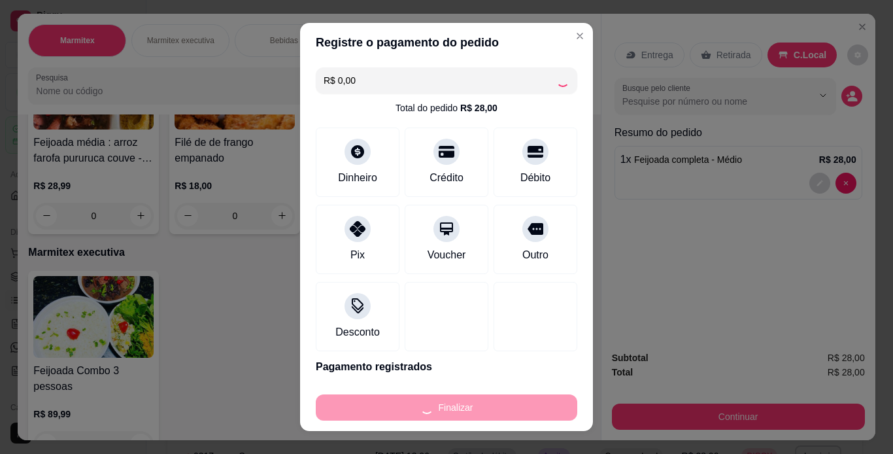
type input "0"
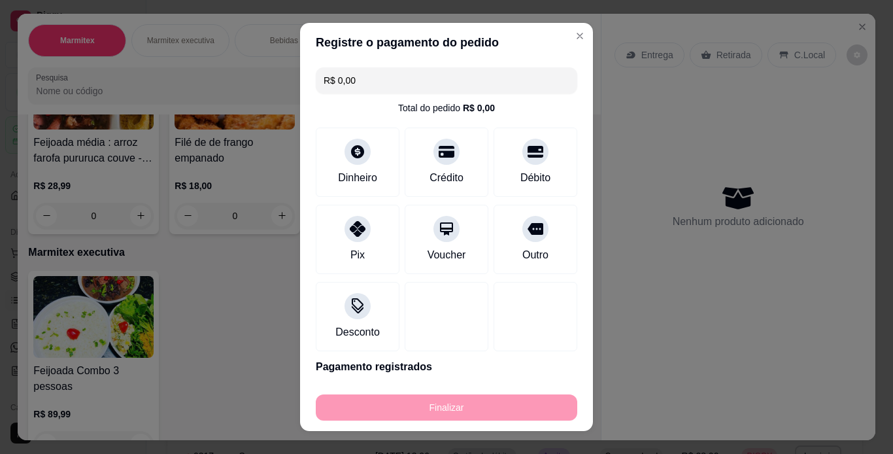
type input "-R$ 28,00"
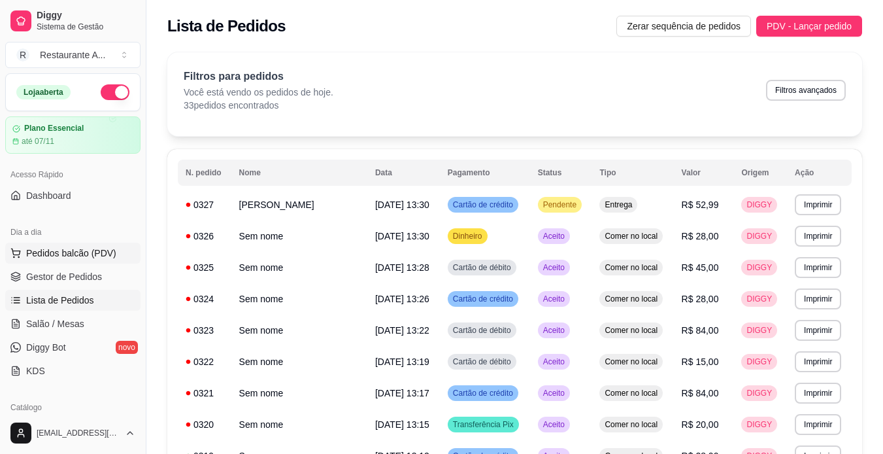
click at [107, 248] on span "Pedidos balcão (PDV)" at bounding box center [71, 252] width 90 height 13
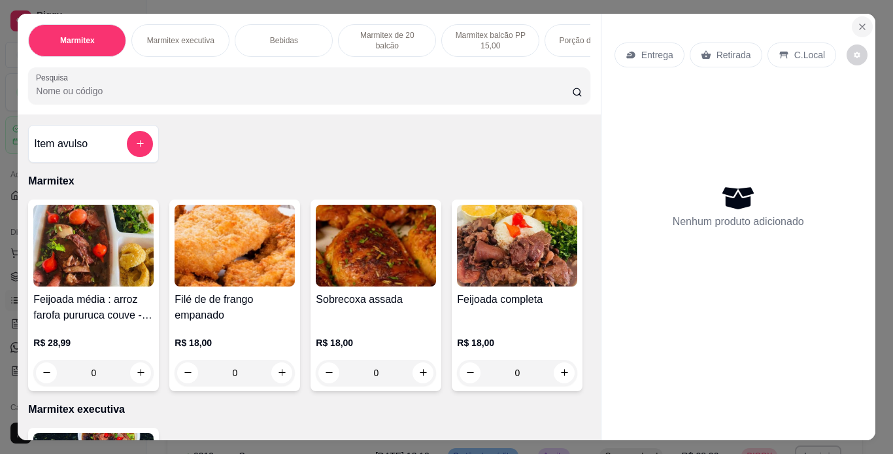
click at [857, 24] on icon "Close" at bounding box center [862, 27] width 10 height 10
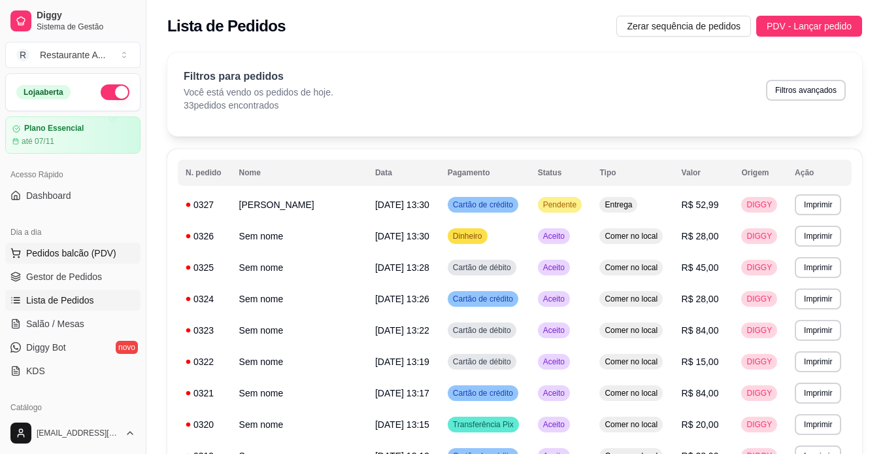
click at [69, 257] on span "Pedidos balcão (PDV)" at bounding box center [71, 252] width 90 height 13
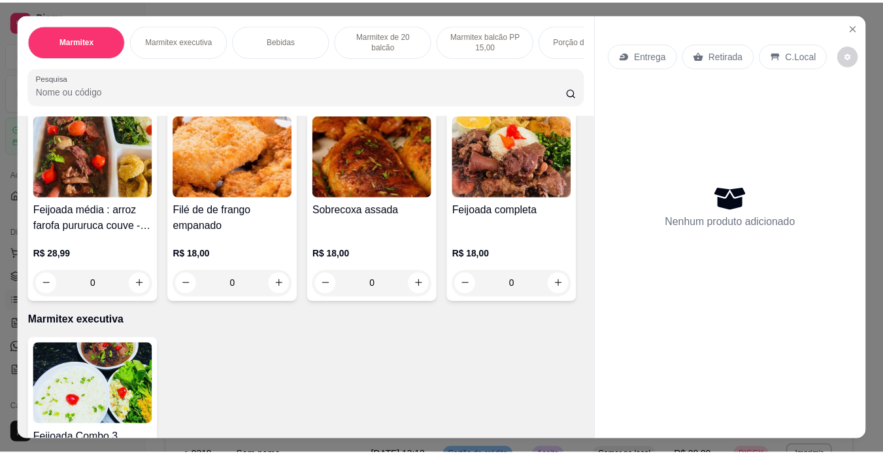
scroll to position [105, 0]
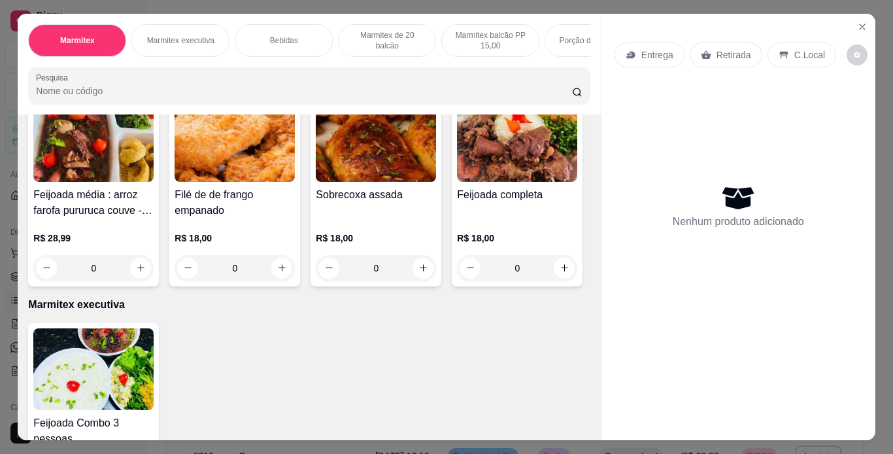
click at [457, 182] on img at bounding box center [517, 141] width 120 height 82
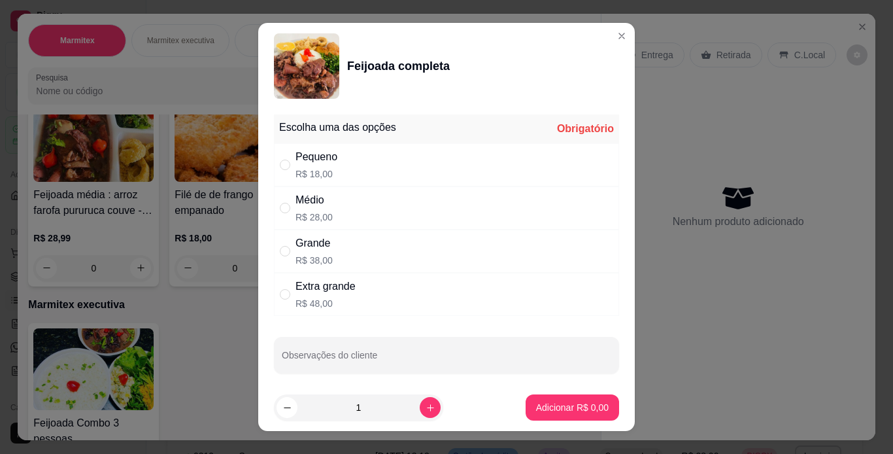
click at [406, 215] on div "Médio R$ 28,00" at bounding box center [446, 207] width 345 height 43
radio input "true"
click at [425, 410] on icon "increase-product-quantity" at bounding box center [430, 408] width 10 height 10
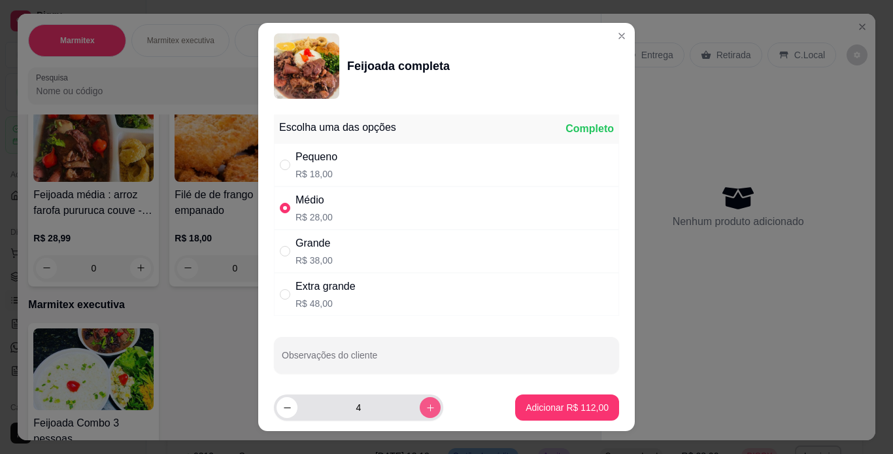
click at [425, 410] on icon "increase-product-quantity" at bounding box center [430, 408] width 10 height 10
click at [284, 409] on button "decrease-product-quantity" at bounding box center [286, 407] width 20 height 20
click at [284, 409] on icon "decrease-product-quantity" at bounding box center [287, 408] width 10 height 10
click at [425, 408] on icon "increase-product-quantity" at bounding box center [430, 408] width 10 height 10
type input "4"
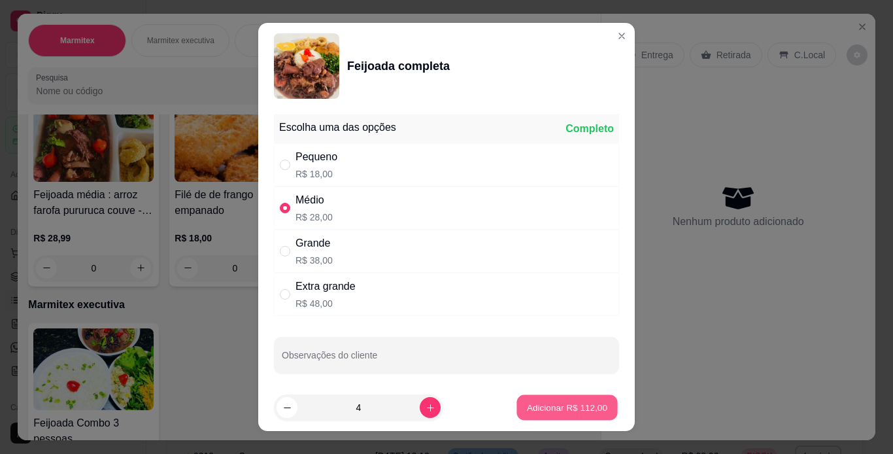
click at [584, 412] on p "Adicionar R$ 112,00" at bounding box center [567, 407] width 80 height 12
type input "4"
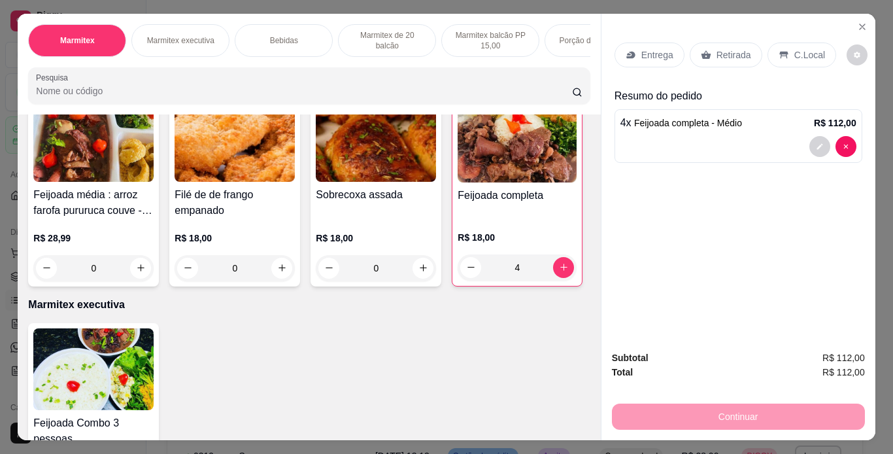
click at [803, 58] on div "C.Local" at bounding box center [801, 54] width 69 height 25
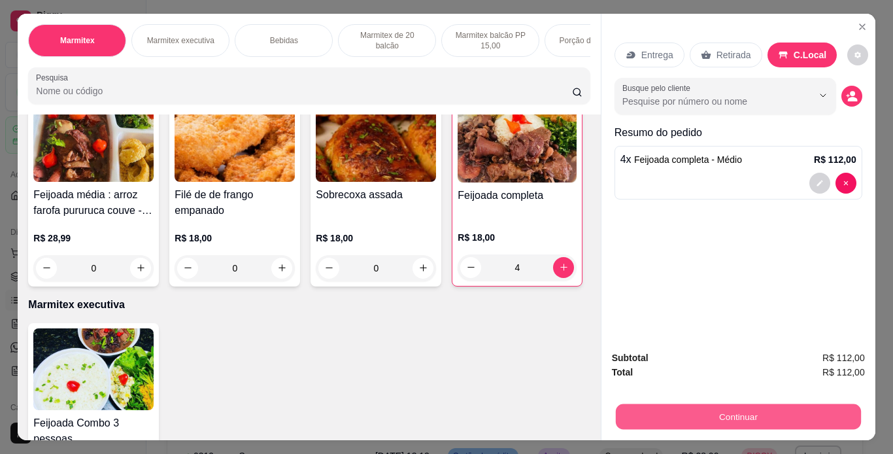
click at [765, 416] on button "Continuar" at bounding box center [737, 416] width 245 height 25
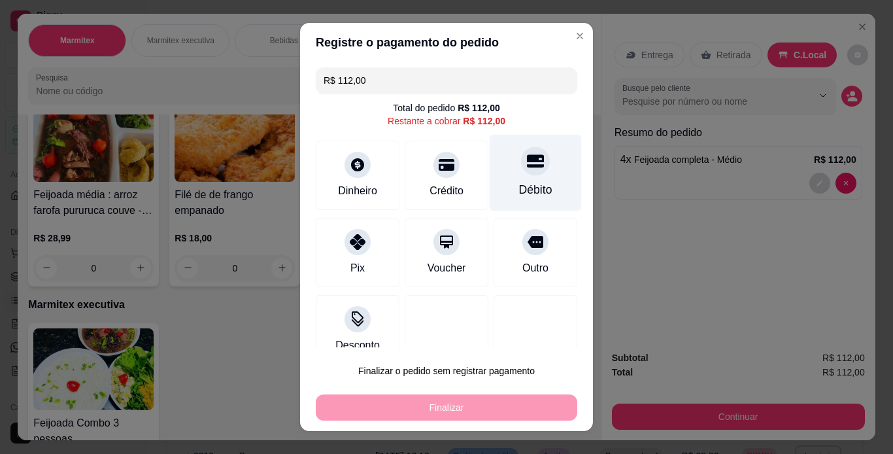
click at [500, 173] on div "Débito" at bounding box center [535, 172] width 92 height 76
type input "R$ 0,00"
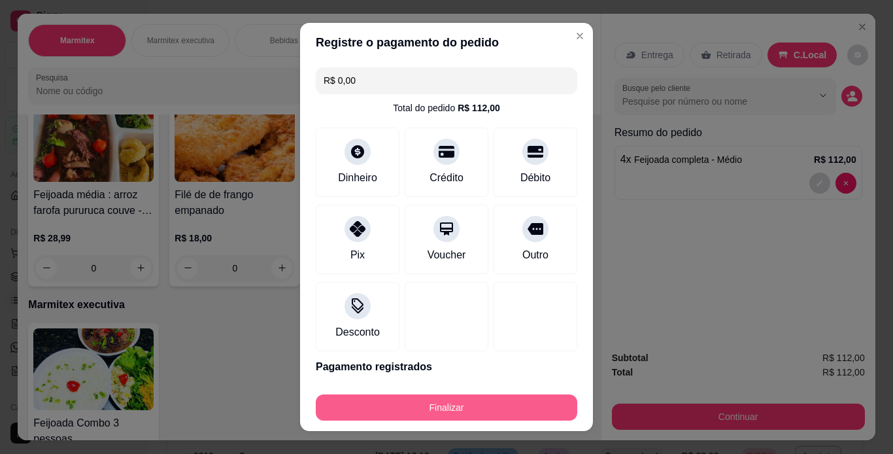
click at [512, 400] on button "Finalizar" at bounding box center [446, 407] width 261 height 26
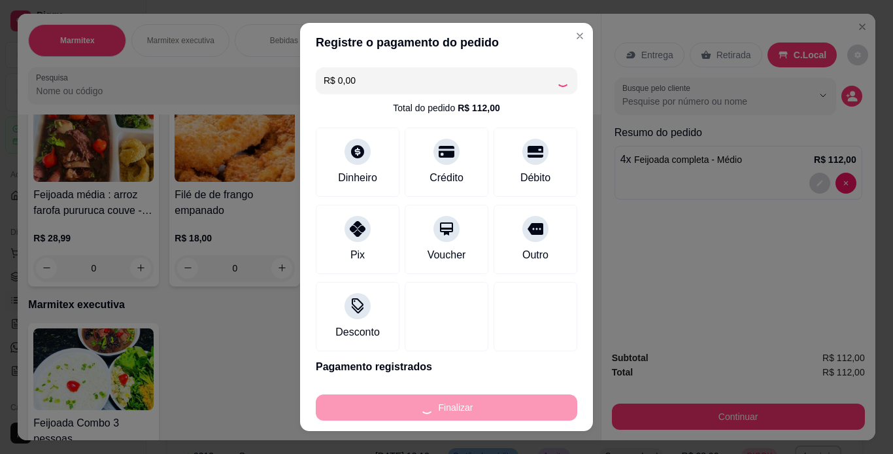
type input "0"
type input "-R$ 112,00"
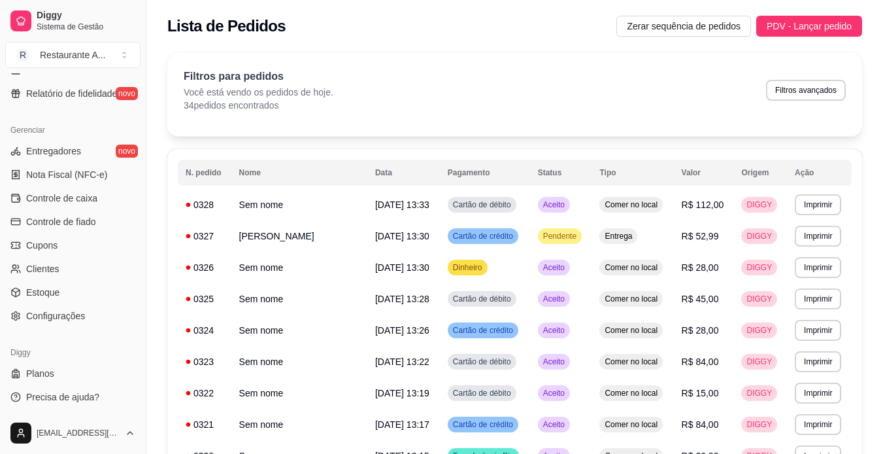
scroll to position [487, 0]
click at [139, 81] on div "Diggy Sistema de Gestão R Restaurante A ... Loja aberta Plano Essencial até 07/…" at bounding box center [73, 227] width 146 height 454
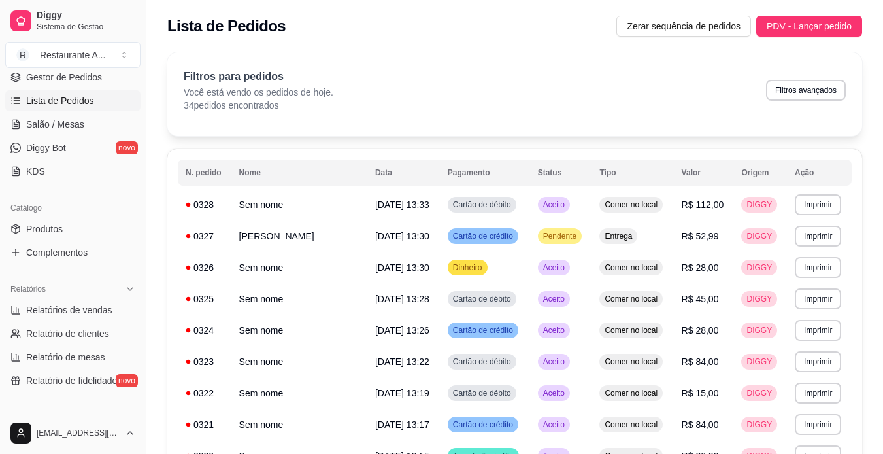
scroll to position [173, 0]
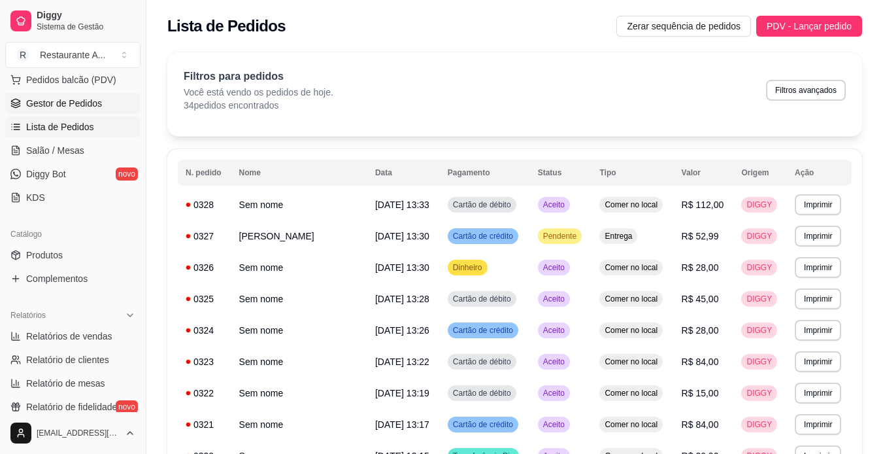
click at [89, 106] on span "Gestor de Pedidos" at bounding box center [64, 103] width 76 height 13
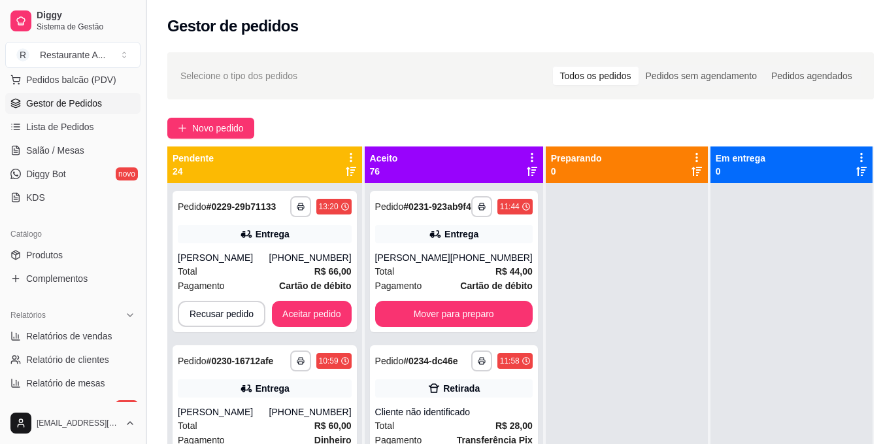
click at [141, 82] on button "Toggle Sidebar" at bounding box center [146, 222] width 10 height 444
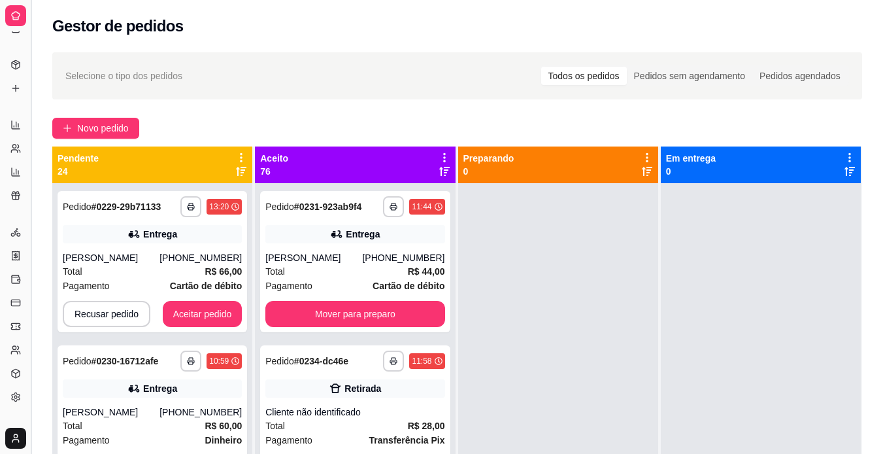
scroll to position [88, 0]
click at [29, 51] on button "Toggle Sidebar" at bounding box center [30, 227] width 10 height 454
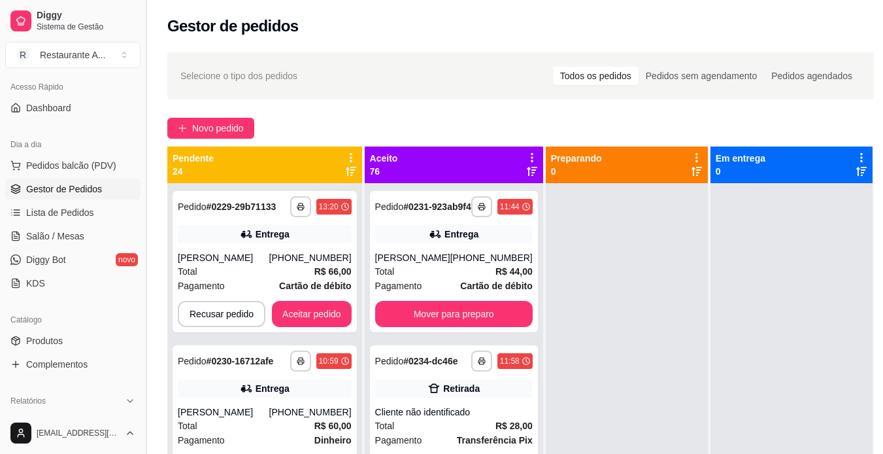
click at [29, 51] on button "R Restaurante A ..." at bounding box center [72, 55] width 135 height 26
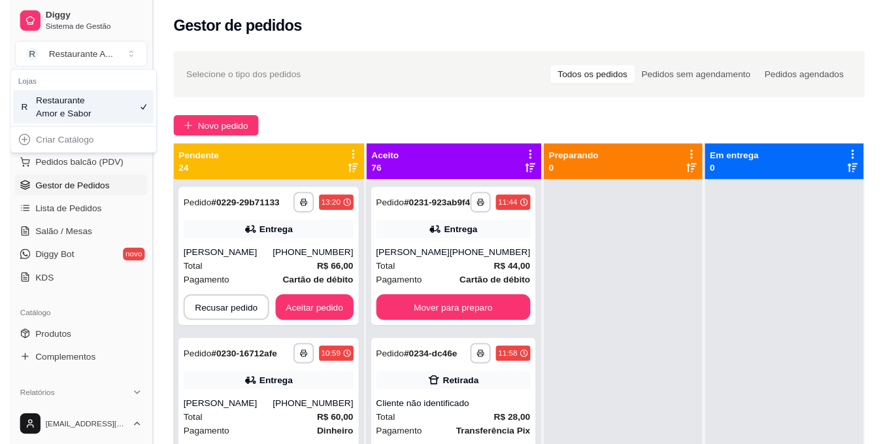
scroll to position [215, 0]
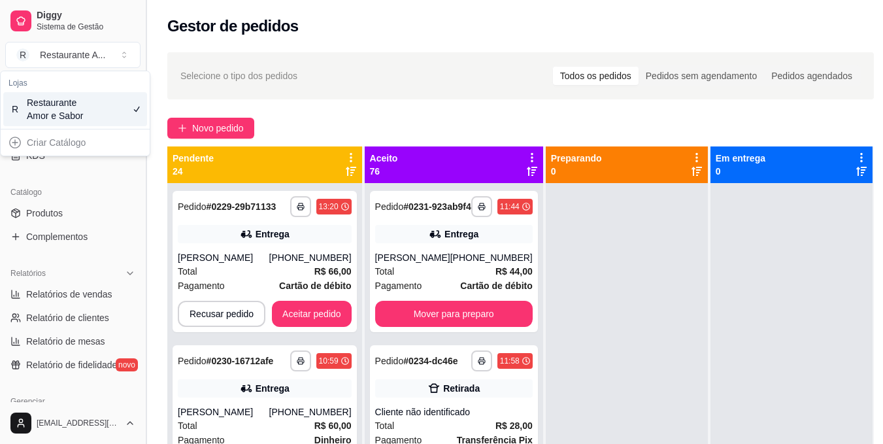
click at [29, 51] on button "R Restaurante A ..." at bounding box center [72, 55] width 135 height 26
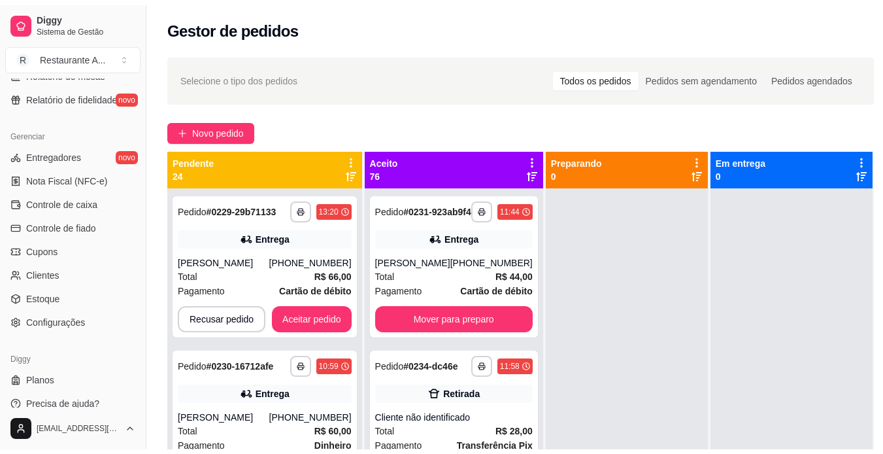
scroll to position [487, 0]
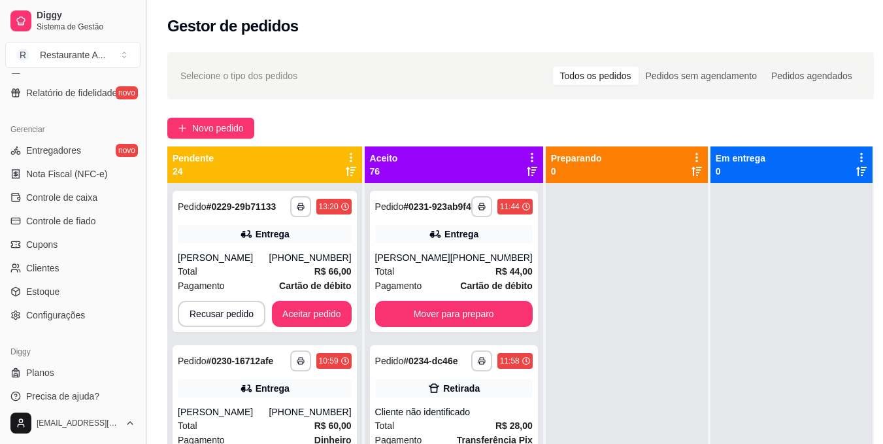
click at [141, 77] on button "Toggle Sidebar" at bounding box center [146, 222] width 10 height 444
click at [167, 77] on div "Selecione o tipo dos pedidos Todos os pedidos Pedidos sem agendamento Pedidos a…" at bounding box center [520, 75] width 706 height 47
click at [180, 77] on span "Selecione o tipo dos pedidos" at bounding box center [238, 76] width 117 height 14
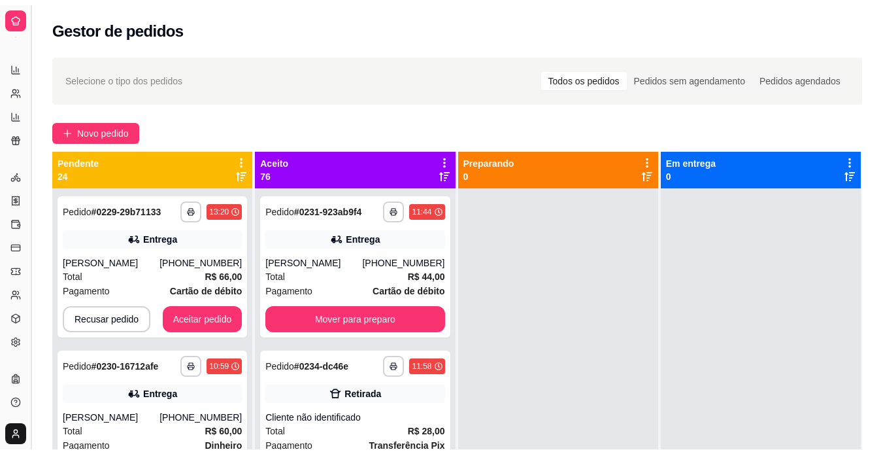
scroll to position [224, 0]
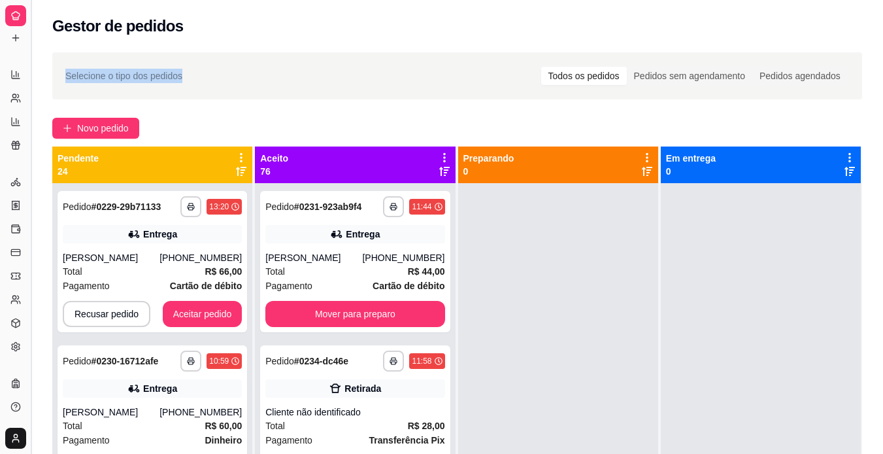
click at [141, 77] on span "Selecione o tipo dos pedidos" at bounding box center [123, 76] width 117 height 14
click at [35, 50] on button "Toggle Sidebar" at bounding box center [30, 227] width 10 height 454
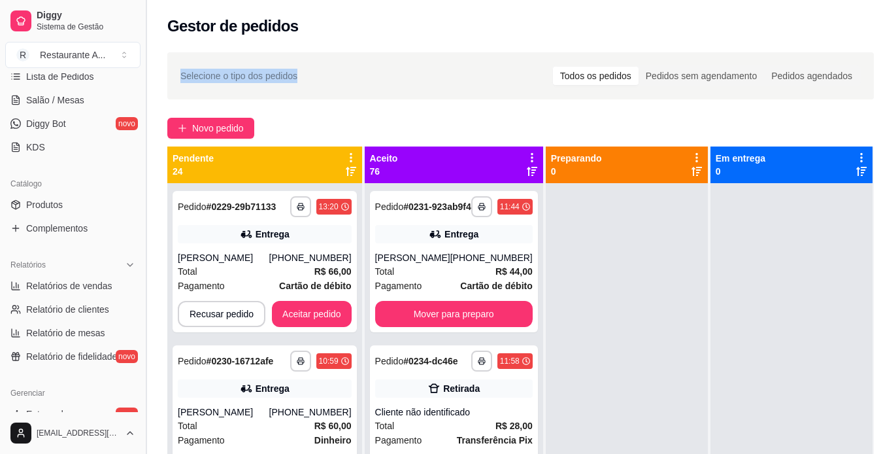
click at [35, 50] on div "Diggy Sistema de Gestão R Restaurante A ... Loja aberta Plano Essencial até 07/…" at bounding box center [73, 227] width 146 height 454
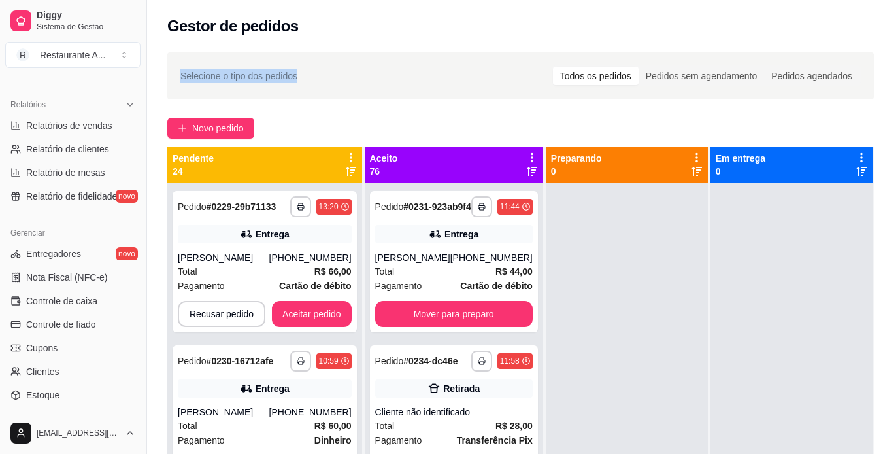
click at [35, 50] on button "R Restaurante A ..." at bounding box center [72, 55] width 135 height 26
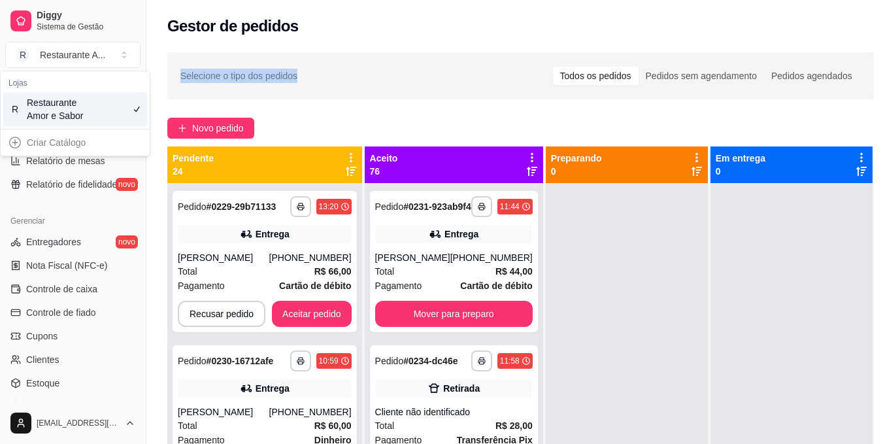
scroll to position [99, 0]
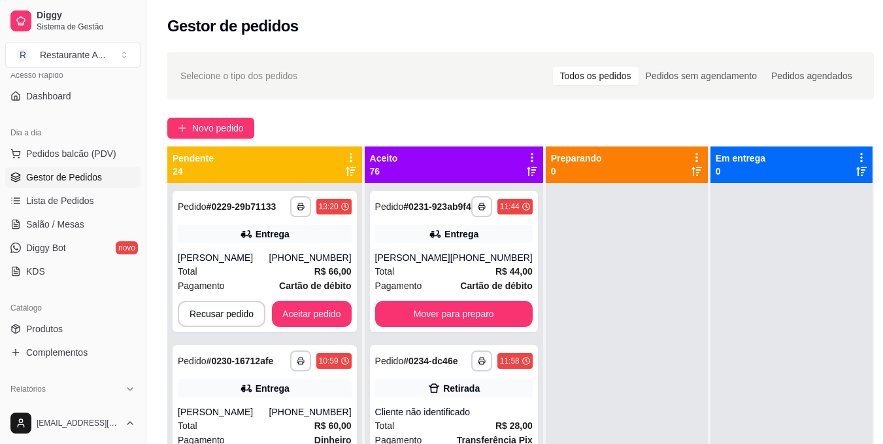
click at [134, 91] on div "Acesso Rápido Dashboard" at bounding box center [73, 85] width 146 height 52
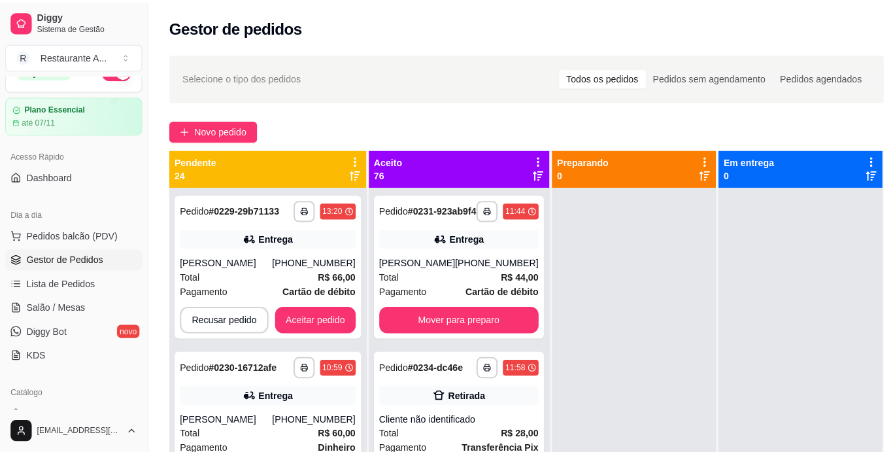
scroll to position [0, 0]
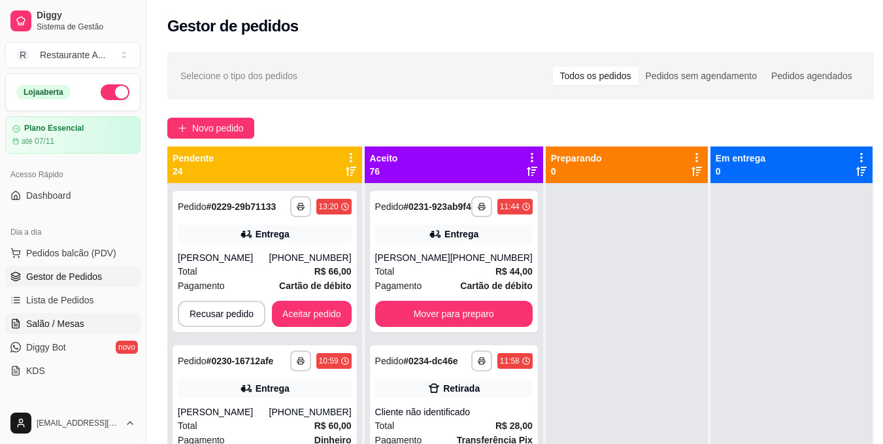
click at [96, 327] on link "Salão / Mesas" at bounding box center [72, 323] width 135 height 21
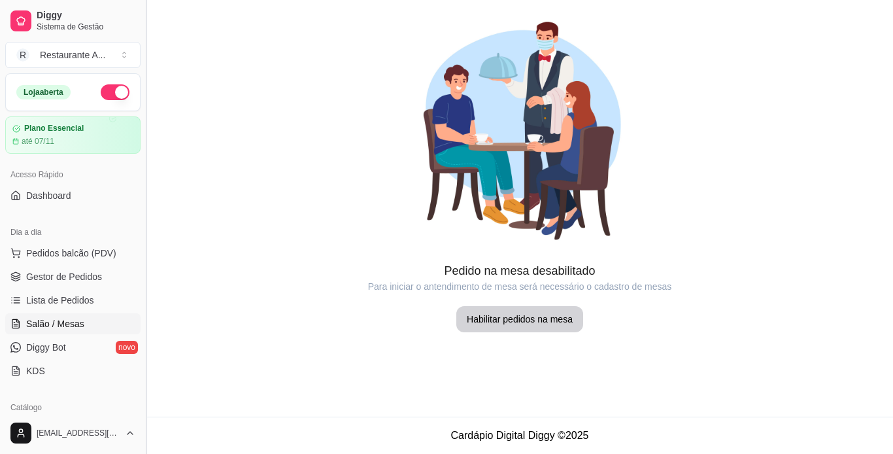
click at [141, 409] on button "Toggle Sidebar" at bounding box center [146, 227] width 10 height 454
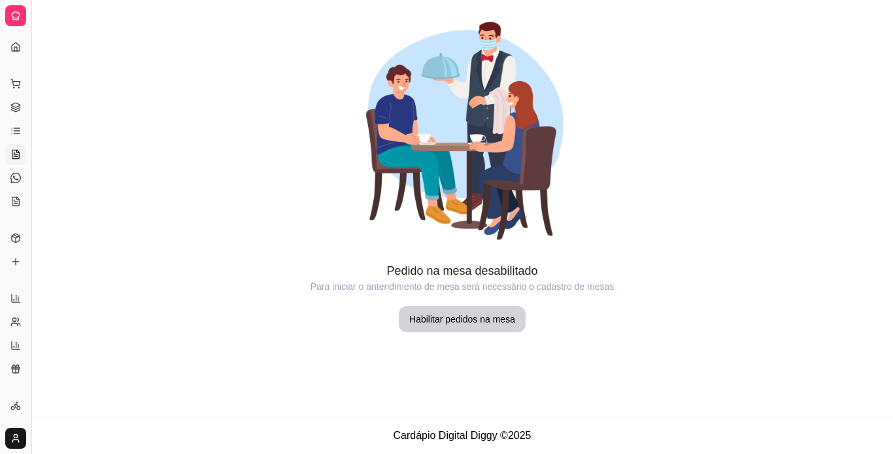
click at [34, 389] on button "Toggle Sidebar" at bounding box center [30, 227] width 10 height 454
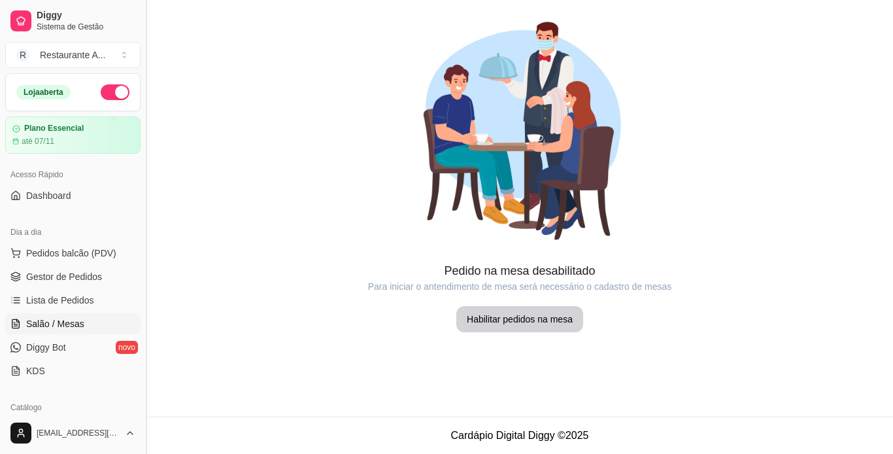
click at [34, 389] on div "Diggy Sistema de Gestão R Restaurante A ... Loja aberta Plano Essencial até 07/…" at bounding box center [73, 227] width 146 height 454
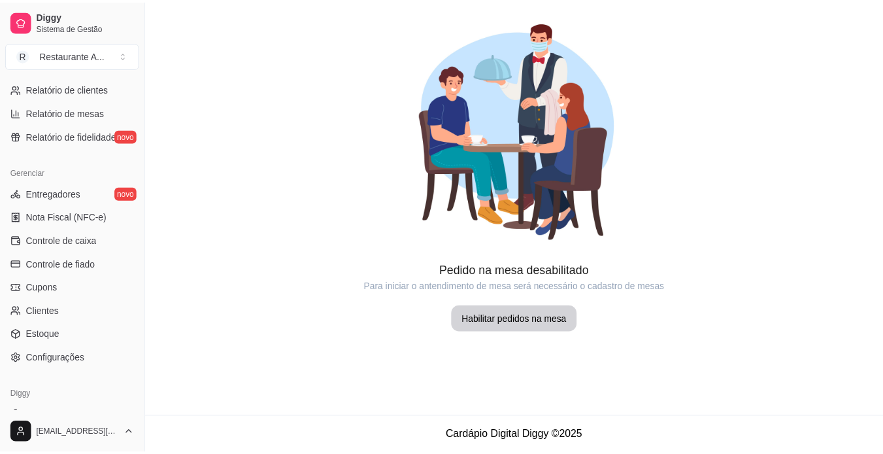
scroll to position [444, 0]
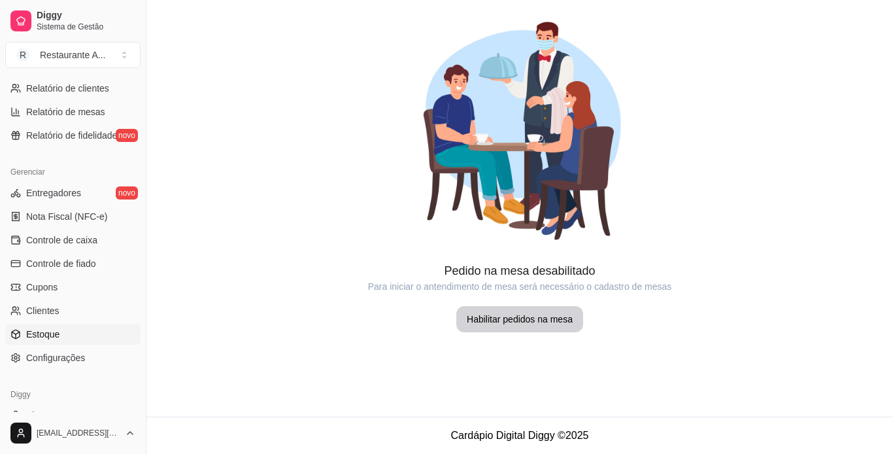
click at [81, 331] on link "Estoque" at bounding box center [72, 333] width 135 height 21
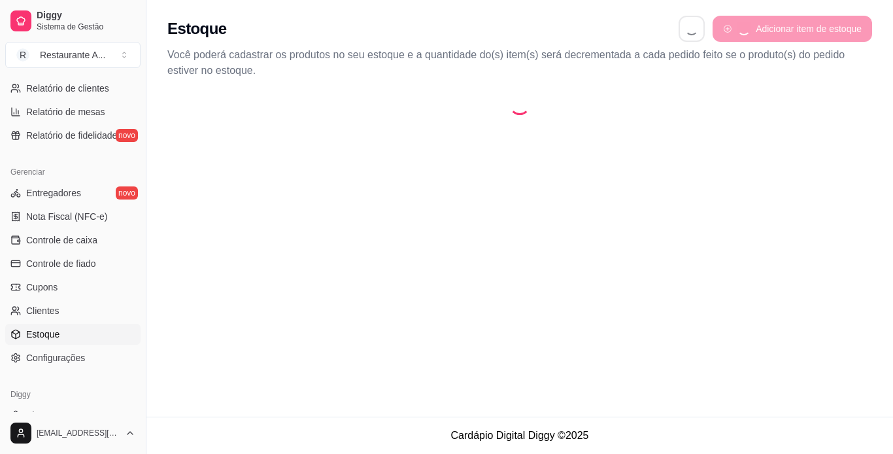
select select "QUANTITY_ORDER"
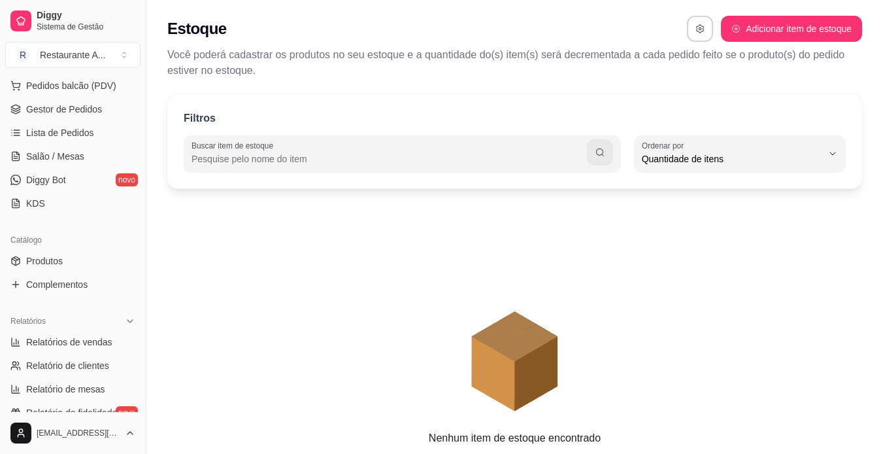
scroll to position [147, 0]
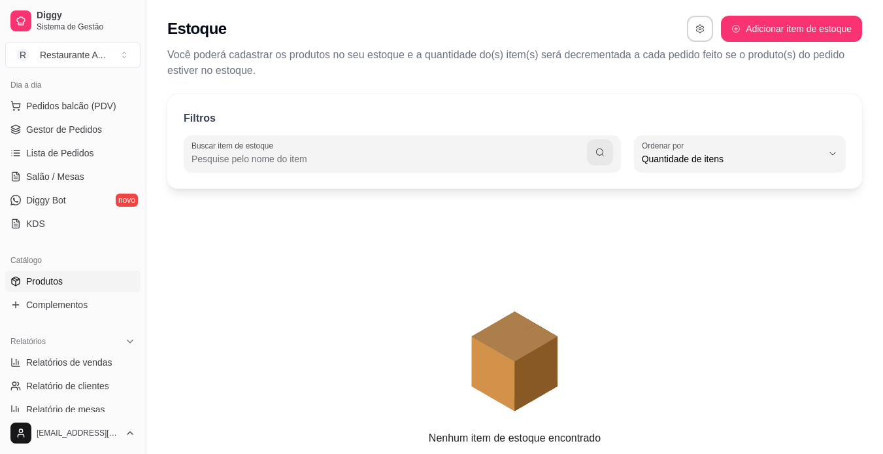
click at [52, 281] on span "Produtos" at bounding box center [44, 280] width 37 height 13
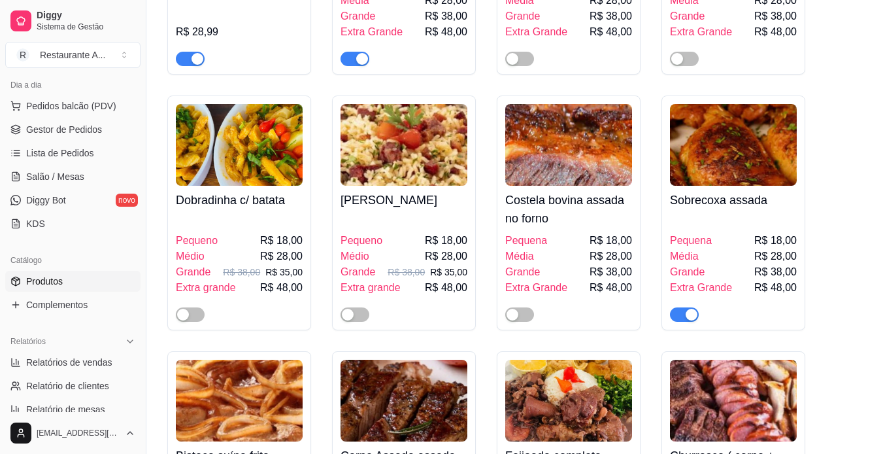
scroll to position [601, 0]
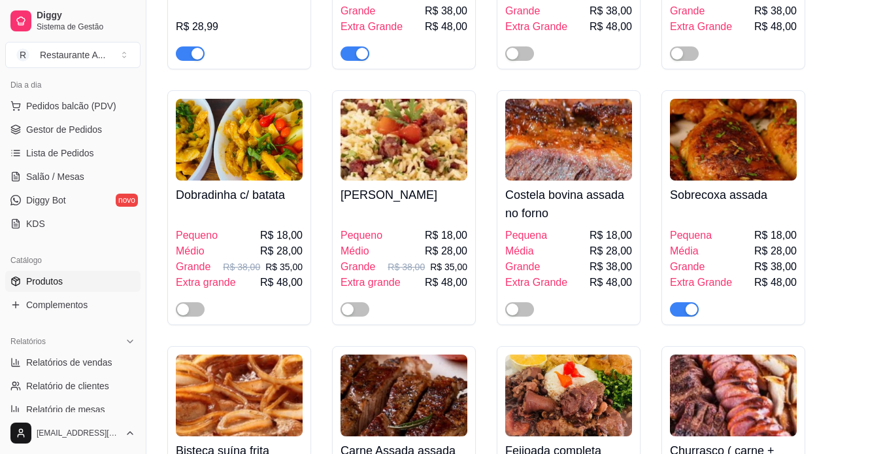
click at [682, 303] on div at bounding box center [684, 309] width 29 height 16
click at [679, 301] on div at bounding box center [733, 303] width 127 height 26
click at [680, 312] on span "button" at bounding box center [684, 309] width 29 height 14
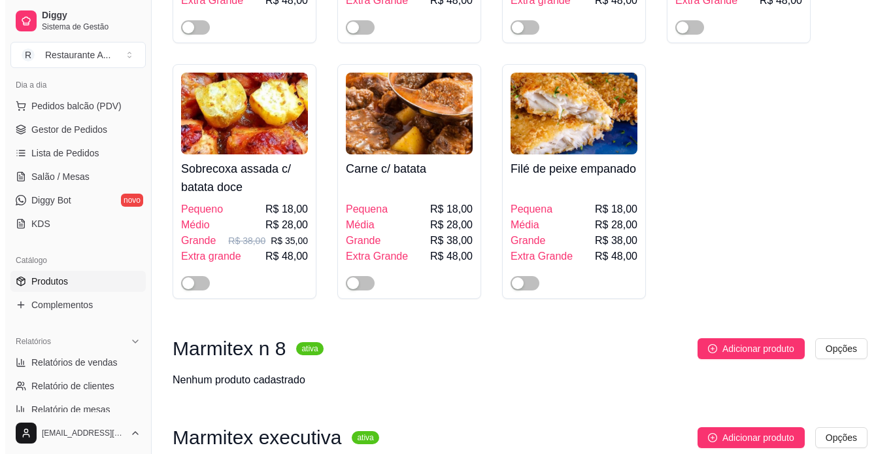
scroll to position [1647, 0]
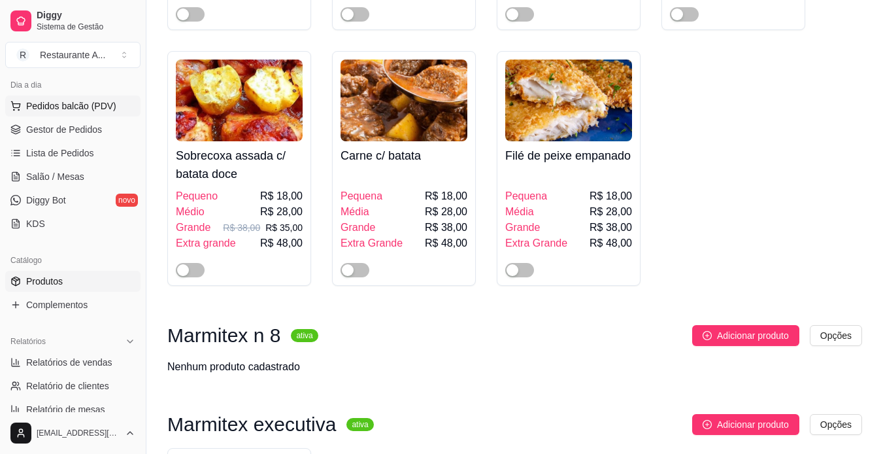
click at [58, 115] on button "Pedidos balcão (PDV)" at bounding box center [72, 105] width 135 height 21
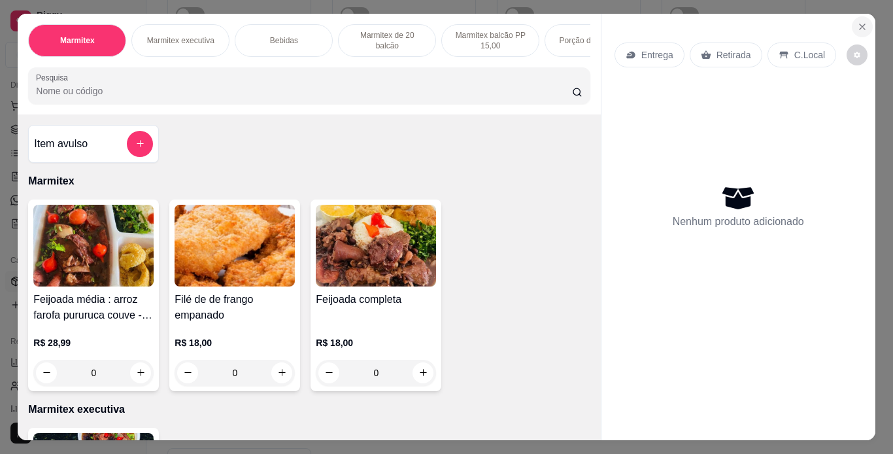
click at [857, 22] on icon "Close" at bounding box center [862, 27] width 10 height 10
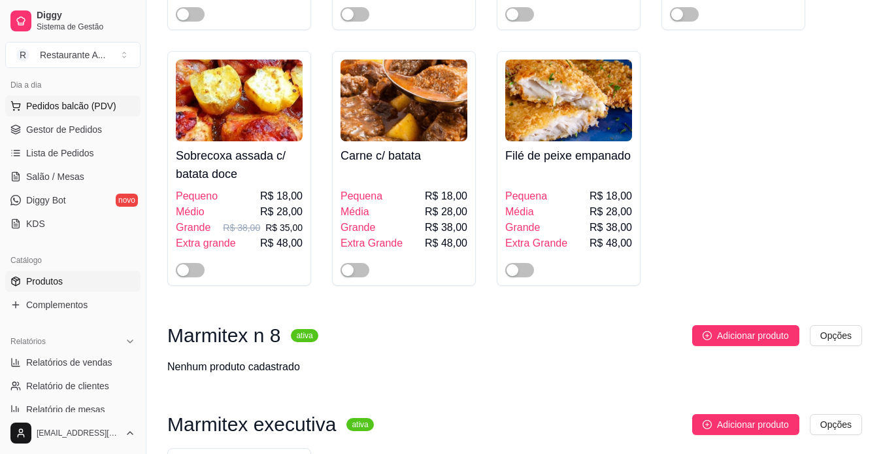
click at [107, 107] on span "Pedidos balcão (PDV)" at bounding box center [71, 105] width 90 height 13
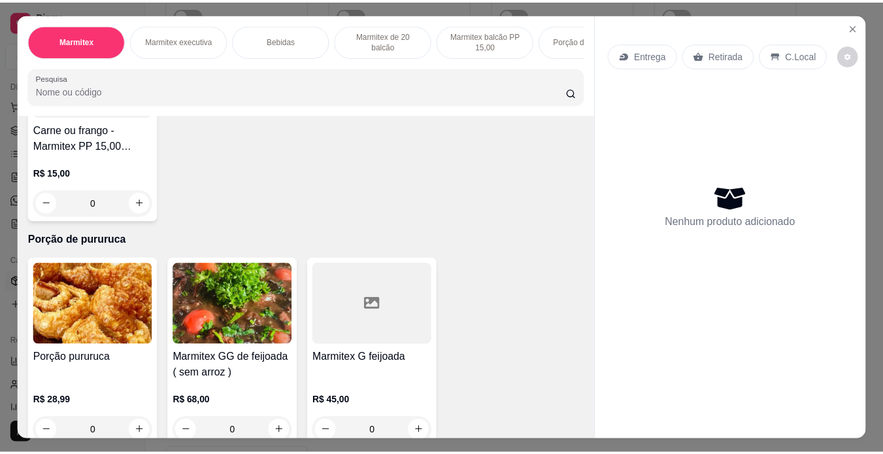
scroll to position [1095, 0]
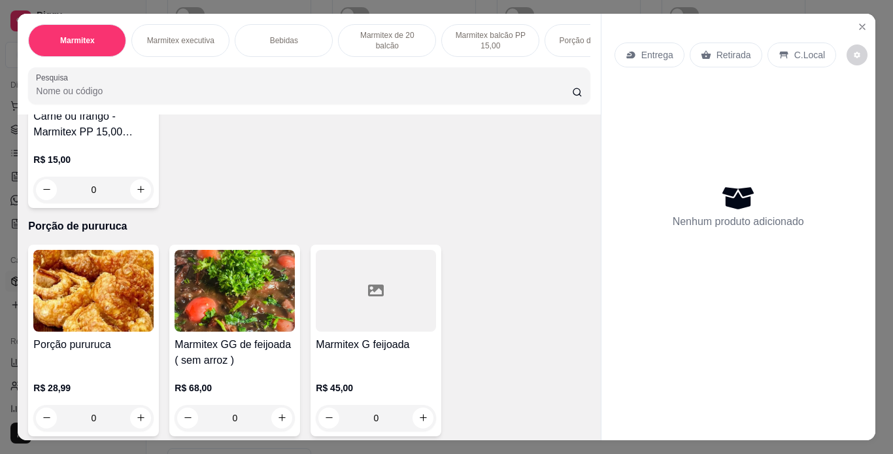
click at [108, 337] on h4 "Porção pururuca" at bounding box center [93, 345] width 120 height 16
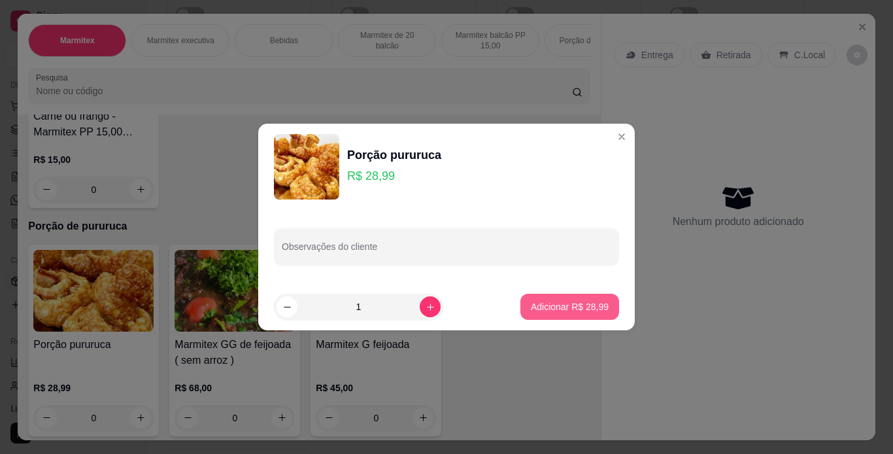
click at [569, 313] on button "Adicionar R$ 28,99" at bounding box center [569, 306] width 99 height 26
type input "1"
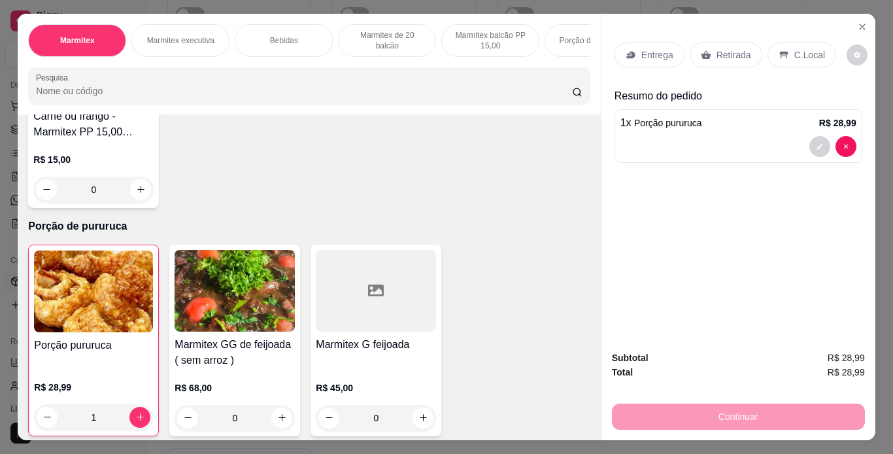
click at [810, 48] on p "C.Local" at bounding box center [809, 54] width 31 height 13
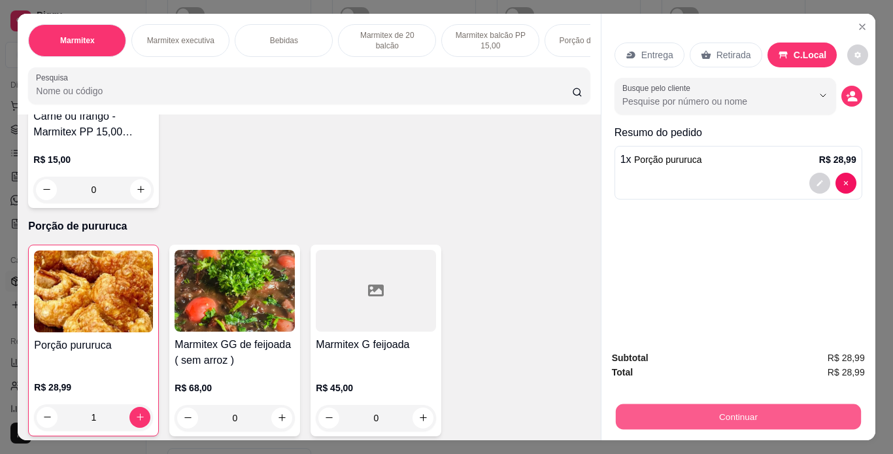
click at [801, 412] on button "Continuar" at bounding box center [737, 416] width 245 height 25
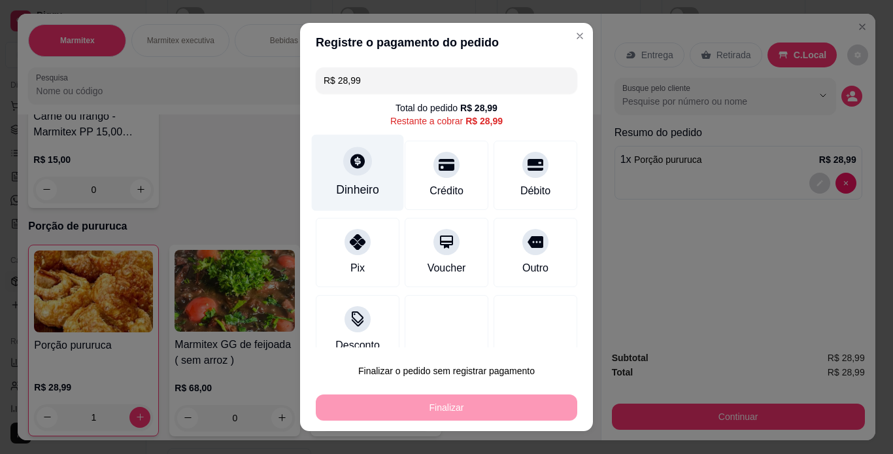
click at [357, 193] on div "Dinheiro" at bounding box center [357, 189] width 43 height 17
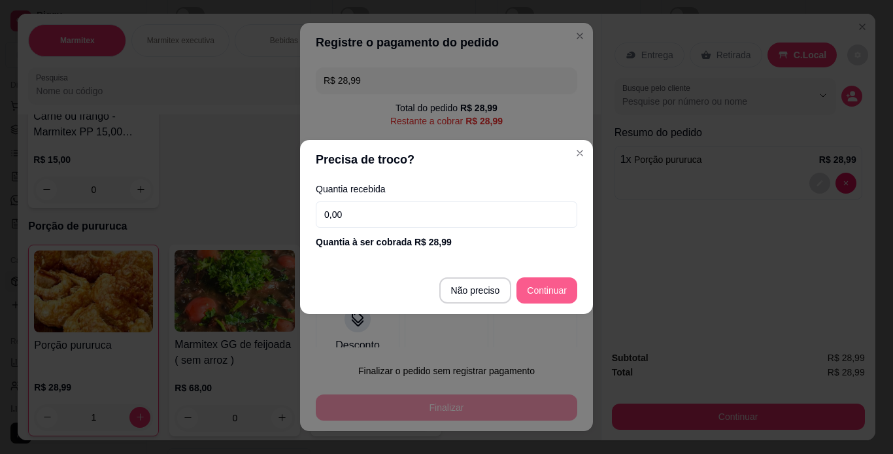
type input "R$ 0,00"
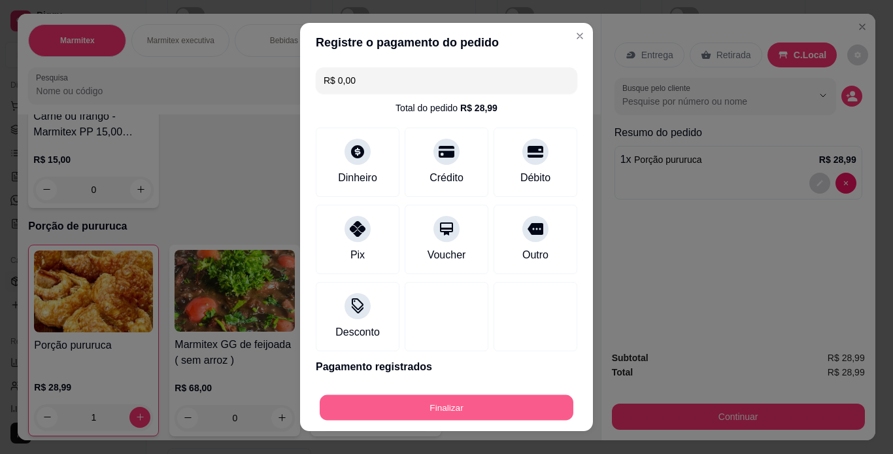
click at [523, 400] on button "Finalizar" at bounding box center [447, 407] width 254 height 25
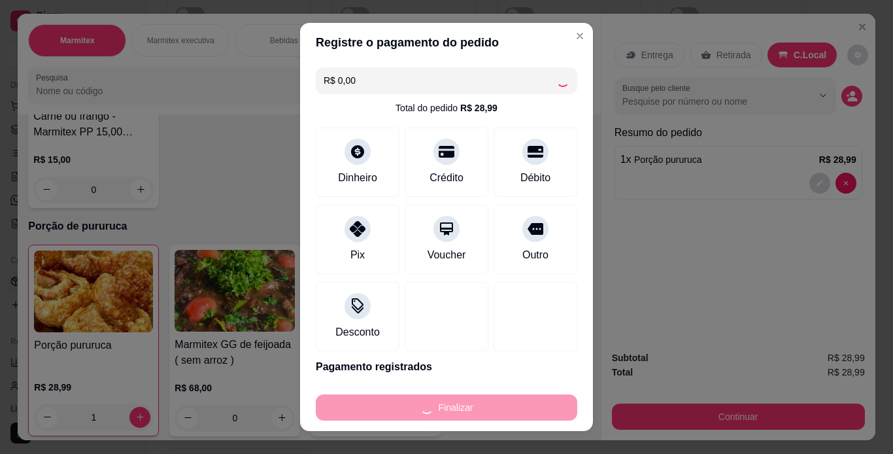
type input "0"
type input "-R$ 28,99"
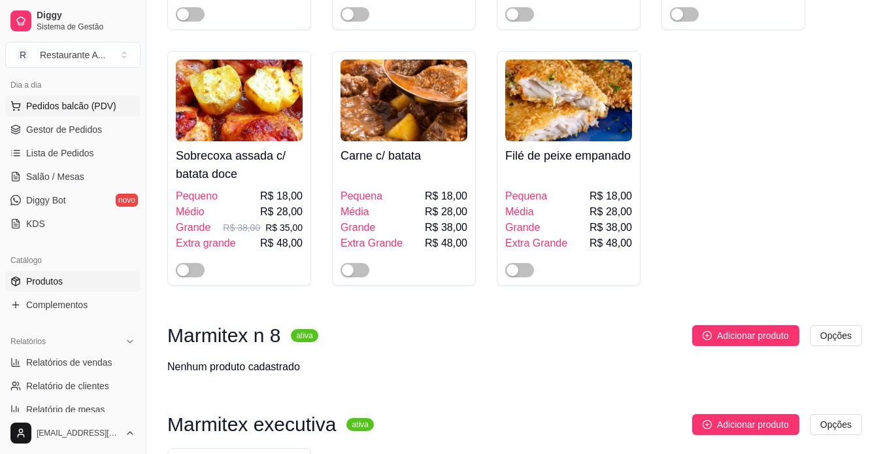
click at [57, 112] on button "Pedidos balcão (PDV)" at bounding box center [72, 105] width 135 height 21
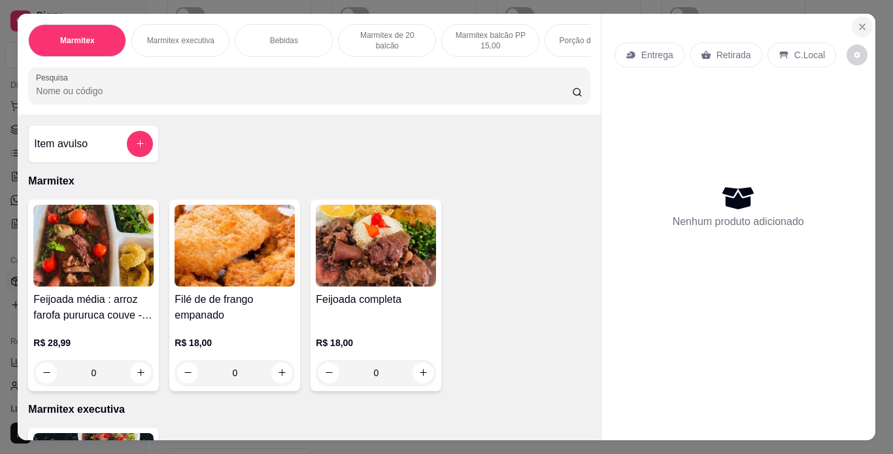
click at [863, 24] on button "Close" at bounding box center [862, 26] width 21 height 21
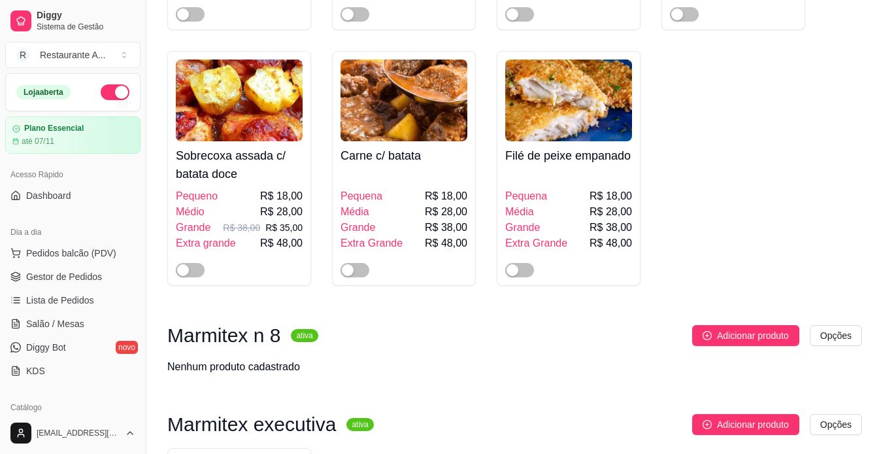
click at [101, 88] on button "button" at bounding box center [115, 92] width 29 height 16
click at [76, 256] on span "Pedidos balcão (PDV)" at bounding box center [71, 252] width 90 height 13
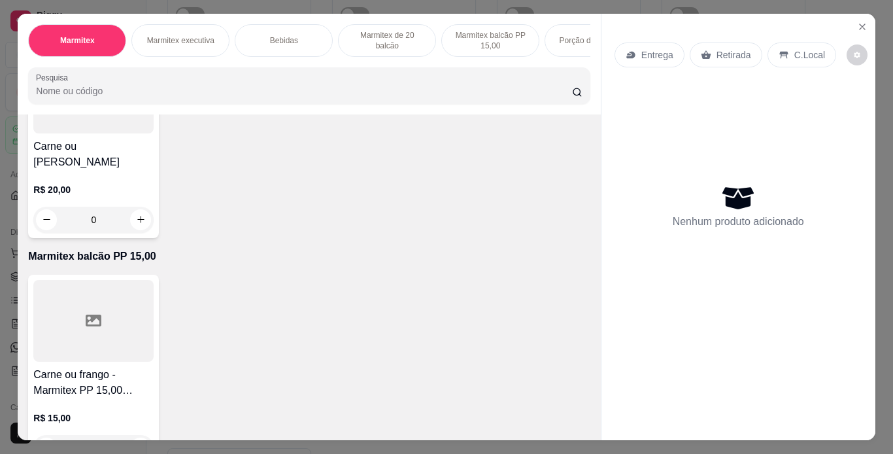
scroll to position [863, 0]
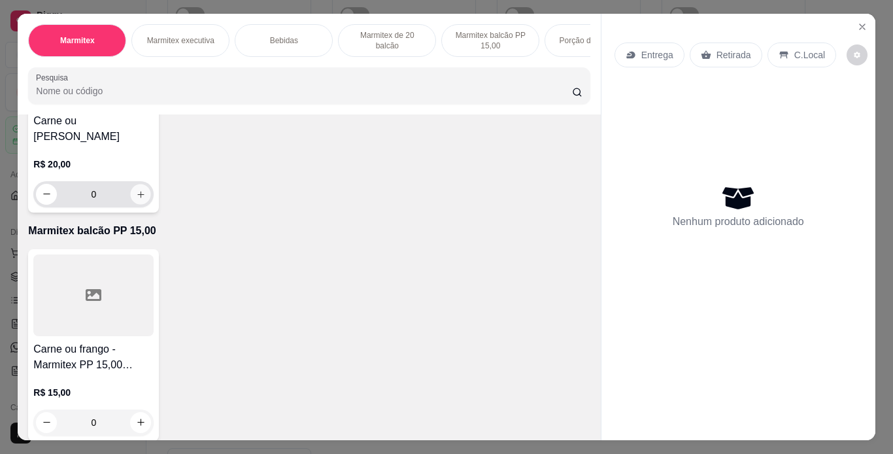
click at [137, 188] on button "increase-product-quantity" at bounding box center [141, 194] width 20 height 20
type input "1"
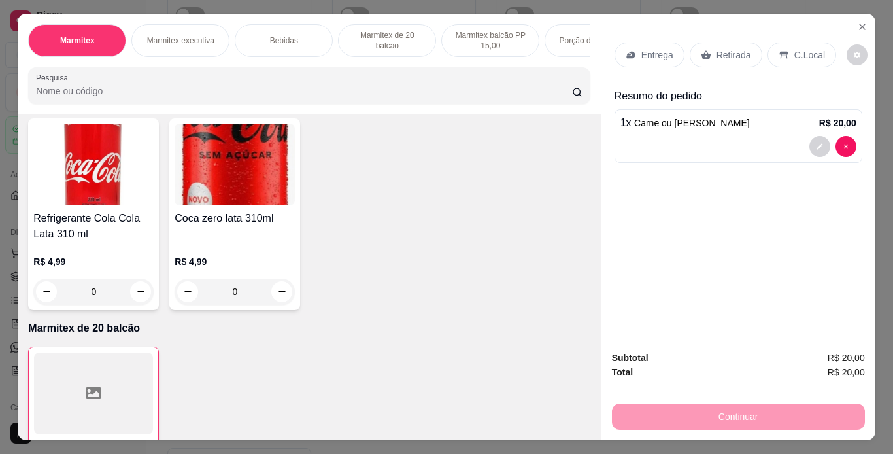
scroll to position [523, 0]
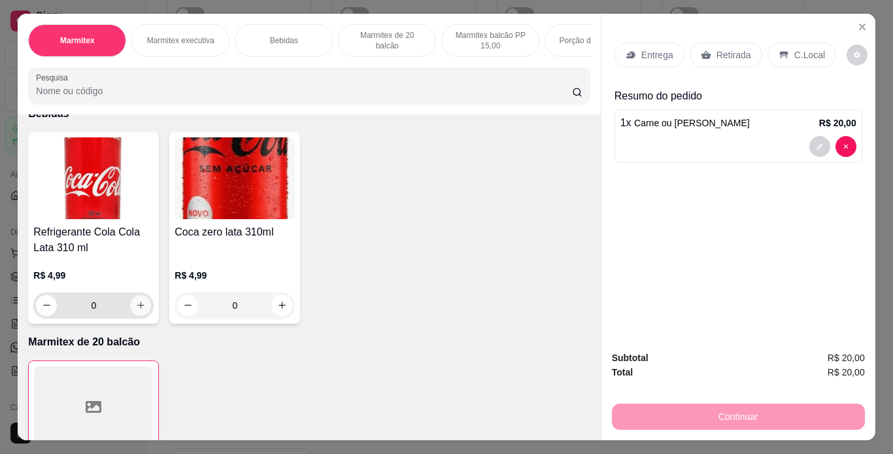
click at [137, 307] on icon "increase-product-quantity" at bounding box center [141, 305] width 10 height 10
type input "1"
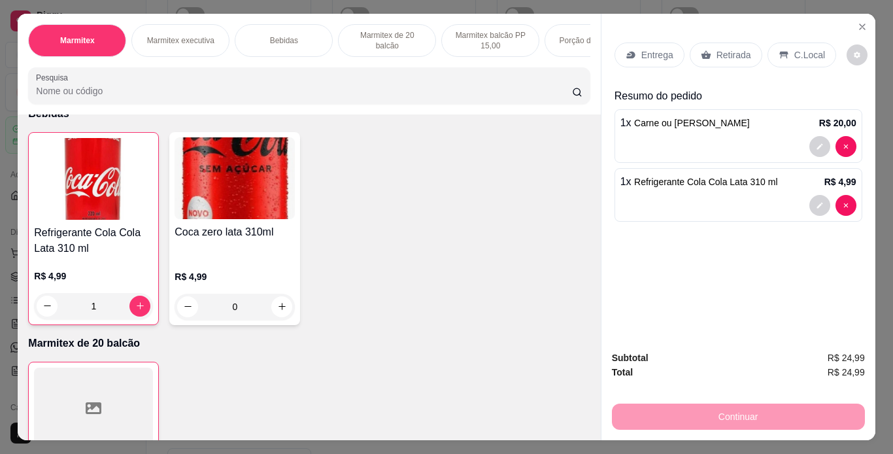
click at [733, 48] on p "Retirada" at bounding box center [733, 54] width 35 height 13
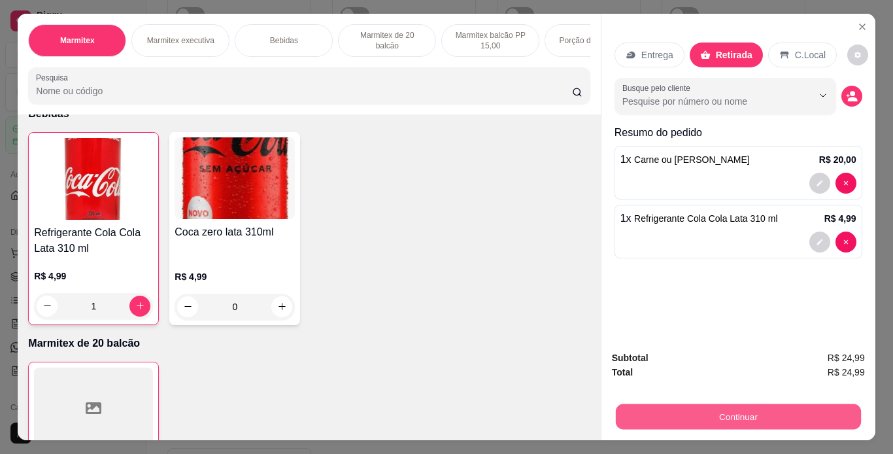
click at [755, 415] on button "Continuar" at bounding box center [737, 416] width 245 height 25
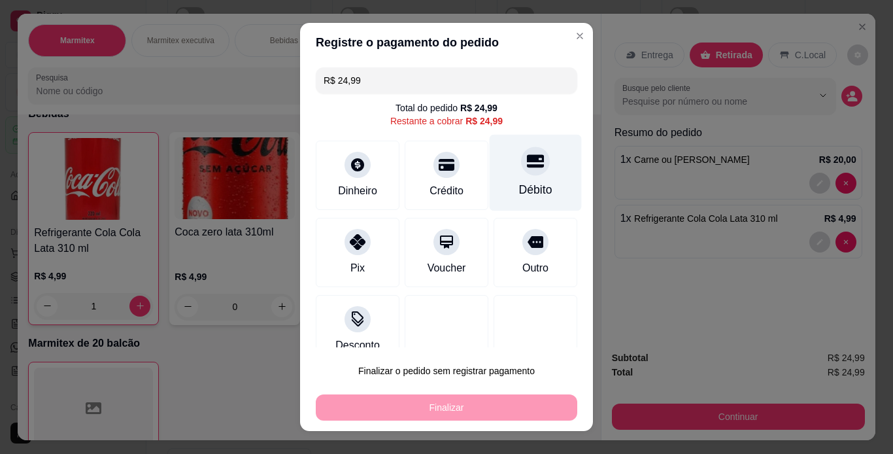
click at [519, 184] on div "Débito" at bounding box center [535, 189] width 33 height 17
type input "R$ 0,00"
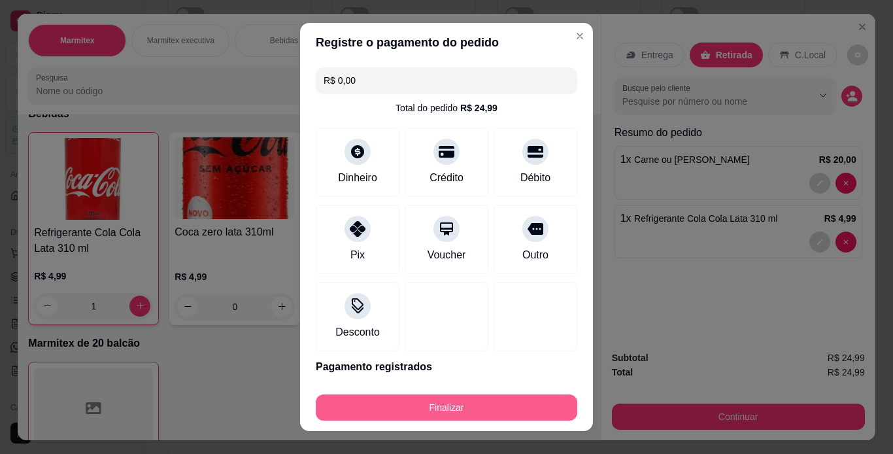
click at [459, 410] on button "Finalizar" at bounding box center [446, 407] width 261 height 26
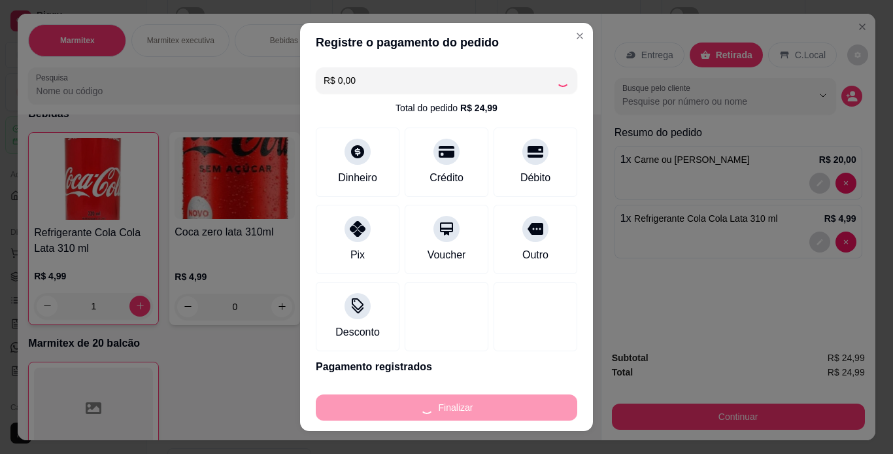
type input "0"
type input "-R$ 24,99"
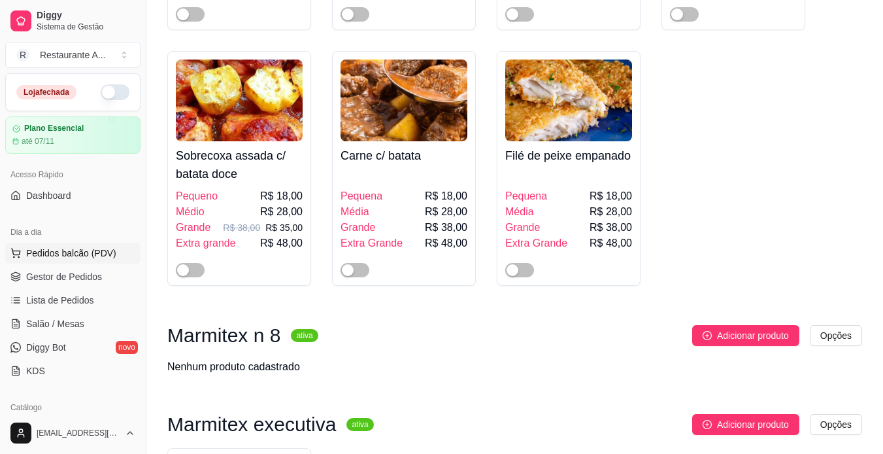
click at [92, 261] on button "Pedidos balcão (PDV)" at bounding box center [72, 252] width 135 height 21
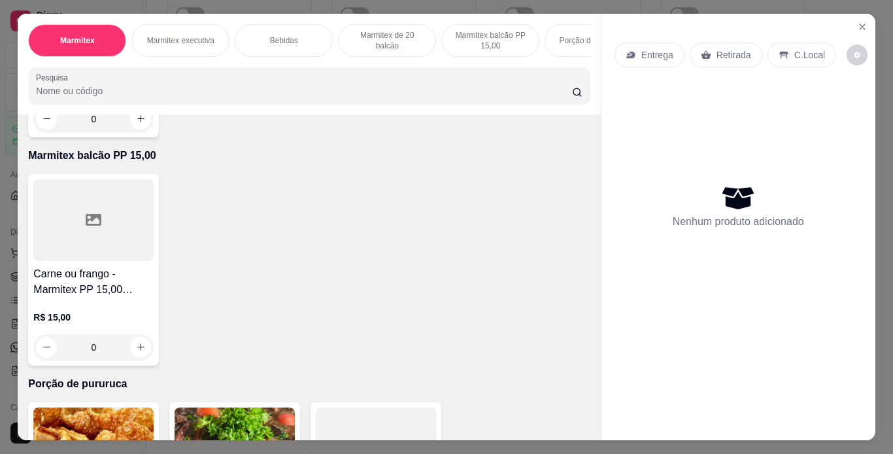
scroll to position [941, 0]
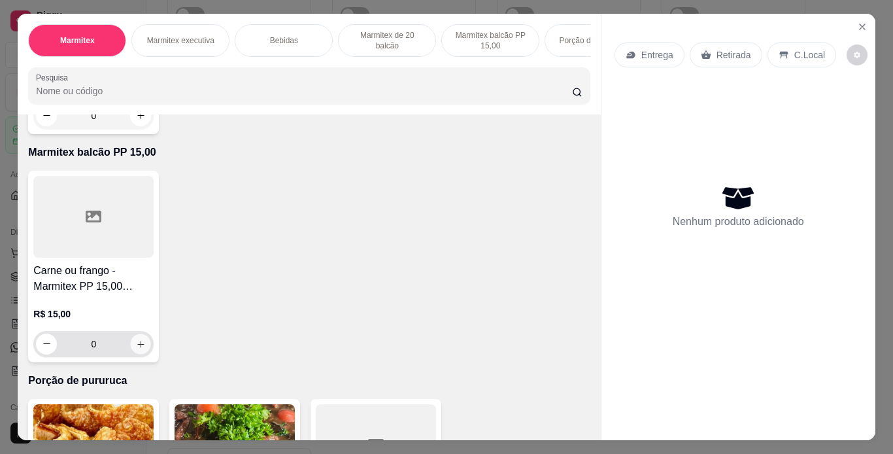
click at [140, 339] on icon "increase-product-quantity" at bounding box center [141, 344] width 10 height 10
type input "1"
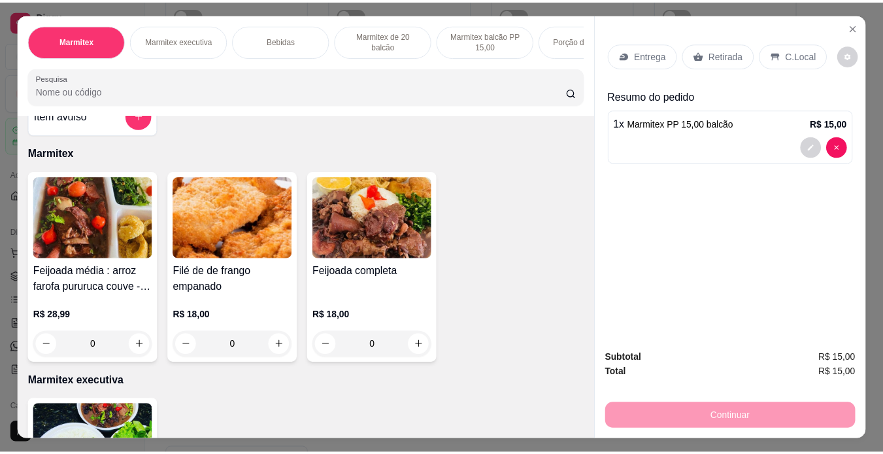
scroll to position [0, 0]
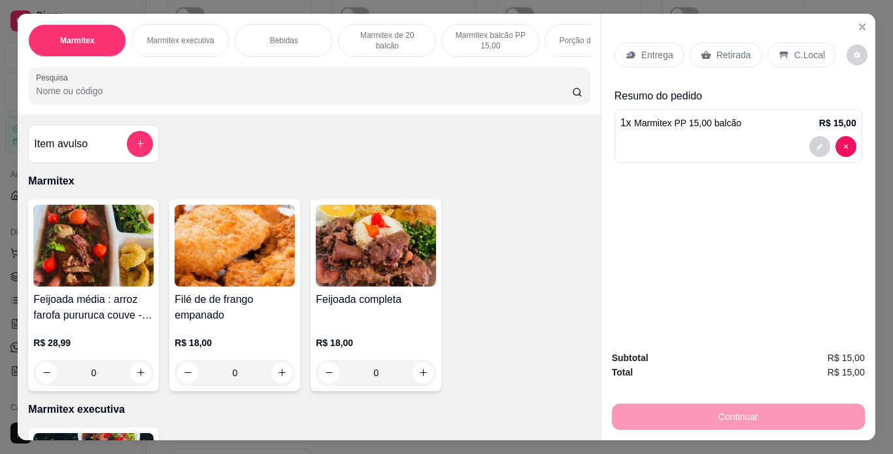
click at [387, 295] on div "Feijoada completa R$ 18,00 0" at bounding box center [375, 294] width 131 height 191
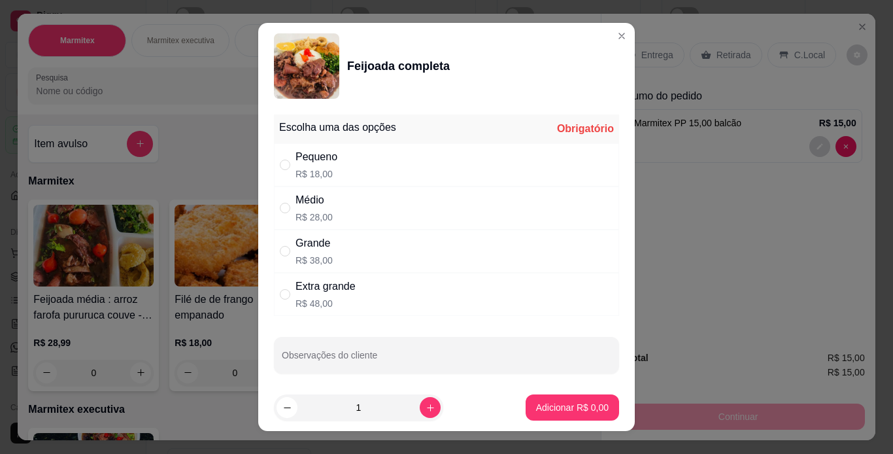
click at [482, 205] on div "Médio R$ 28,00" at bounding box center [446, 207] width 345 height 43
radio input "true"
click at [567, 410] on p "Adicionar R$ 28,00" at bounding box center [570, 407] width 76 height 12
type input "1"
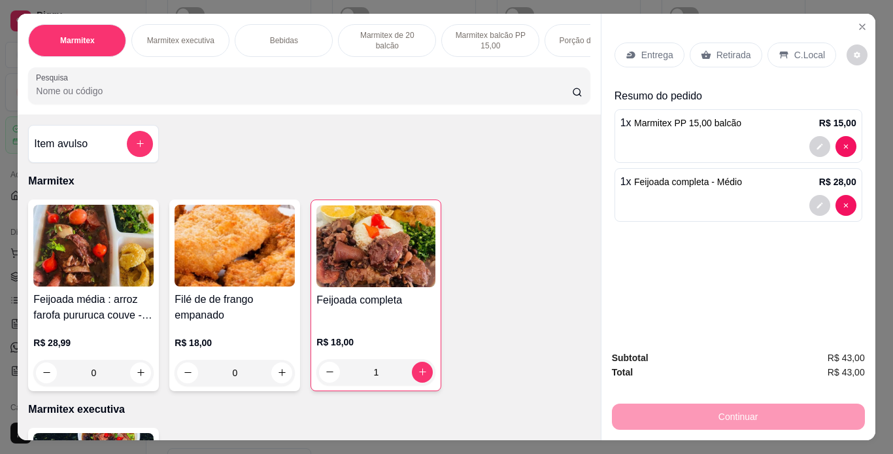
click at [803, 50] on p "C.Local" at bounding box center [809, 54] width 31 height 13
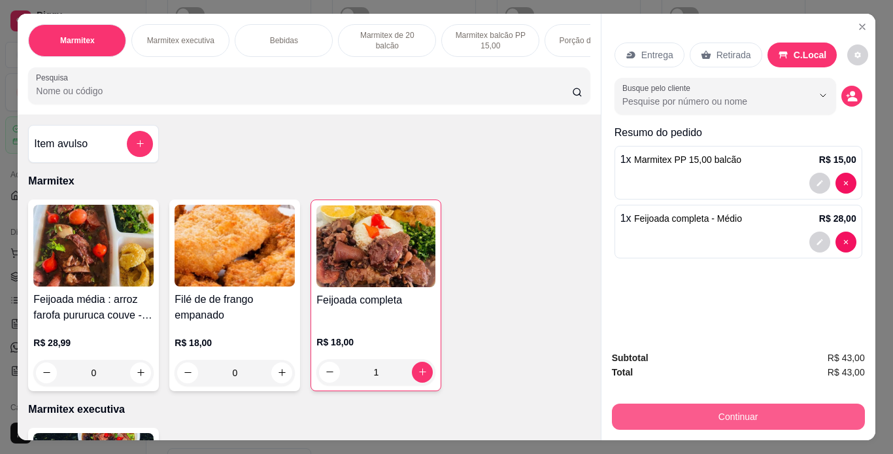
click at [784, 403] on button "Continuar" at bounding box center [738, 416] width 253 height 26
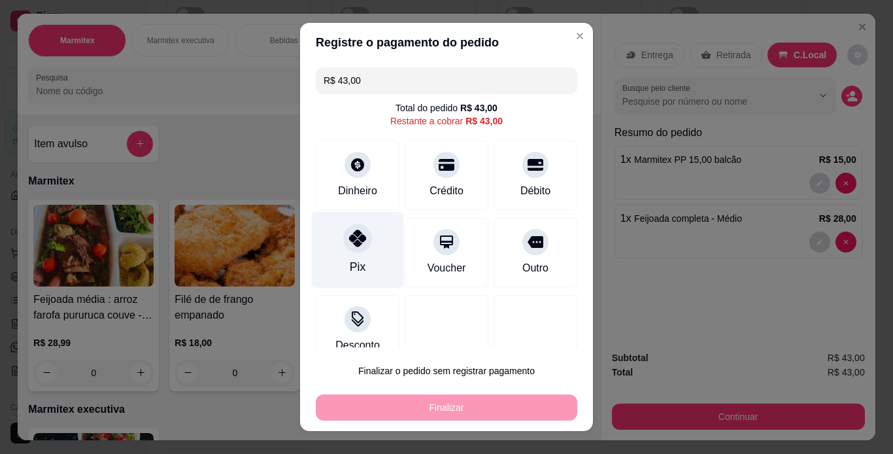
click at [367, 239] on div "Pix" at bounding box center [358, 249] width 92 height 76
type input "R$ 0,00"
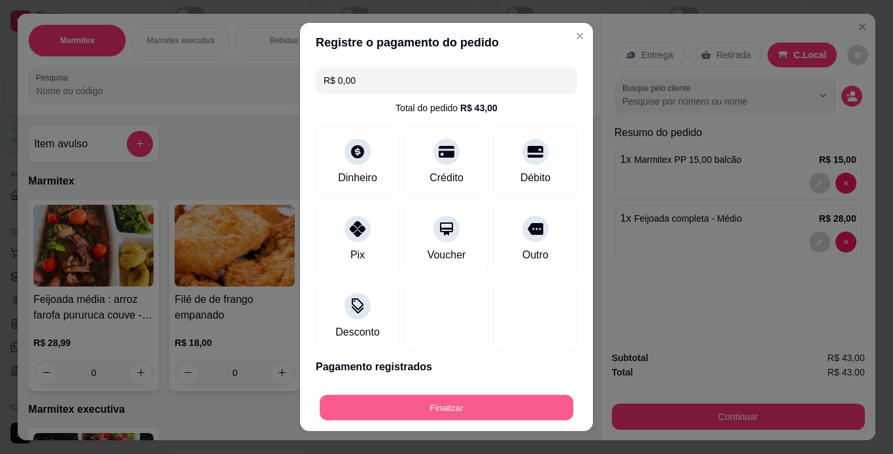
click at [495, 412] on button "Finalizar" at bounding box center [447, 407] width 254 height 25
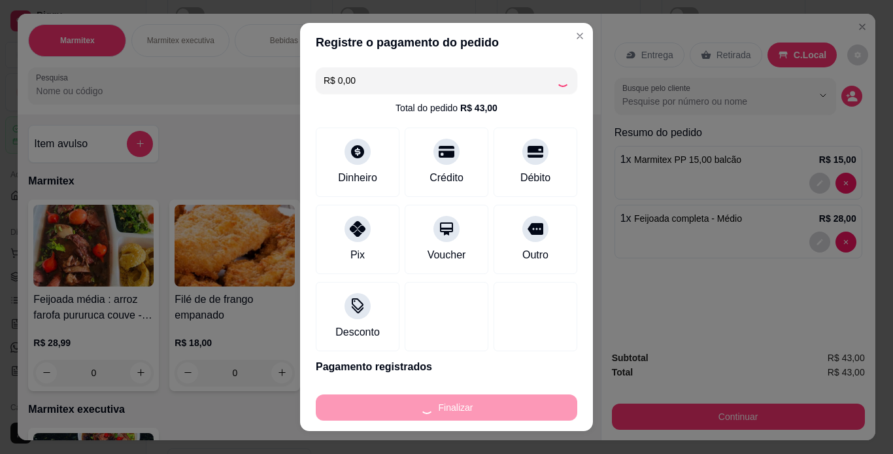
type input "0"
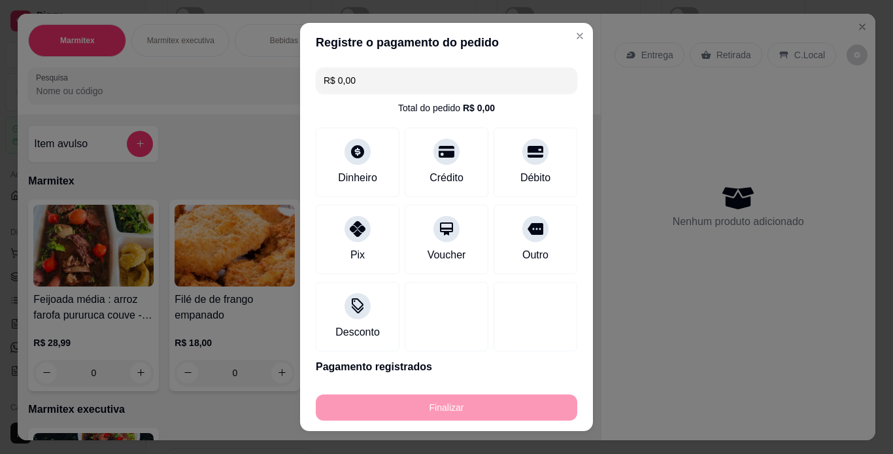
type input "-R$ 43,00"
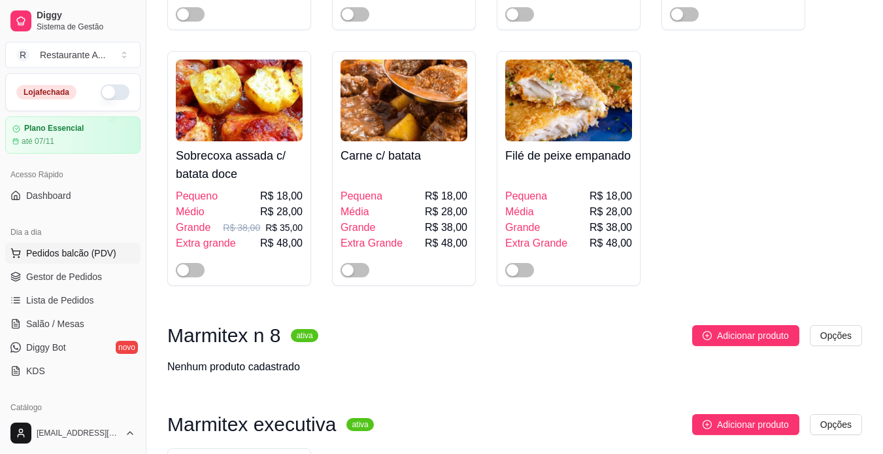
click at [93, 254] on span "Pedidos balcão (PDV)" at bounding box center [71, 252] width 90 height 13
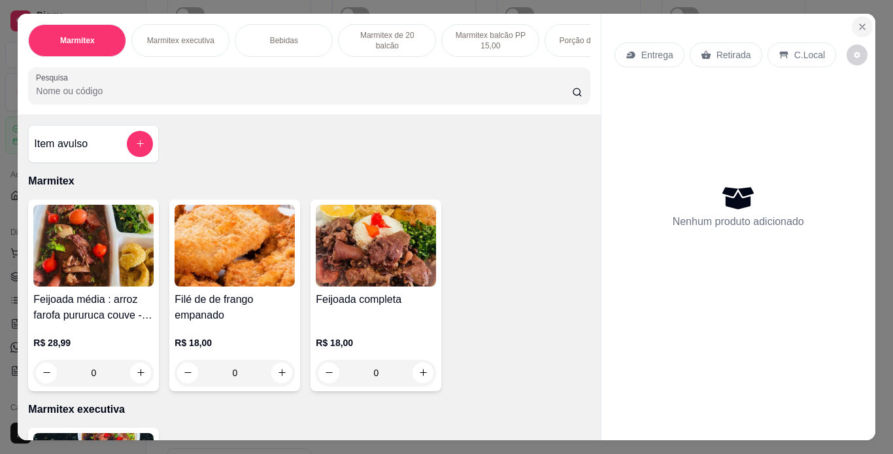
click at [860, 24] on icon "Close" at bounding box center [862, 27] width 10 height 10
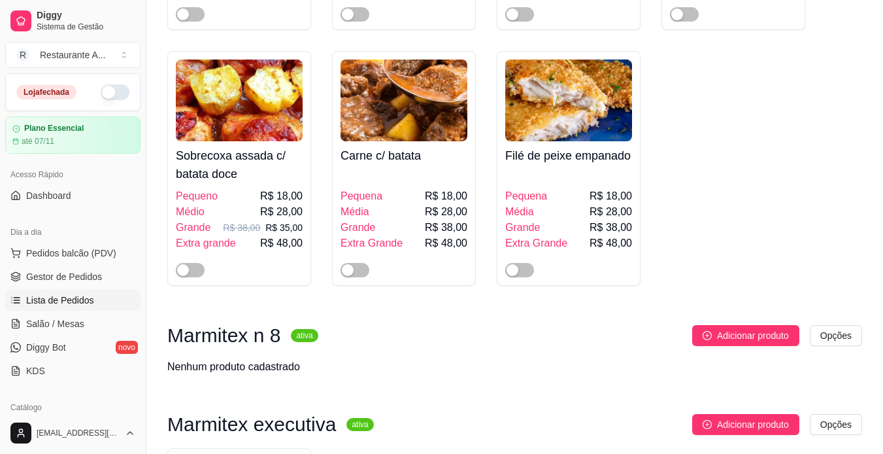
click at [79, 295] on span "Lista de Pedidos" at bounding box center [60, 299] width 68 height 13
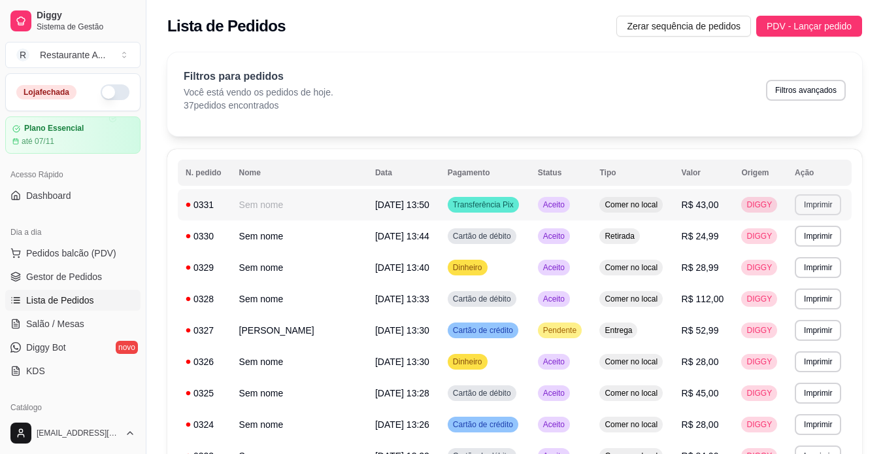
click at [826, 210] on button "Imprimir" at bounding box center [818, 204] width 46 height 21
click at [806, 245] on button "IMPRESSORA" at bounding box center [794, 250] width 91 height 20
click at [101, 260] on button "Pedidos balcão (PDV)" at bounding box center [72, 252] width 135 height 21
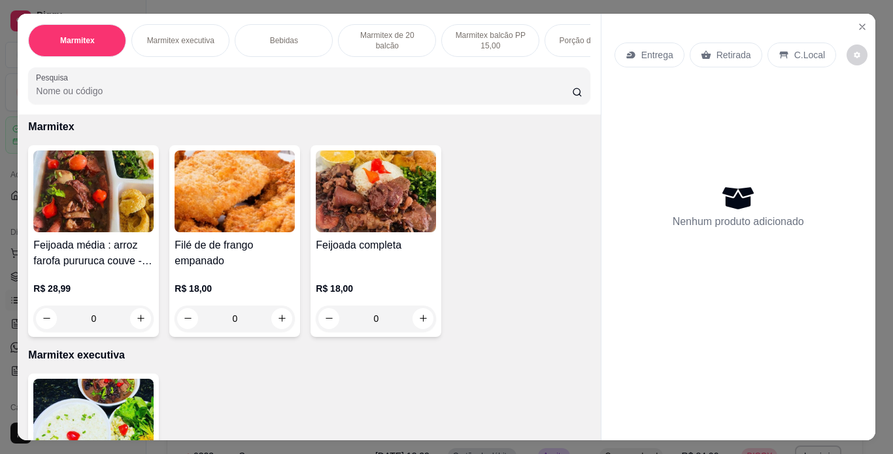
scroll to position [50, 0]
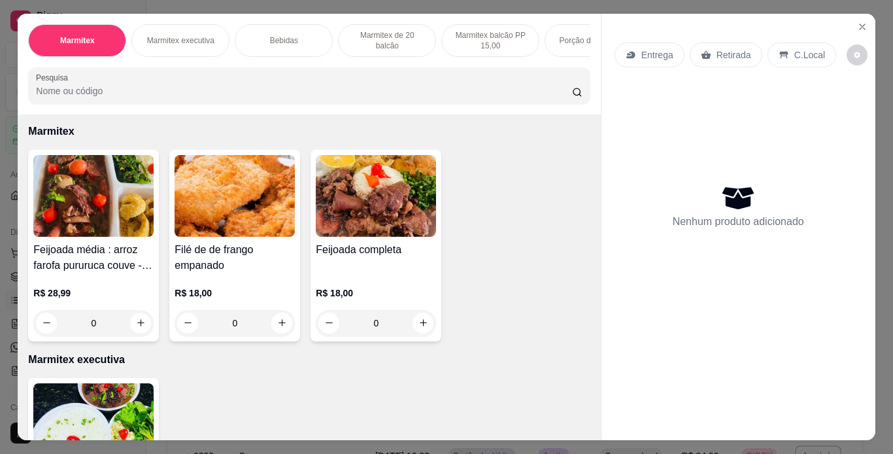
click at [335, 227] on img at bounding box center [376, 196] width 120 height 82
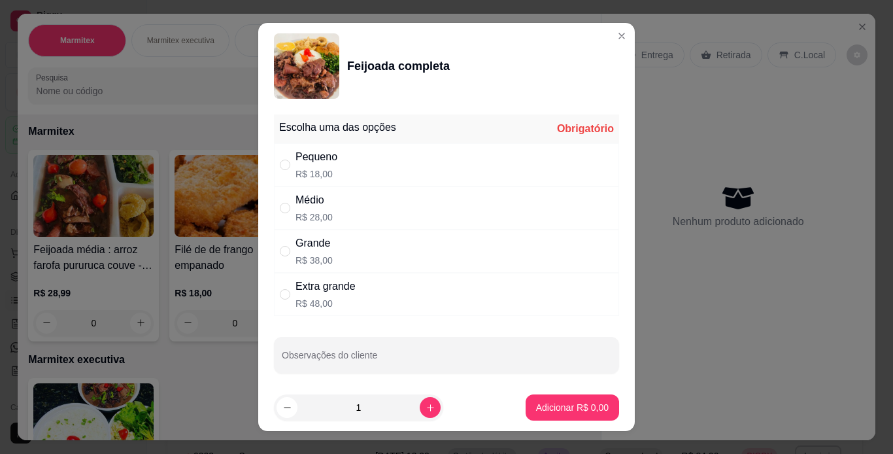
click at [501, 263] on div "Grande R$ 38,00" at bounding box center [446, 250] width 345 height 43
radio input "true"
click at [425, 408] on icon "increase-product-quantity" at bounding box center [430, 408] width 10 height 10
type input "2"
click at [539, 405] on p "Adicionar R$ 76,00" at bounding box center [570, 407] width 78 height 13
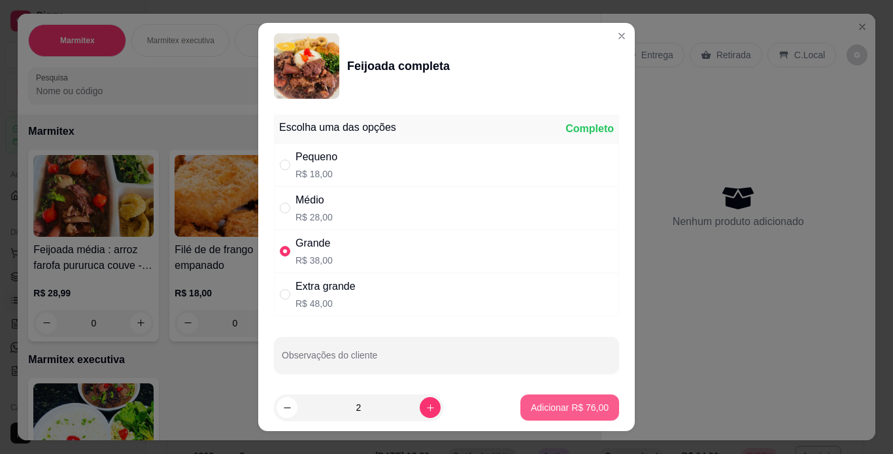
type input "2"
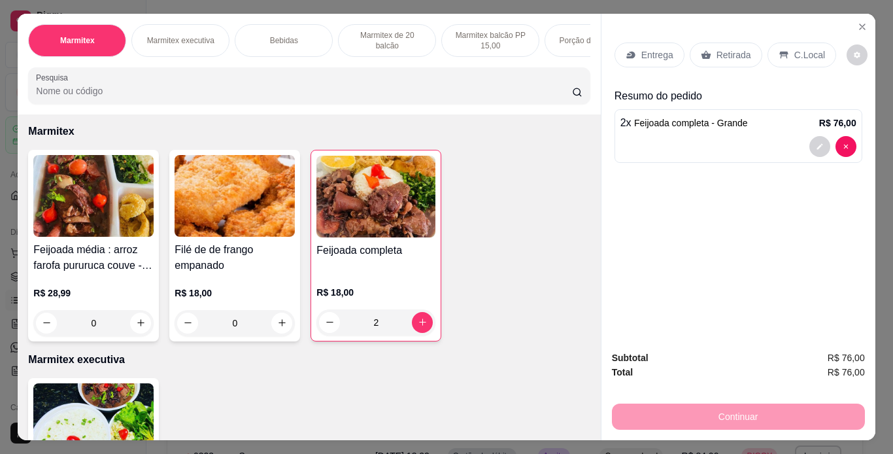
click at [798, 54] on p "C.Local" at bounding box center [809, 54] width 31 height 13
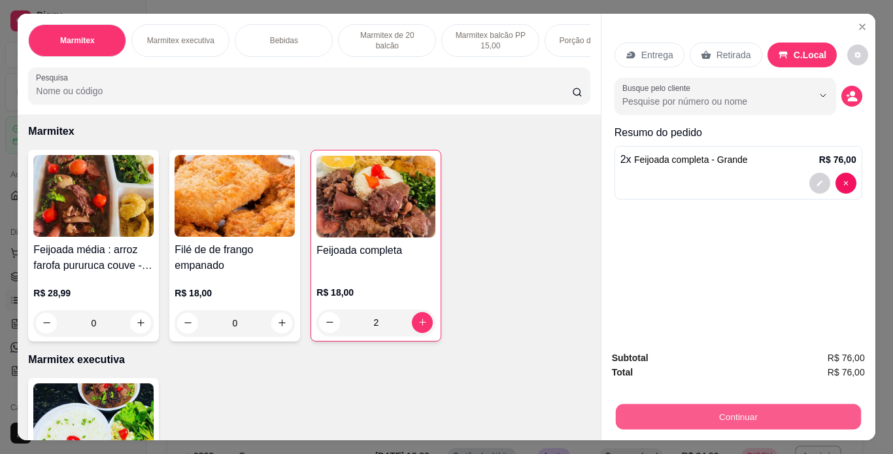
click at [795, 413] on button "Continuar" at bounding box center [737, 416] width 245 height 25
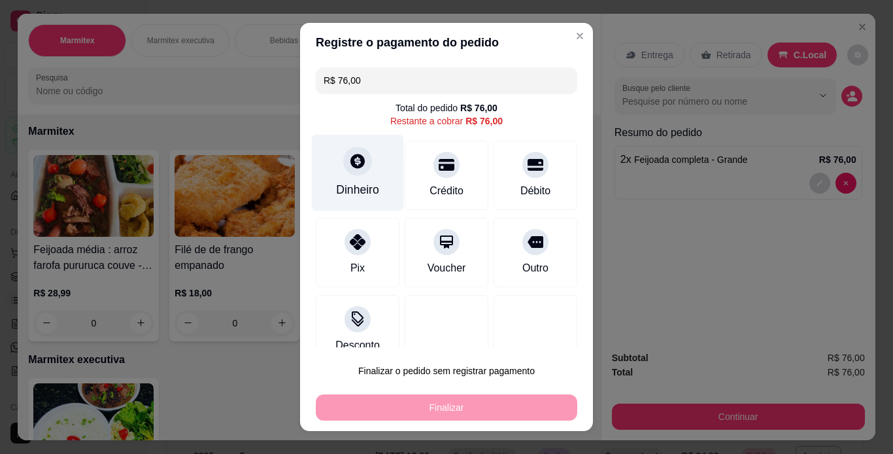
click at [344, 185] on div "Dinheiro" at bounding box center [357, 189] width 43 height 17
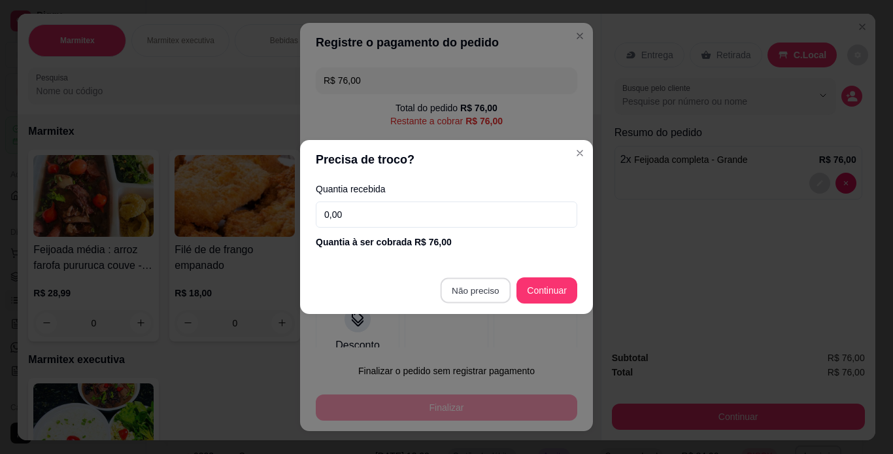
type input "R$ 0,00"
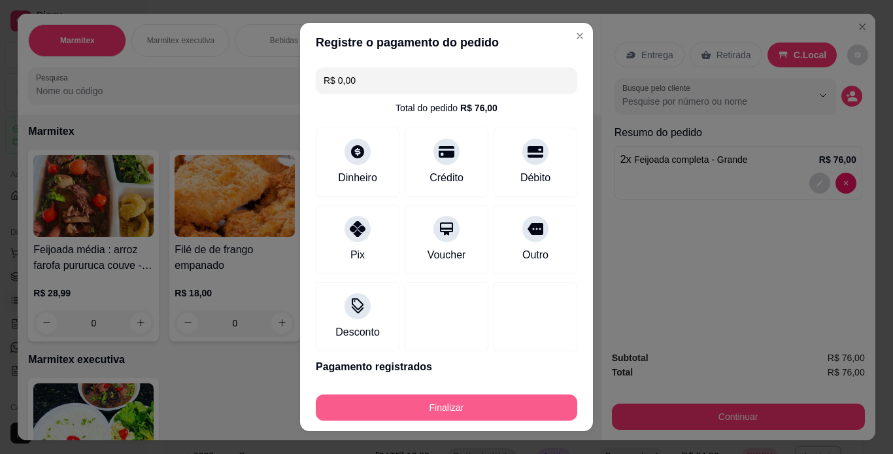
click at [514, 414] on button "Finalizar" at bounding box center [446, 407] width 261 height 26
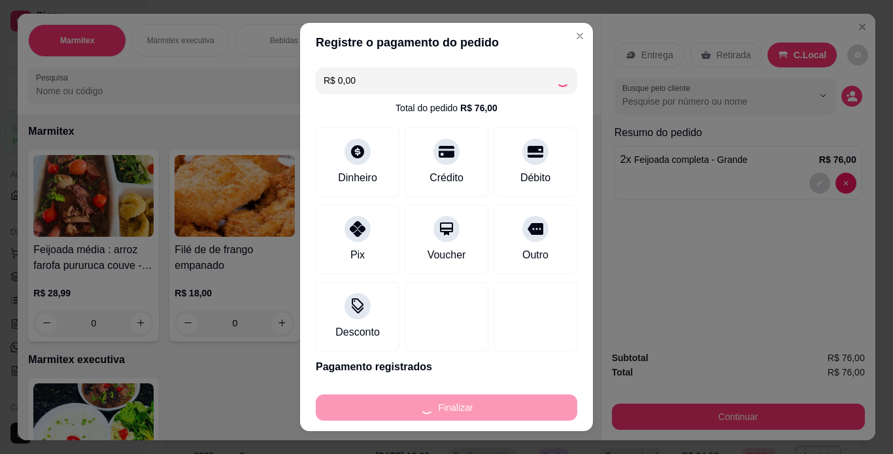
type input "0"
type input "-R$ 76,00"
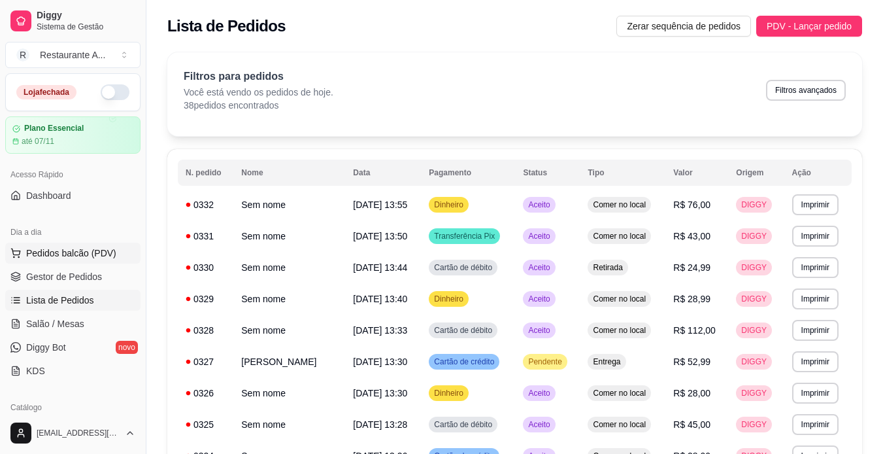
click at [104, 250] on span "Pedidos balcão (PDV)" at bounding box center [71, 252] width 90 height 13
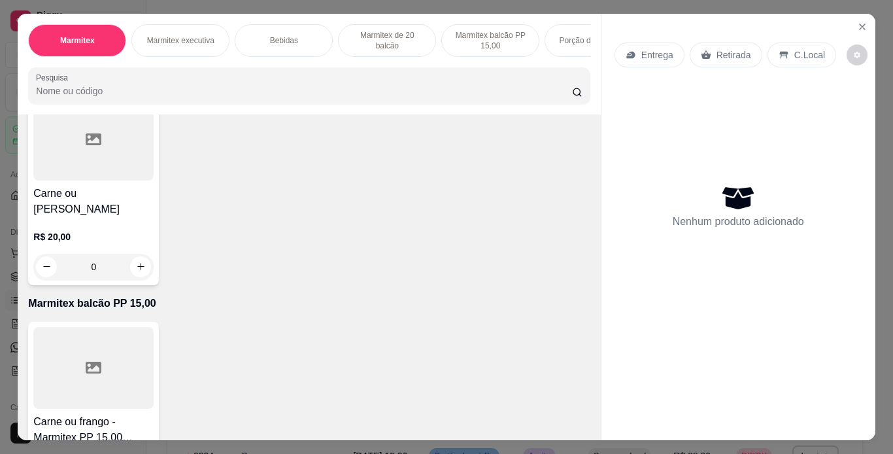
scroll to position [810, 0]
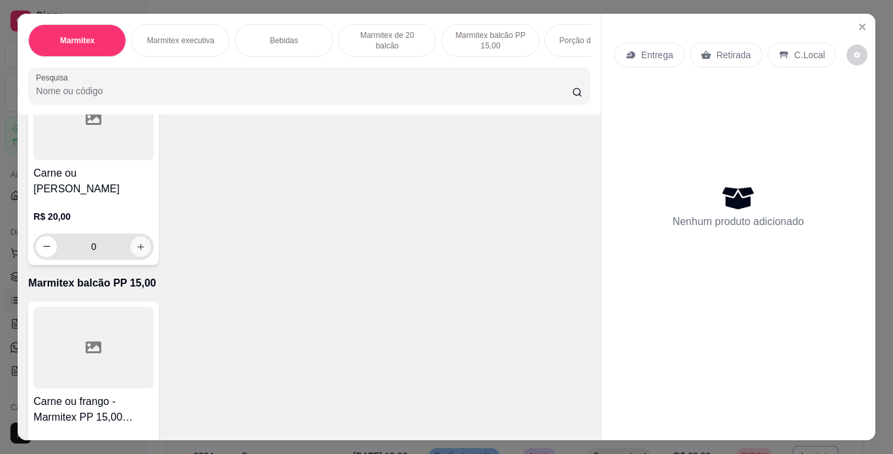
click at [145, 237] on button "increase-product-quantity" at bounding box center [141, 246] width 20 height 20
type input "1"
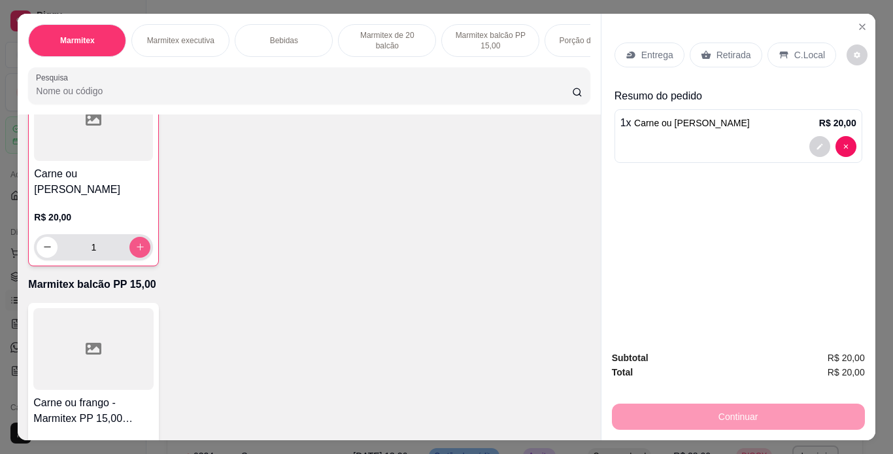
scroll to position [811, 0]
click at [794, 48] on p "C.Local" at bounding box center [809, 54] width 31 height 13
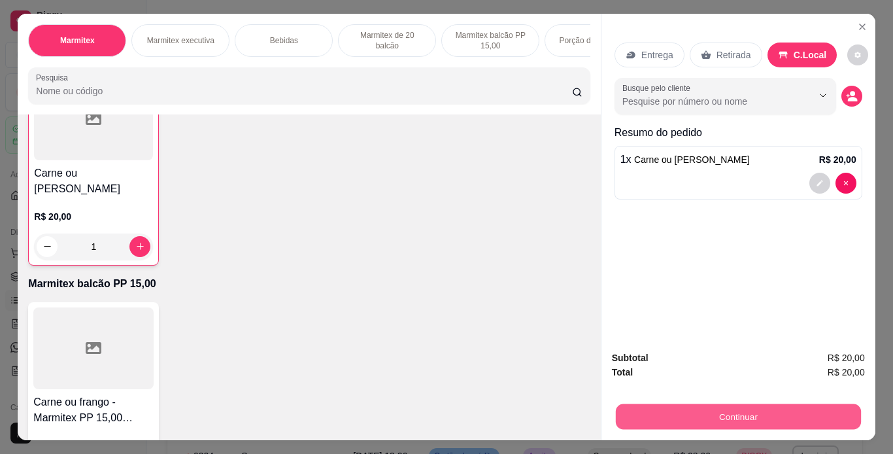
click at [804, 406] on button "Continuar" at bounding box center [737, 416] width 245 height 25
click at [701, 406] on button "Continuar" at bounding box center [737, 416] width 245 height 25
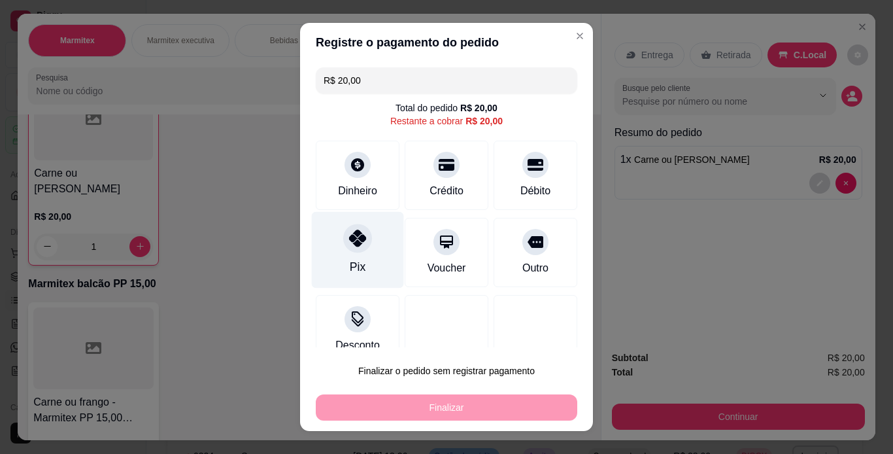
click at [360, 250] on div "Pix" at bounding box center [358, 249] width 92 height 76
type input "R$ 0,00"
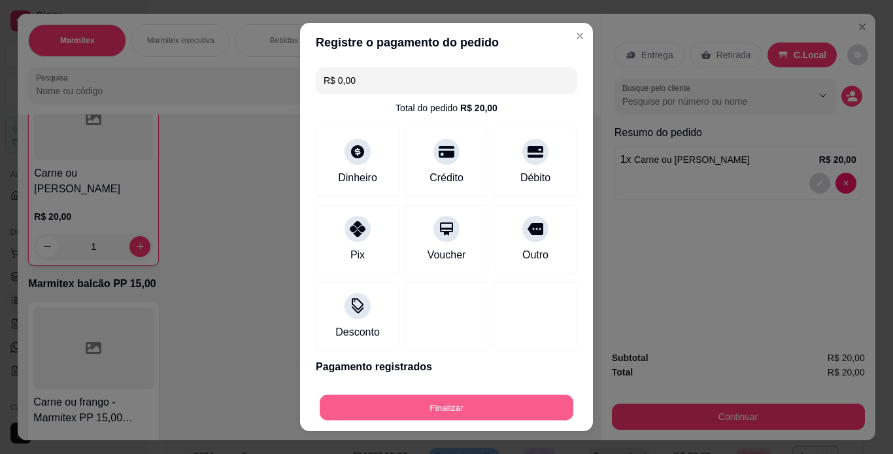
click at [437, 412] on button "Finalizar" at bounding box center [447, 407] width 254 height 25
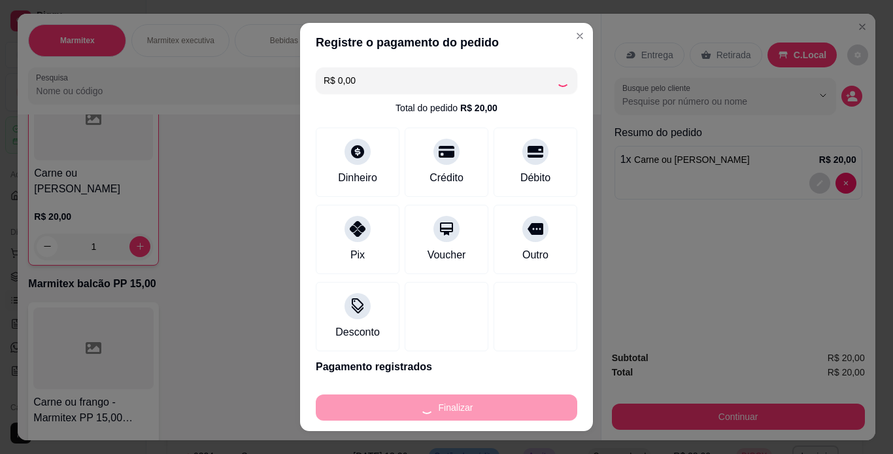
type input "0"
type input "-R$ 20,00"
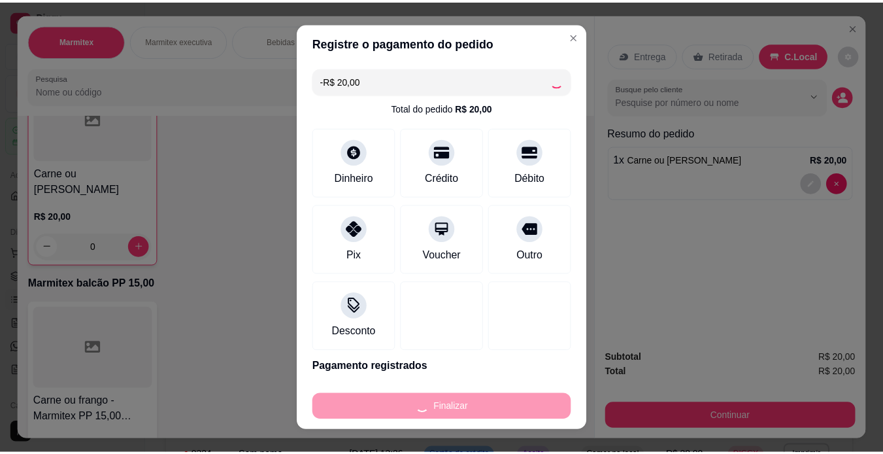
scroll to position [810, 0]
